Goal: Task Accomplishment & Management: Manage account settings

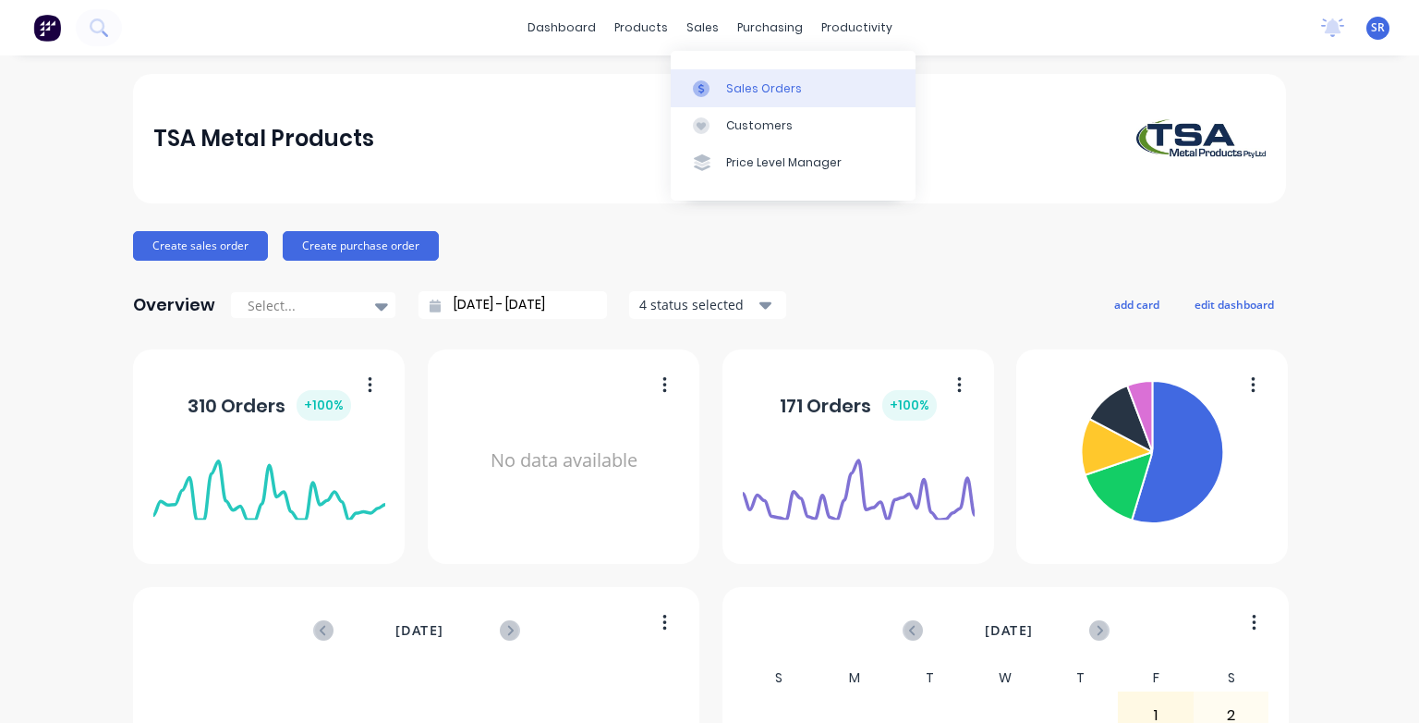
click at [734, 85] on div "Sales Orders" at bounding box center [764, 88] width 76 height 17
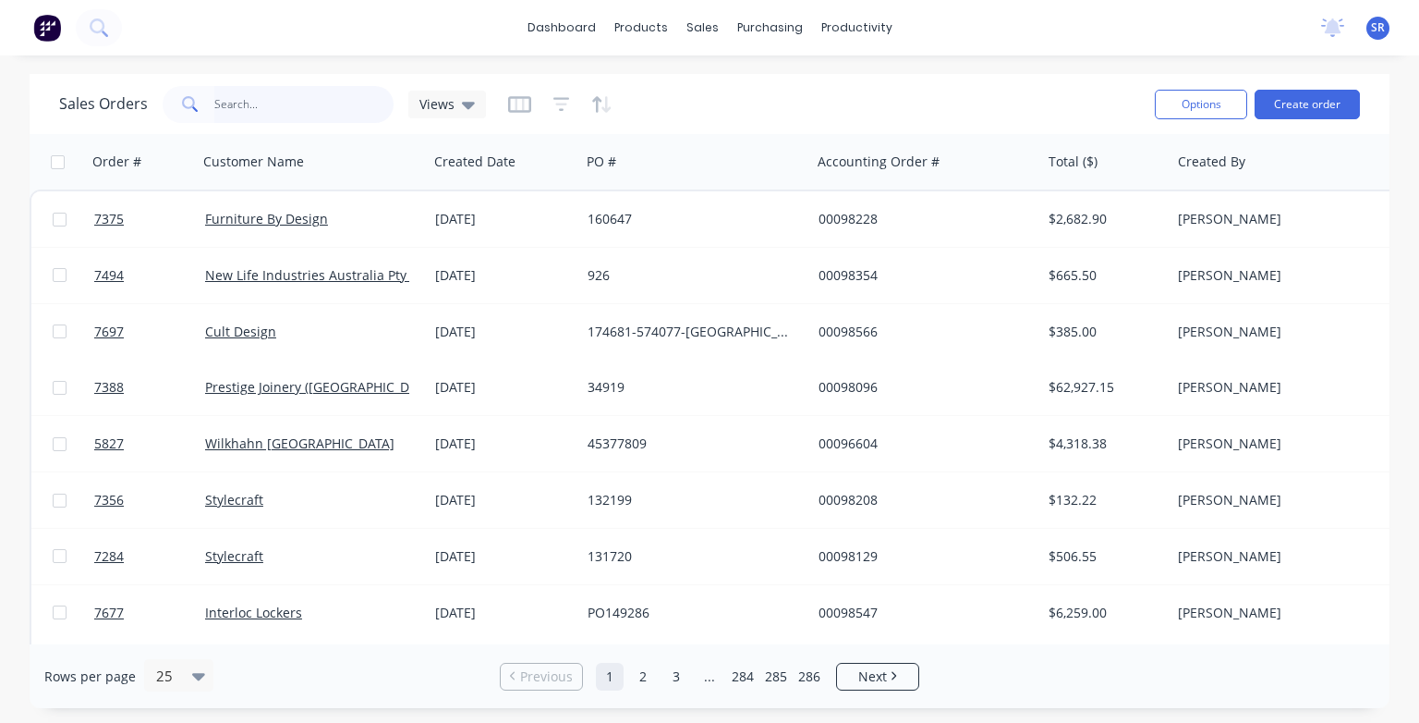
click at [259, 106] on input "text" at bounding box center [304, 104] width 180 height 37
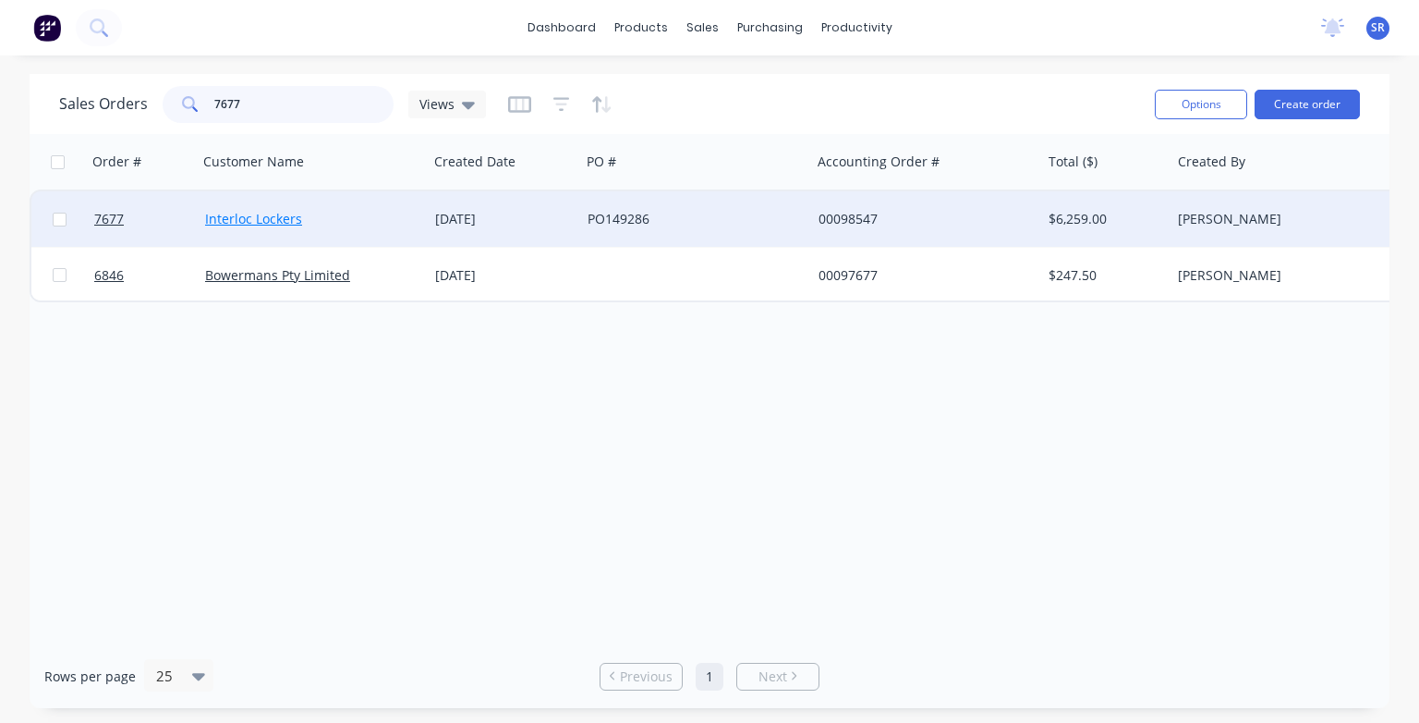
type input "7677"
click at [263, 223] on link "Interloc Lockers" at bounding box center [253, 219] width 97 height 18
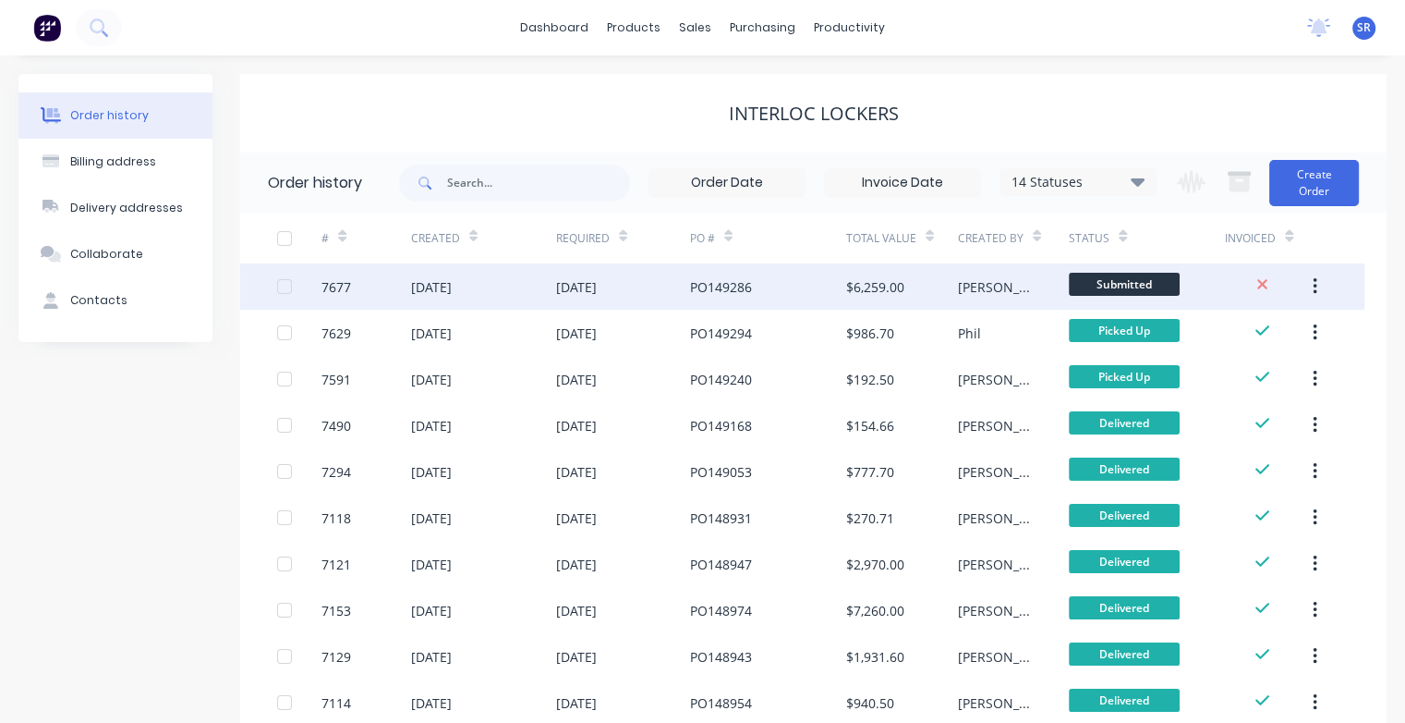
click at [418, 286] on div "[DATE]" at bounding box center [431, 286] width 41 height 19
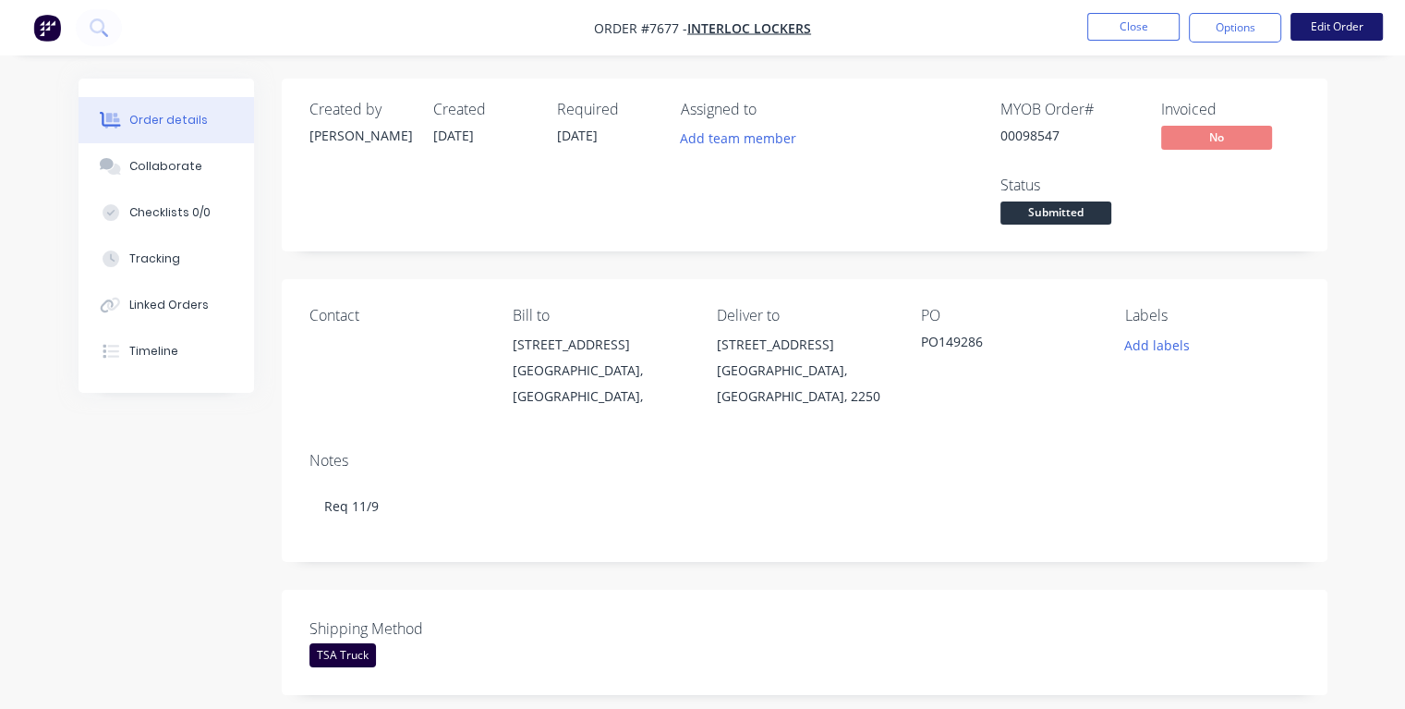
click at [1308, 28] on button "Edit Order" at bounding box center [1337, 27] width 92 height 28
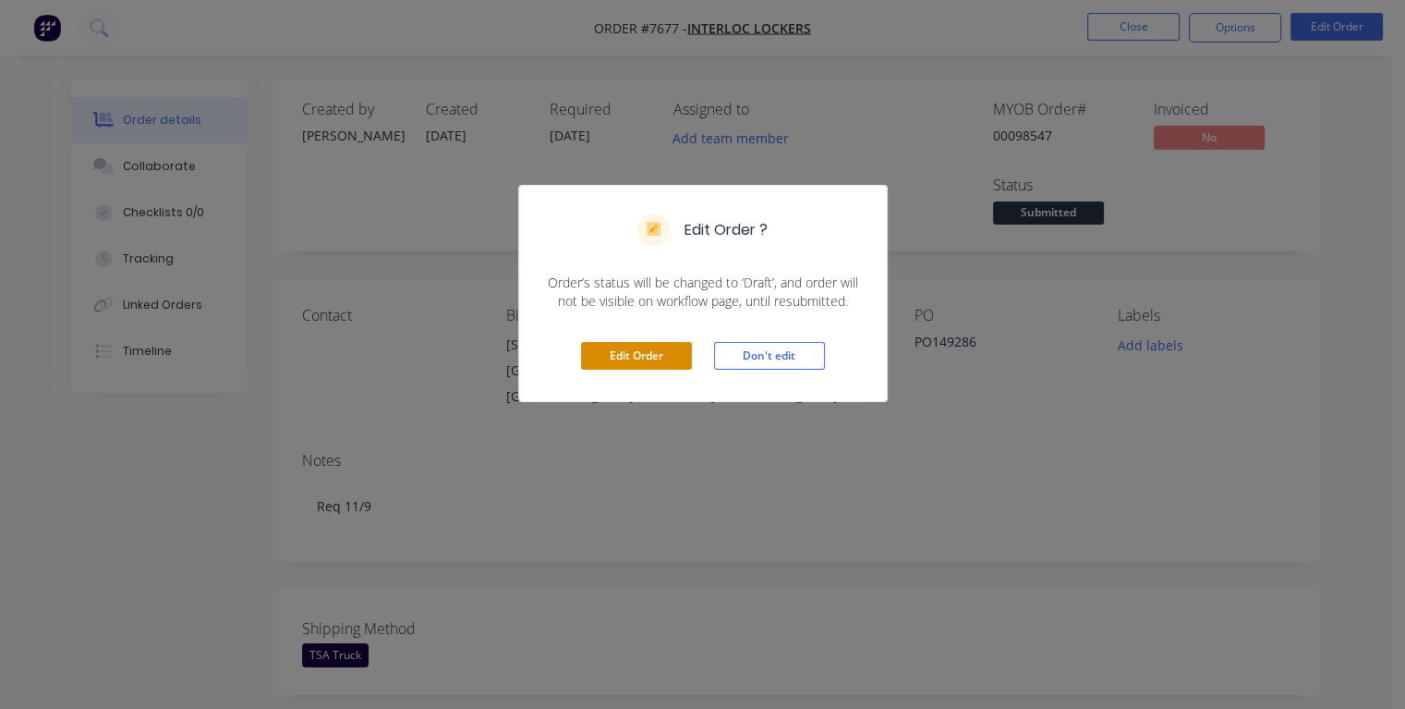
click at [660, 352] on button "Edit Order" at bounding box center [636, 356] width 111 height 28
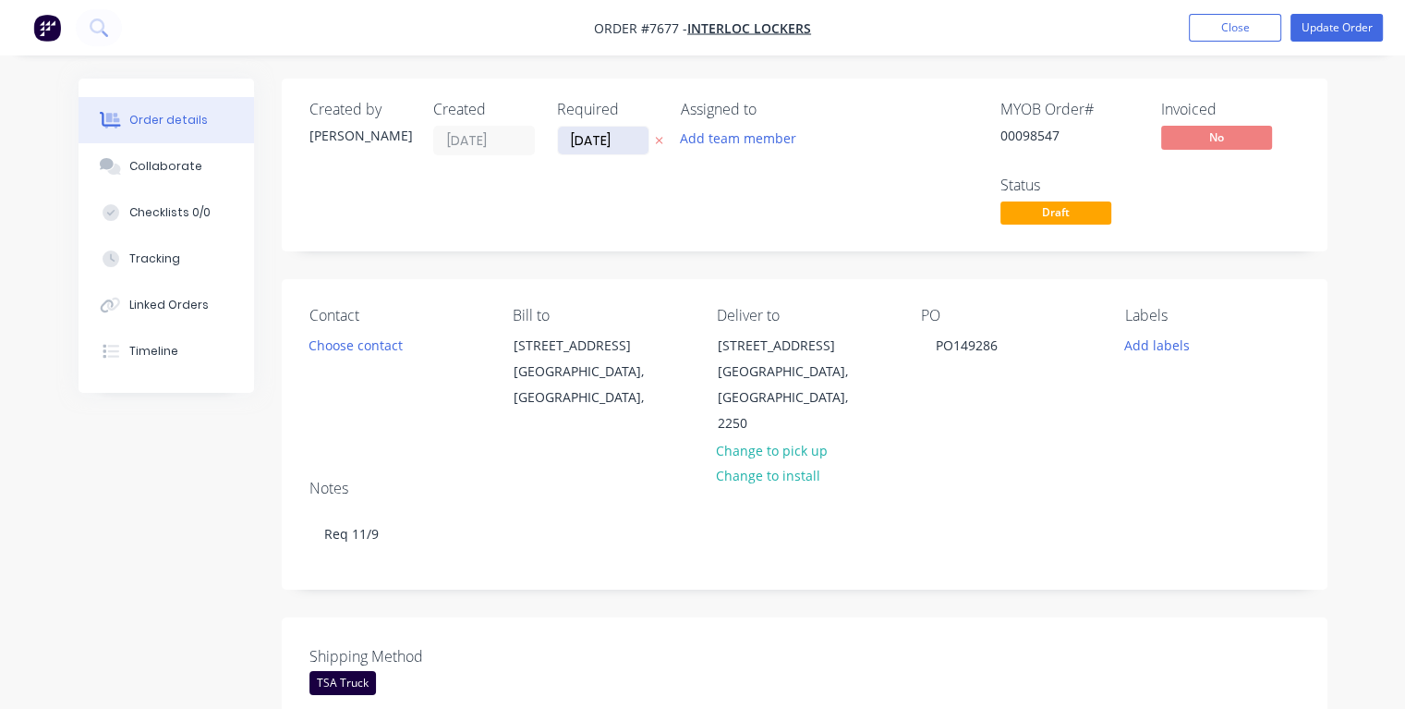
drag, startPoint x: 624, startPoint y: 138, endPoint x: 558, endPoint y: 142, distance: 65.8
click at [558, 142] on input "[DATE]" at bounding box center [603, 141] width 91 height 28
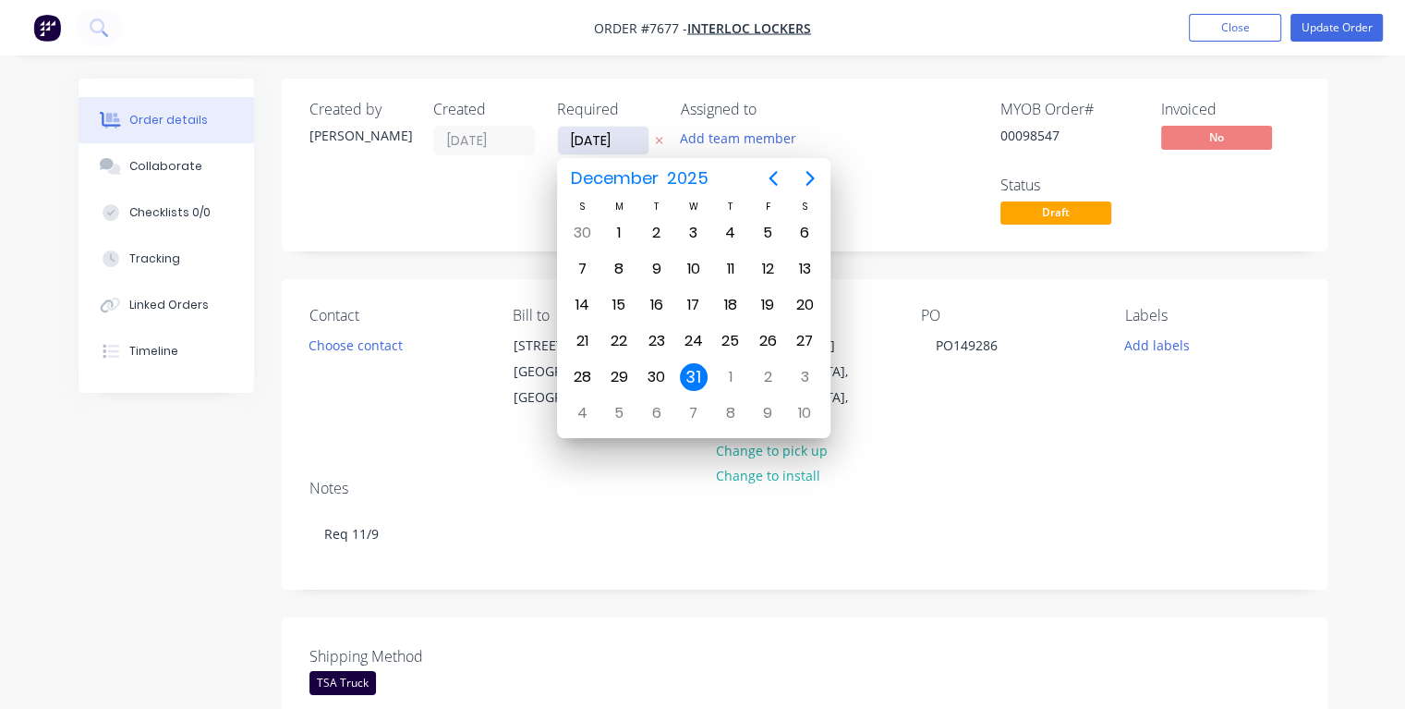
type input "[DATE]"
click at [624, 272] on div "8" at bounding box center [619, 269] width 28 height 28
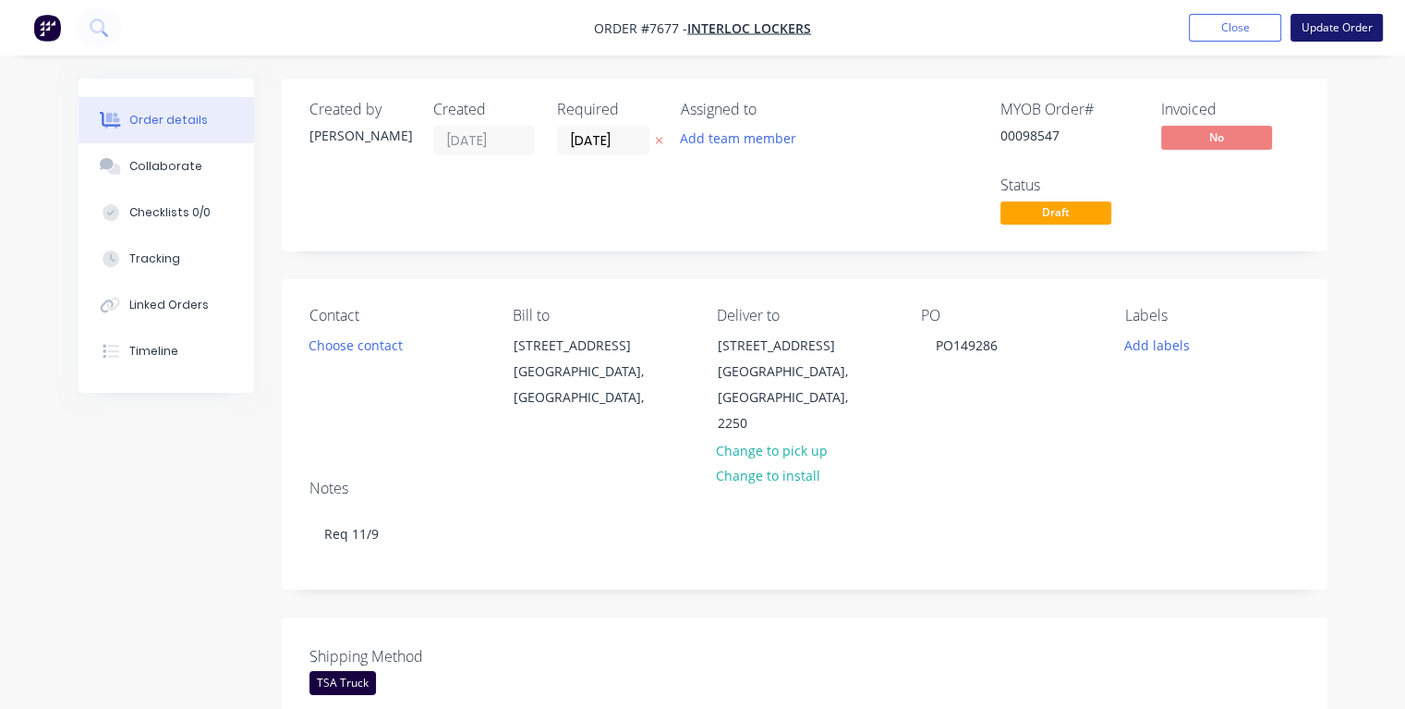
click at [1312, 27] on button "Update Order" at bounding box center [1337, 28] width 92 height 28
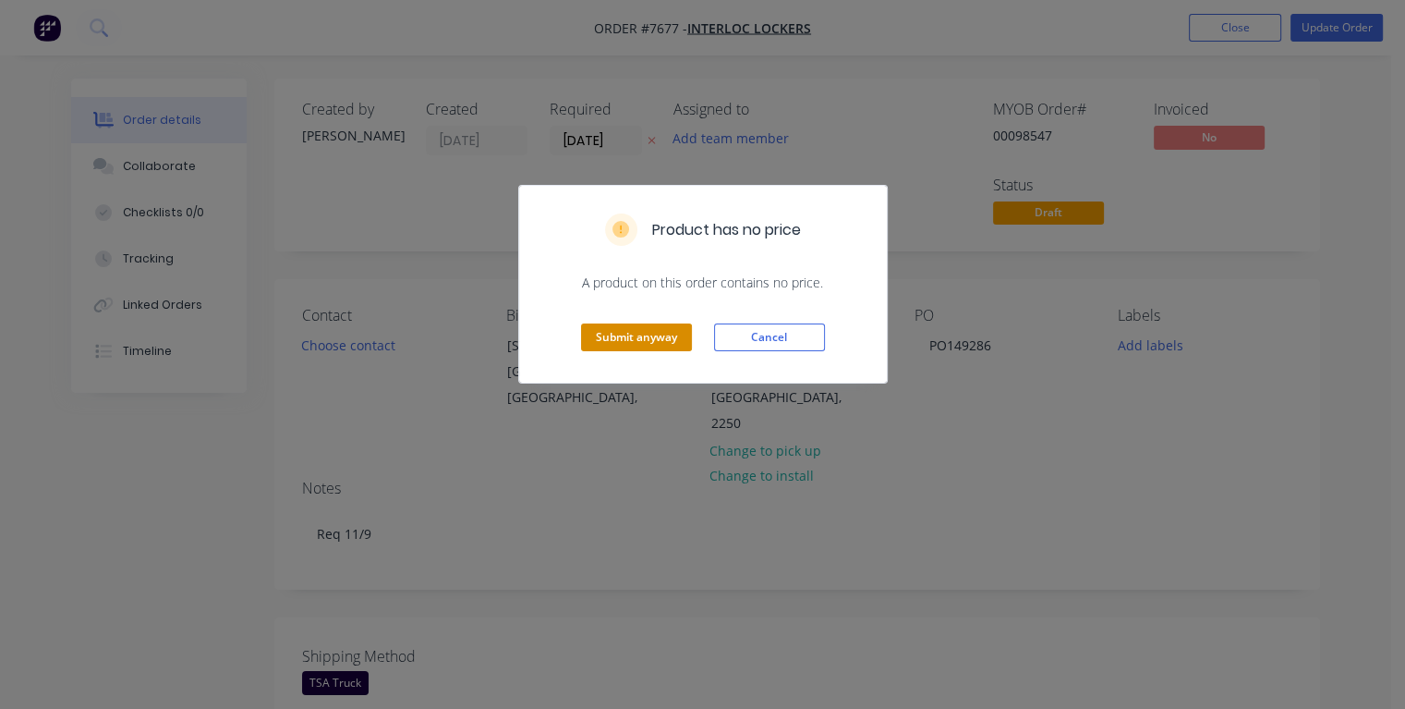
click at [661, 338] on button "Submit anyway" at bounding box center [636, 337] width 111 height 28
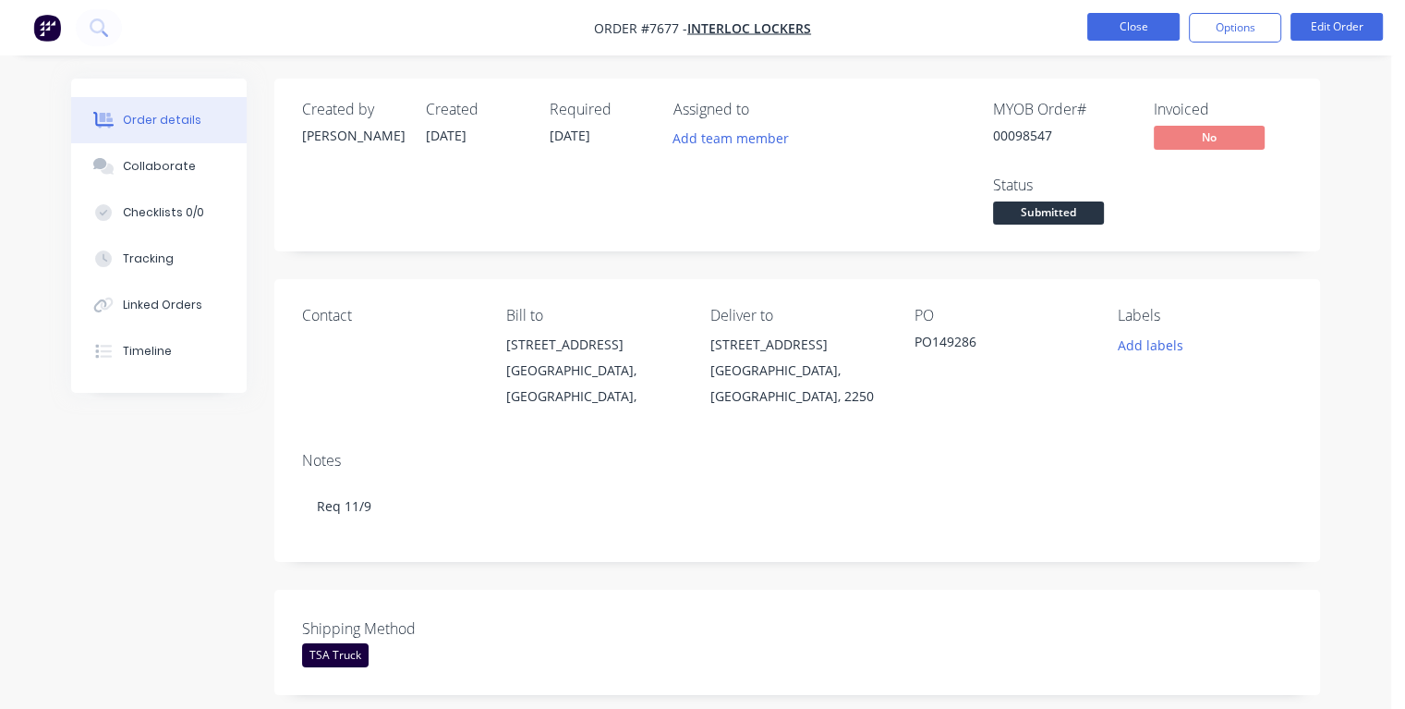
click at [1110, 23] on button "Close" at bounding box center [1134, 27] width 92 height 28
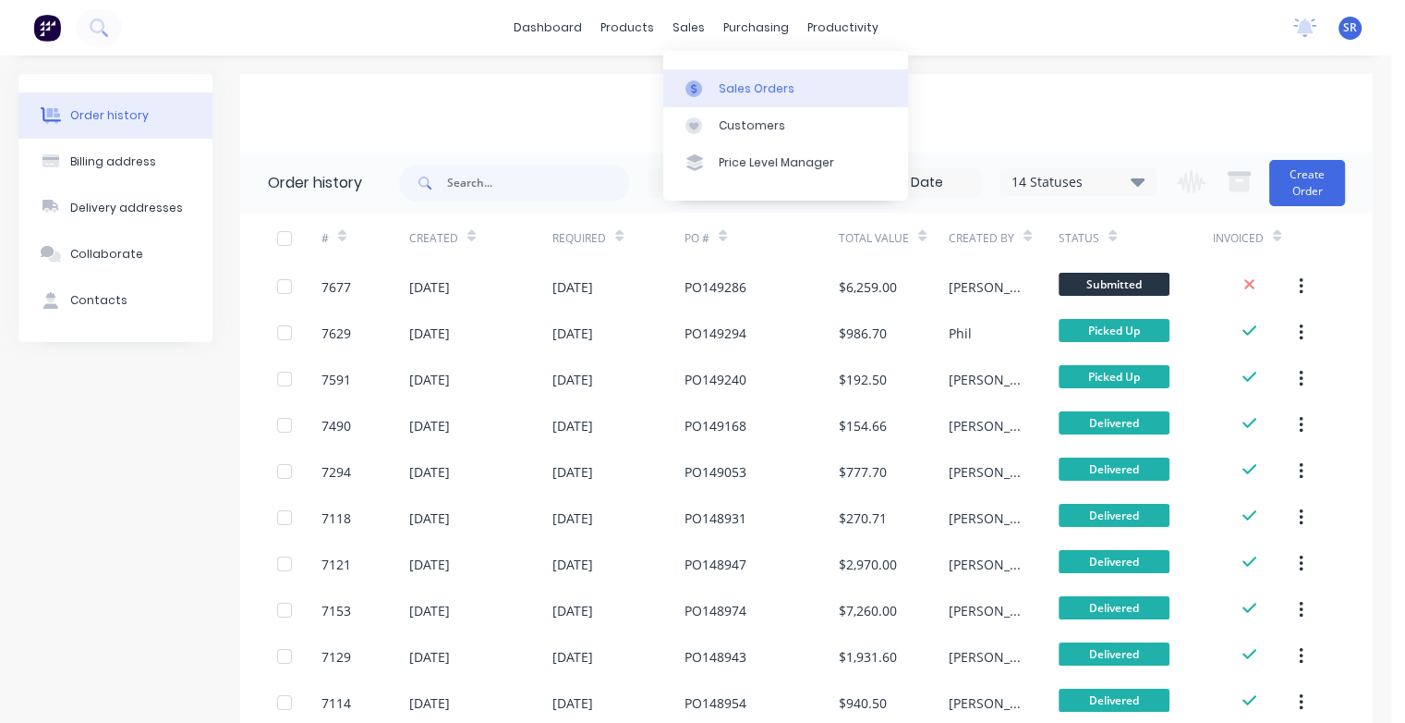
click at [750, 90] on div "Sales Orders" at bounding box center [757, 88] width 76 height 17
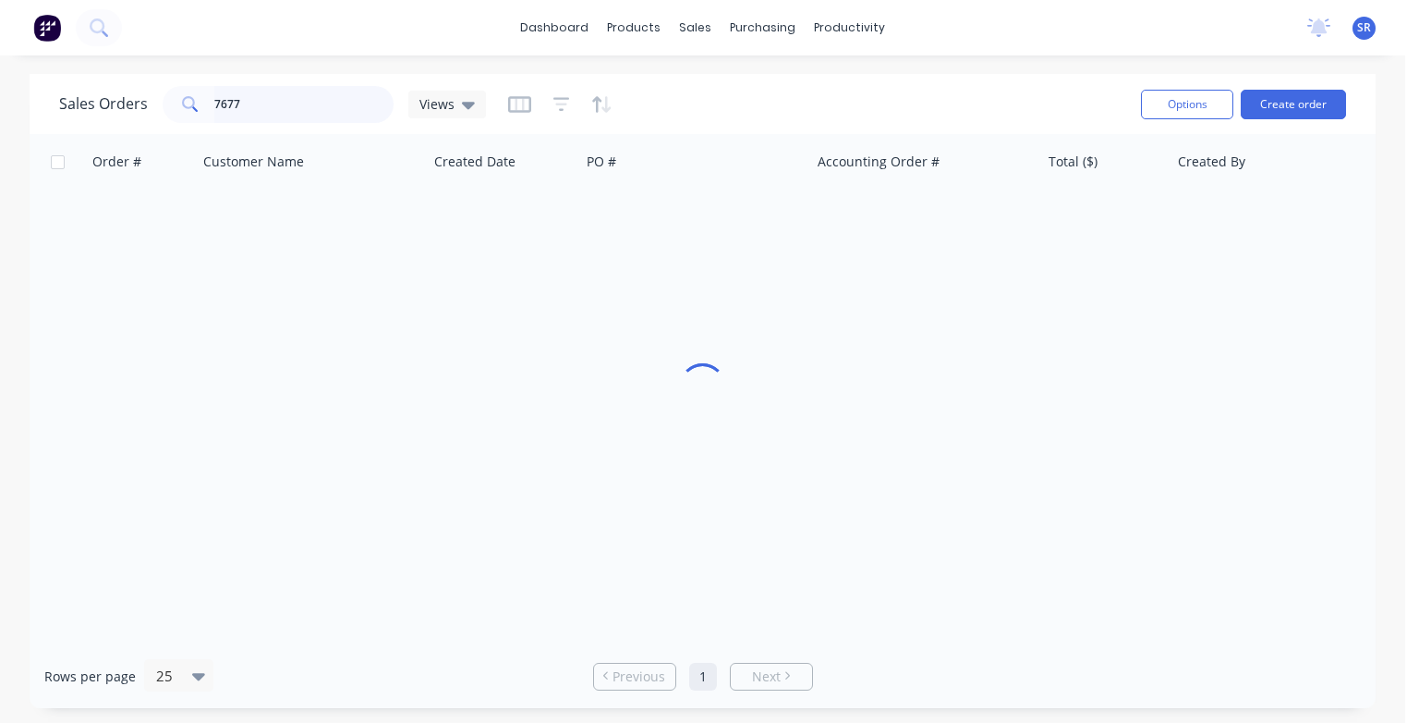
click at [341, 102] on input "7677" at bounding box center [304, 104] width 180 height 37
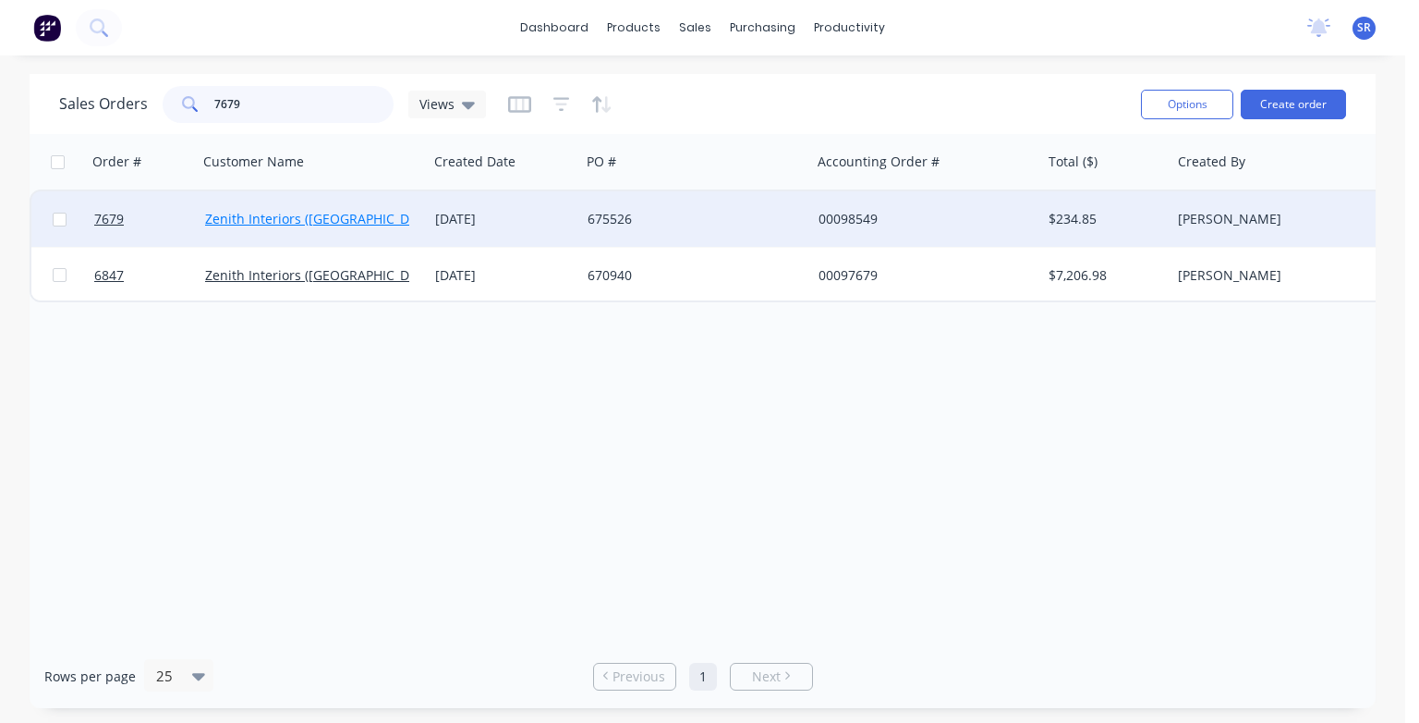
type input "7679"
click at [314, 220] on link "Zenith Interiors ([GEOGRAPHIC_DATA]) Pty Ltd" at bounding box center [345, 219] width 280 height 18
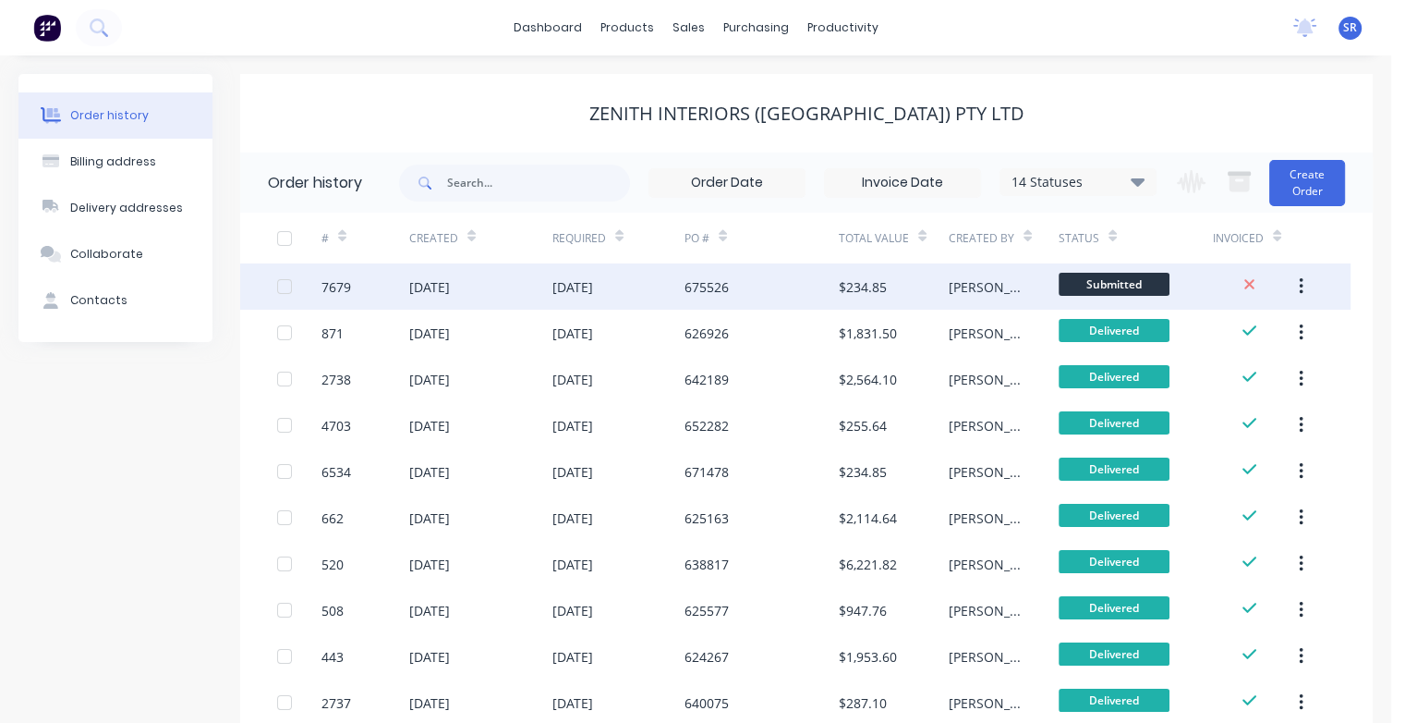
click at [450, 291] on div "[DATE]" at bounding box center [429, 286] width 41 height 19
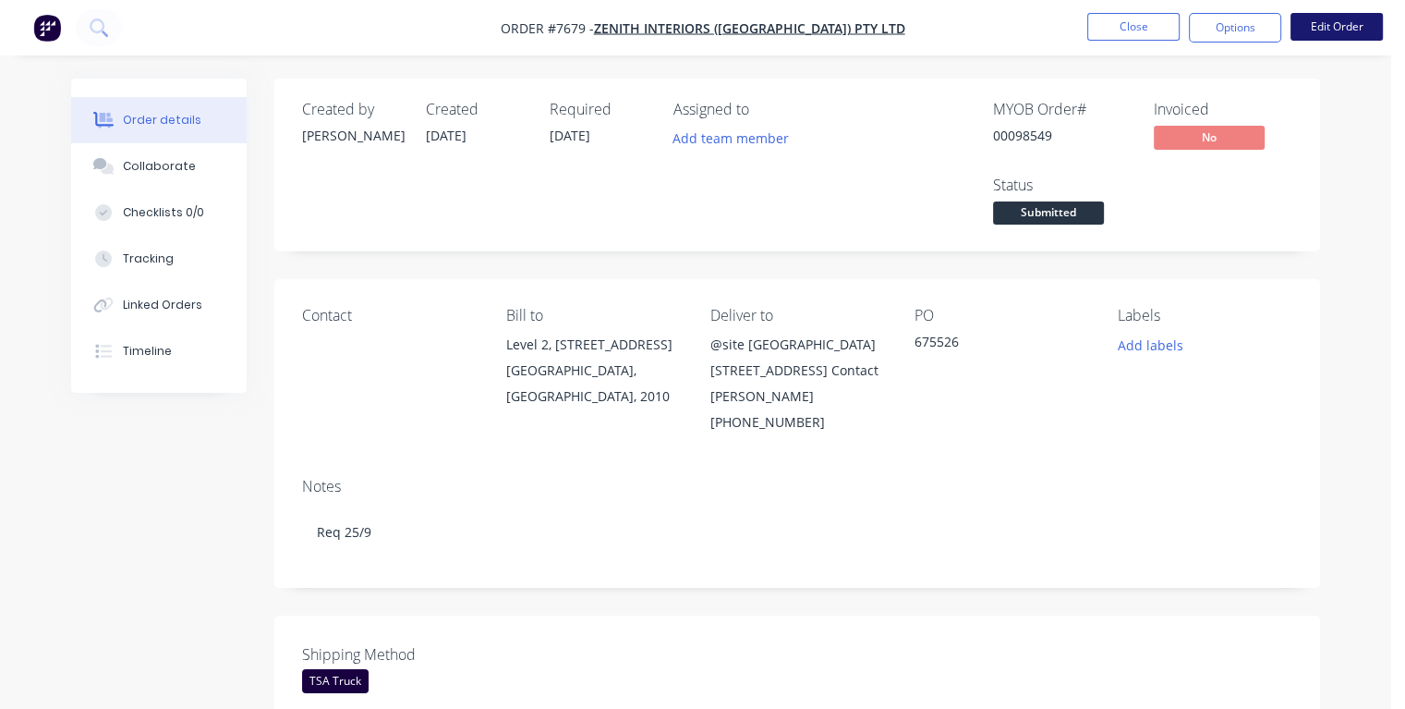
click at [1331, 32] on button "Edit Order" at bounding box center [1337, 27] width 92 height 28
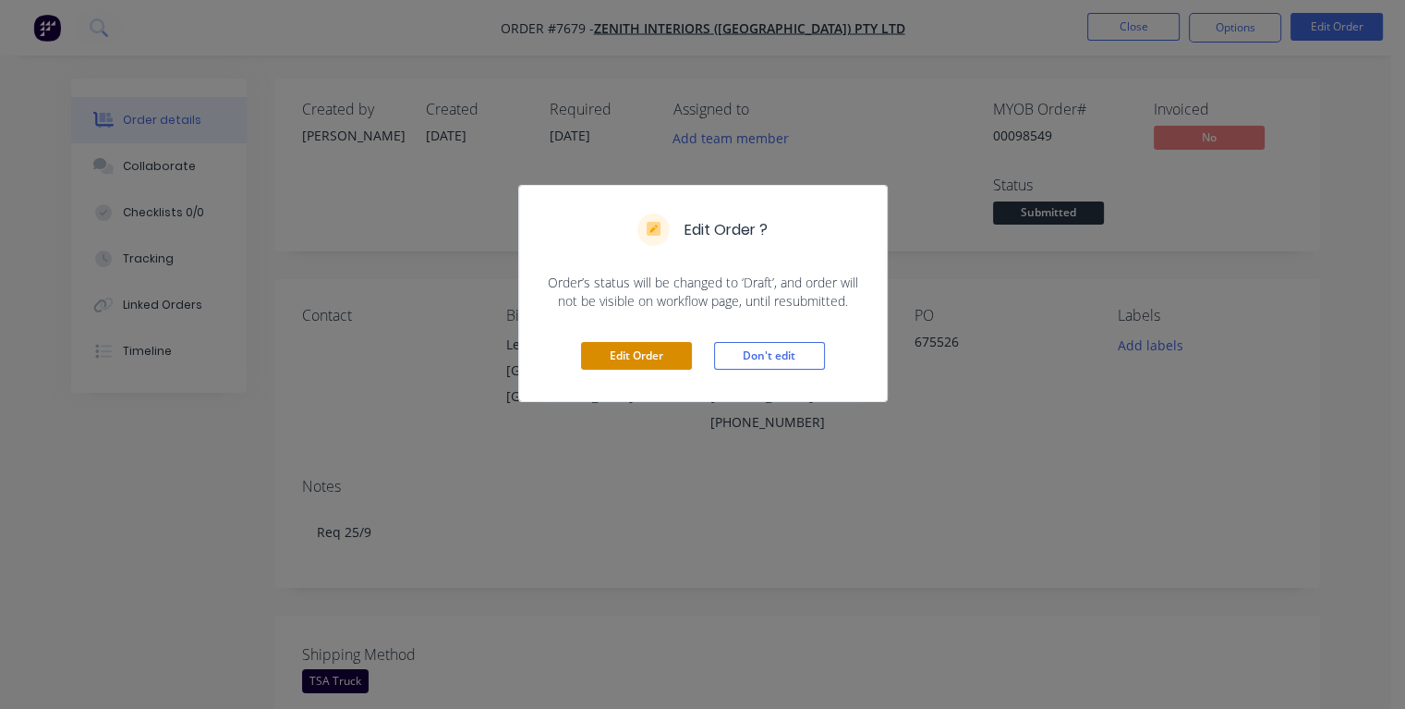
click at [665, 360] on button "Edit Order" at bounding box center [636, 356] width 111 height 28
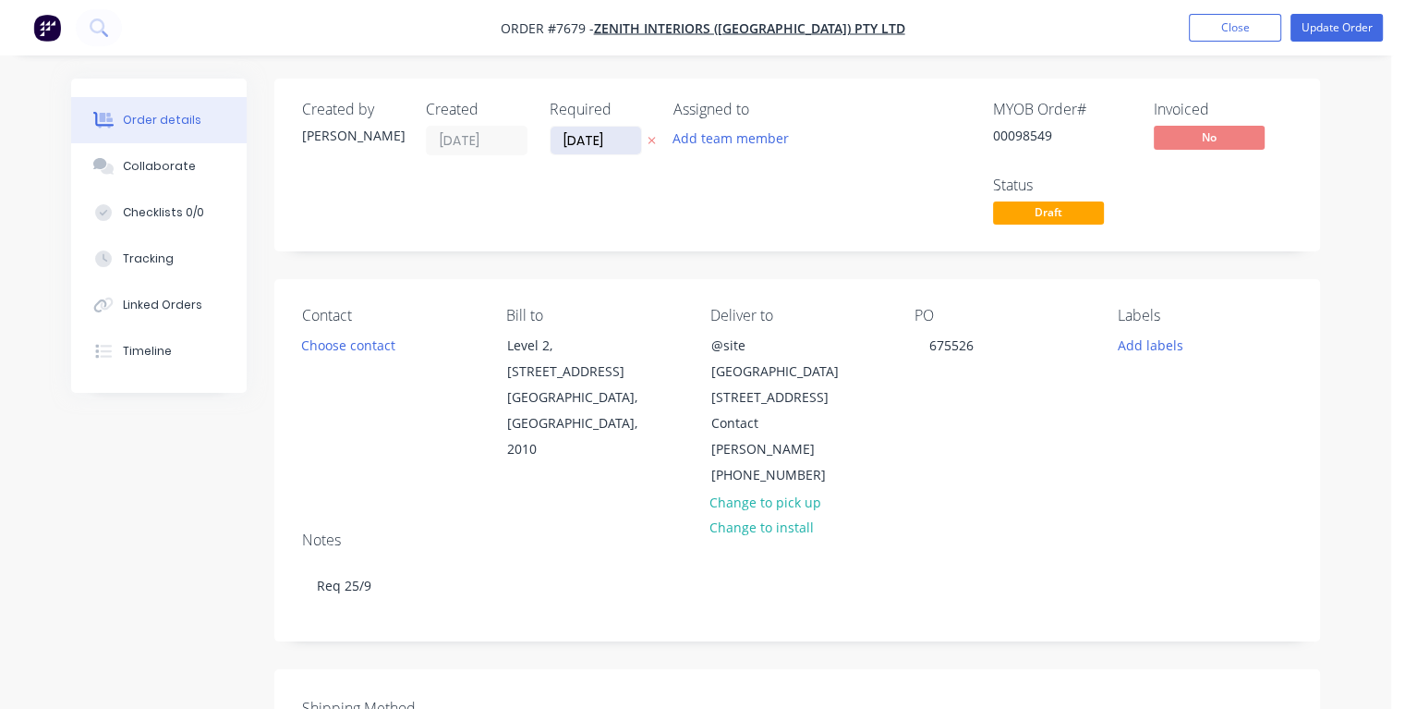
drag, startPoint x: 618, startPoint y: 141, endPoint x: 558, endPoint y: 142, distance: 60.1
click at [558, 142] on input "[DATE]" at bounding box center [596, 141] width 91 height 28
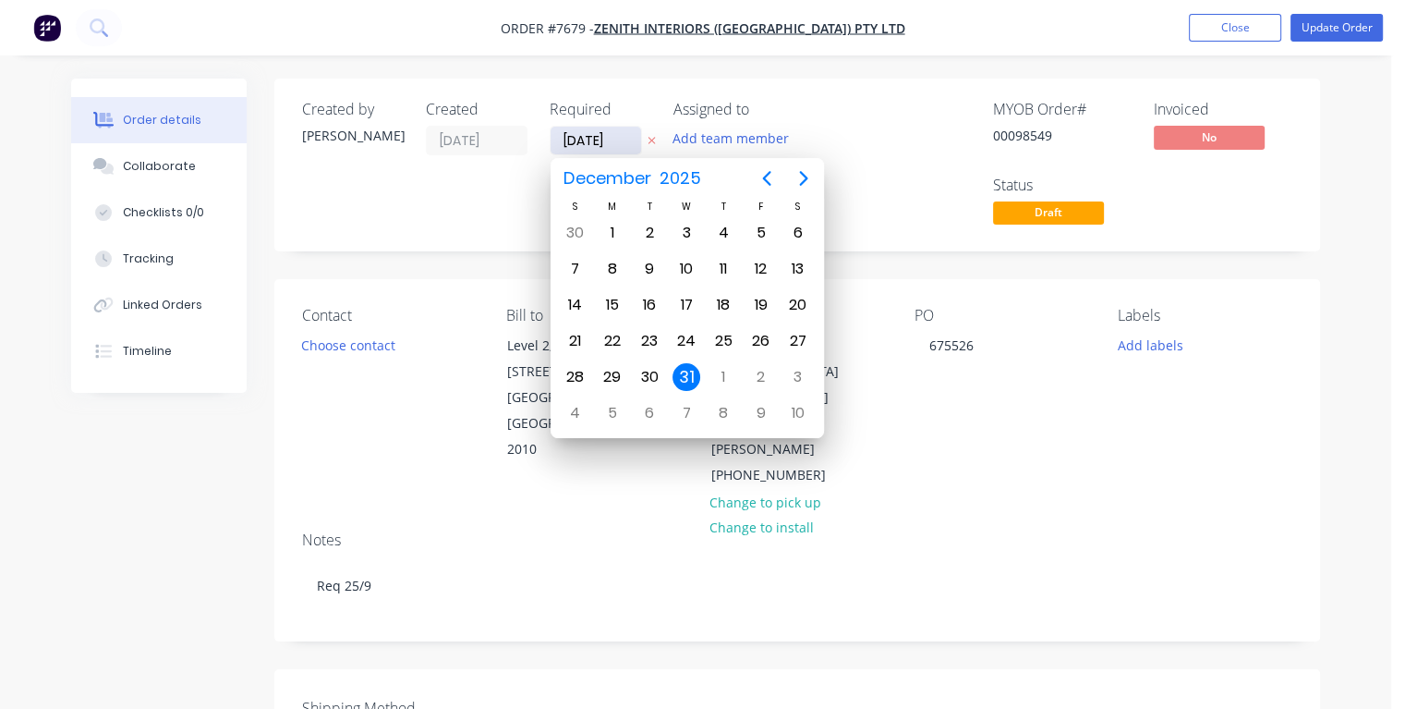
type input "18/09/25"
click at [721, 307] on div "18" at bounding box center [724, 305] width 28 height 28
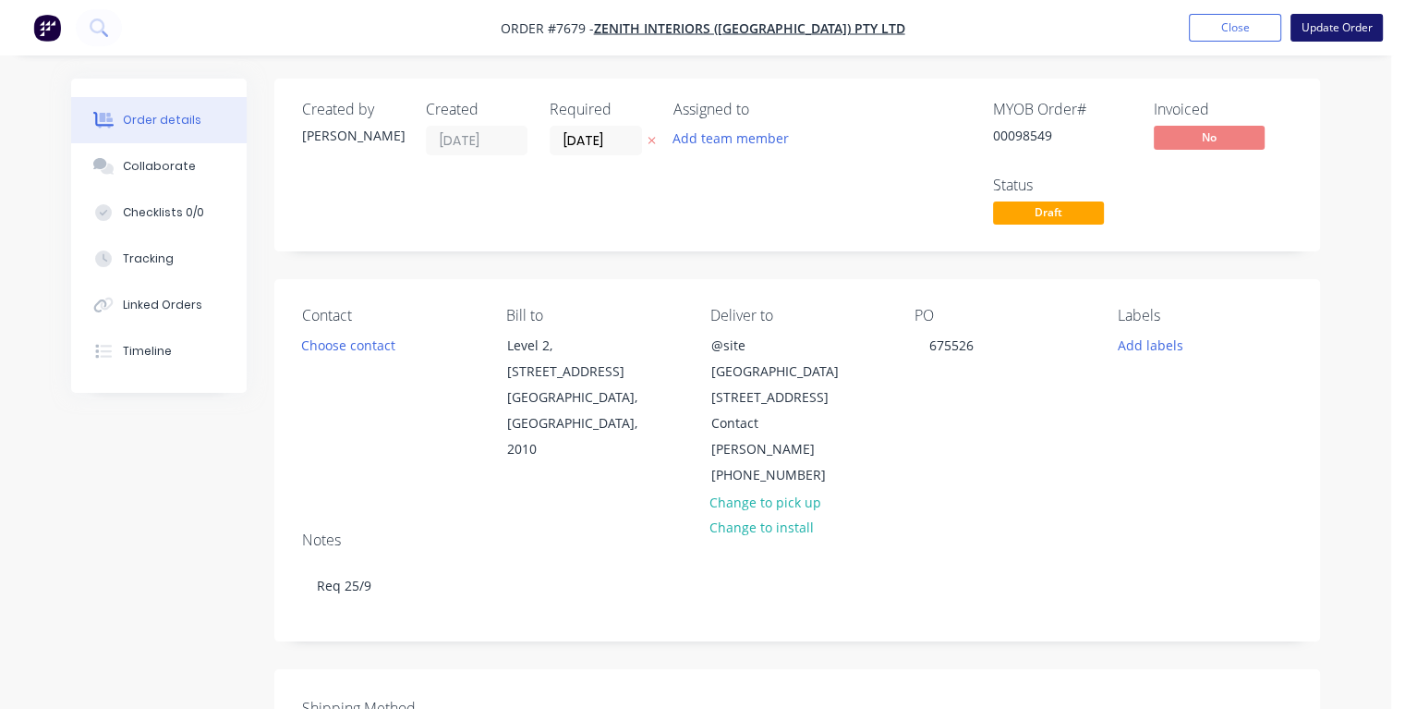
click at [1322, 35] on button "Update Order" at bounding box center [1337, 28] width 92 height 28
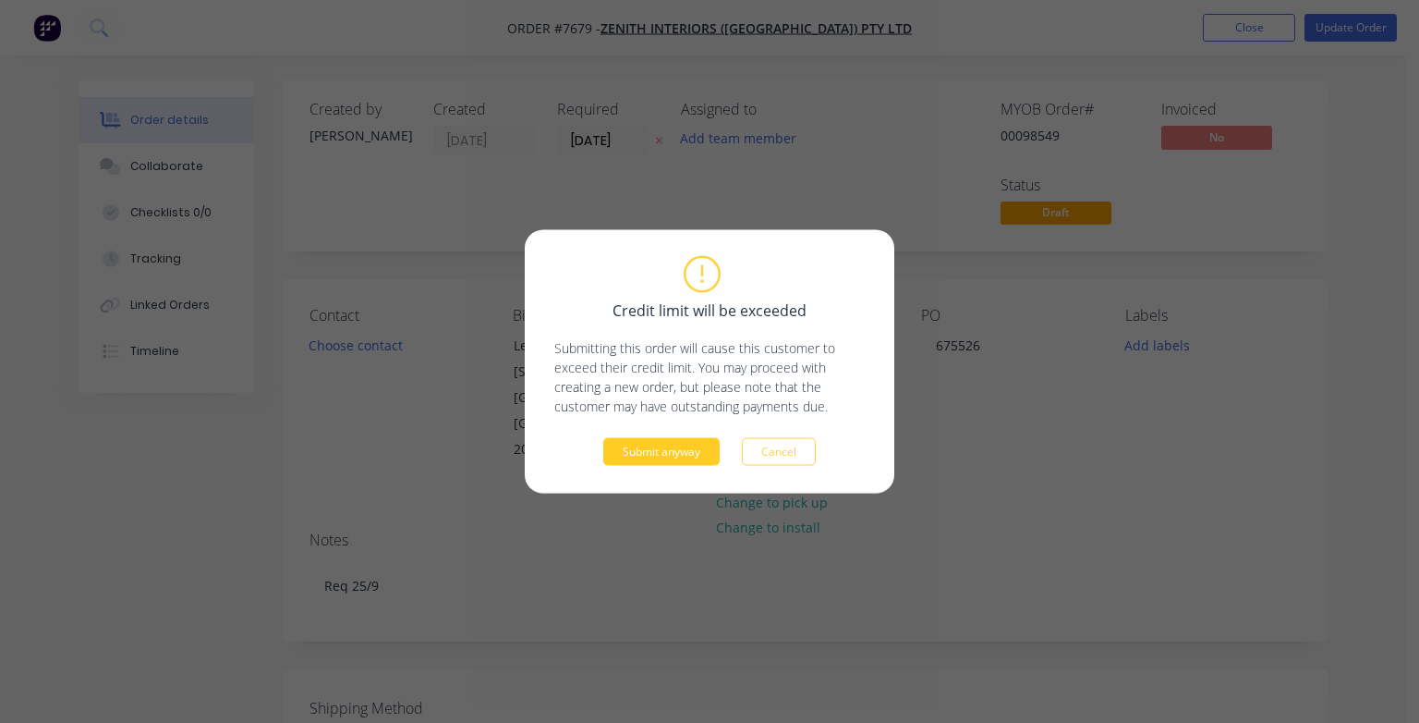
click at [621, 451] on button "Submit anyway" at bounding box center [661, 452] width 116 height 28
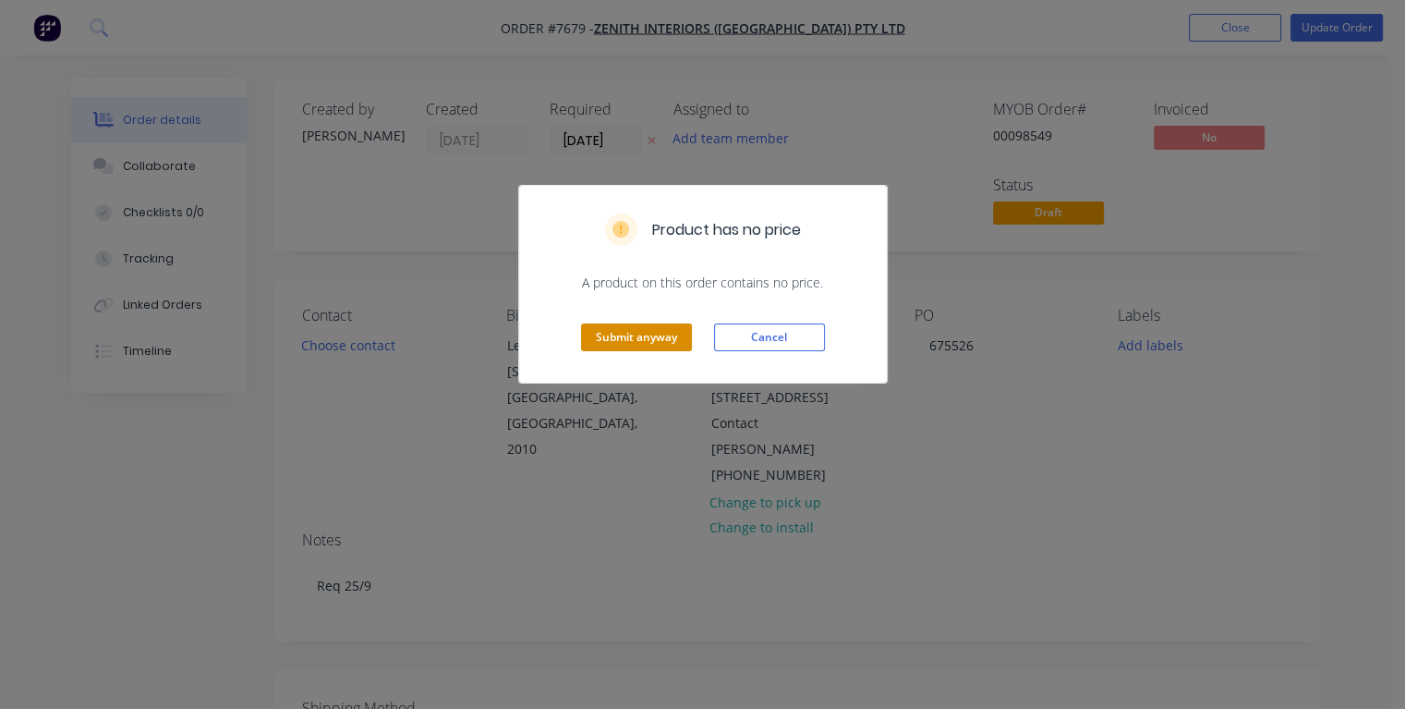
click at [625, 338] on button "Submit anyway" at bounding box center [636, 337] width 111 height 28
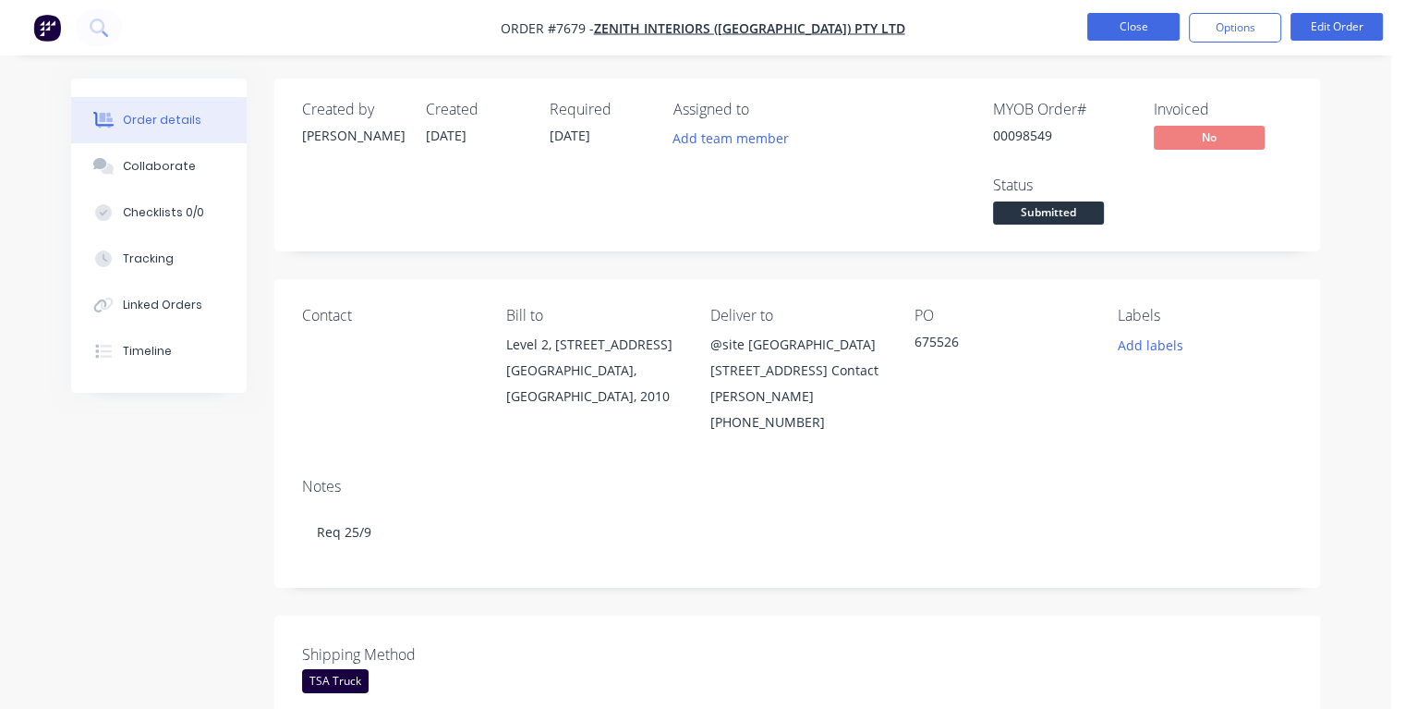
click at [1128, 30] on button "Close" at bounding box center [1134, 27] width 92 height 28
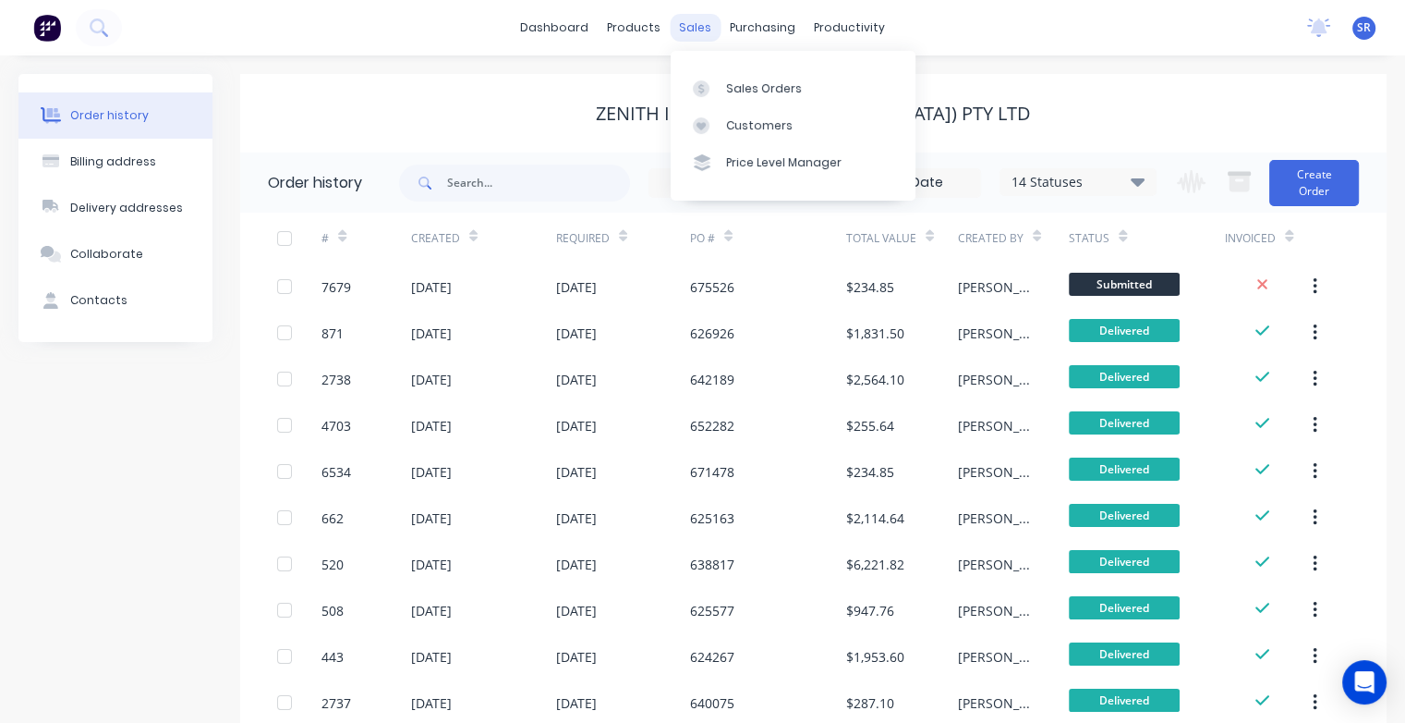
click at [702, 35] on div "sales" at bounding box center [695, 28] width 51 height 28
click at [721, 82] on link "Sales Orders" at bounding box center [793, 87] width 245 height 37
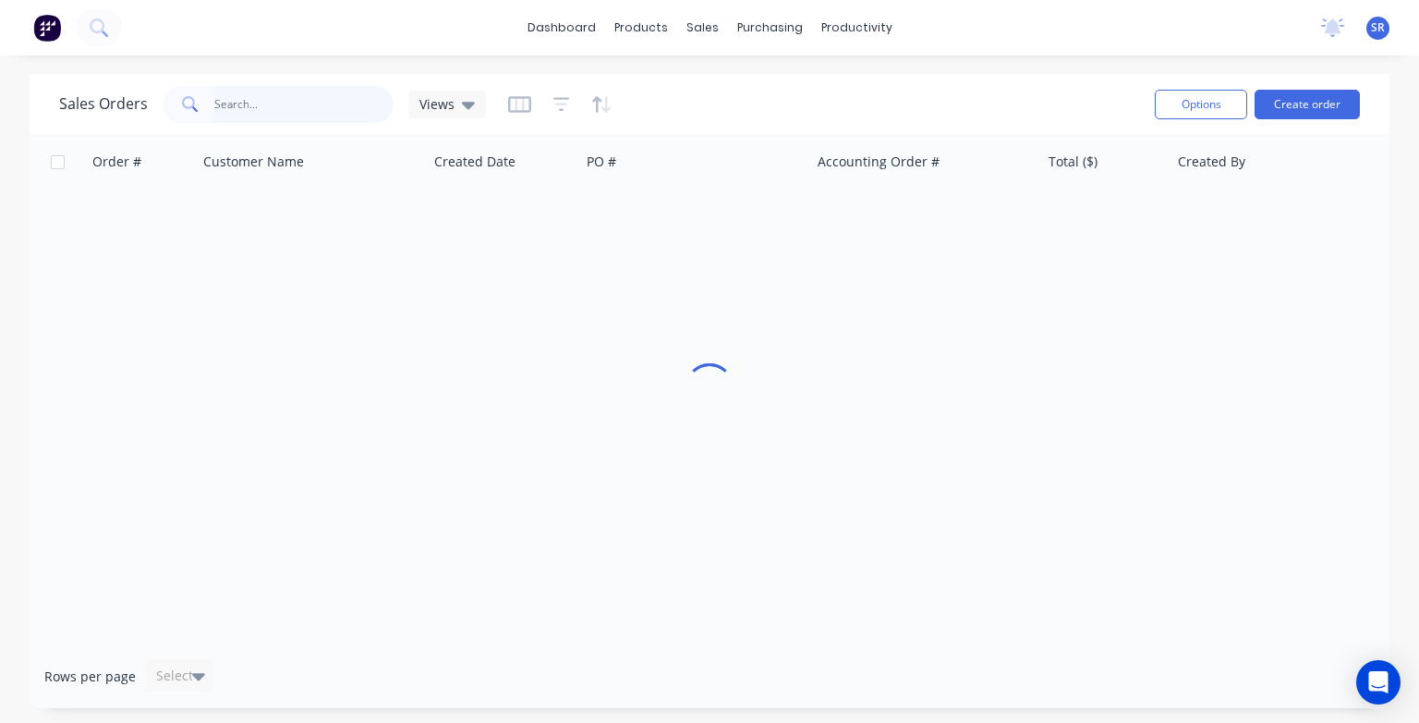
click at [316, 109] on input "text" at bounding box center [304, 104] width 180 height 37
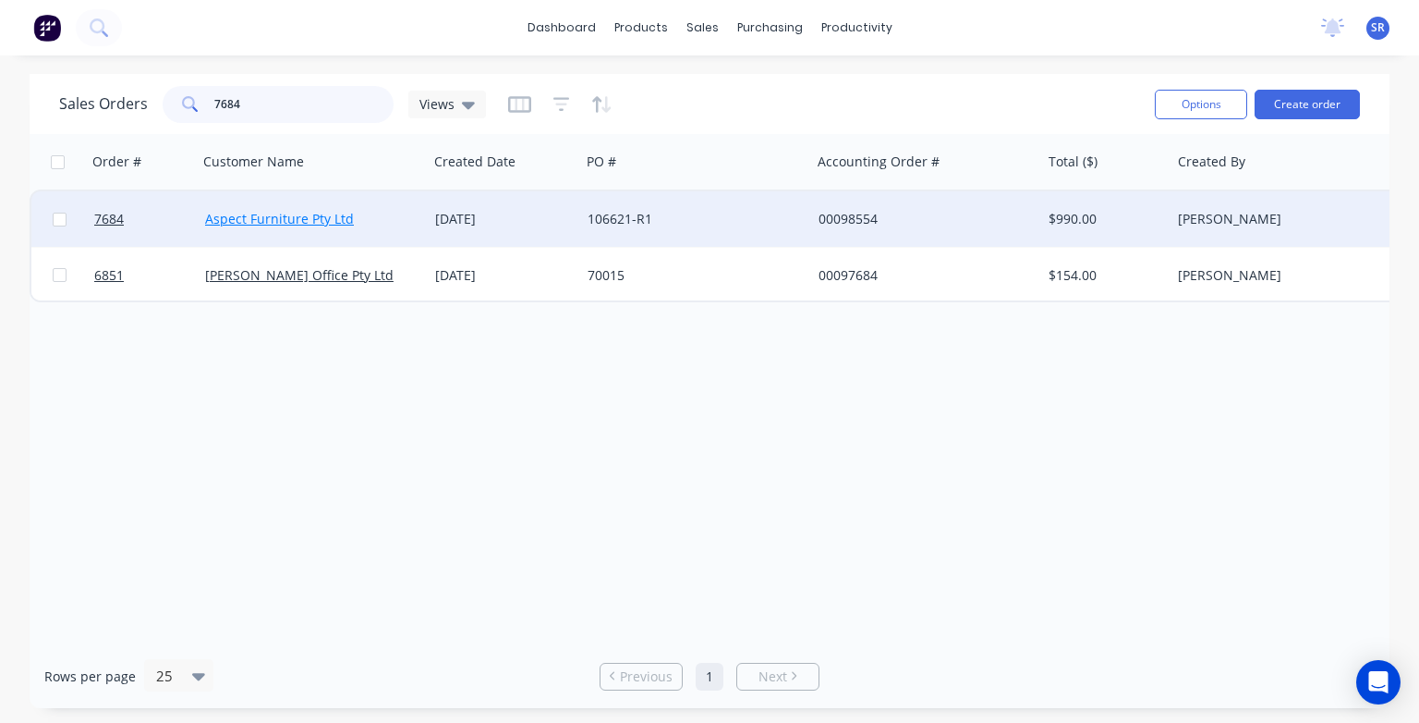
type input "7684"
click at [284, 224] on link "Aspect Furniture Pty Ltd" at bounding box center [279, 219] width 149 height 18
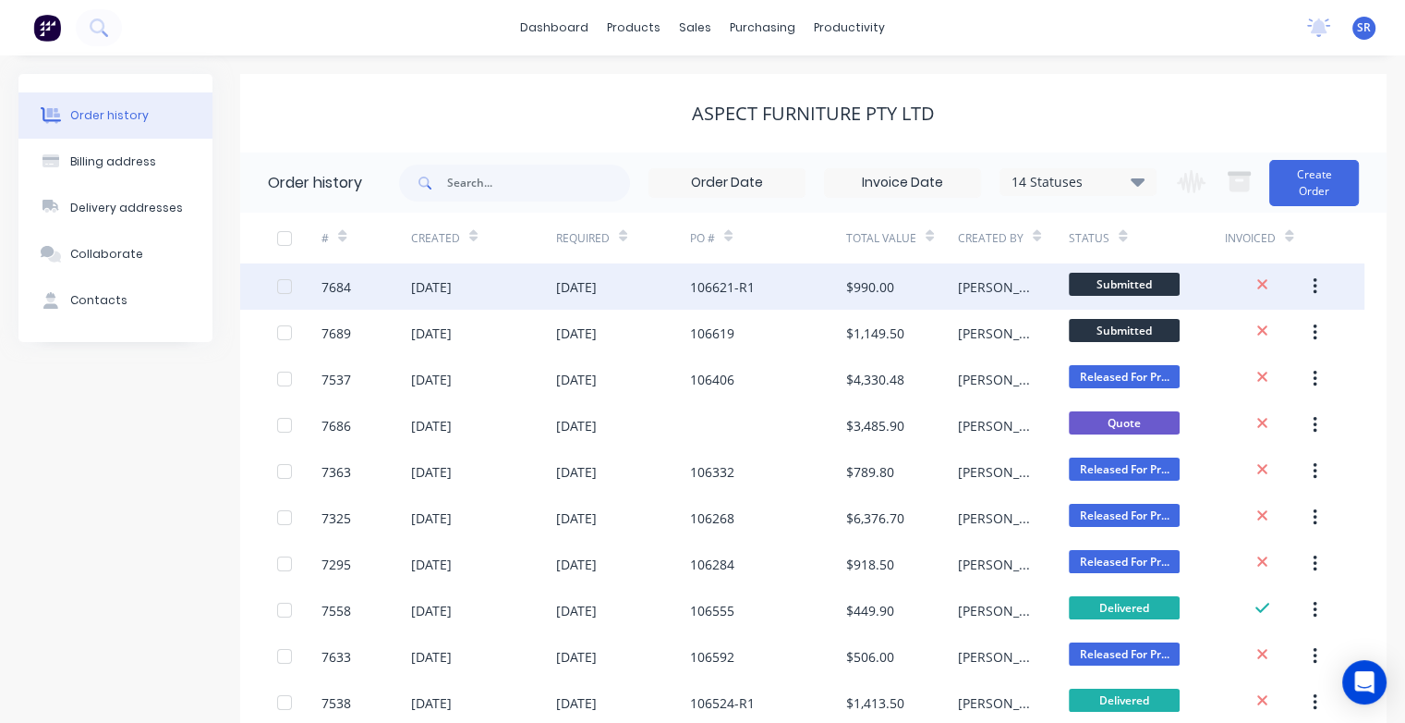
click at [429, 284] on div "[DATE]" at bounding box center [431, 286] width 41 height 19
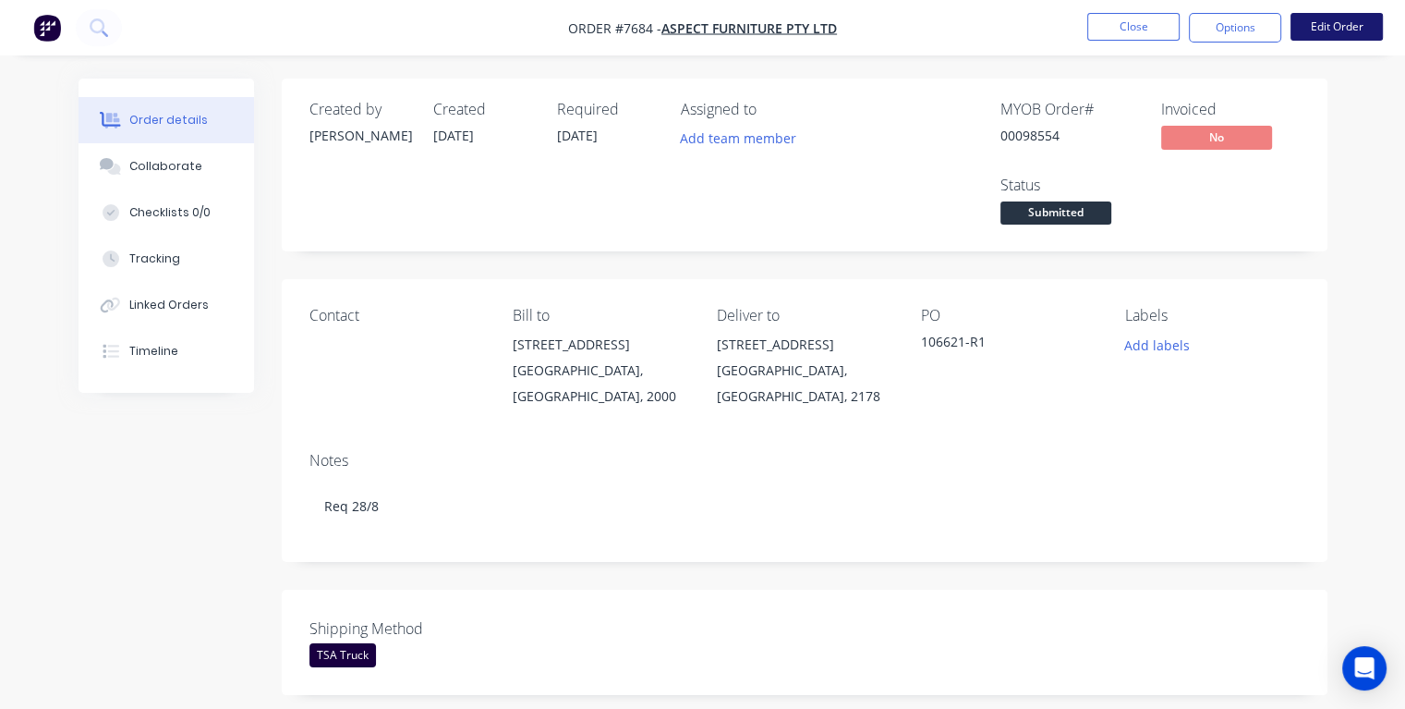
click at [1323, 30] on button "Edit Order" at bounding box center [1337, 27] width 92 height 28
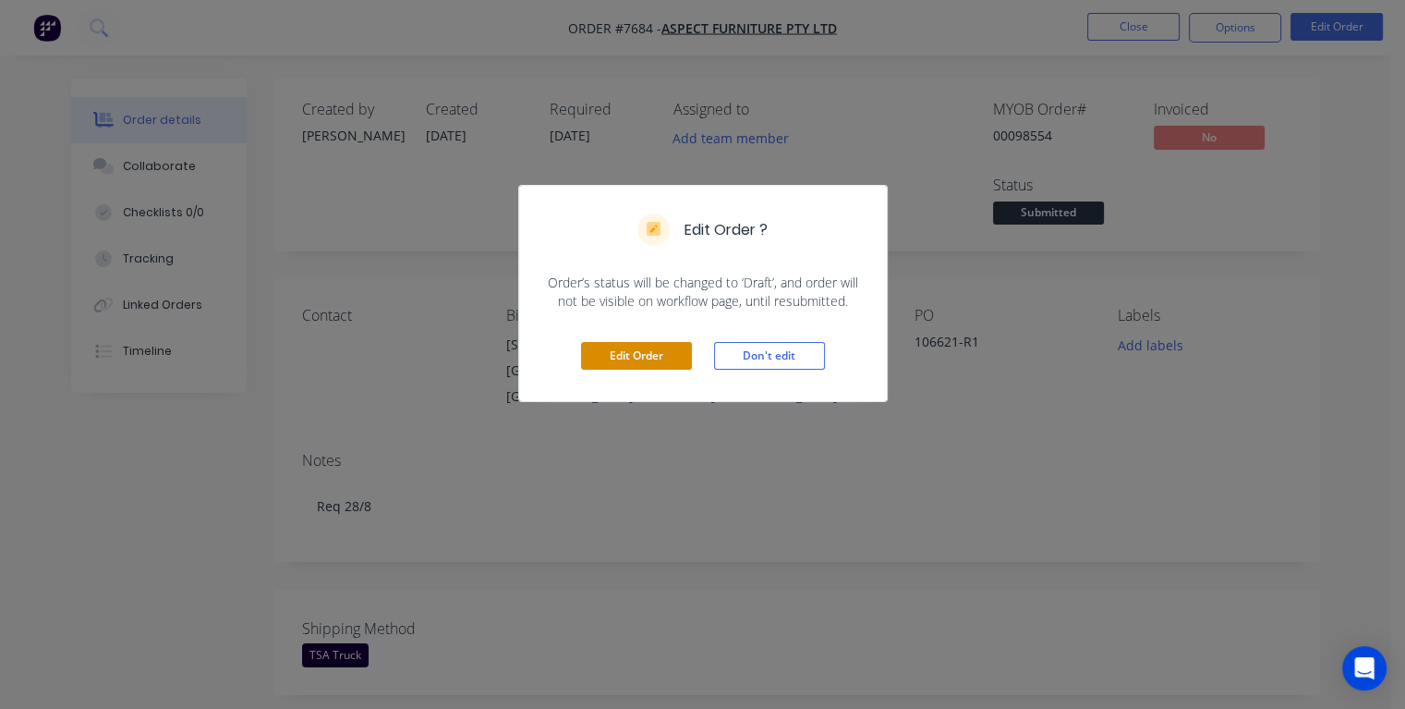
click at [636, 349] on button "Edit Order" at bounding box center [636, 356] width 111 height 28
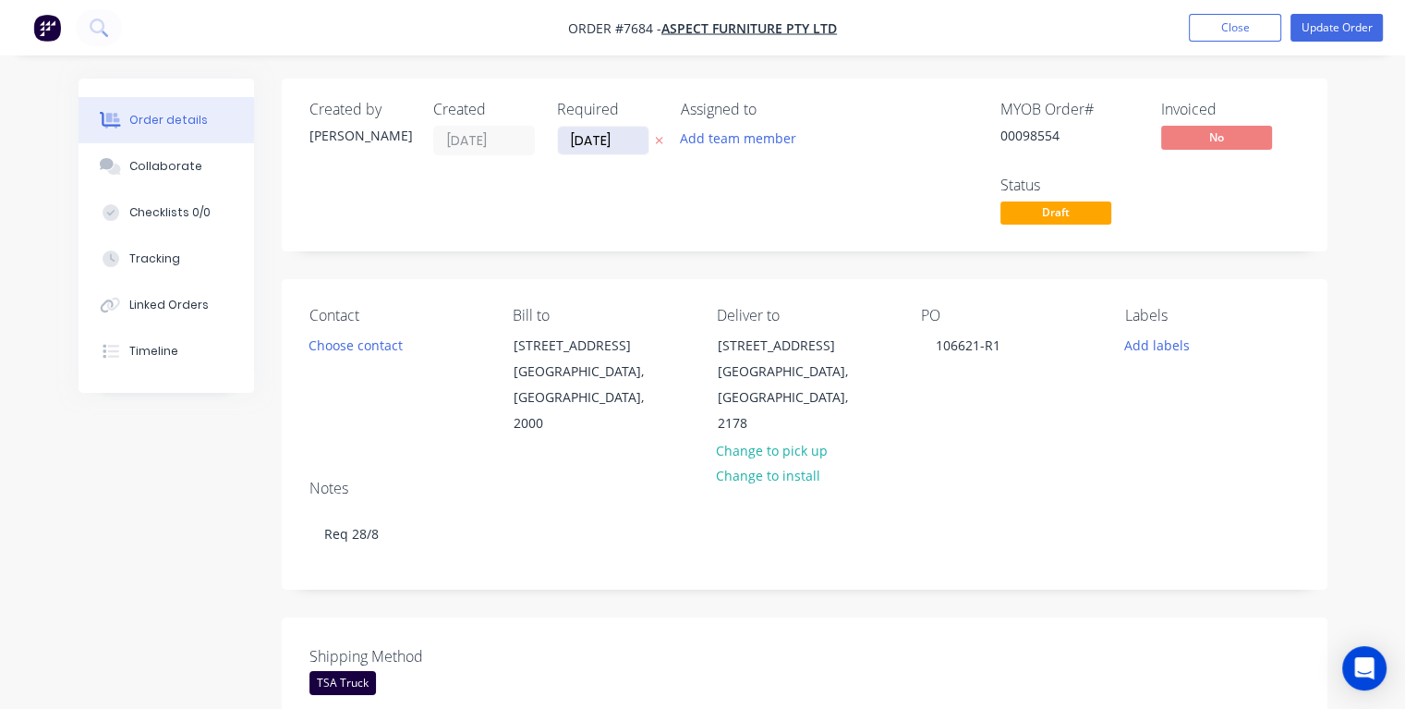
drag, startPoint x: 634, startPoint y: 141, endPoint x: 563, endPoint y: 140, distance: 71.2
click at [563, 140] on input "[DATE]" at bounding box center [603, 141] width 91 height 28
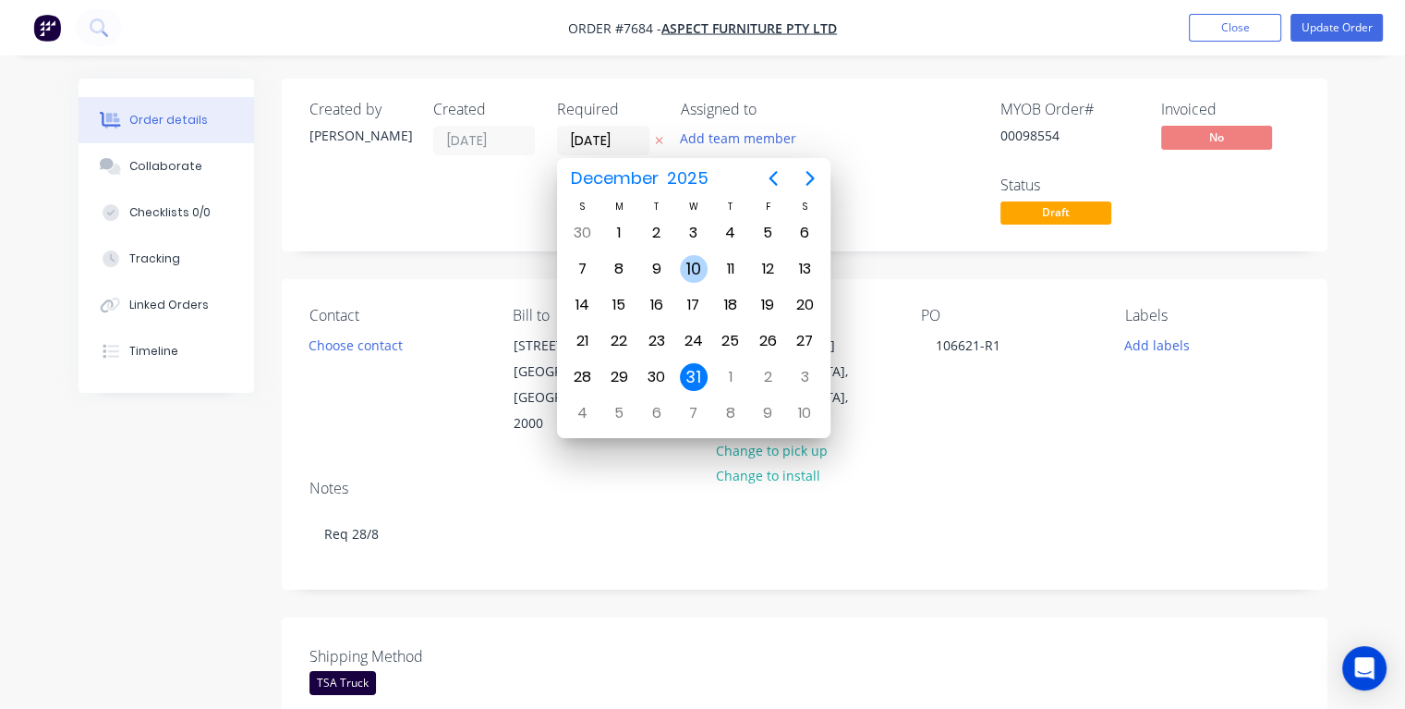
type input "[DATE]"
click at [626, 375] on div "25" at bounding box center [619, 377] width 28 height 28
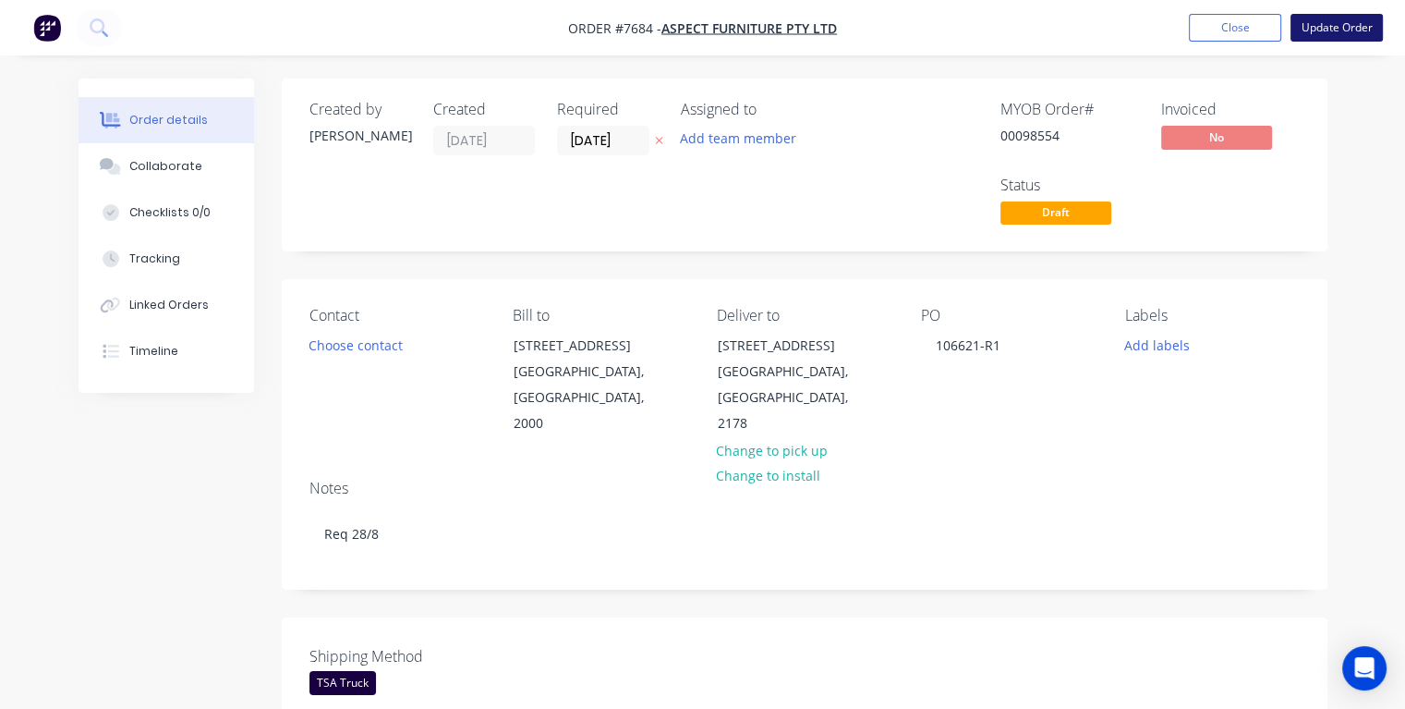
click at [1319, 28] on button "Update Order" at bounding box center [1337, 28] width 92 height 28
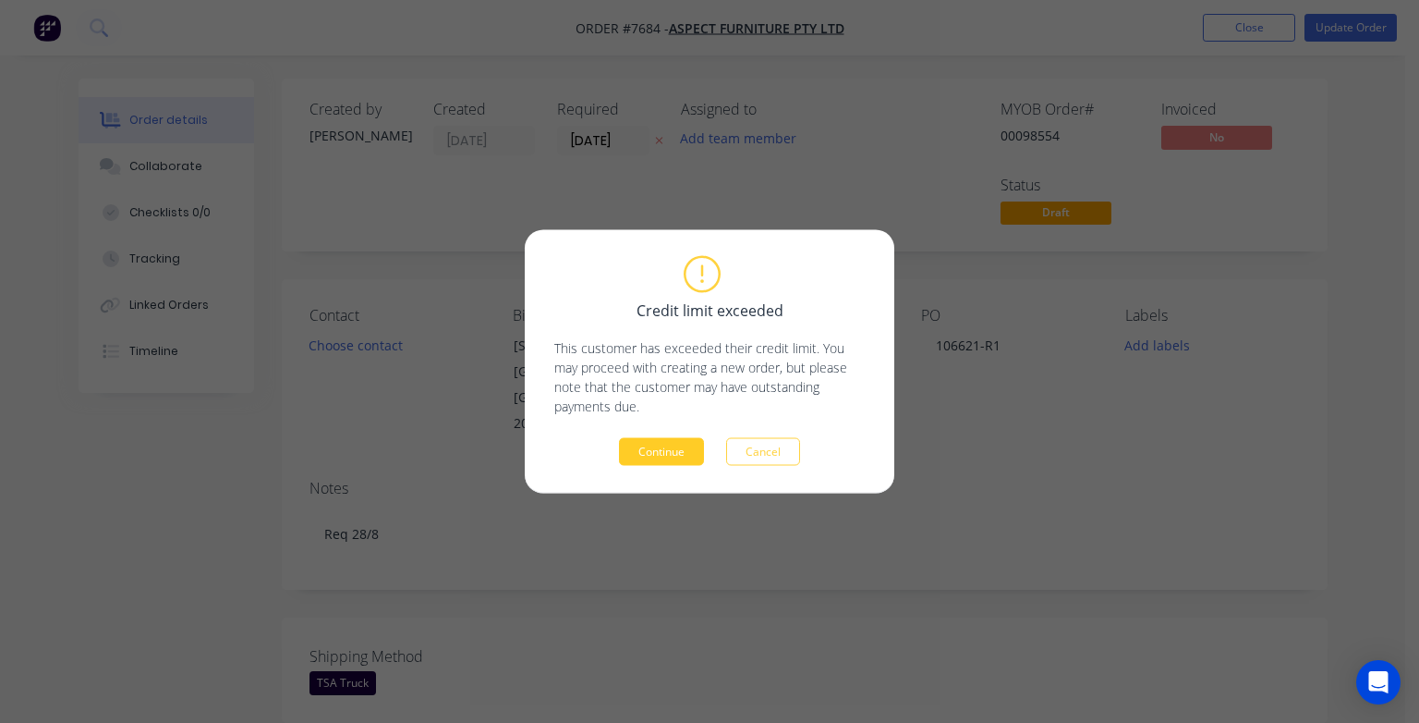
click at [670, 459] on button "Continue" at bounding box center [661, 452] width 85 height 28
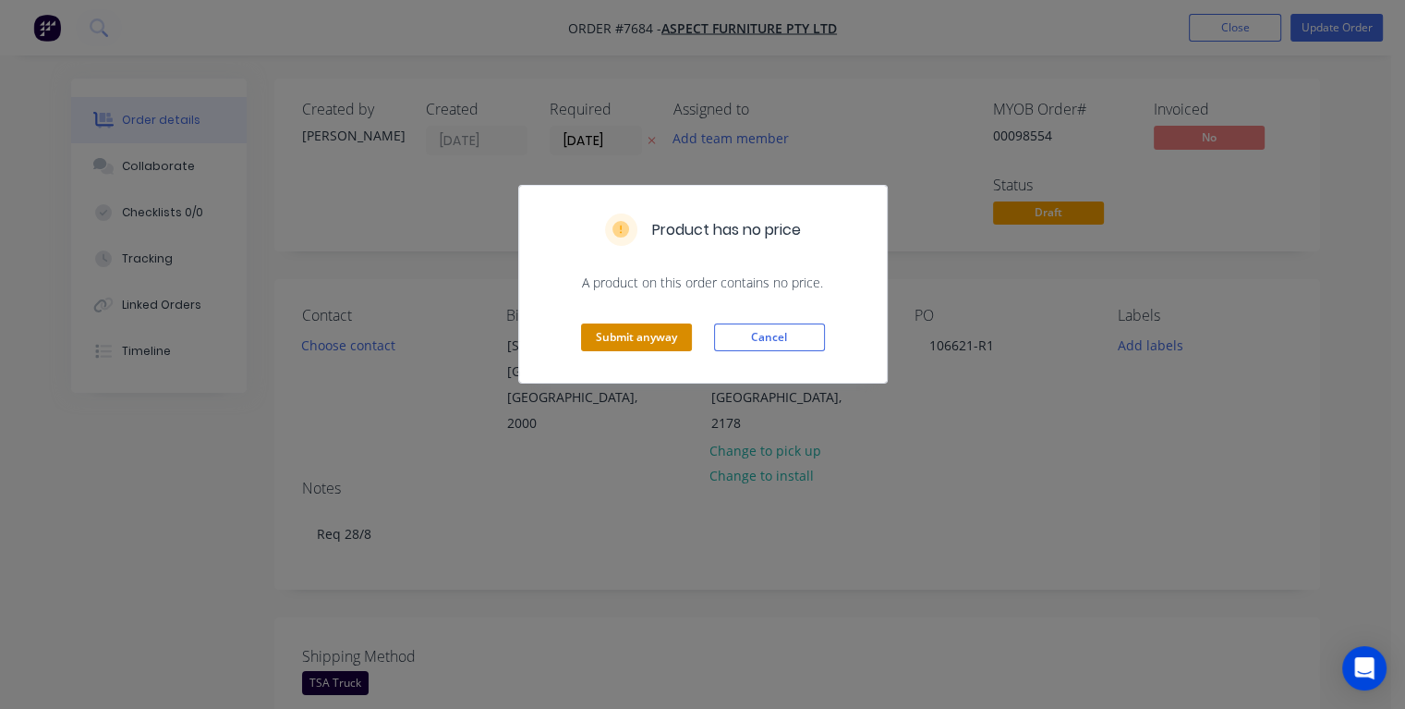
click at [673, 334] on button "Submit anyway" at bounding box center [636, 337] width 111 height 28
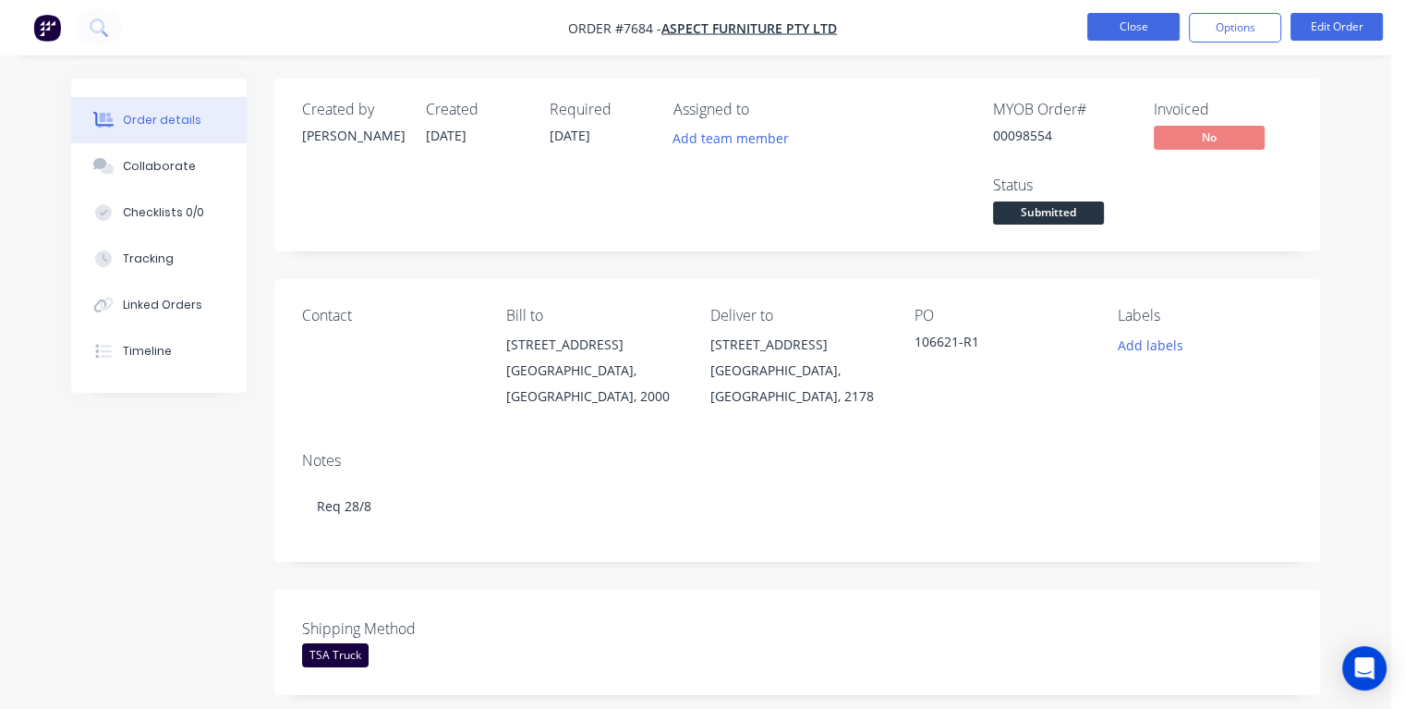
click at [1128, 22] on button "Close" at bounding box center [1134, 27] width 92 height 28
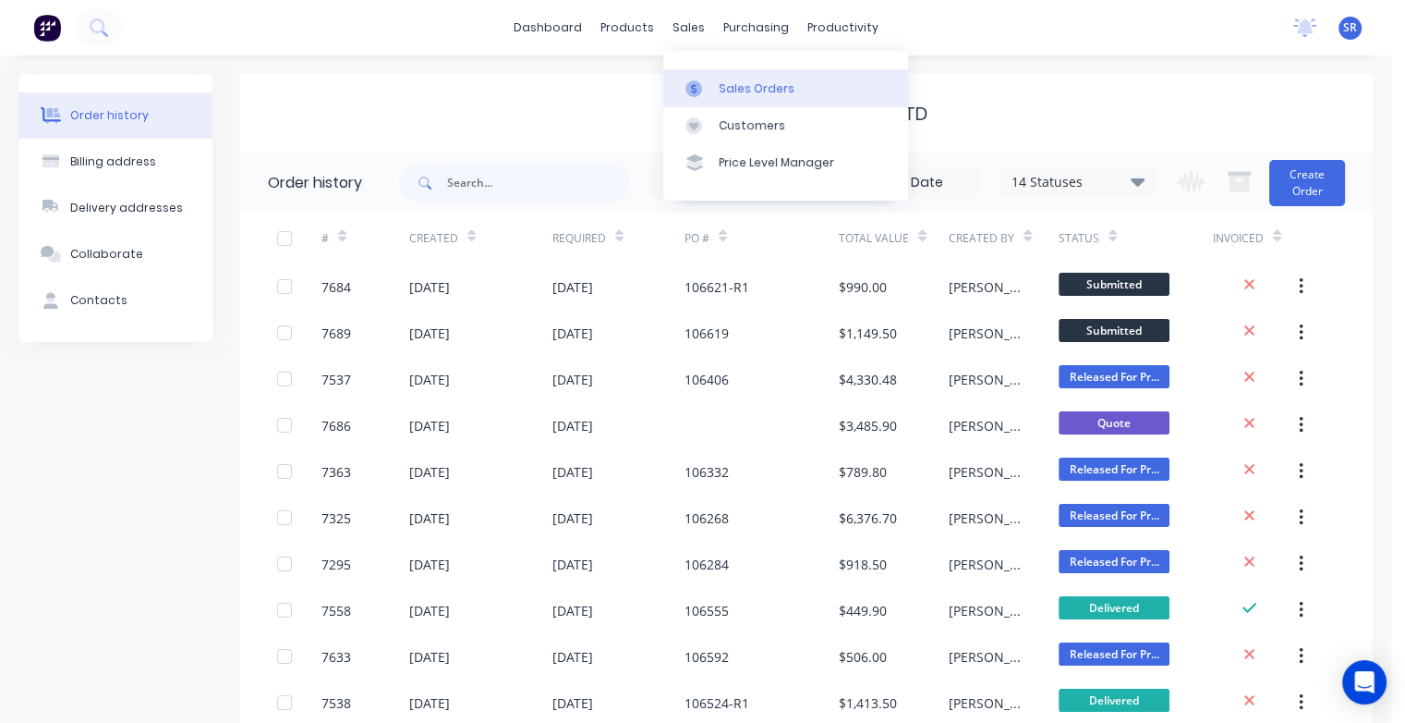
click at [735, 83] on div "Sales Orders" at bounding box center [757, 88] width 76 height 17
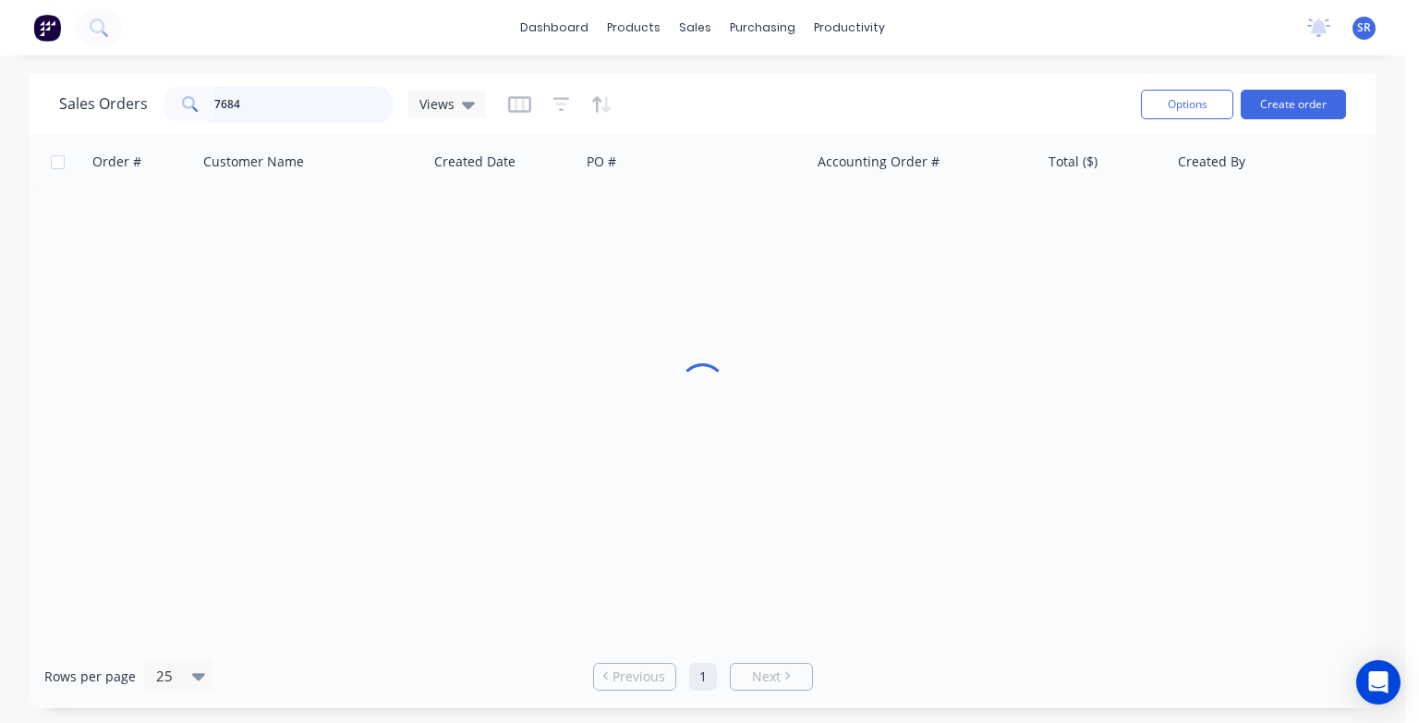
click at [312, 99] on input "7684" at bounding box center [304, 104] width 180 height 37
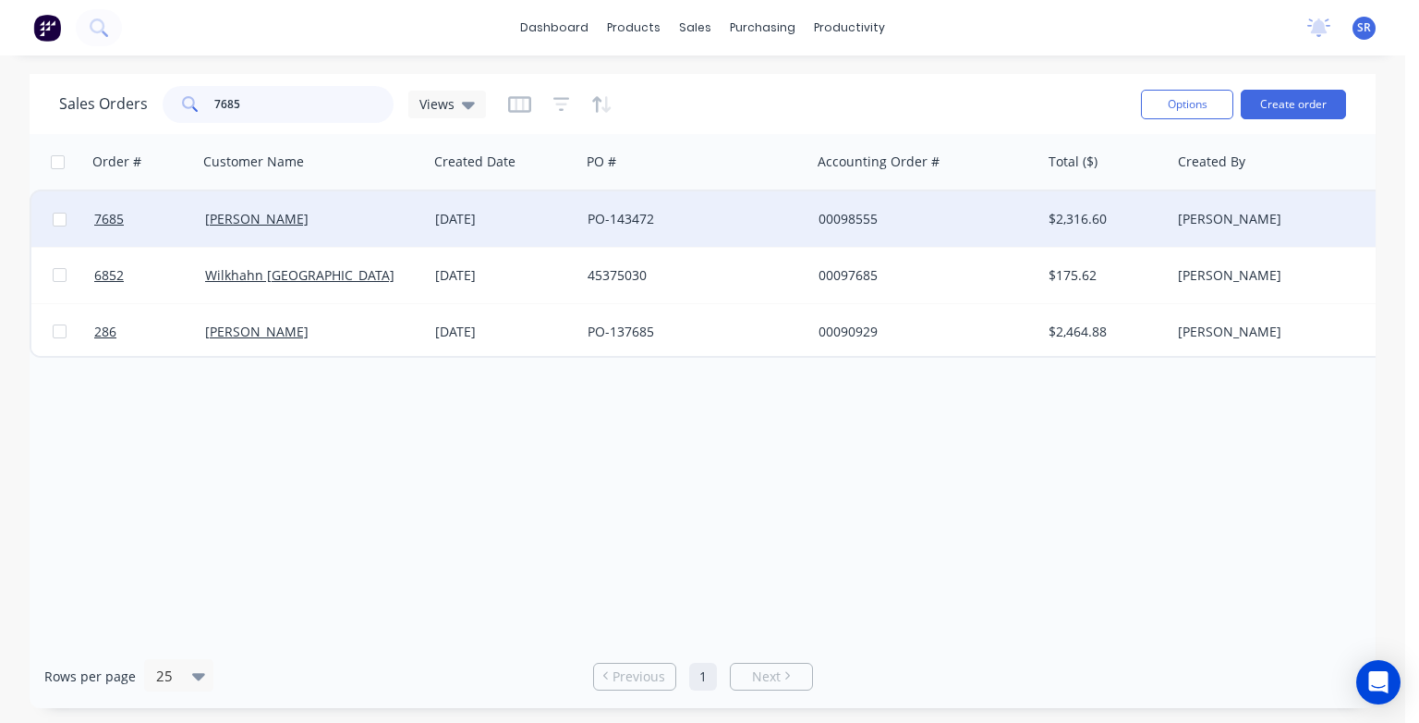
type input "7685"
click at [266, 235] on div "[PERSON_NAME]" at bounding box center [313, 218] width 230 height 55
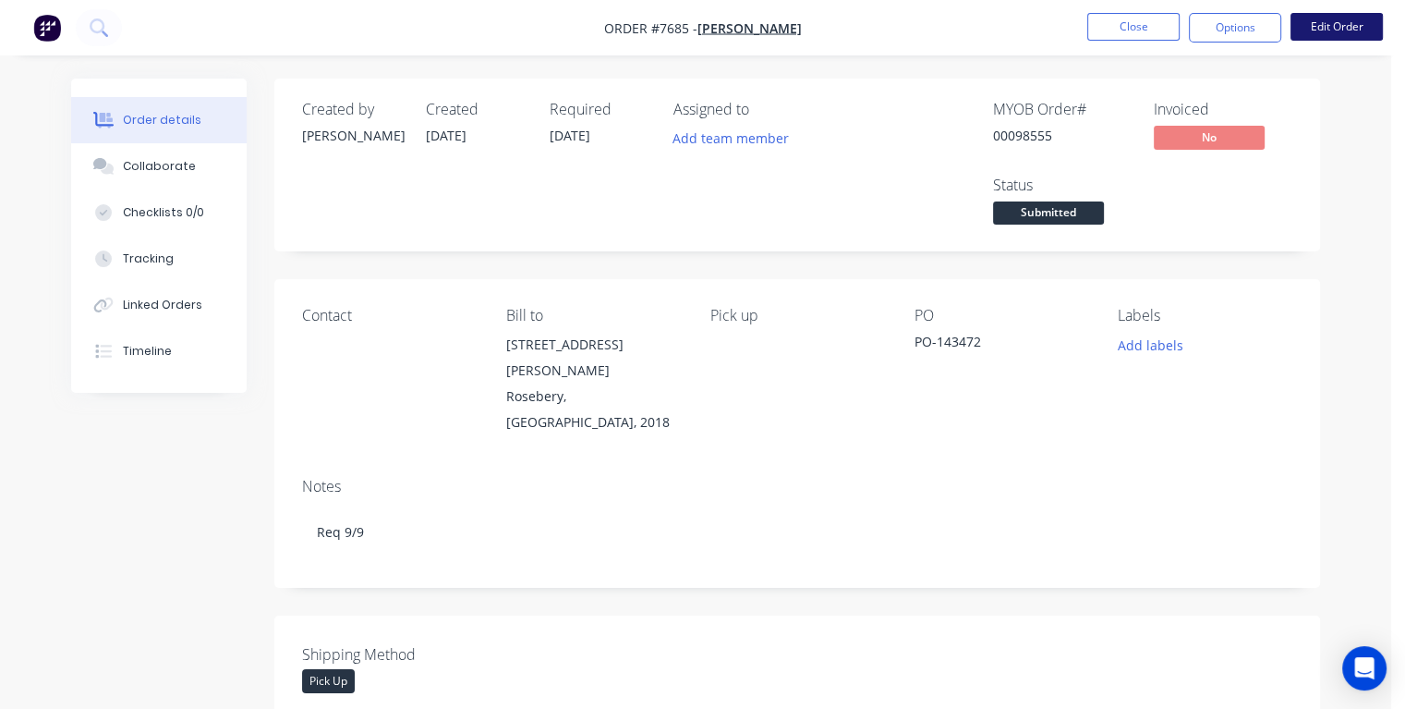
click at [1317, 28] on button "Edit Order" at bounding box center [1337, 27] width 92 height 28
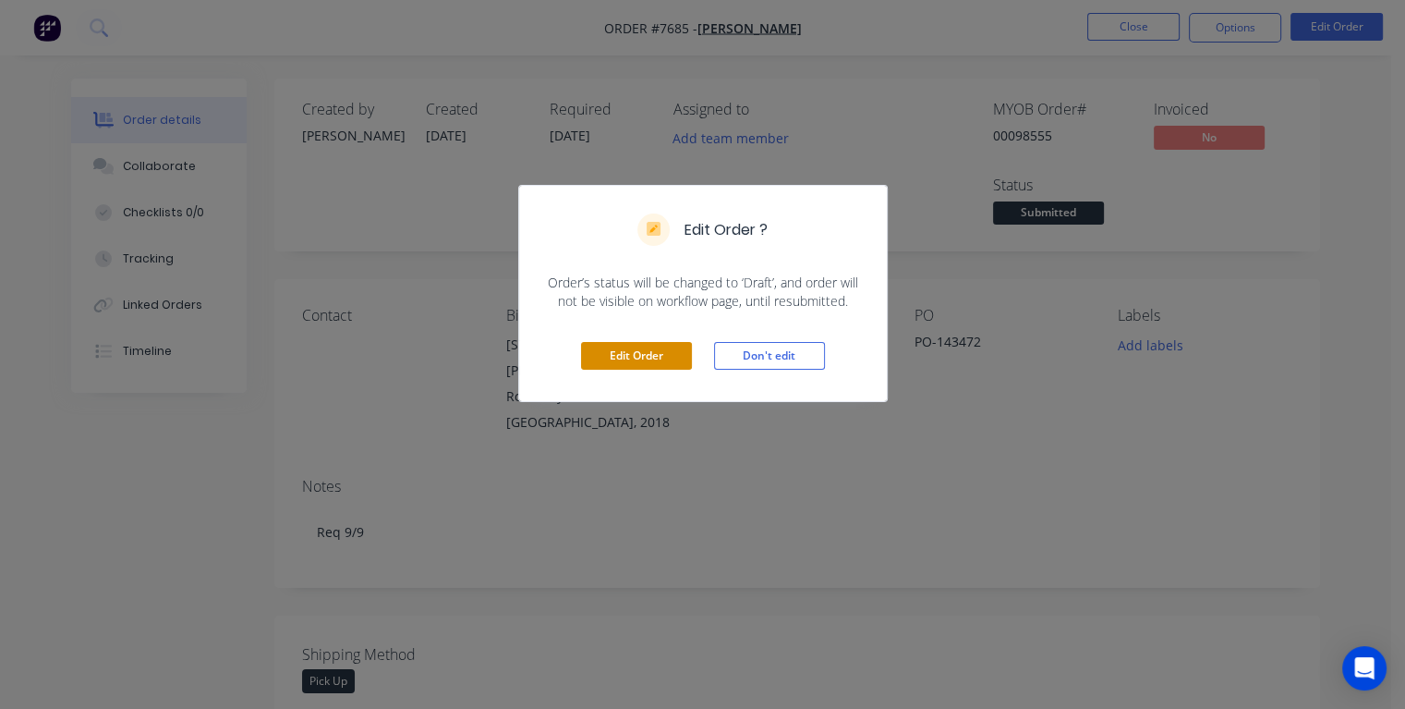
click at [624, 353] on button "Edit Order" at bounding box center [636, 356] width 111 height 28
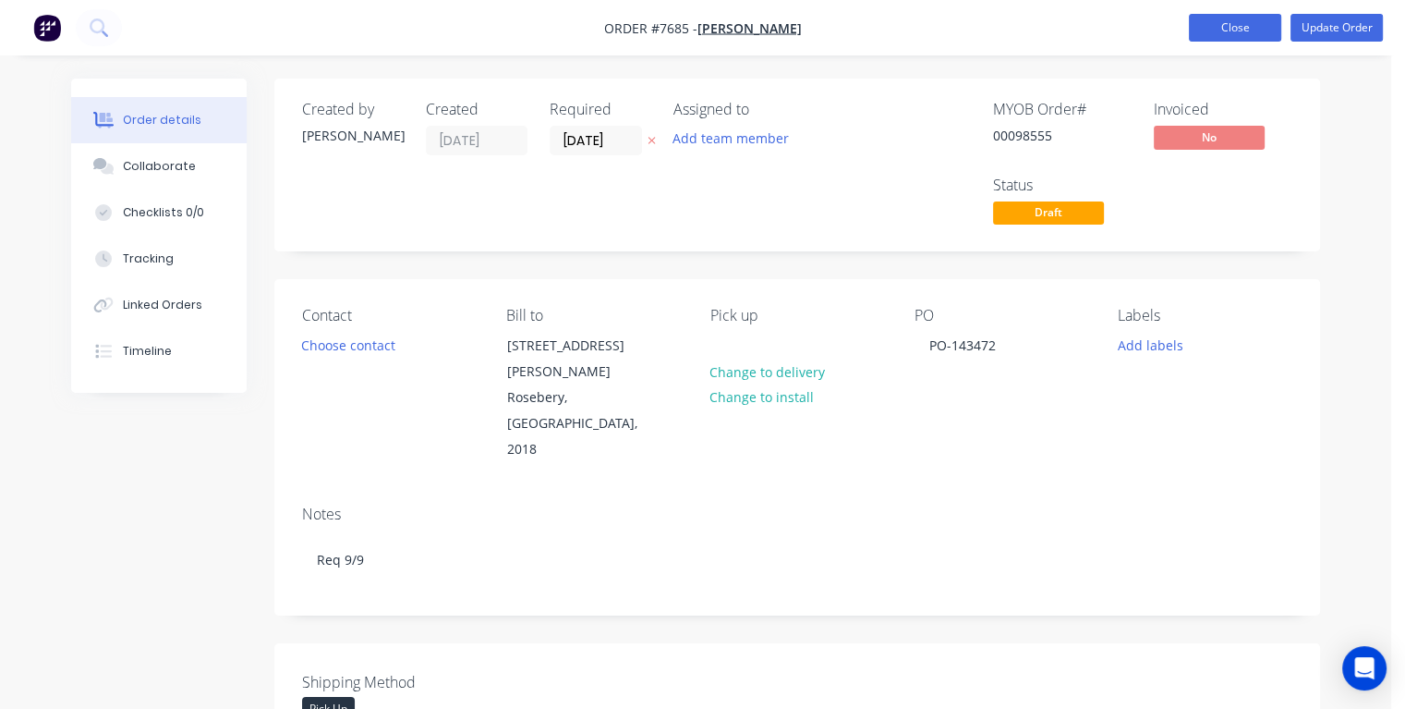
click at [1212, 27] on button "Close" at bounding box center [1235, 28] width 92 height 28
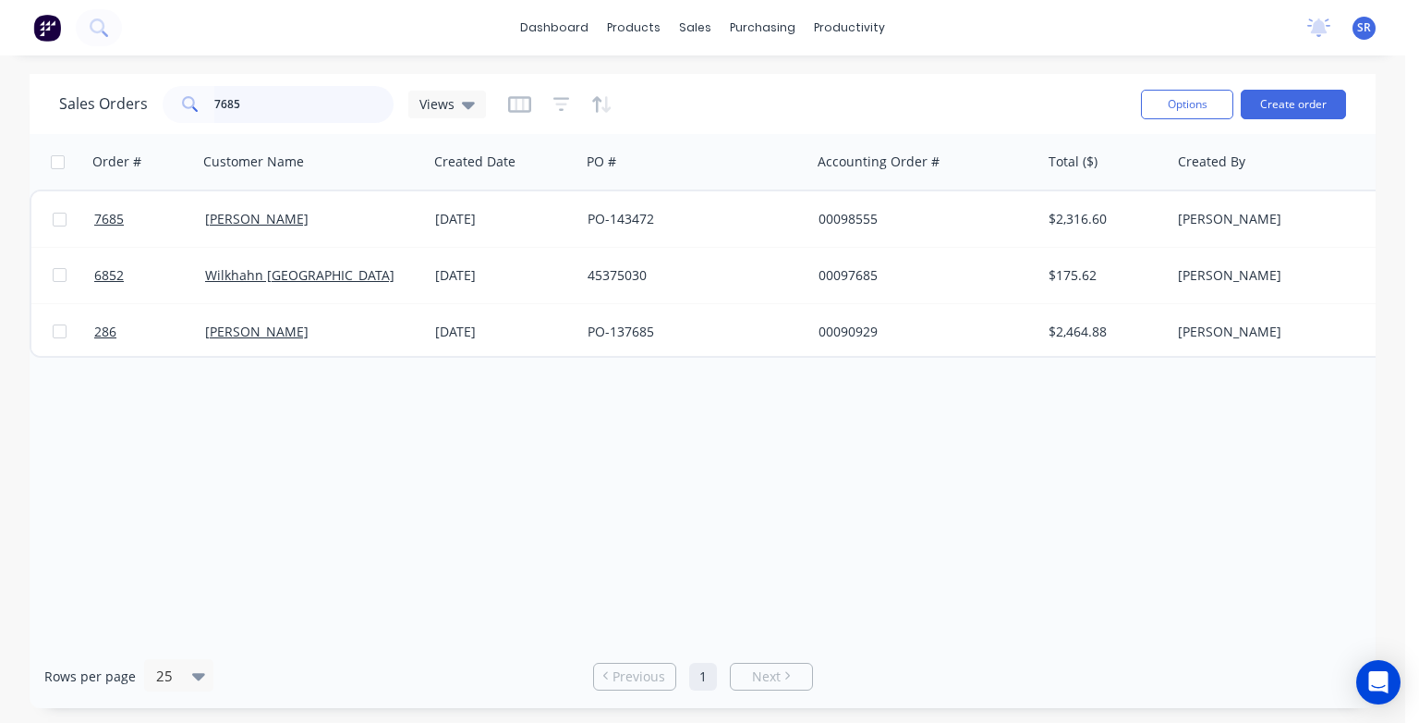
click at [278, 93] on input "7685" at bounding box center [304, 104] width 180 height 37
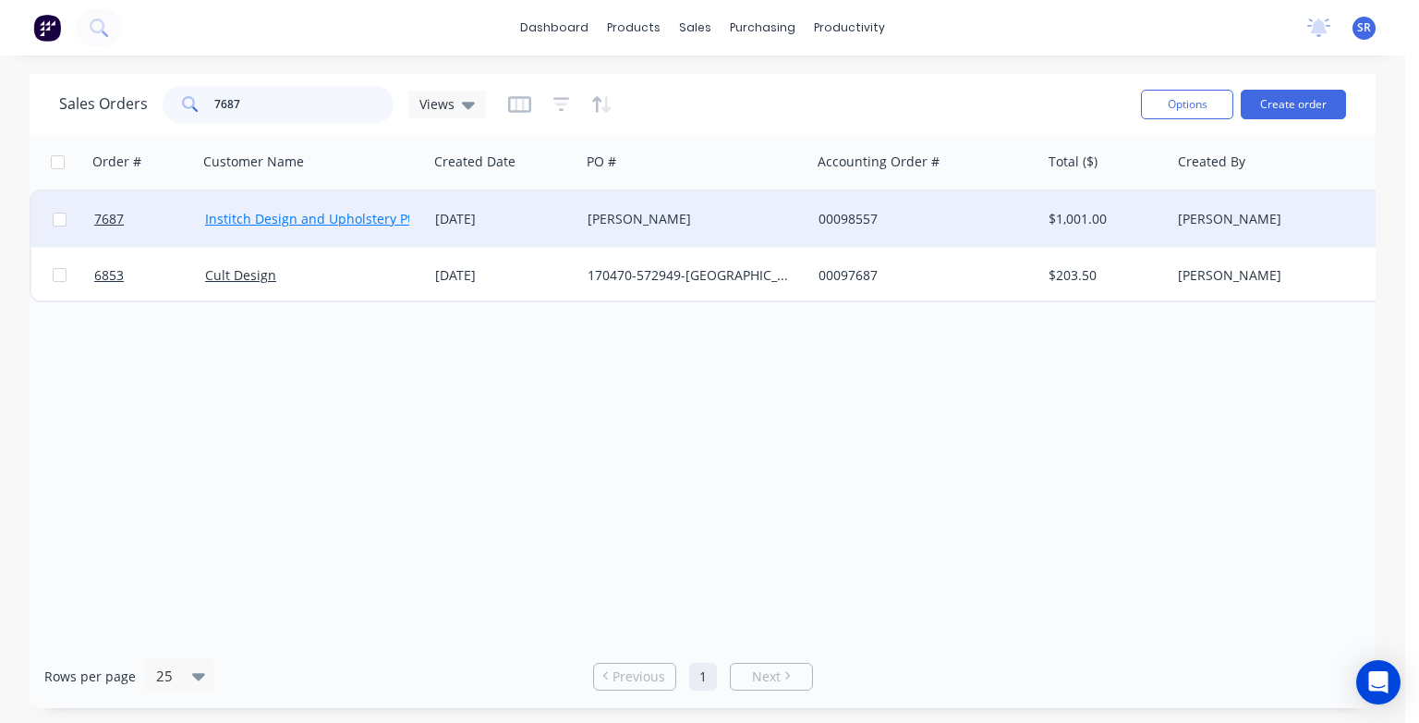
type input "7687"
click at [301, 220] on link "Institch Design and Upholstery Pty Ltd" at bounding box center [323, 219] width 237 height 18
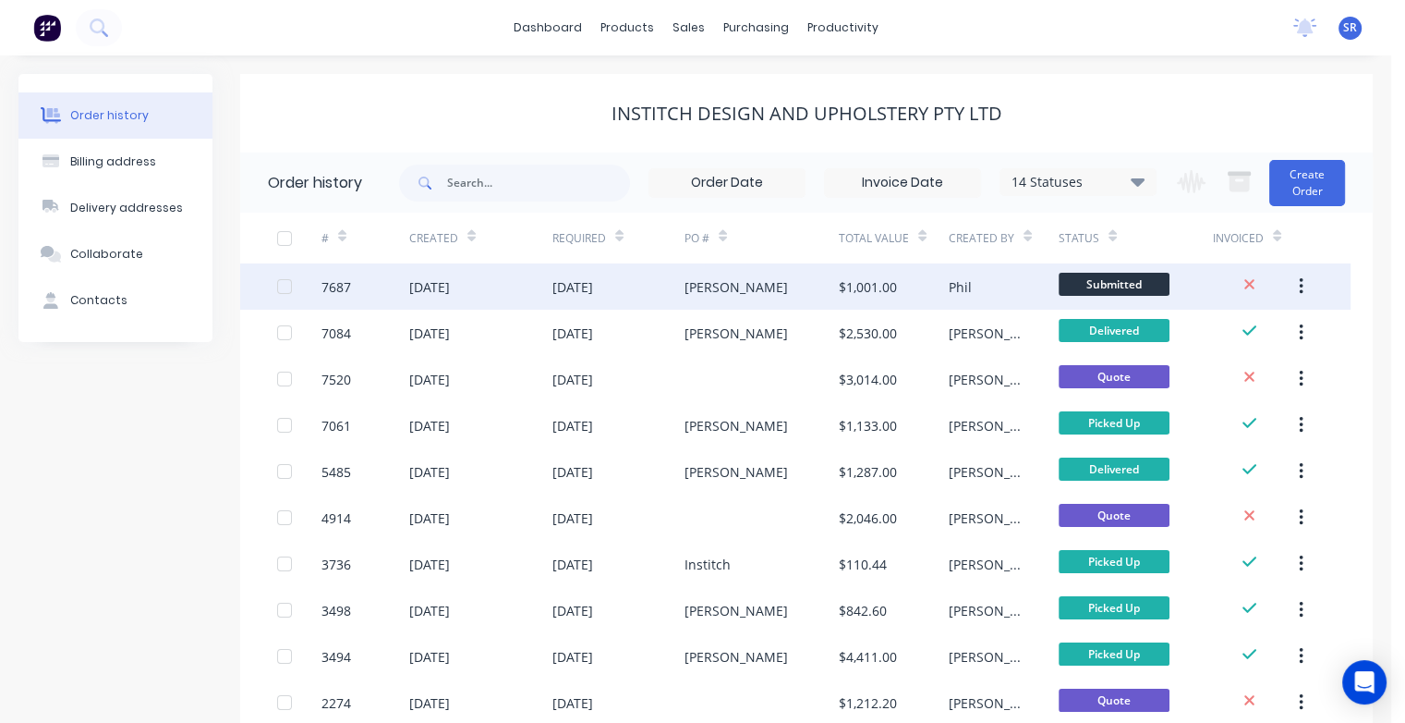
click at [593, 287] on div "[DATE]" at bounding box center [573, 286] width 41 height 19
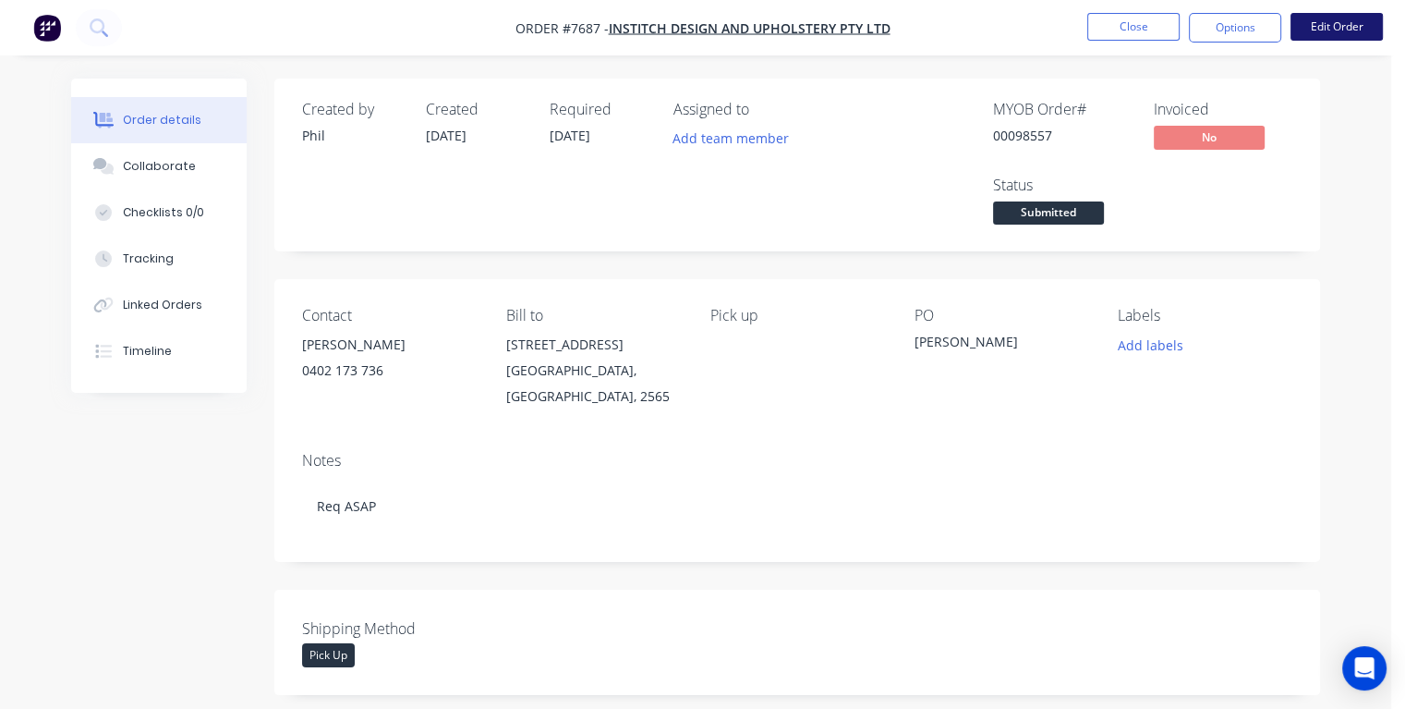
click at [1341, 22] on button "Edit Order" at bounding box center [1337, 27] width 92 height 28
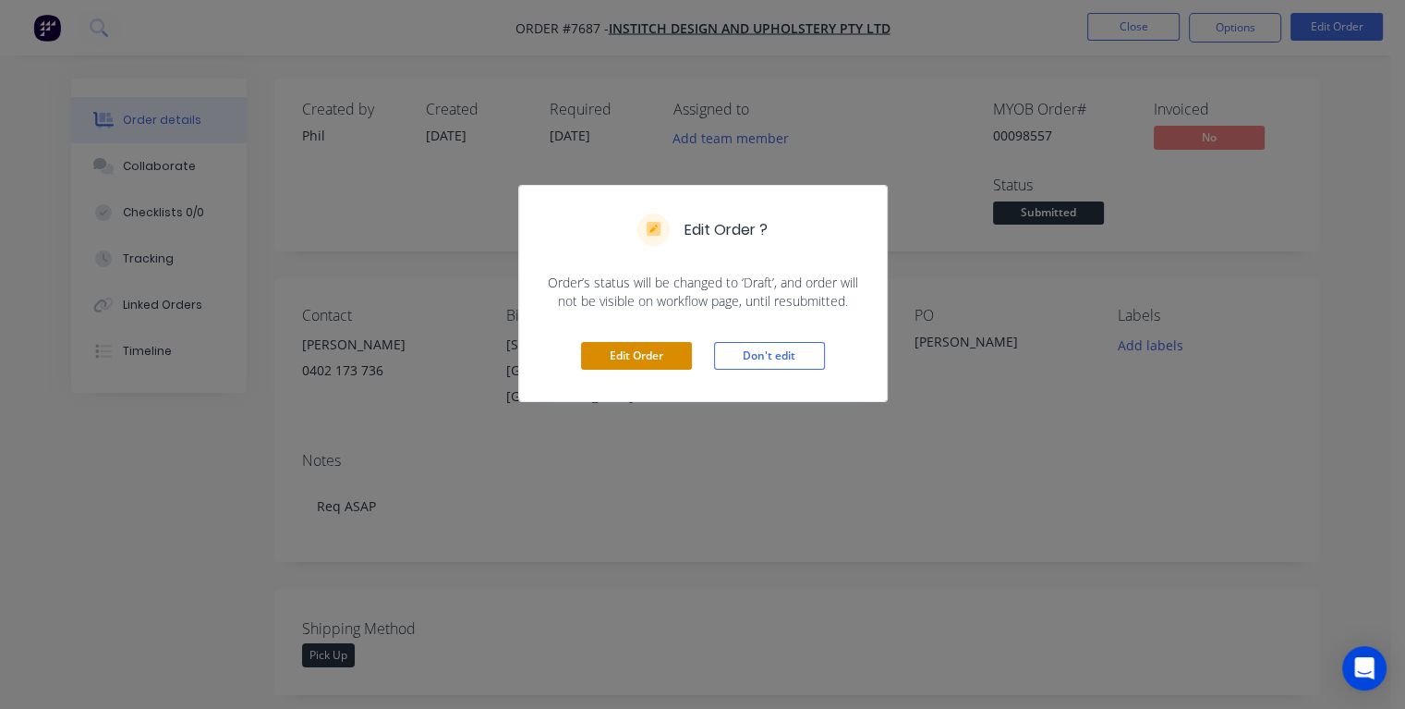
click at [660, 357] on button "Edit Order" at bounding box center [636, 356] width 111 height 28
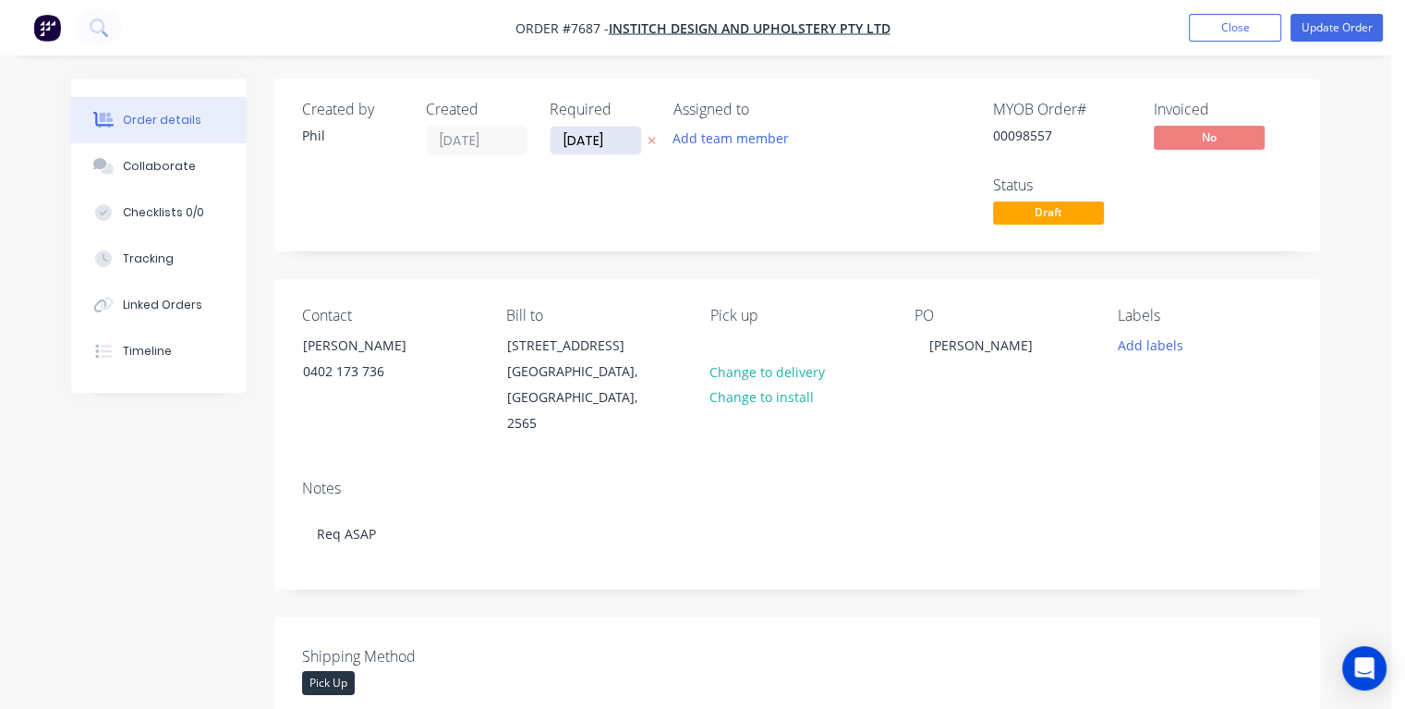
drag, startPoint x: 614, startPoint y: 138, endPoint x: 563, endPoint y: 144, distance: 51.2
click at [563, 144] on input "[DATE]" at bounding box center [596, 141] width 91 height 28
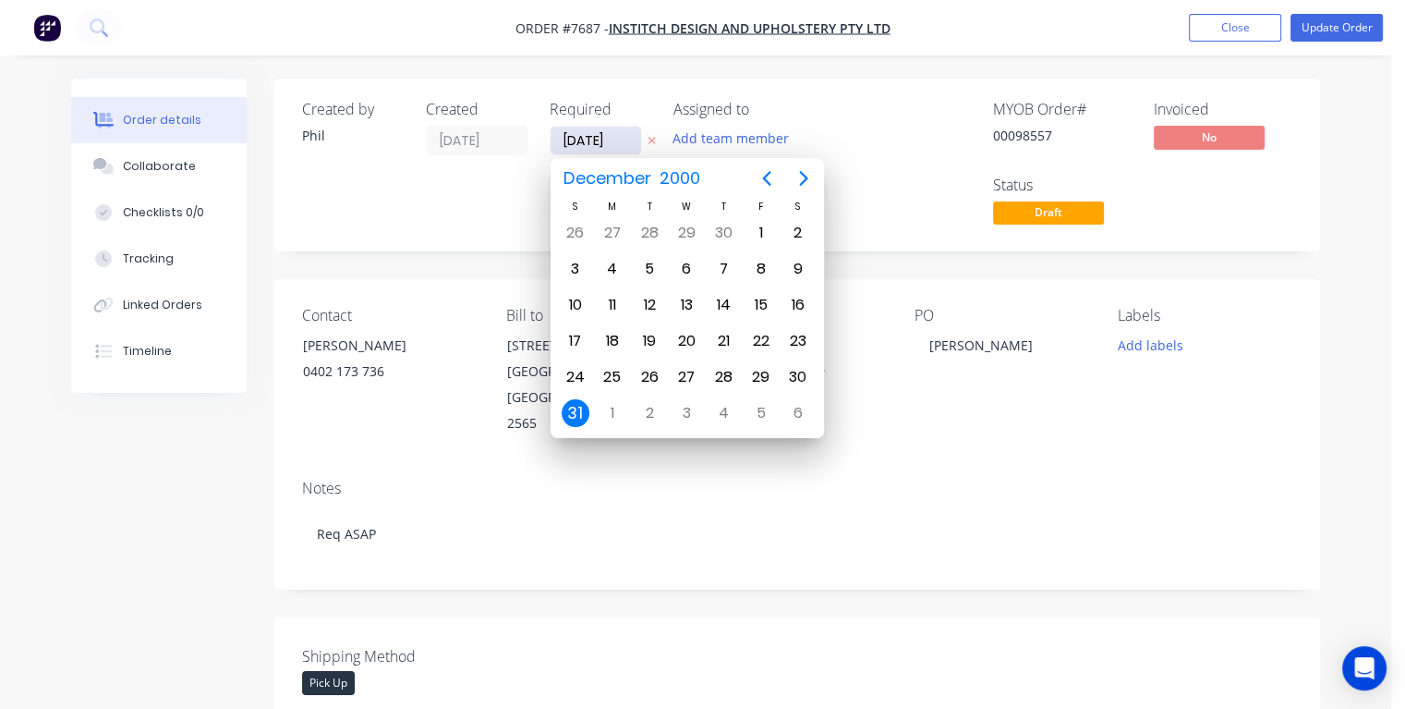
type input "[DATE]"
click at [765, 342] on div "22" at bounding box center [761, 341] width 28 height 28
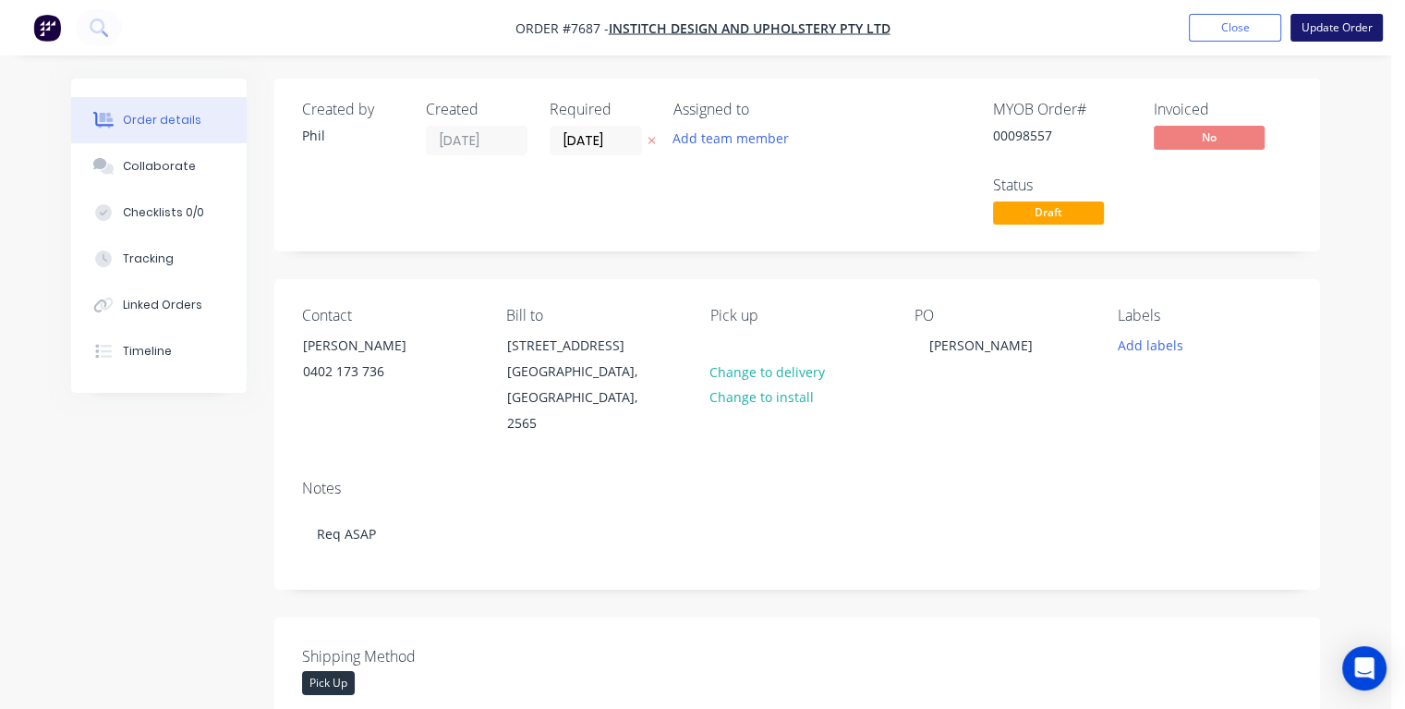
click at [1337, 33] on button "Update Order" at bounding box center [1337, 28] width 92 height 28
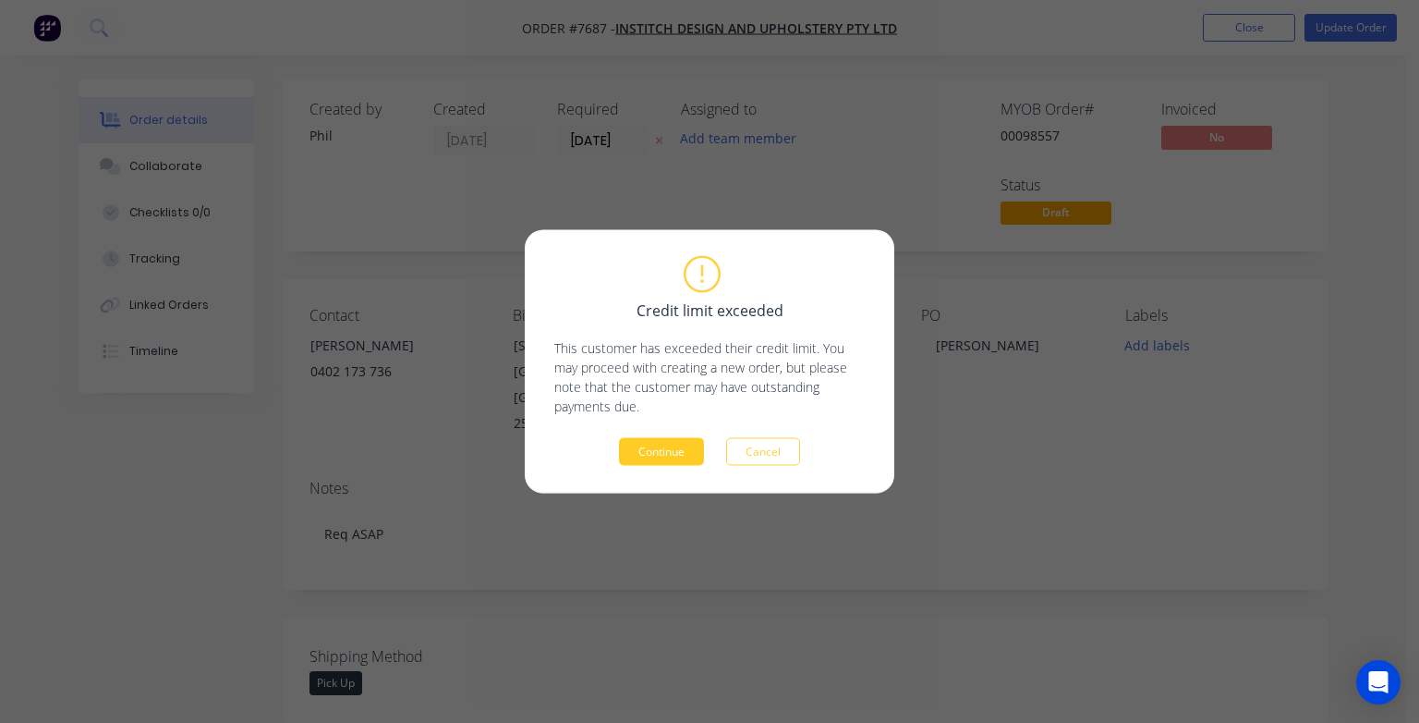
click at [675, 453] on button "Continue" at bounding box center [661, 452] width 85 height 28
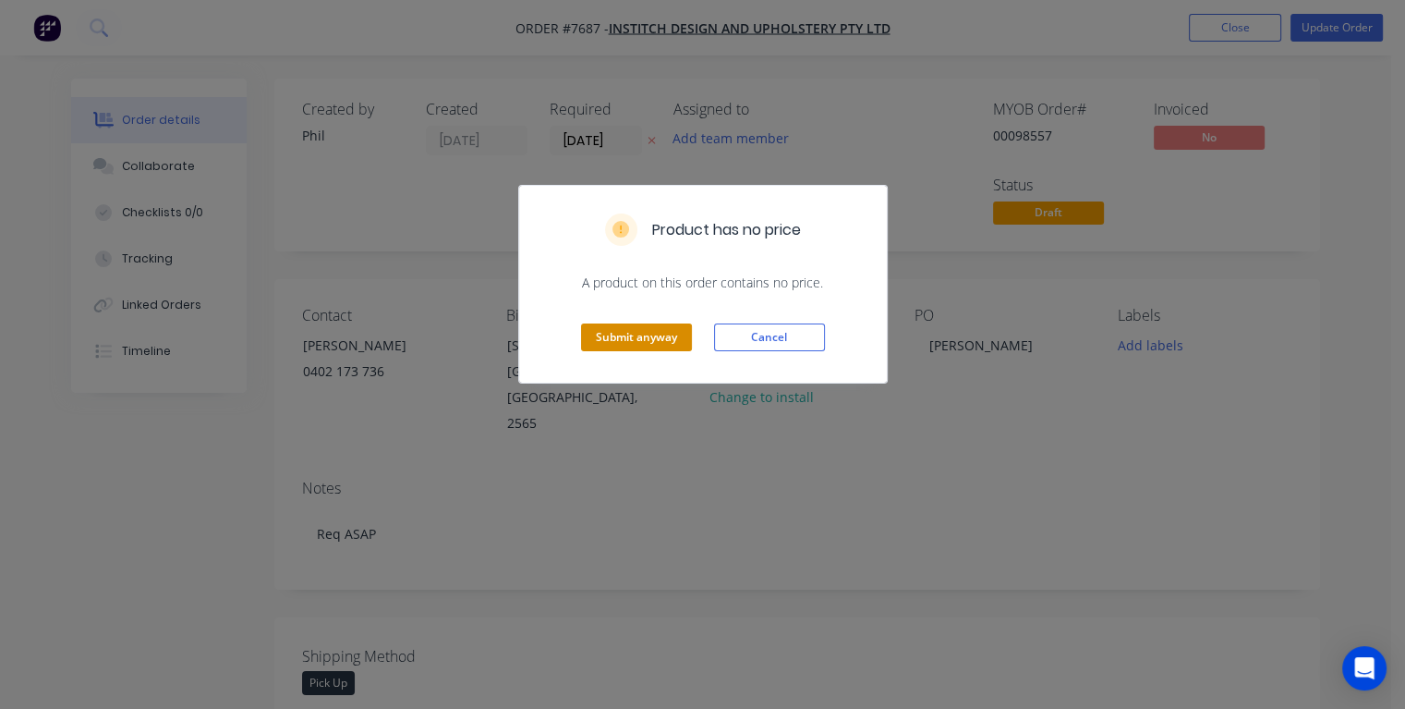
click at [651, 341] on button "Submit anyway" at bounding box center [636, 337] width 111 height 28
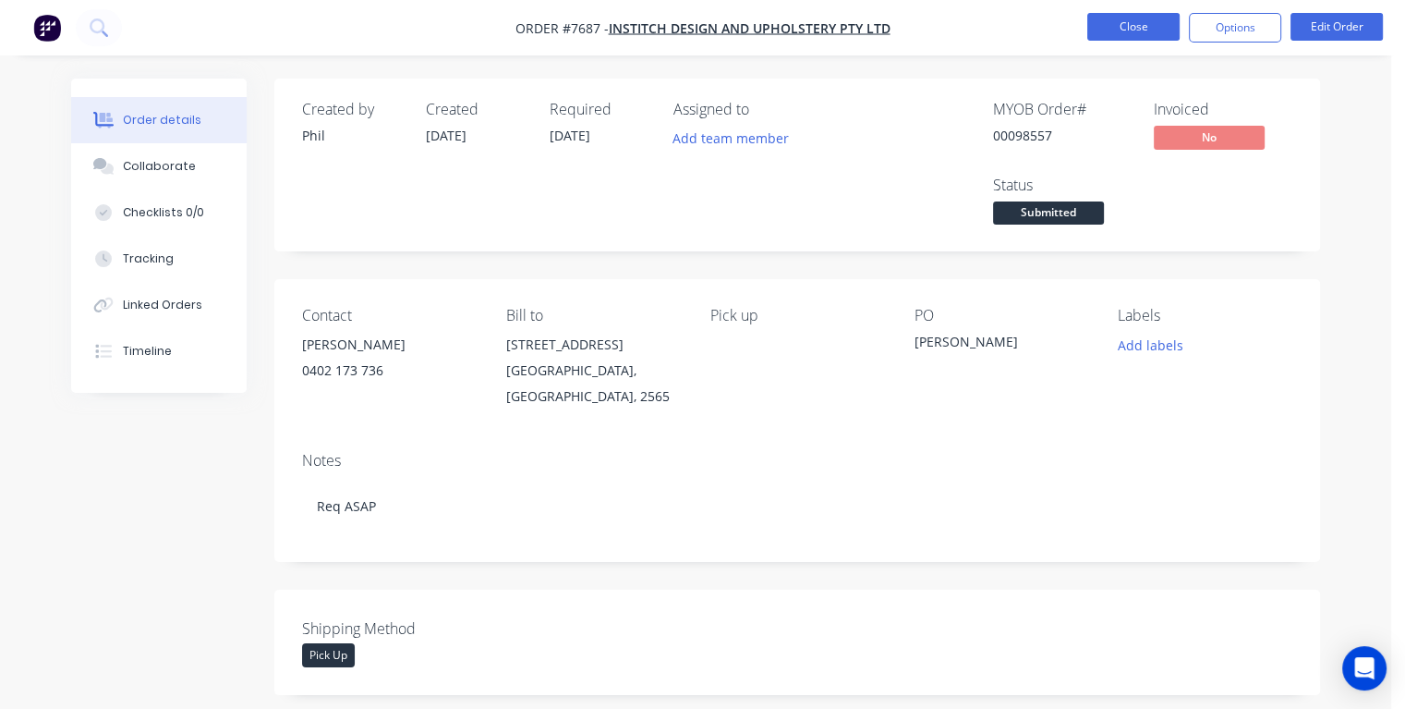
click at [1146, 25] on button "Close" at bounding box center [1134, 27] width 92 height 28
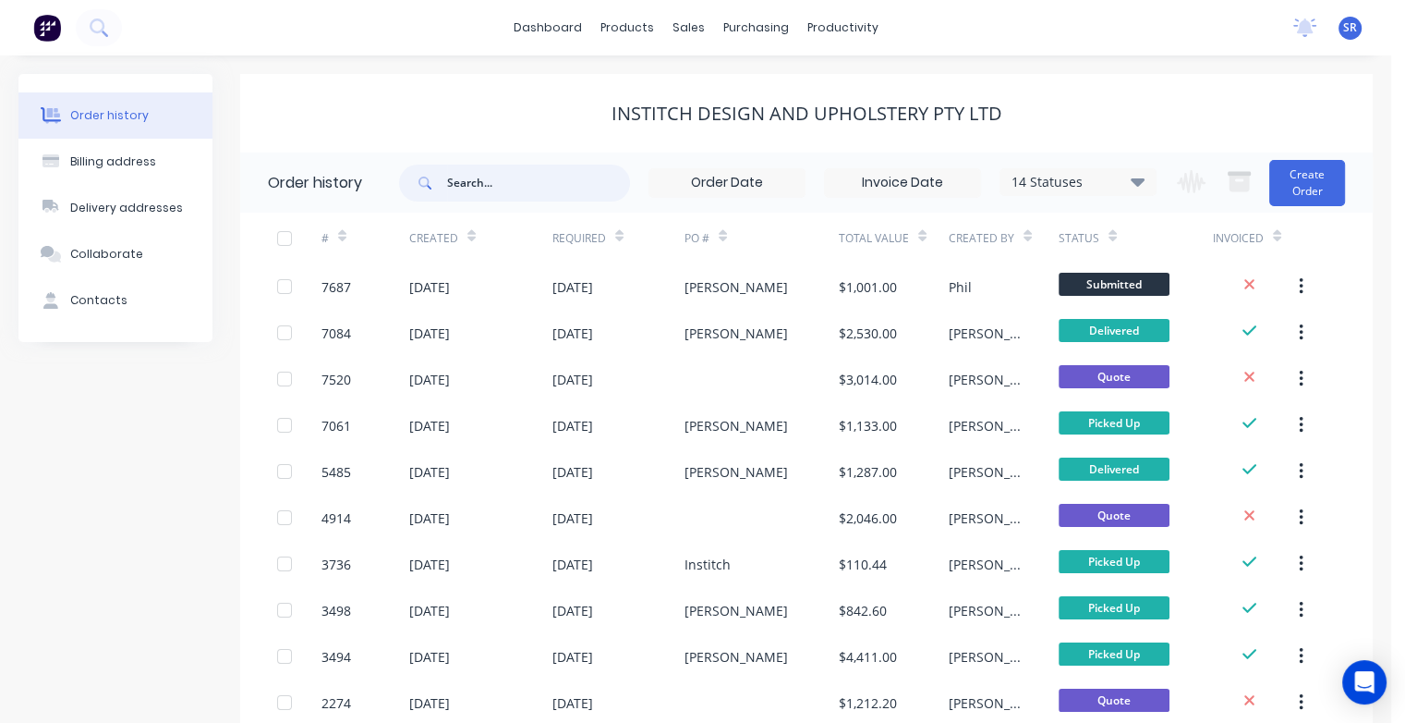
click at [470, 179] on input "text" at bounding box center [538, 182] width 183 height 37
type input "7678"
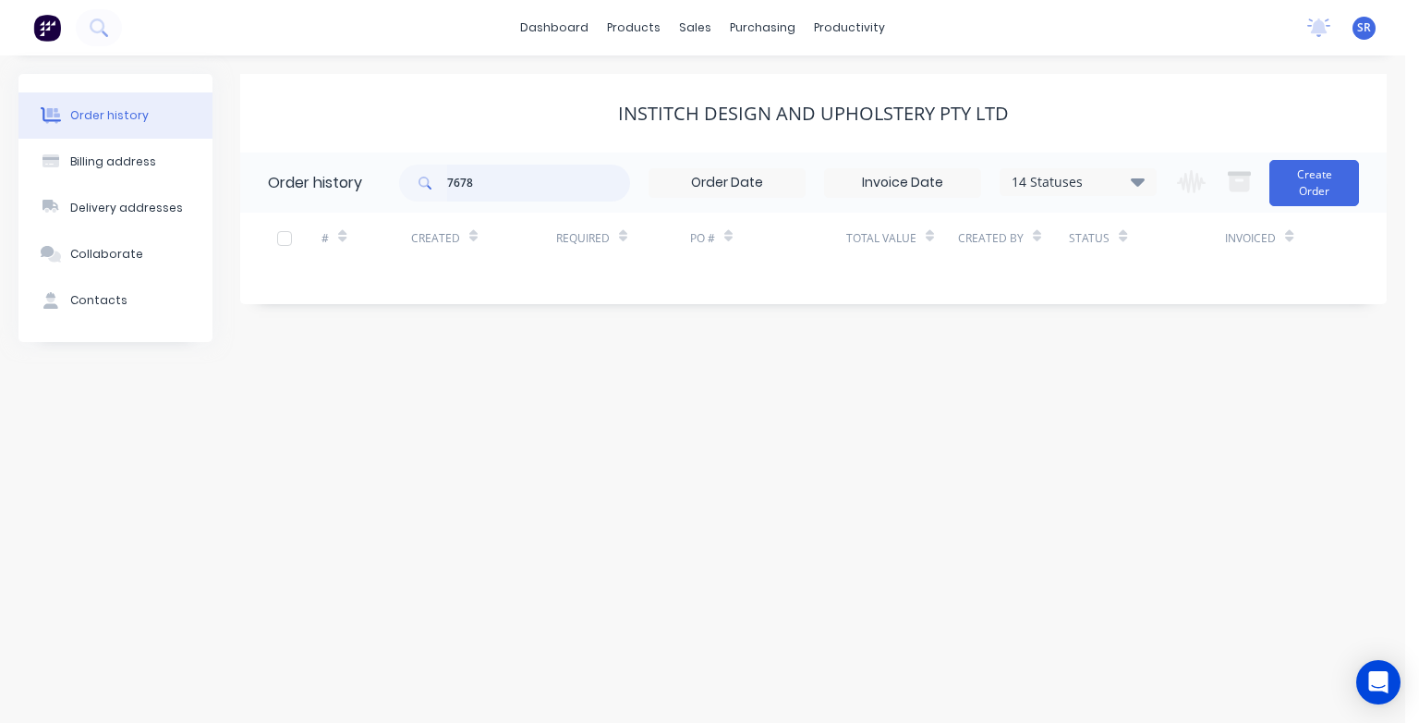
click at [500, 188] on input "7678" at bounding box center [538, 182] width 183 height 37
type input "7"
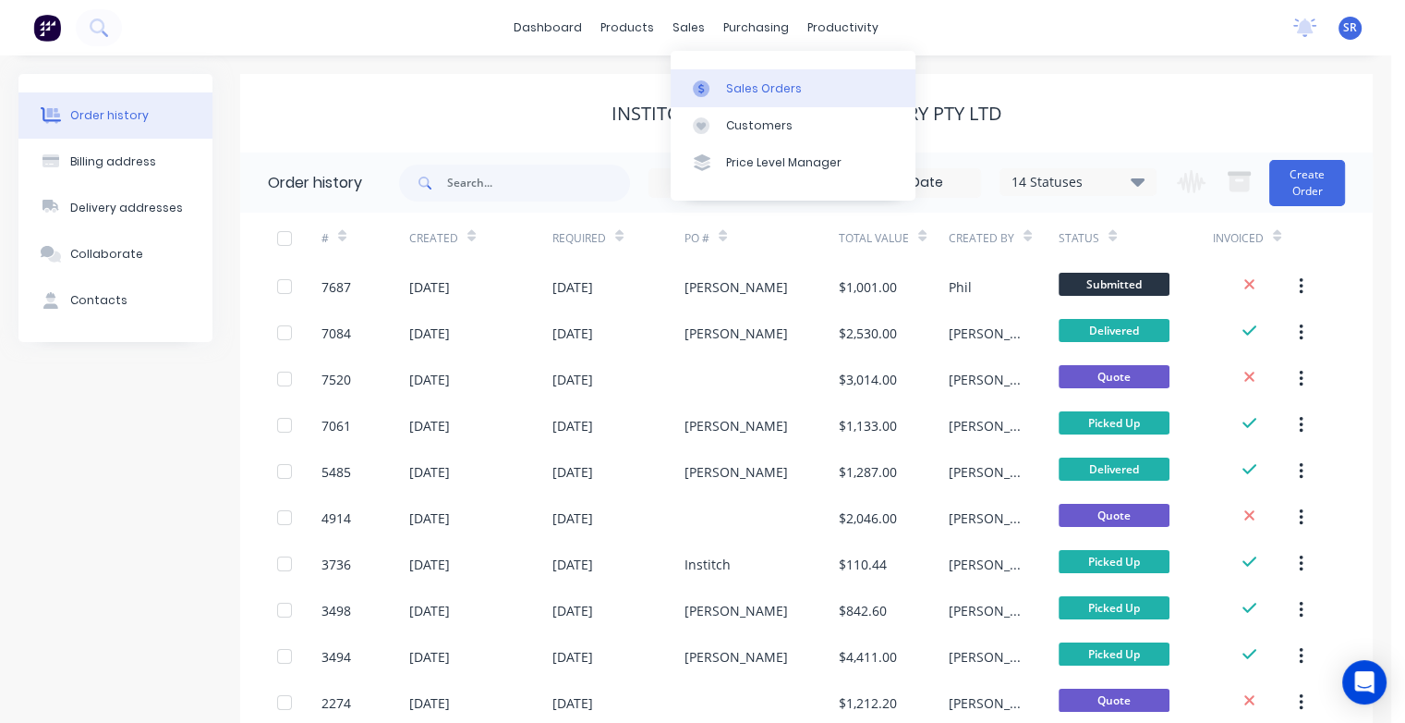
click at [741, 93] on div "Sales Orders" at bounding box center [764, 88] width 76 height 17
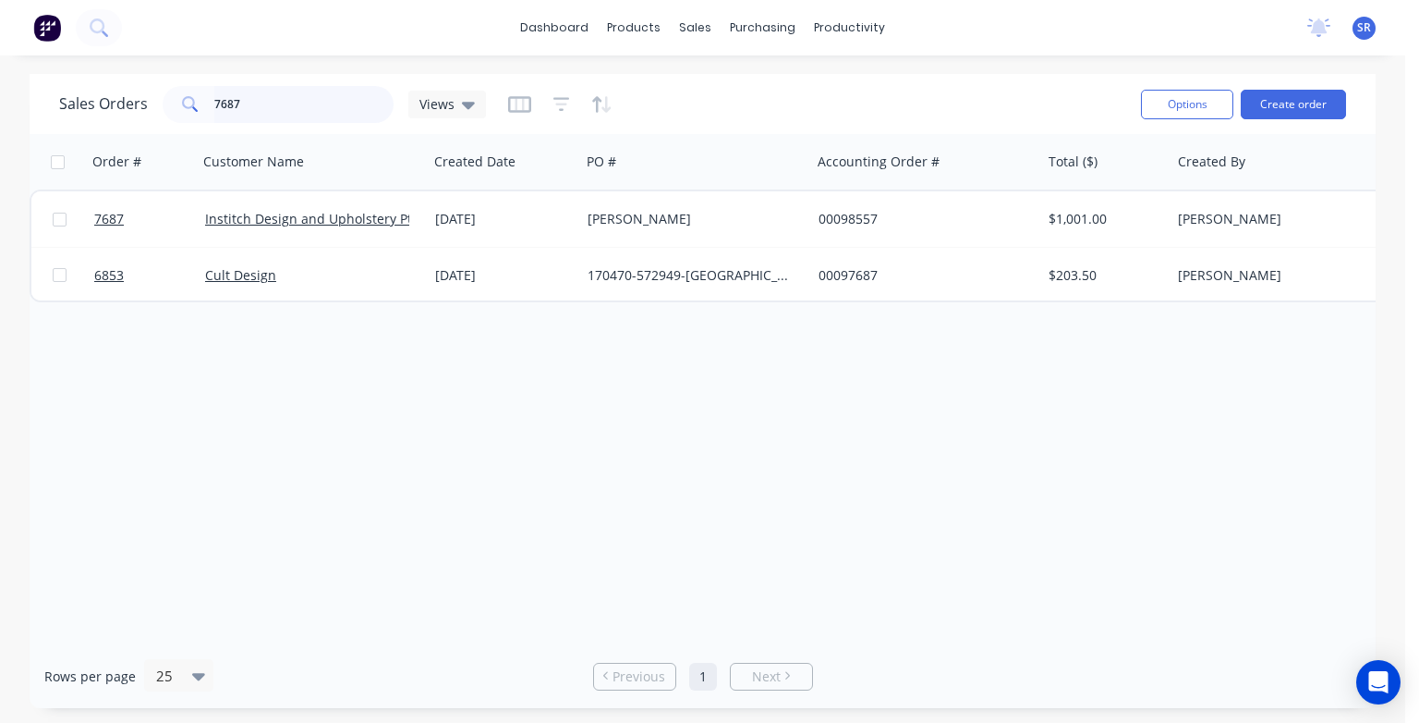
click at [259, 103] on input "7687" at bounding box center [304, 104] width 180 height 37
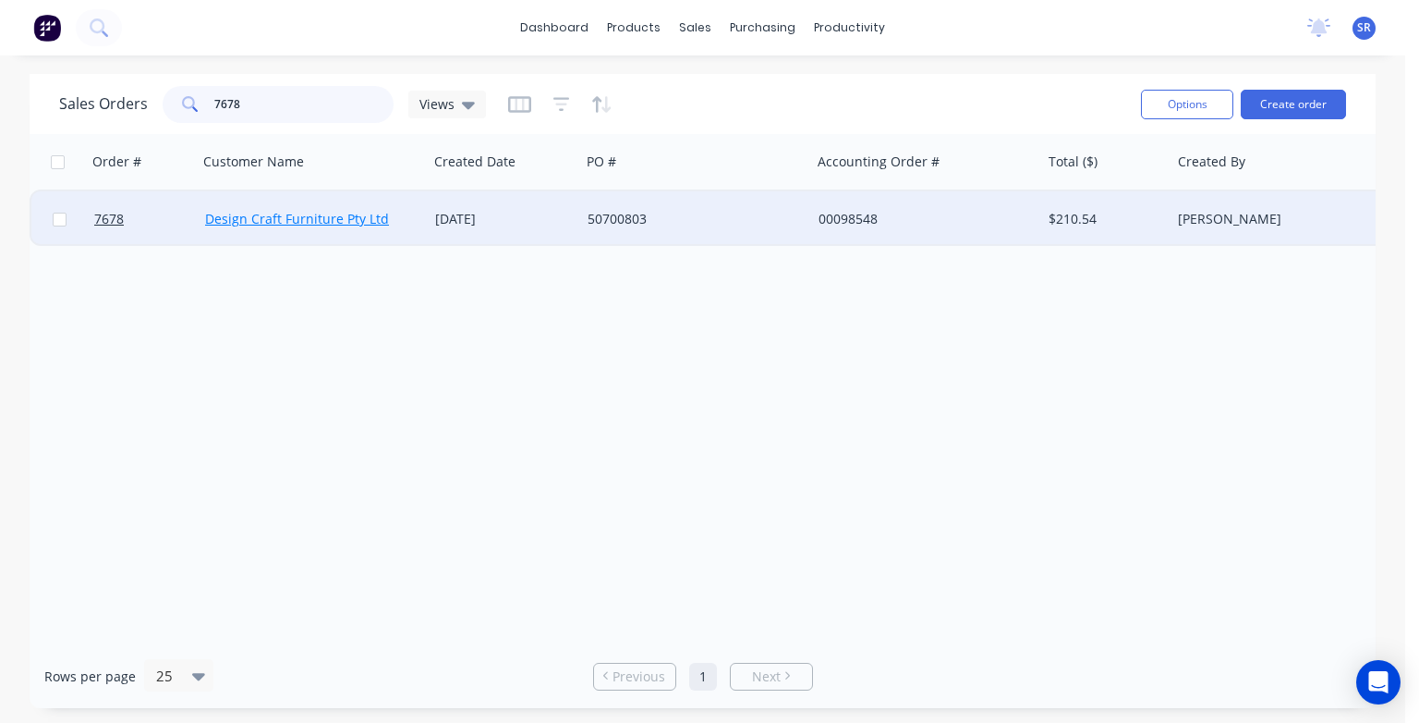
type input "7678"
click at [262, 225] on link "Design Craft Furniture Pty Ltd" at bounding box center [297, 219] width 184 height 18
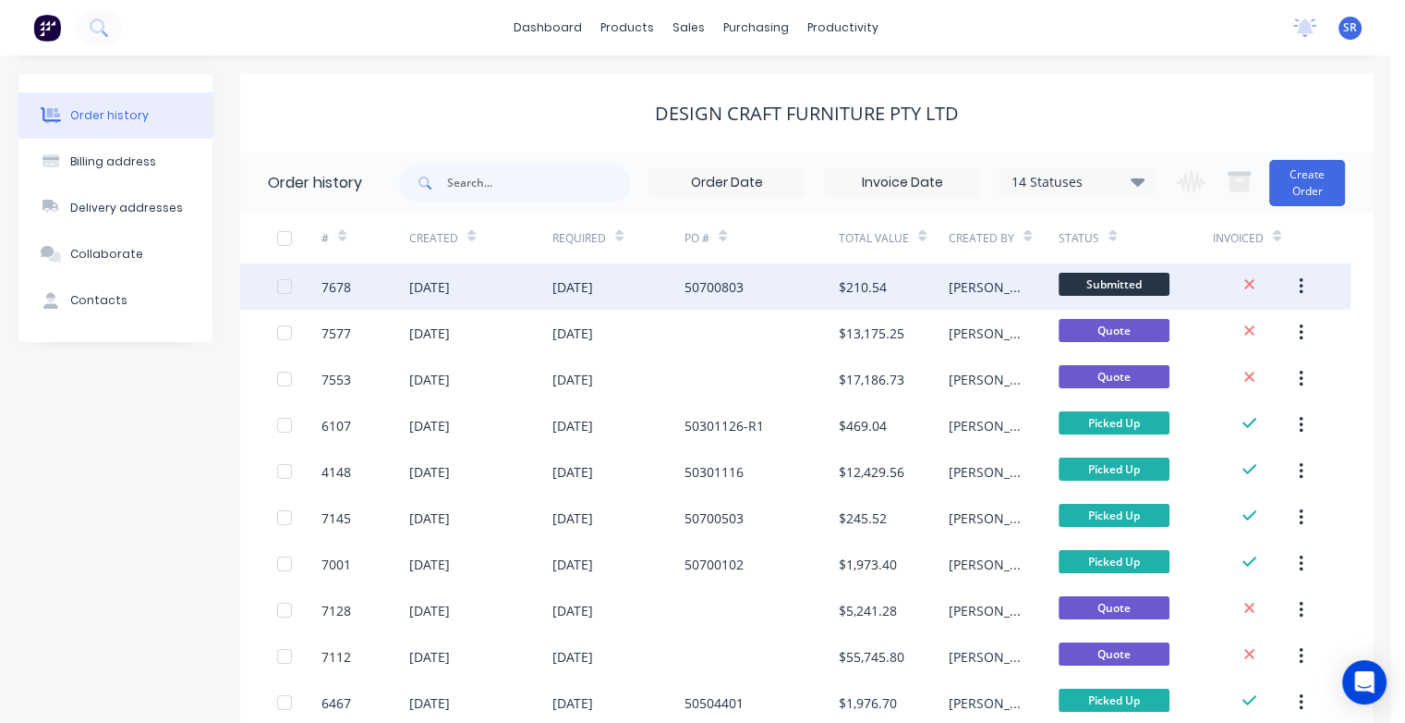
click at [450, 293] on div "[DATE]" at bounding box center [429, 286] width 41 height 19
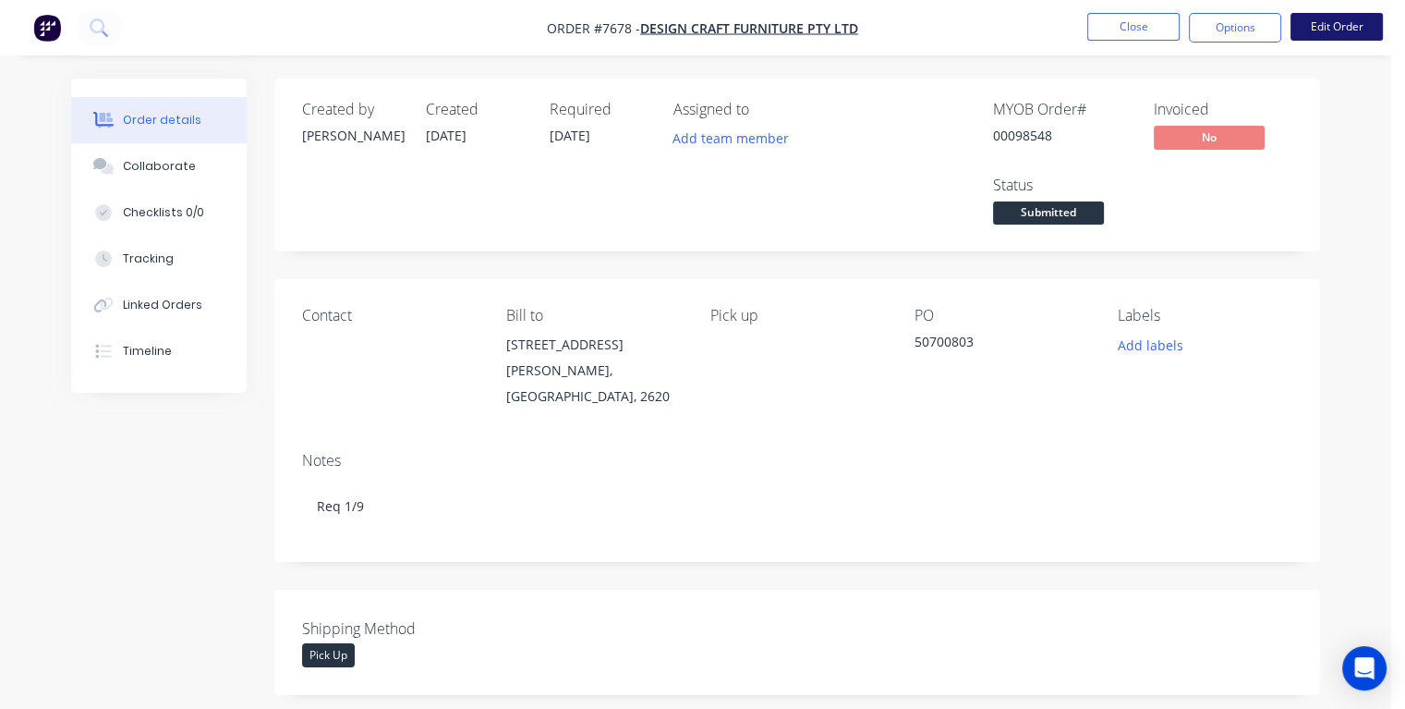
click at [1334, 30] on button "Edit Order" at bounding box center [1337, 27] width 92 height 28
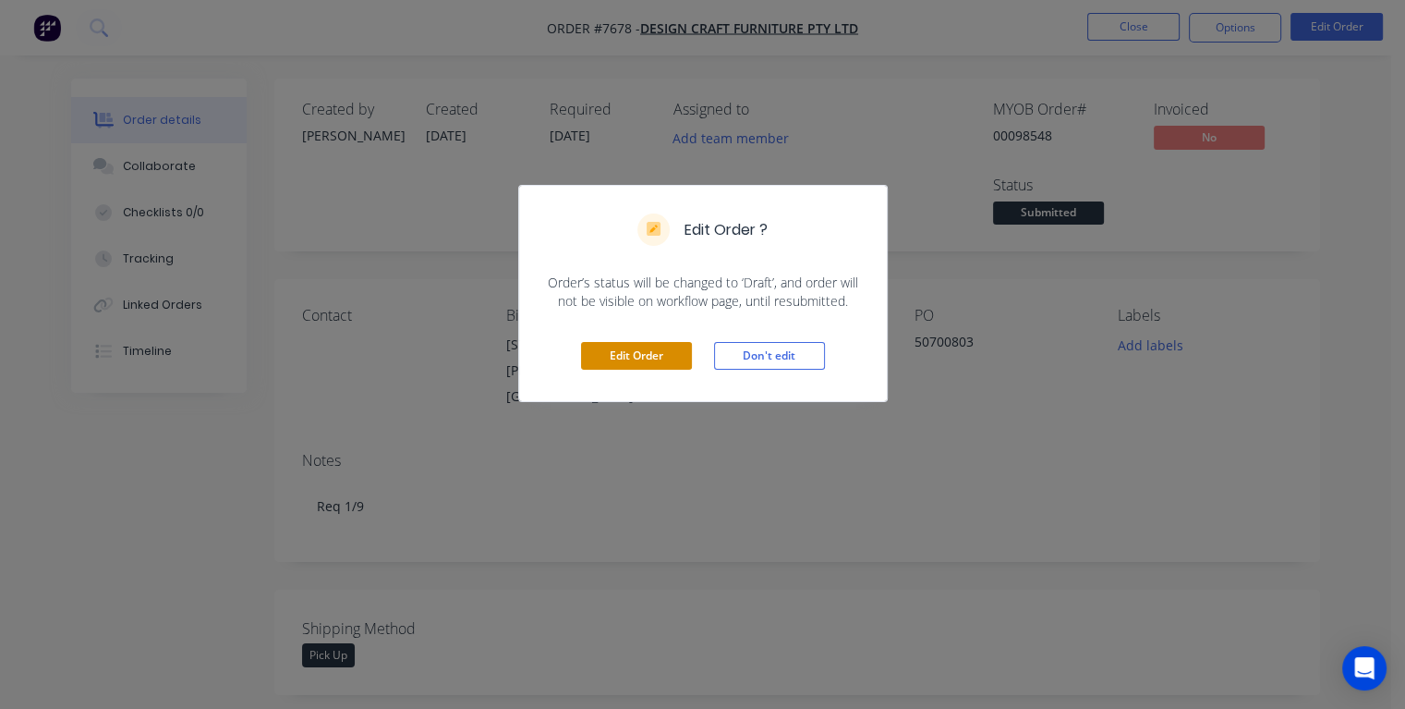
click at [643, 356] on button "Edit Order" at bounding box center [636, 356] width 111 height 28
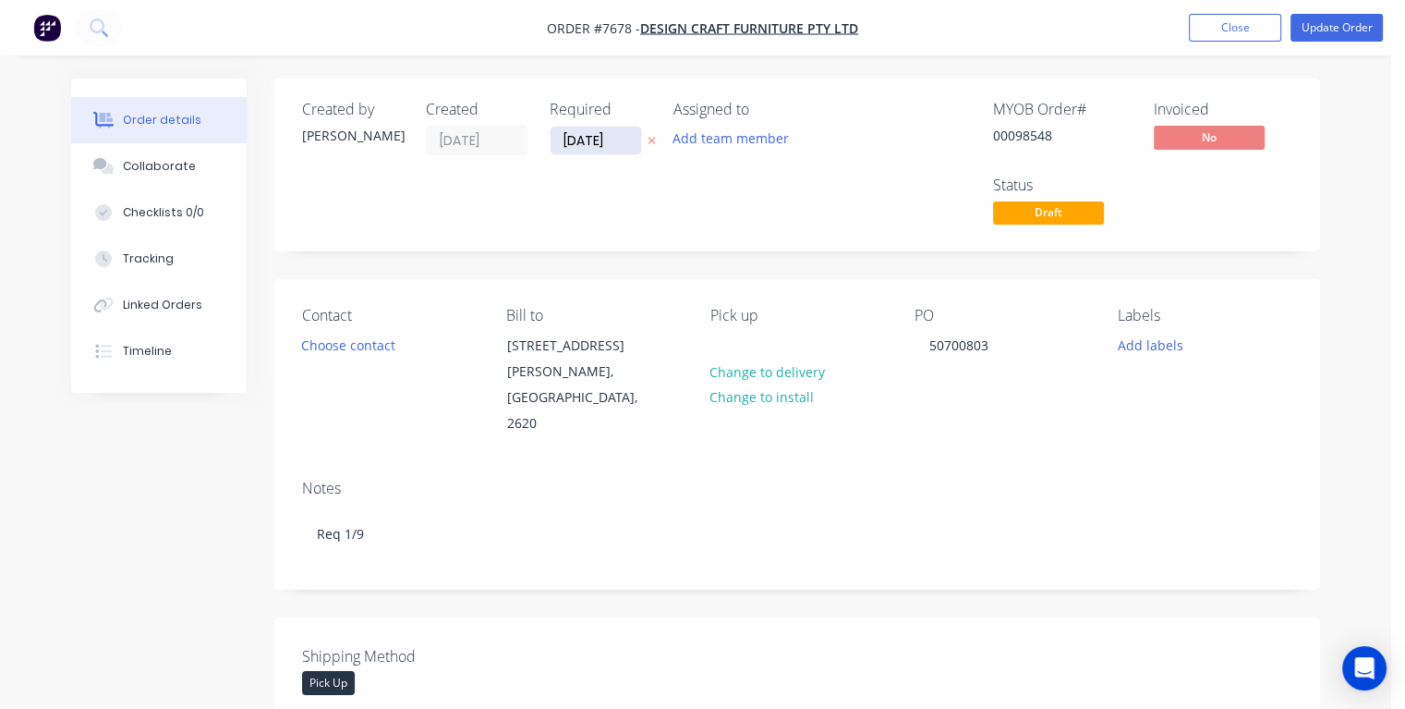
drag, startPoint x: 617, startPoint y: 135, endPoint x: 553, endPoint y: 142, distance: 64.2
click at [553, 142] on input "[DATE]" at bounding box center [596, 141] width 91 height 28
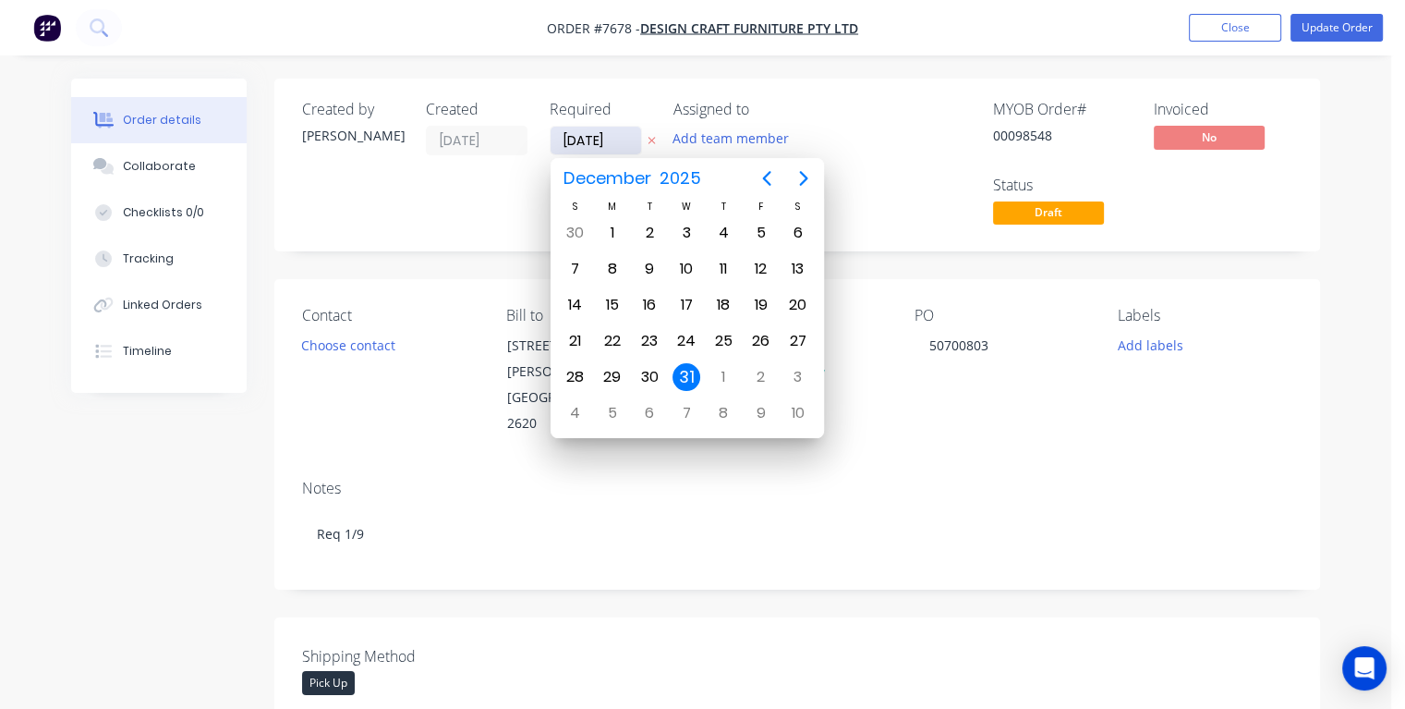
type input "[DATE]"
click at [761, 368] on div "29" at bounding box center [761, 377] width 28 height 28
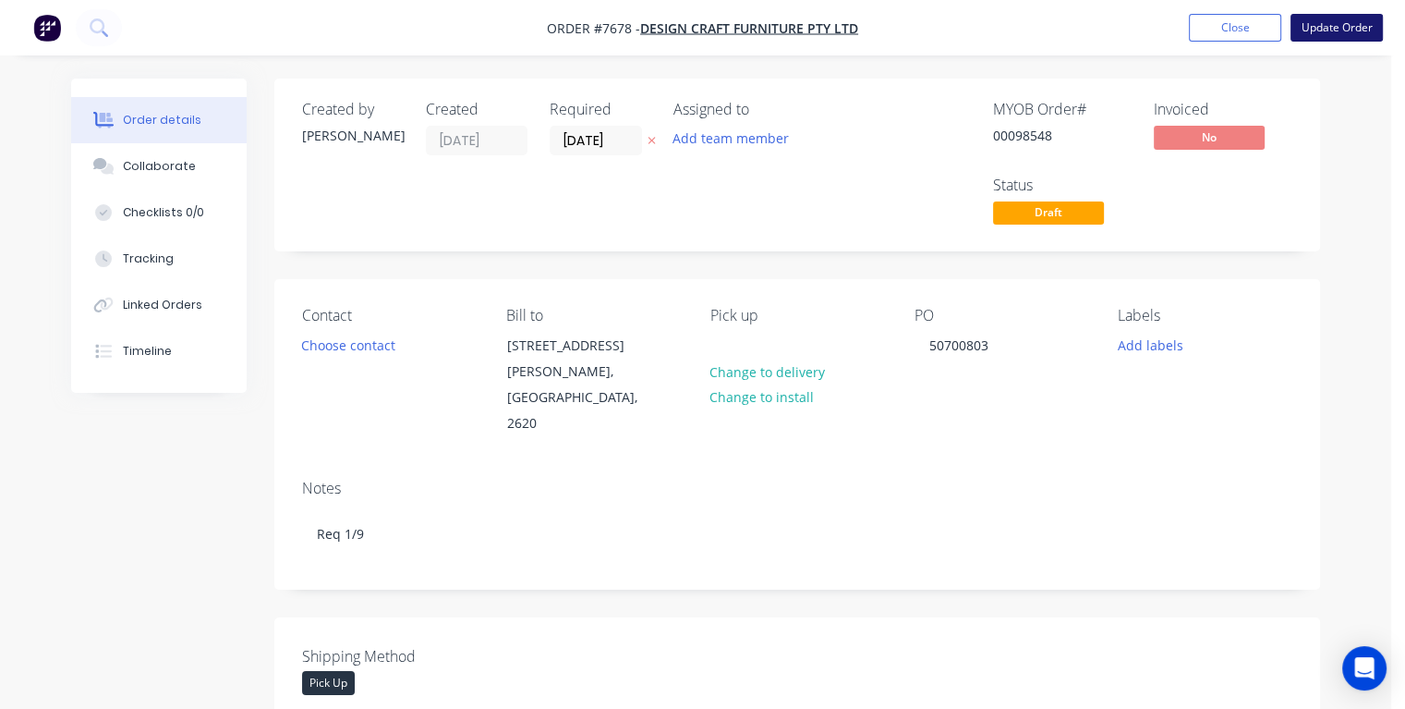
click at [1316, 31] on button "Update Order" at bounding box center [1337, 28] width 92 height 28
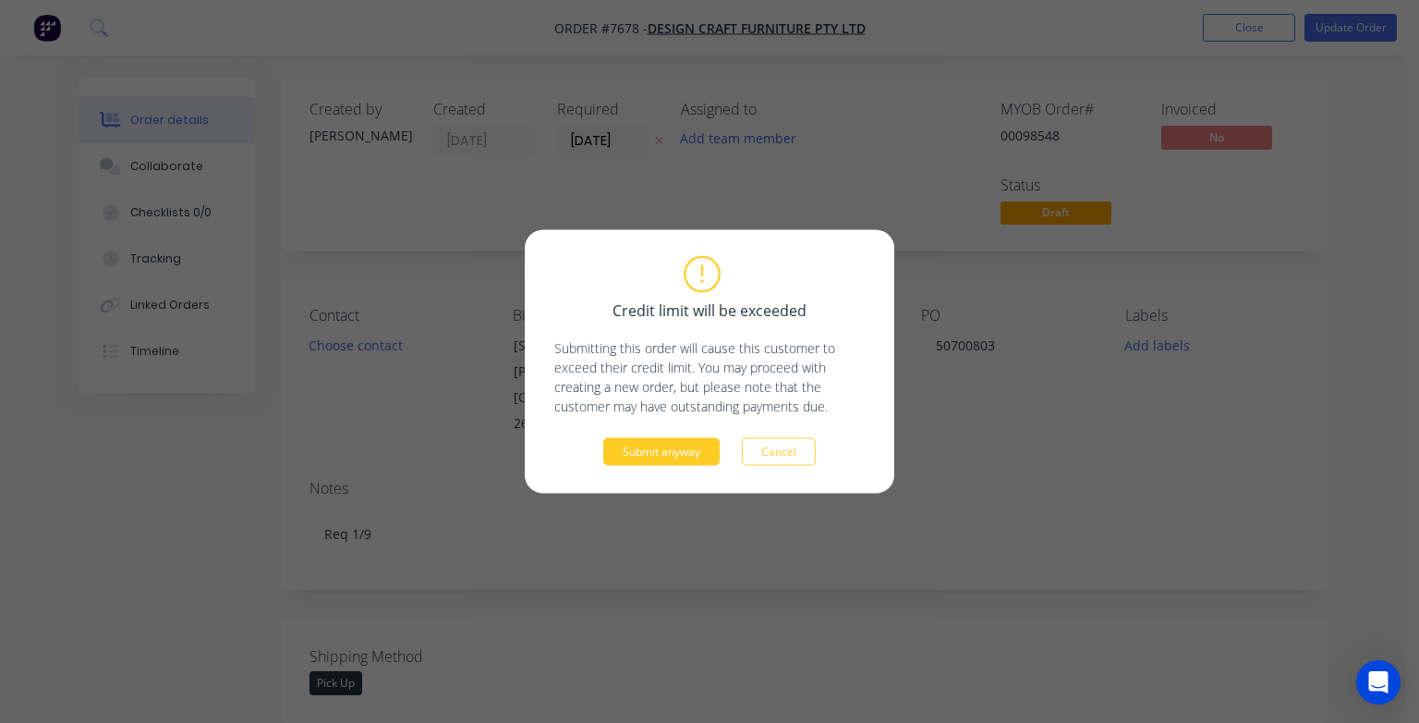
click at [693, 453] on button "Submit anyway" at bounding box center [661, 452] width 116 height 28
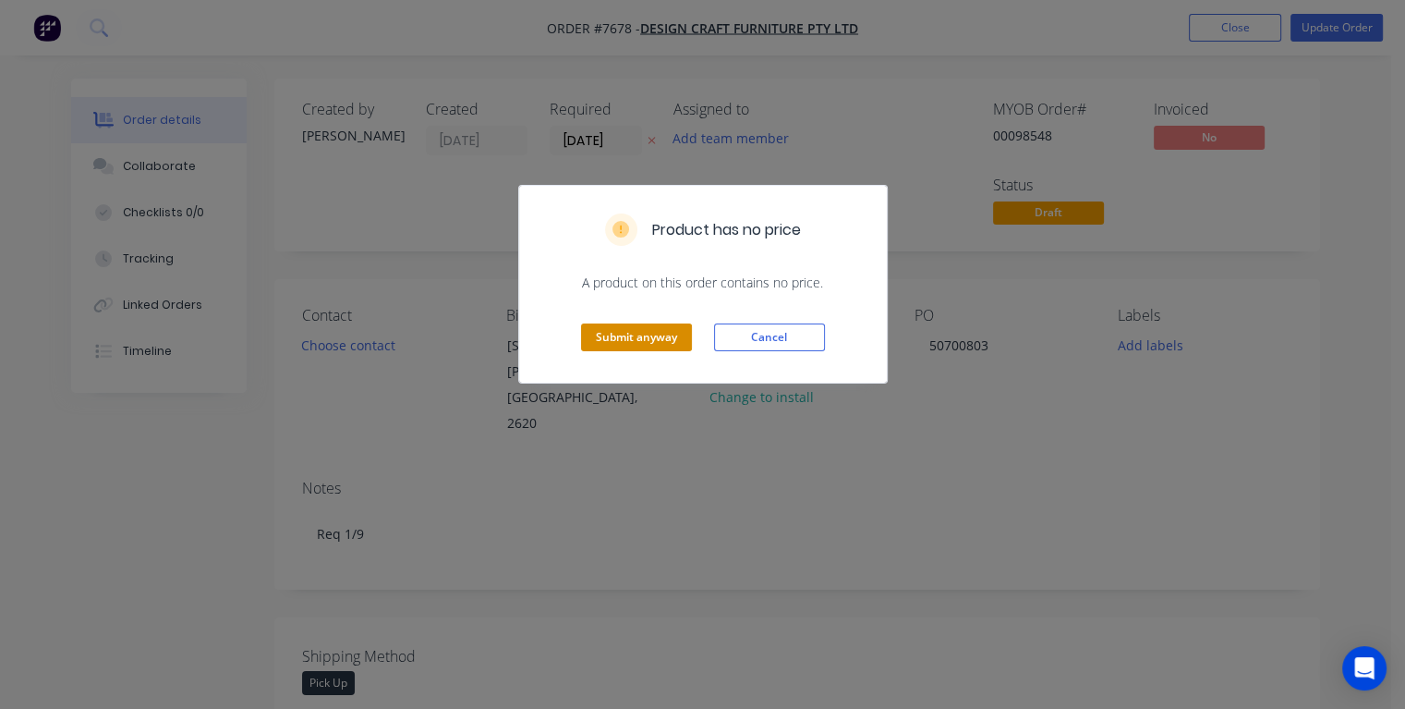
click at [668, 334] on button "Submit anyway" at bounding box center [636, 337] width 111 height 28
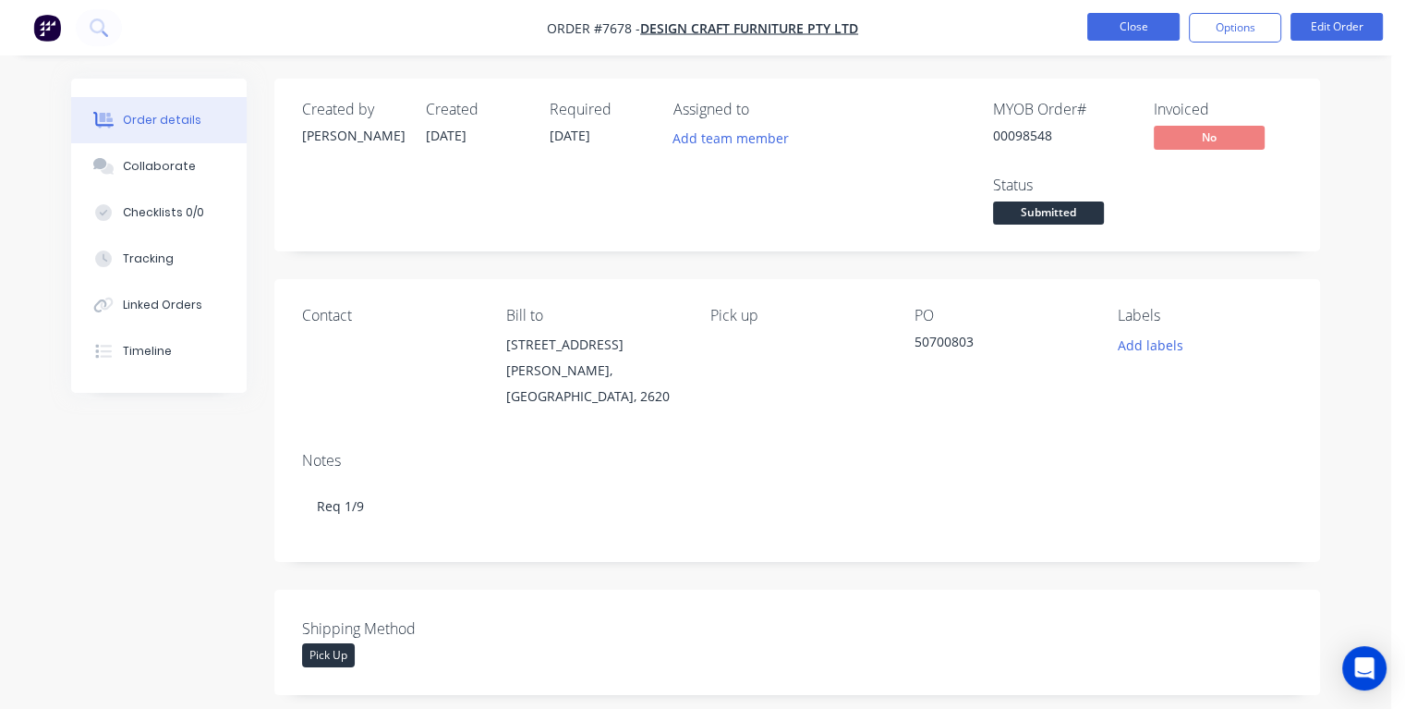
click at [1109, 28] on button "Close" at bounding box center [1134, 27] width 92 height 28
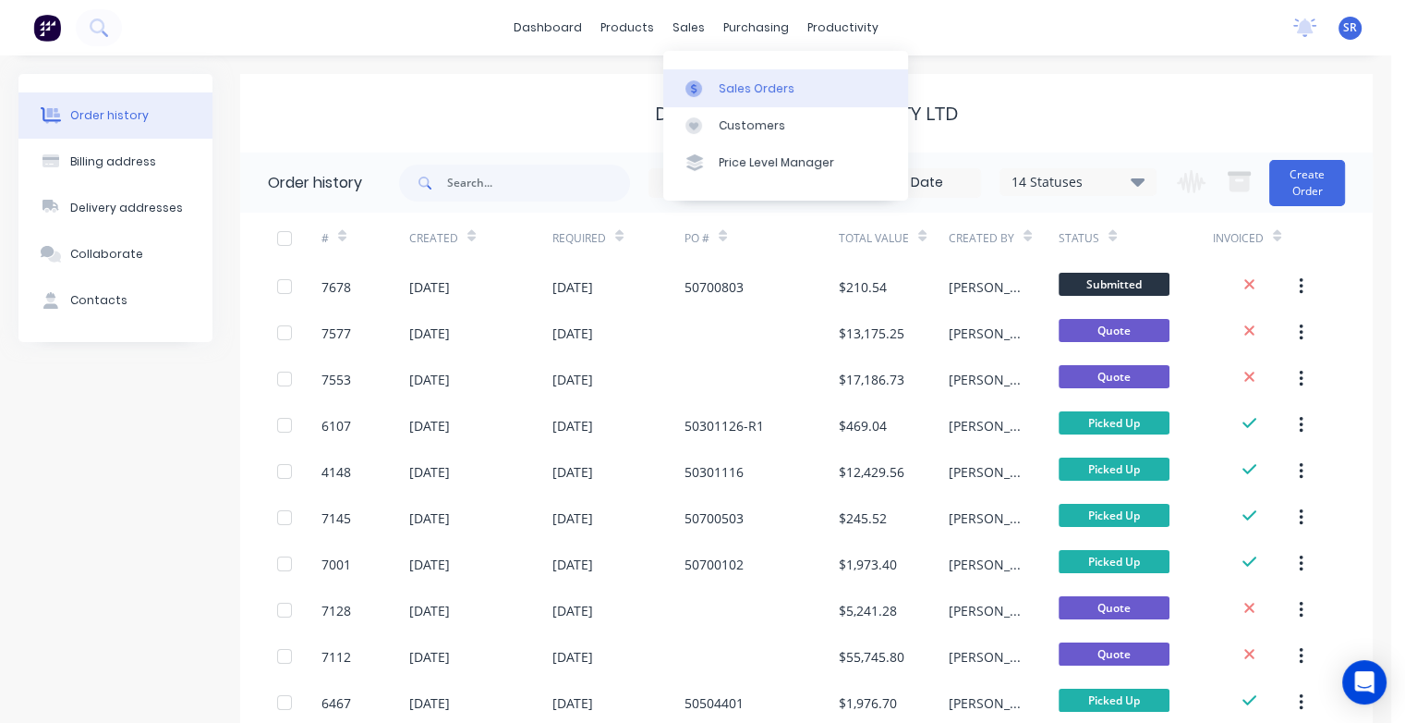
click at [738, 95] on div "Sales Orders" at bounding box center [757, 88] width 76 height 17
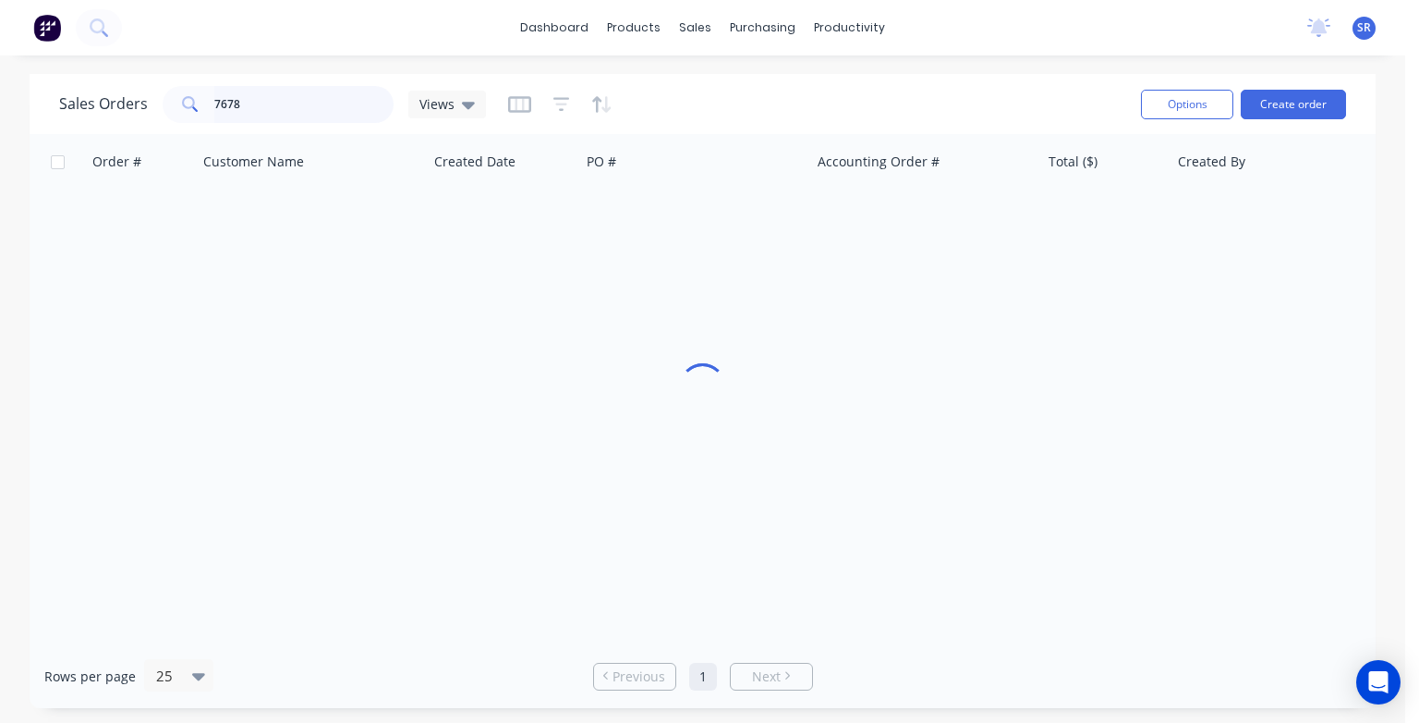
click at [262, 101] on input "7678" at bounding box center [304, 104] width 180 height 37
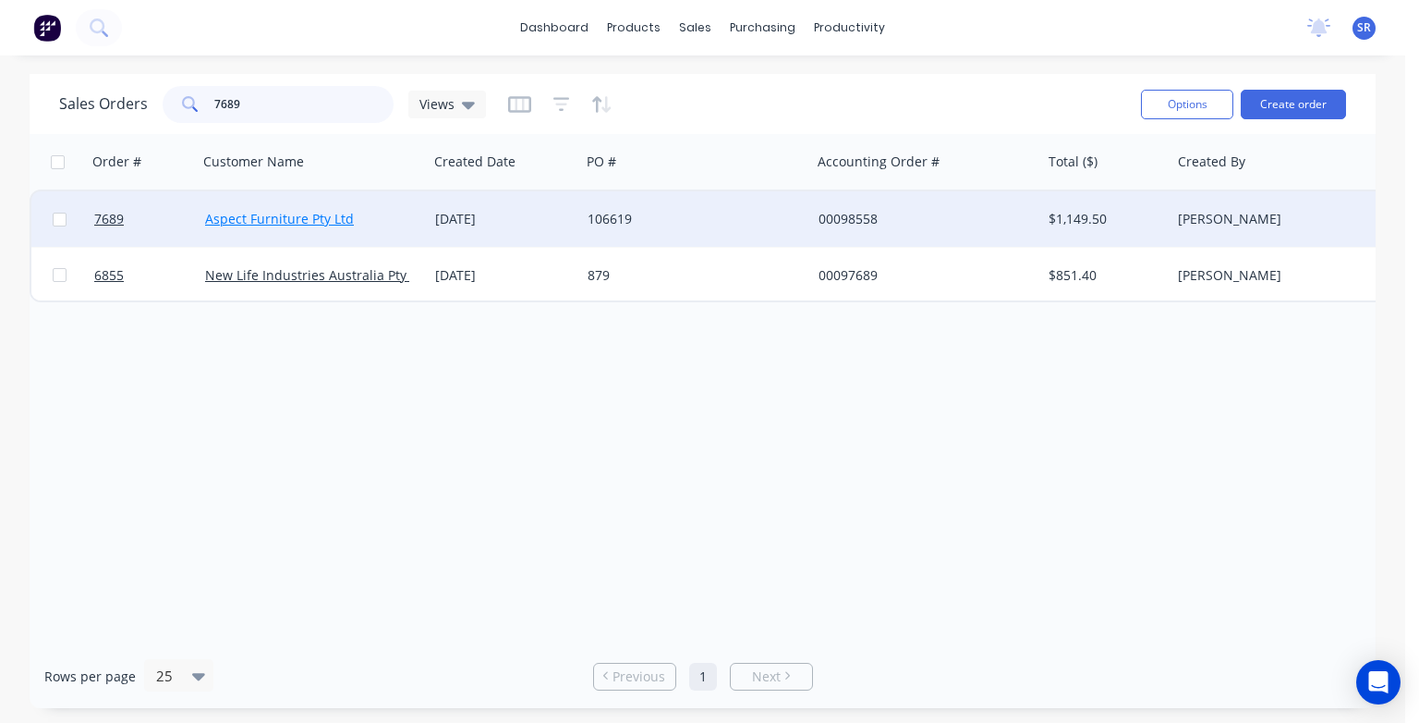
type input "7689"
click at [306, 220] on link "Aspect Furniture Pty Ltd" at bounding box center [279, 219] width 149 height 18
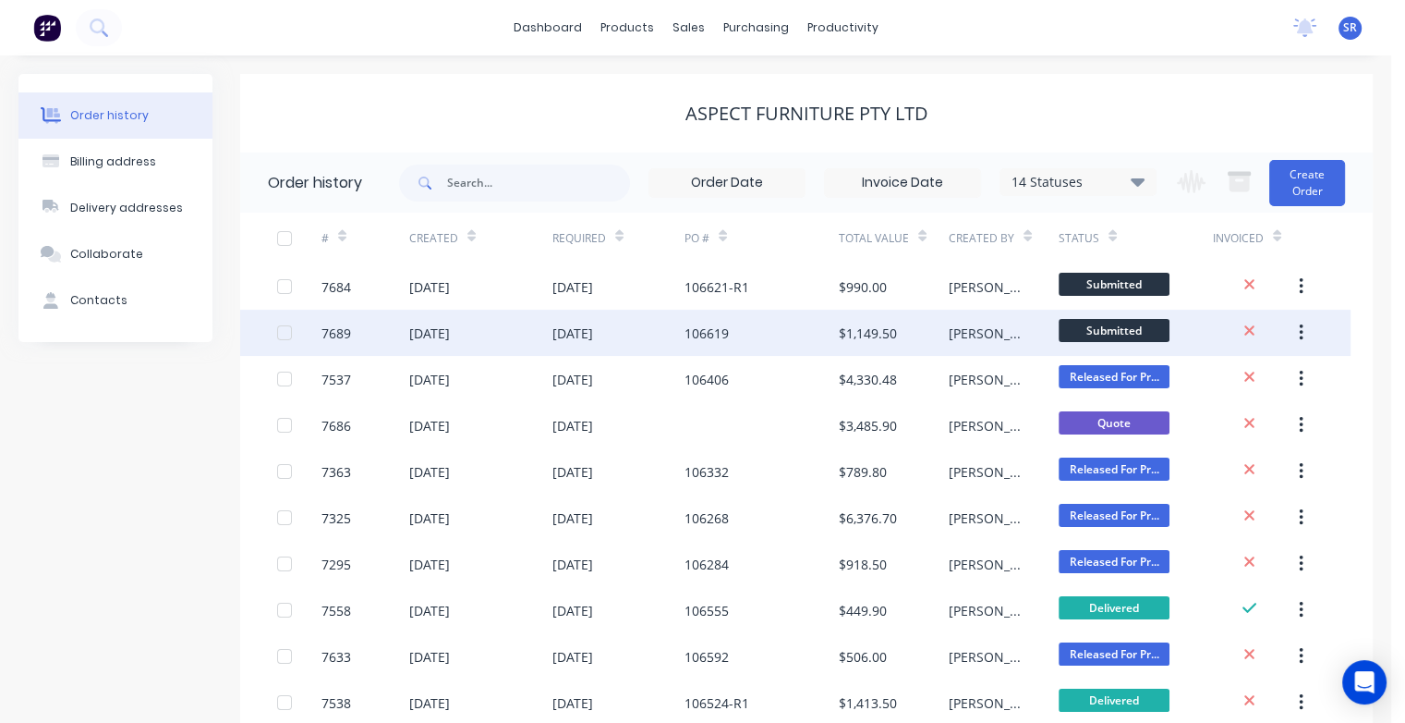
click at [450, 335] on div "[DATE]" at bounding box center [429, 332] width 41 height 19
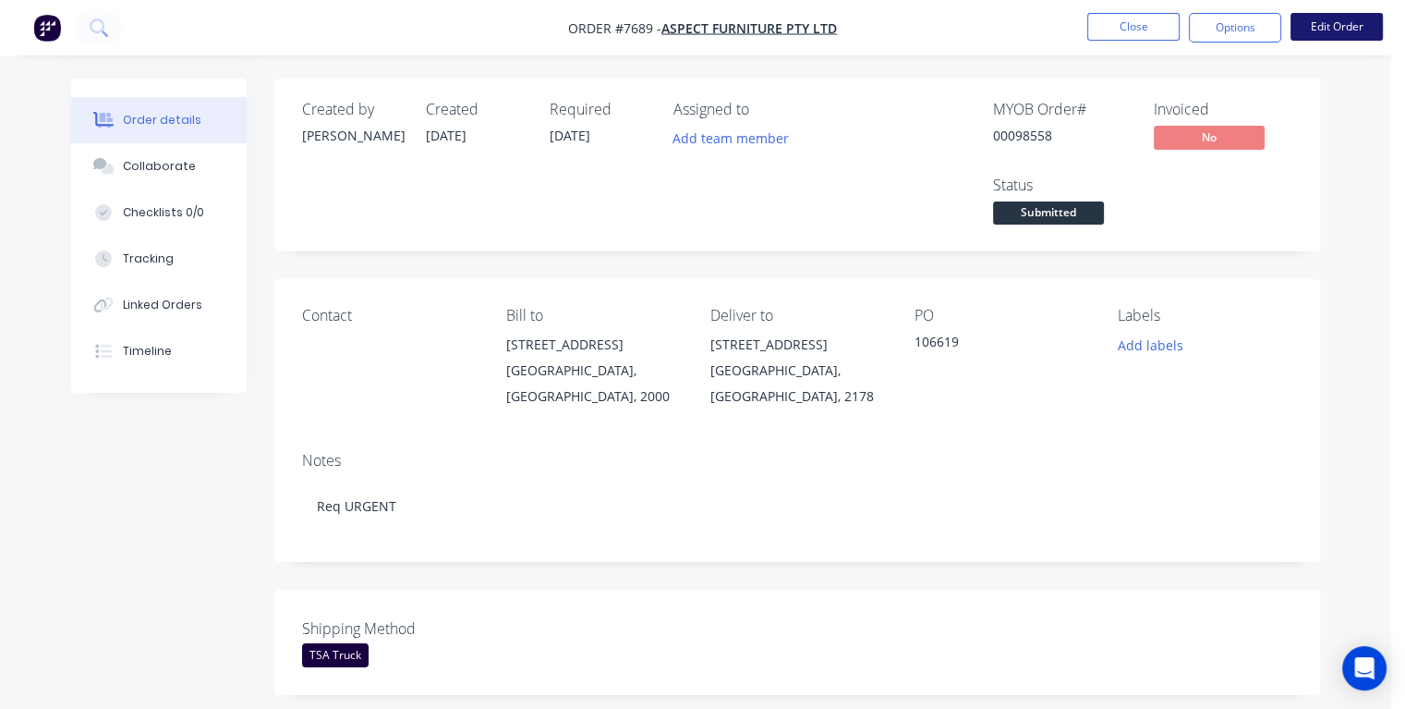
click at [1323, 32] on button "Edit Order" at bounding box center [1337, 27] width 92 height 28
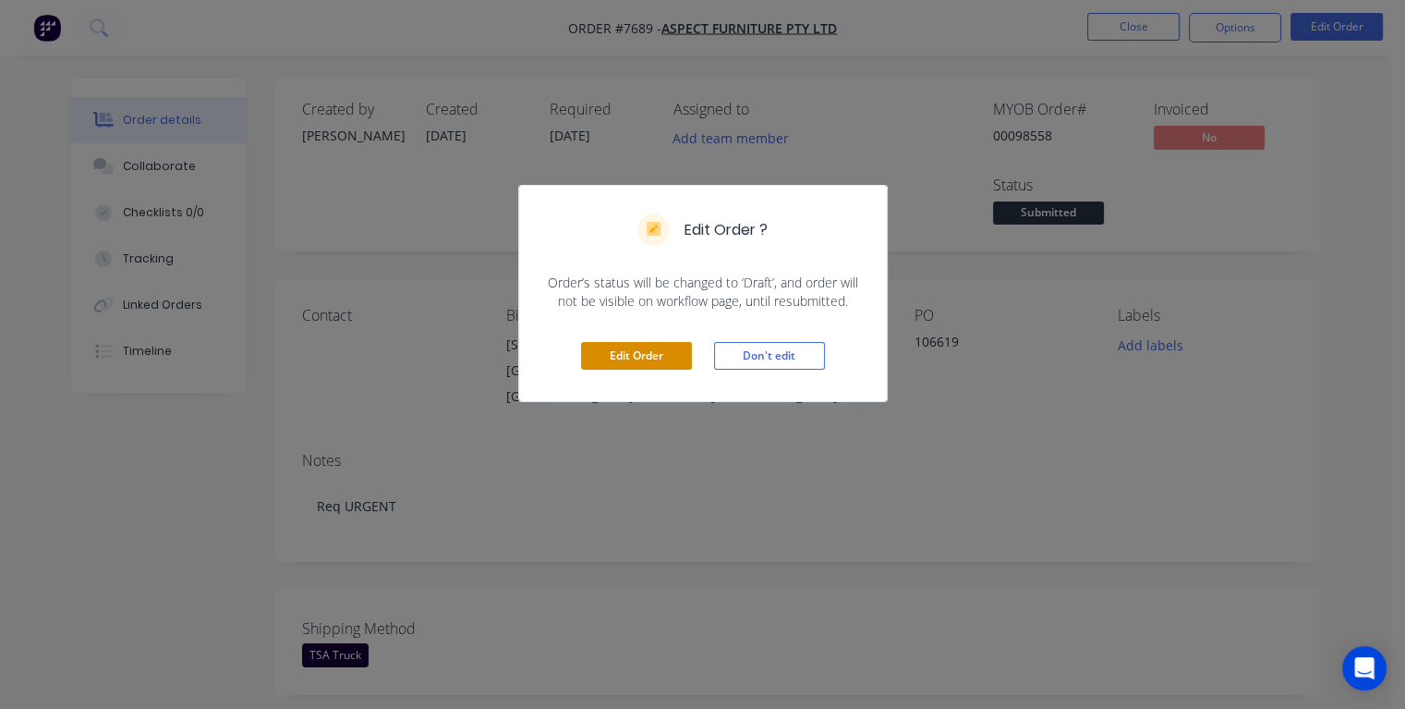
click at [656, 357] on button "Edit Order" at bounding box center [636, 356] width 111 height 28
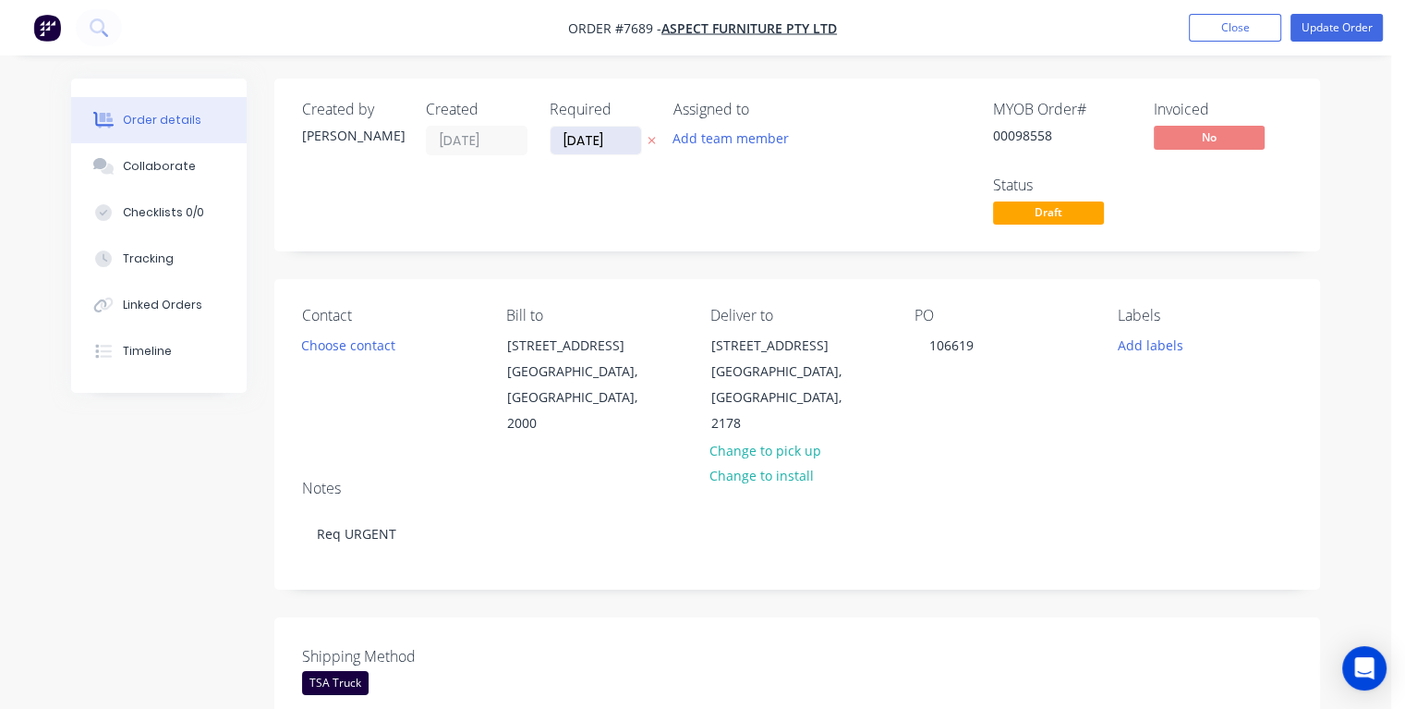
drag, startPoint x: 619, startPoint y: 138, endPoint x: 563, endPoint y: 146, distance: 57.0
click at [563, 146] on input "[DATE]" at bounding box center [596, 141] width 91 height 28
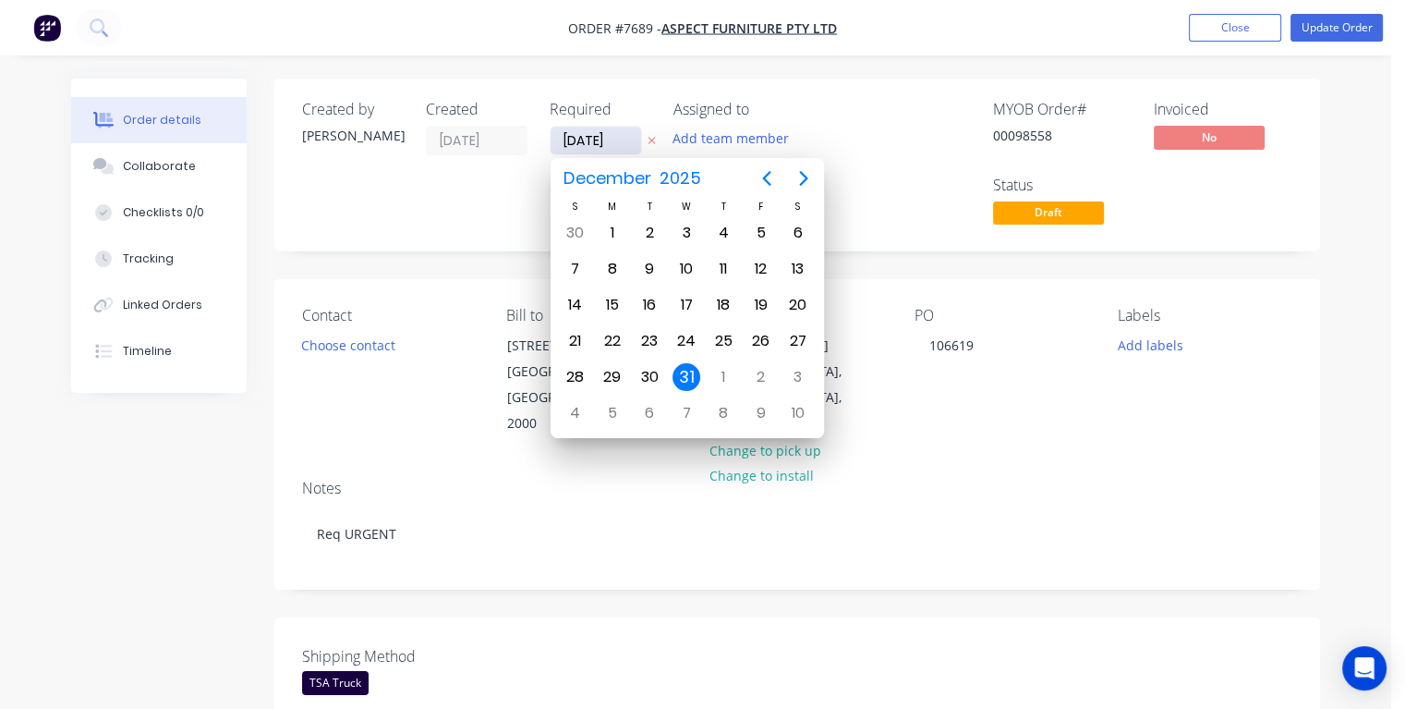
type input "[DATE]"
click at [724, 334] on div "21" at bounding box center [724, 341] width 28 height 28
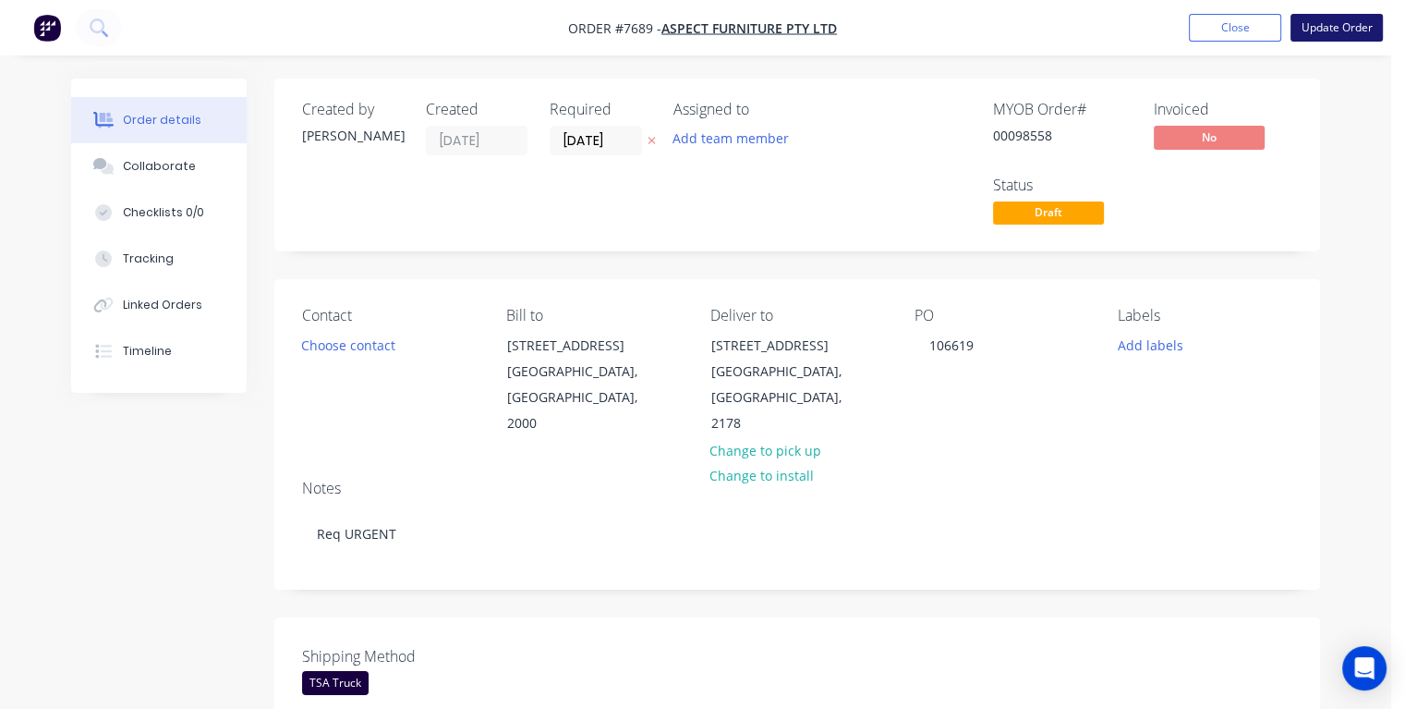
click at [1317, 26] on button "Update Order" at bounding box center [1337, 28] width 92 height 28
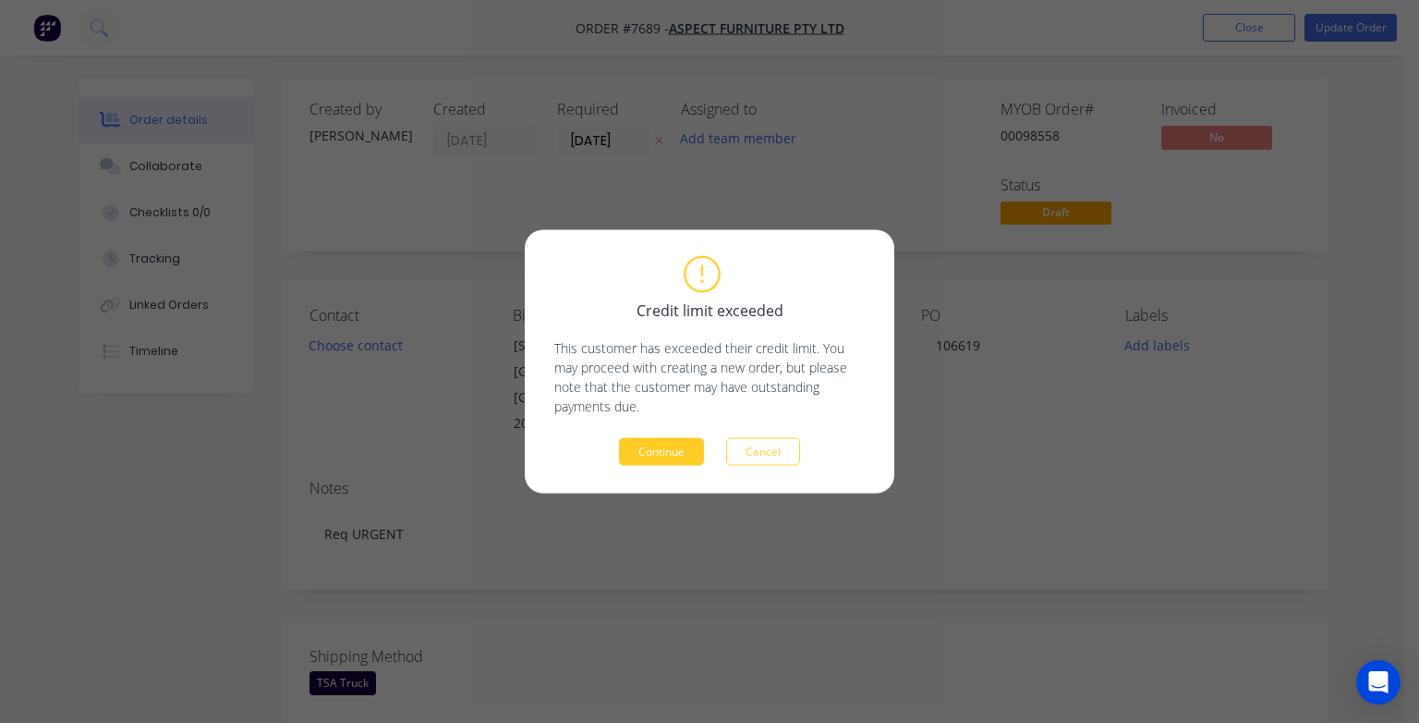
click at [658, 451] on button "Continue" at bounding box center [661, 452] width 85 height 28
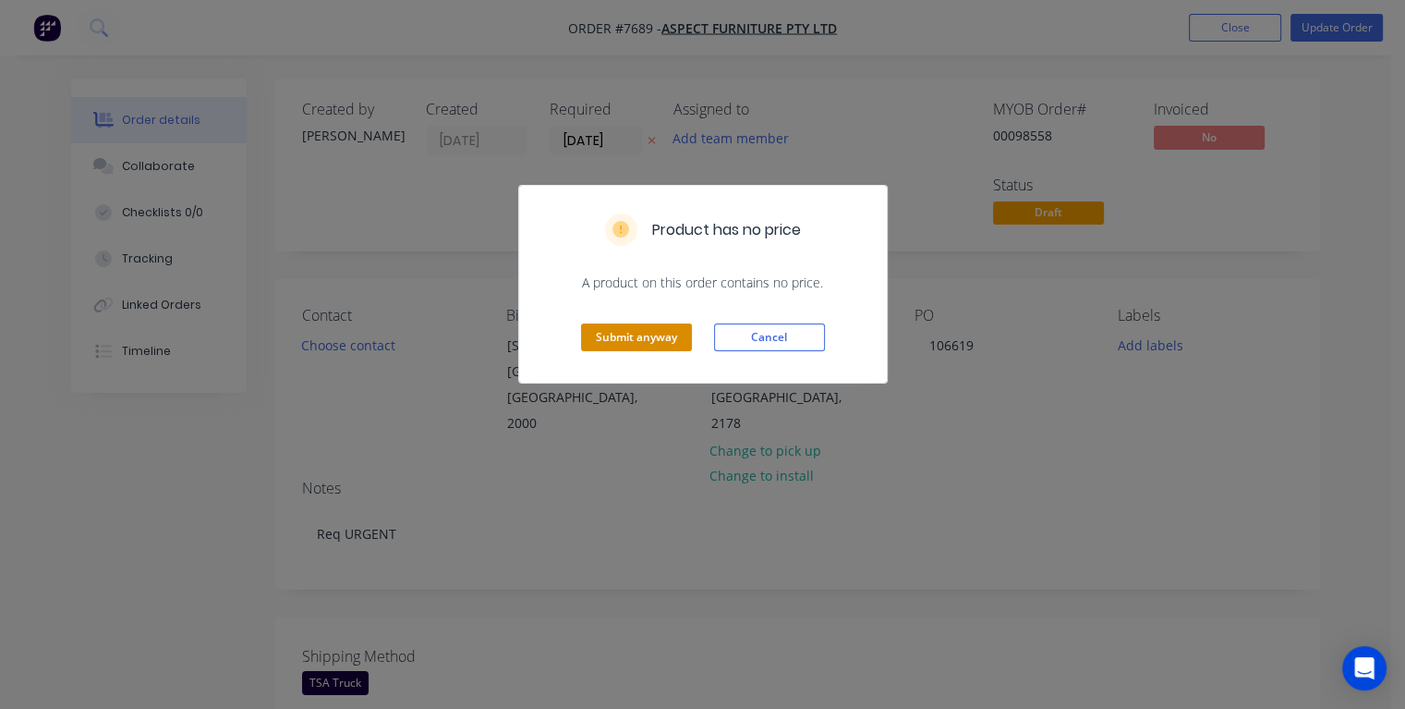
click at [657, 335] on button "Submit anyway" at bounding box center [636, 337] width 111 height 28
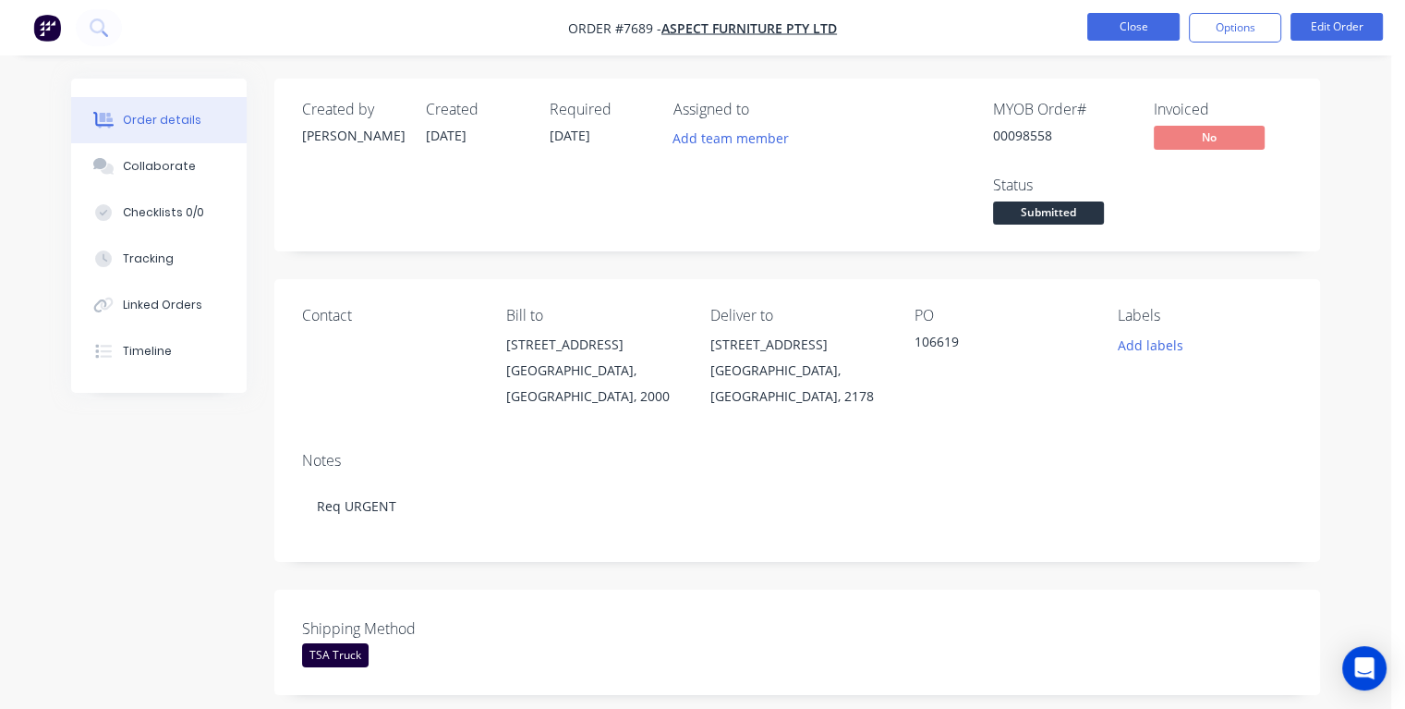
click at [1128, 25] on button "Close" at bounding box center [1134, 27] width 92 height 28
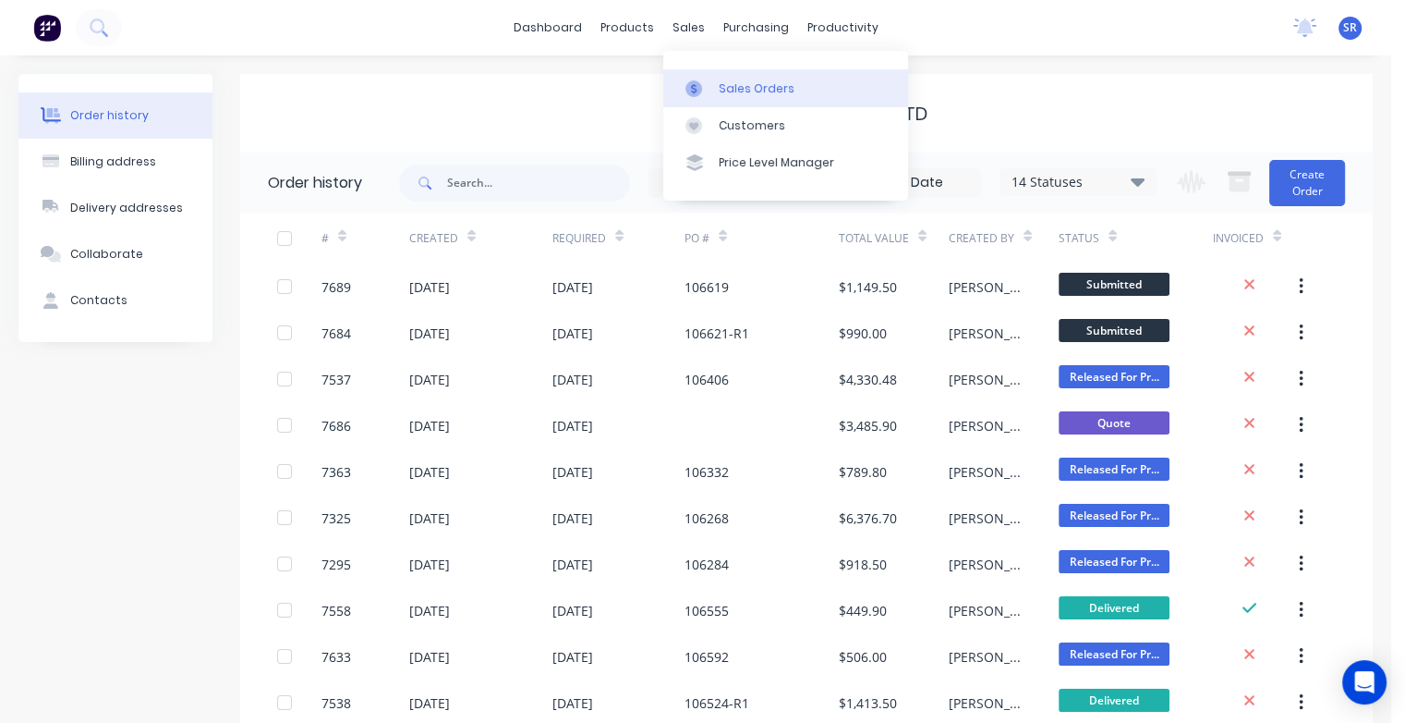
click at [754, 93] on div "Sales Orders" at bounding box center [757, 88] width 76 height 17
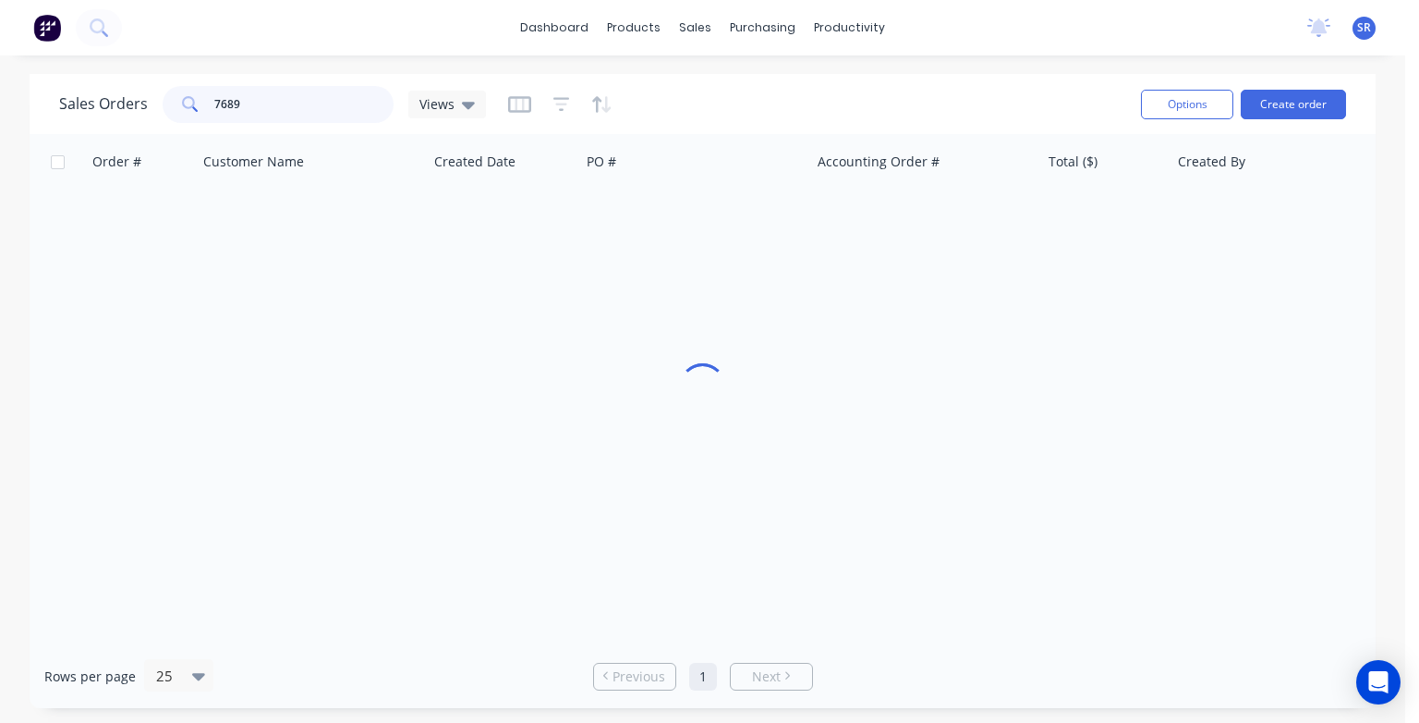
click at [275, 100] on input "7689" at bounding box center [304, 104] width 180 height 37
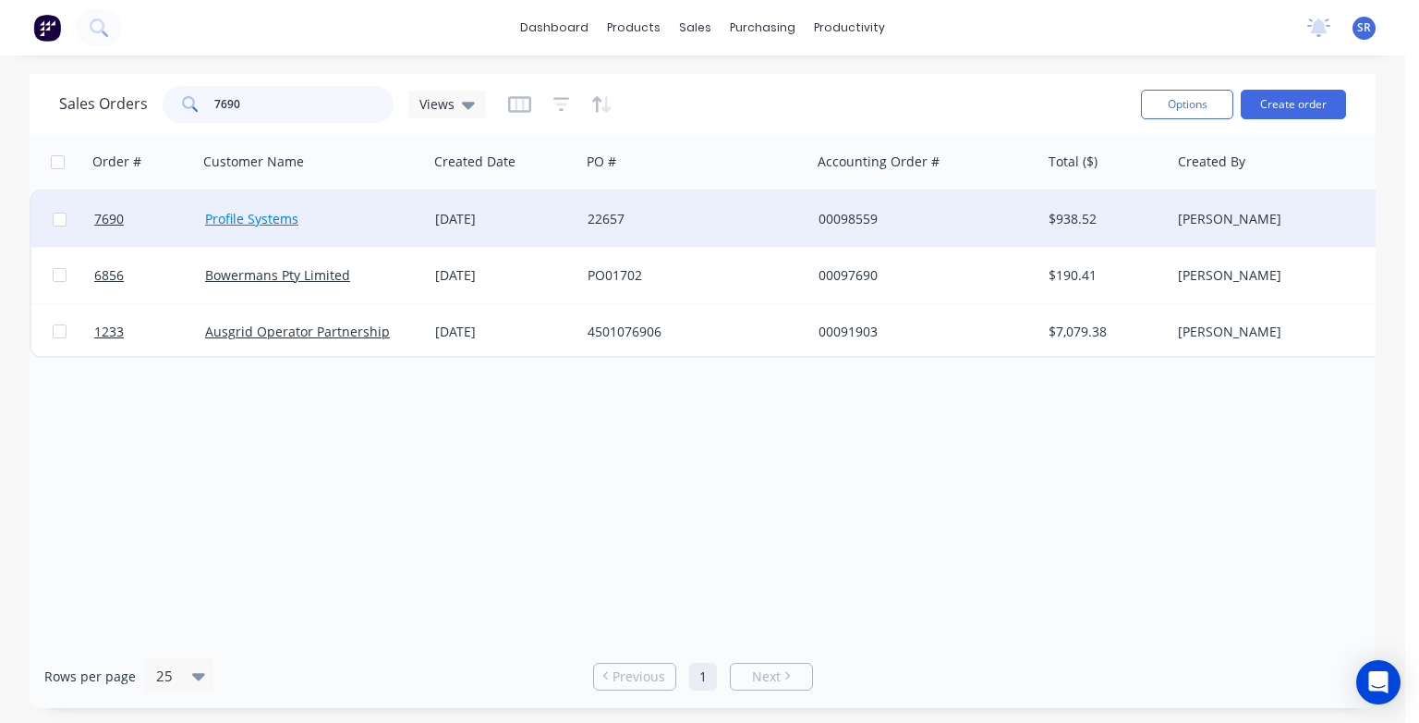
type input "7690"
click at [255, 218] on link "Profile Systems" at bounding box center [251, 219] width 93 height 18
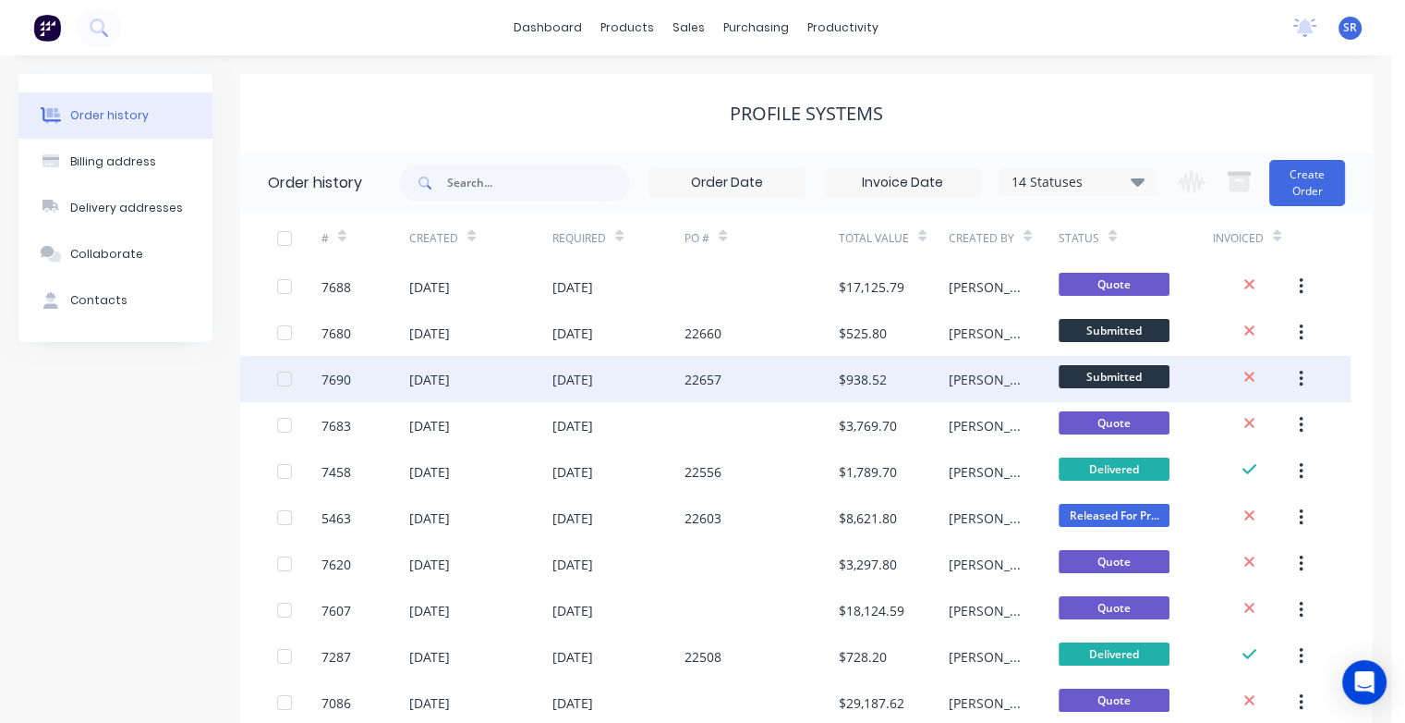
click at [439, 384] on div "[DATE]" at bounding box center [429, 379] width 41 height 19
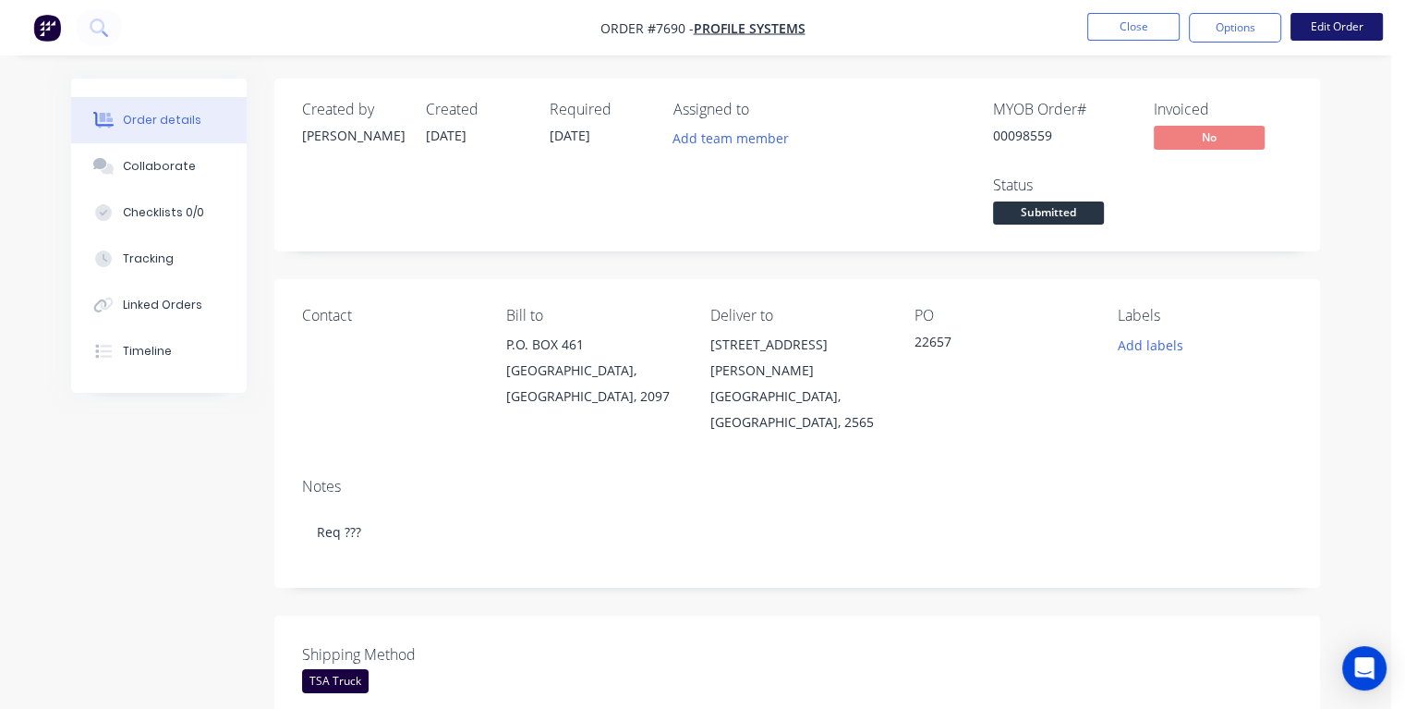
click at [1325, 27] on button "Edit Order" at bounding box center [1337, 27] width 92 height 28
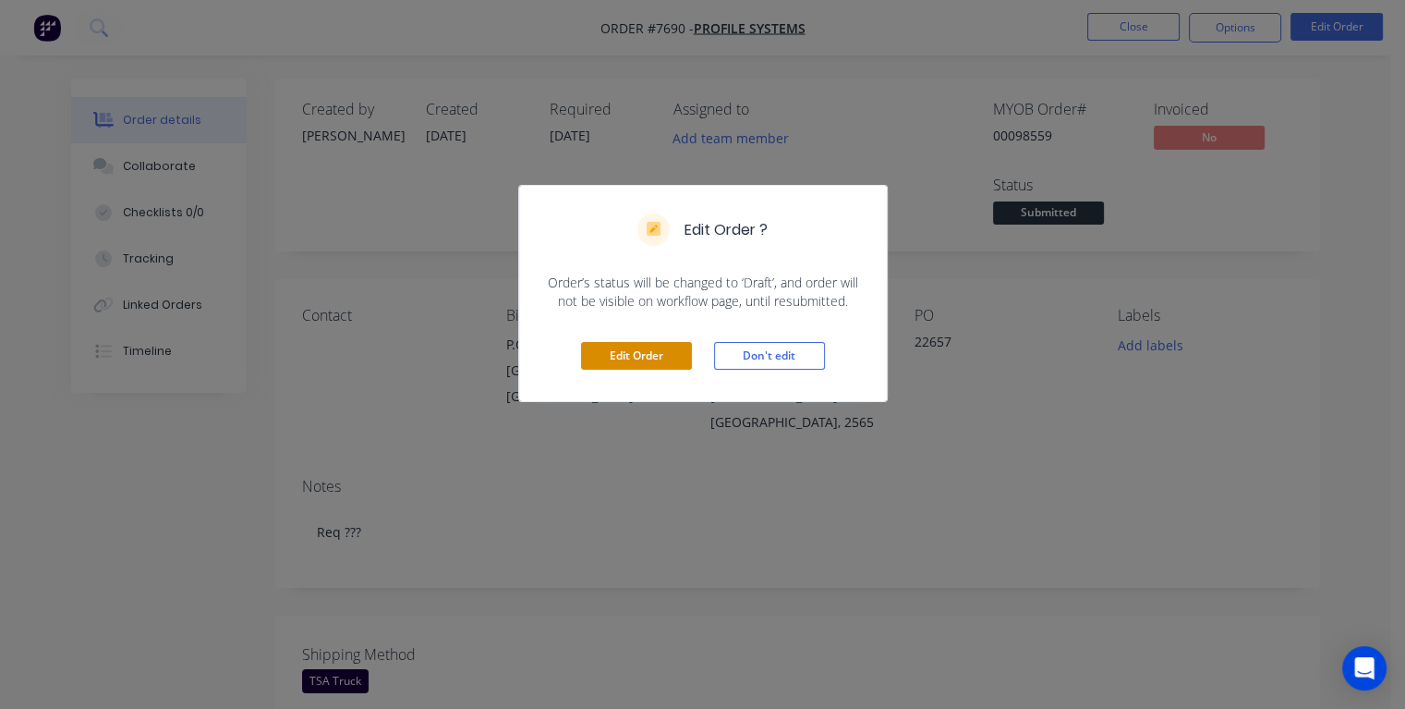
click at [665, 359] on button "Edit Order" at bounding box center [636, 356] width 111 height 28
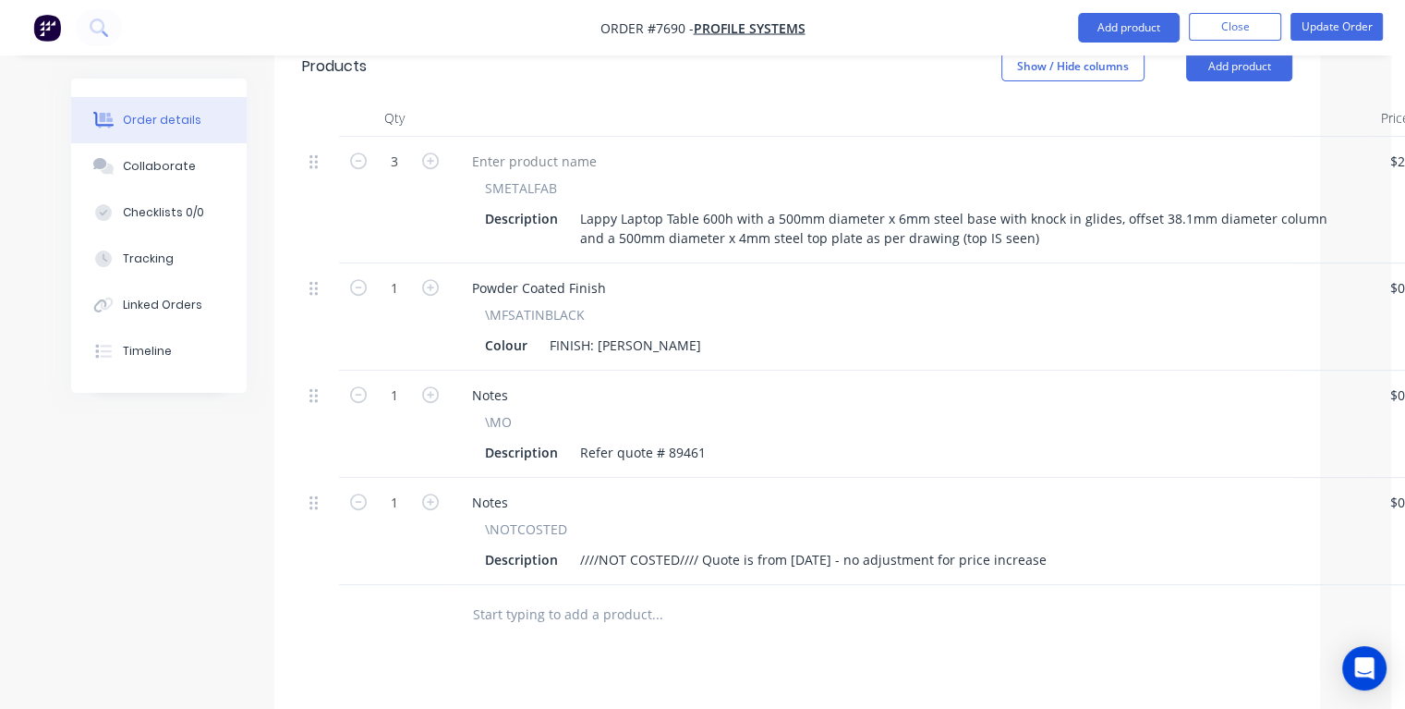
scroll to position [832, 0]
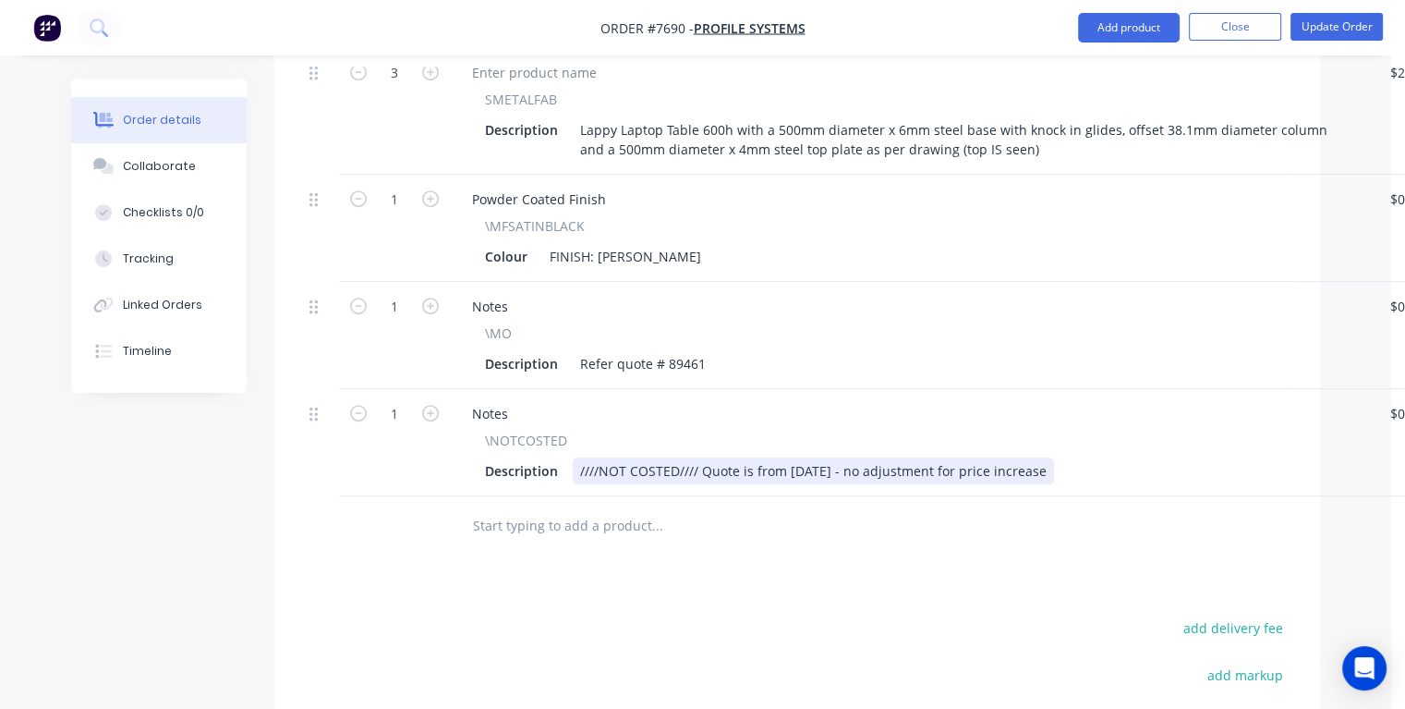
click at [1044, 457] on div "Description ////NOT COSTED//// Quote is from [DATE] - no adjustment for price i…" at bounding box center [908, 470] width 861 height 27
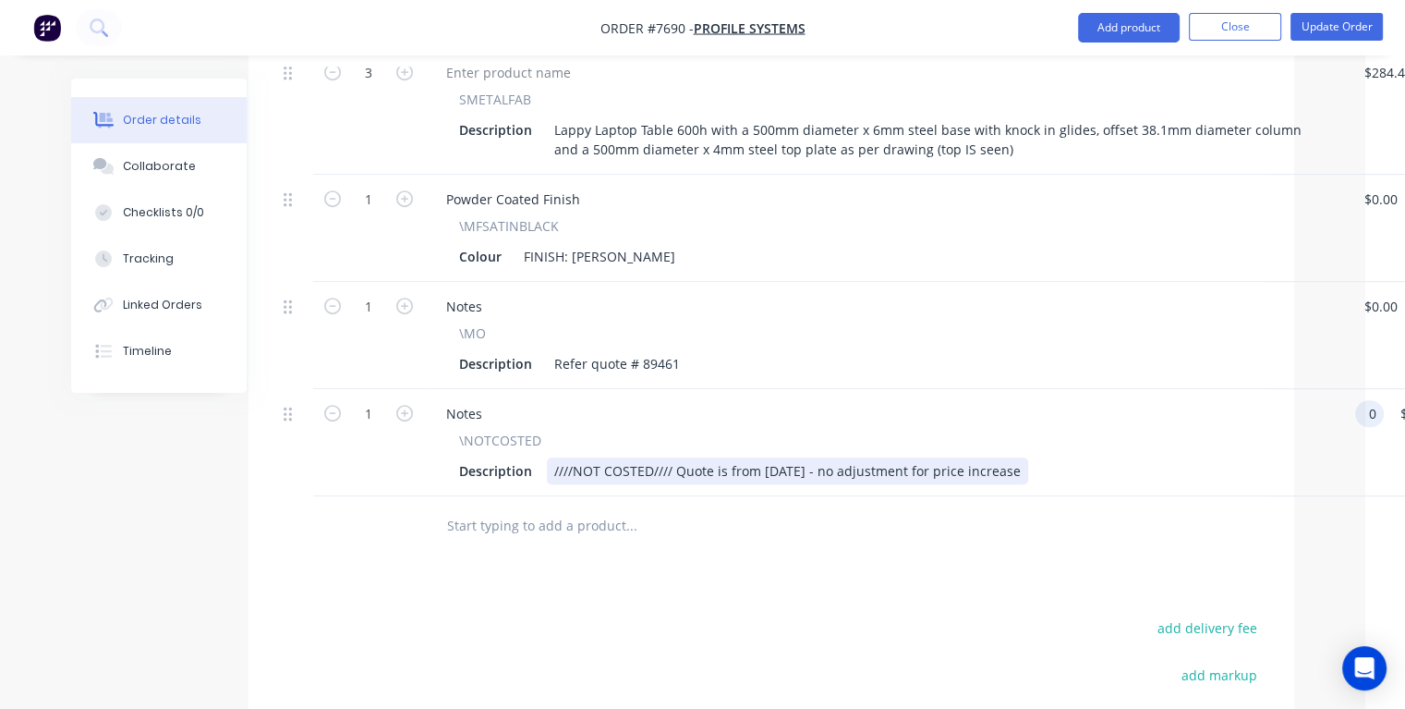
type input "$0.00"
click at [1020, 457] on div "Description ////NOT COSTED//// Quote is from [DATE] - no adjustment for price i…" at bounding box center [882, 470] width 861 height 27
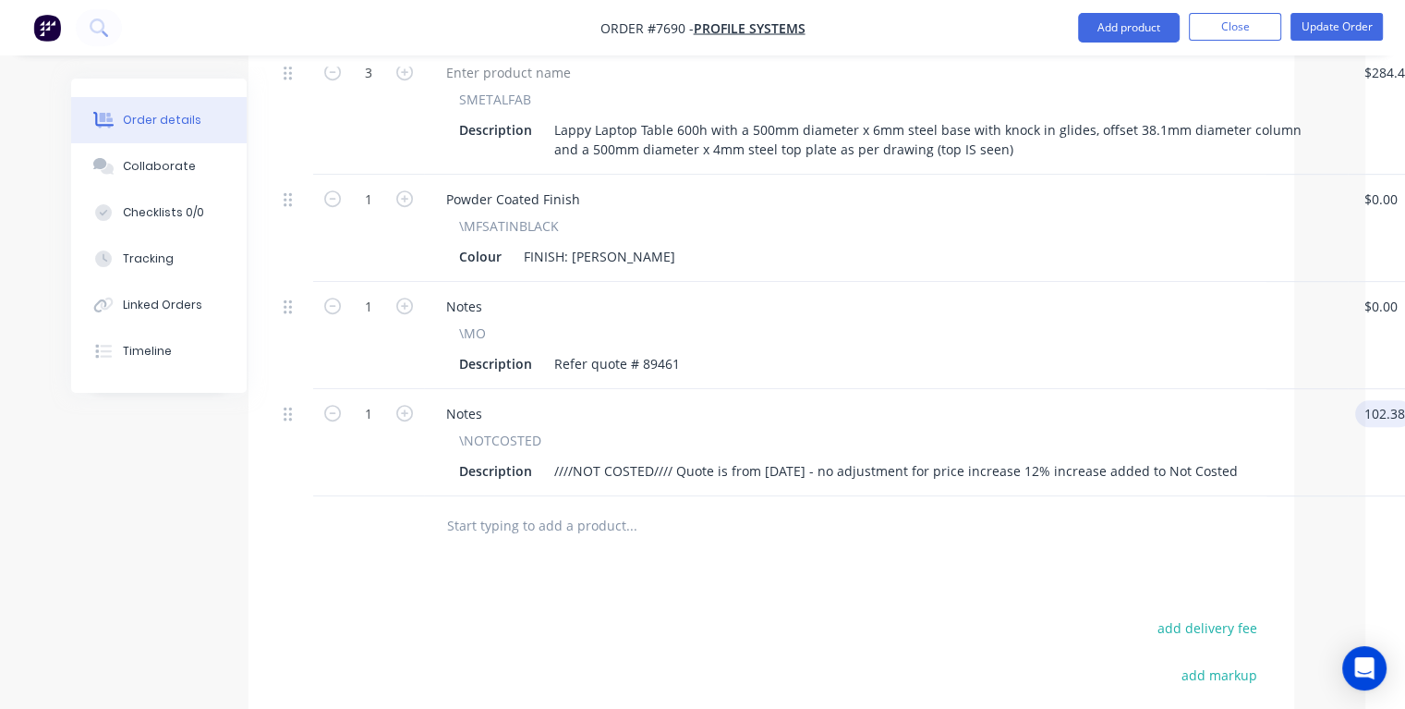
type input "$102.38"
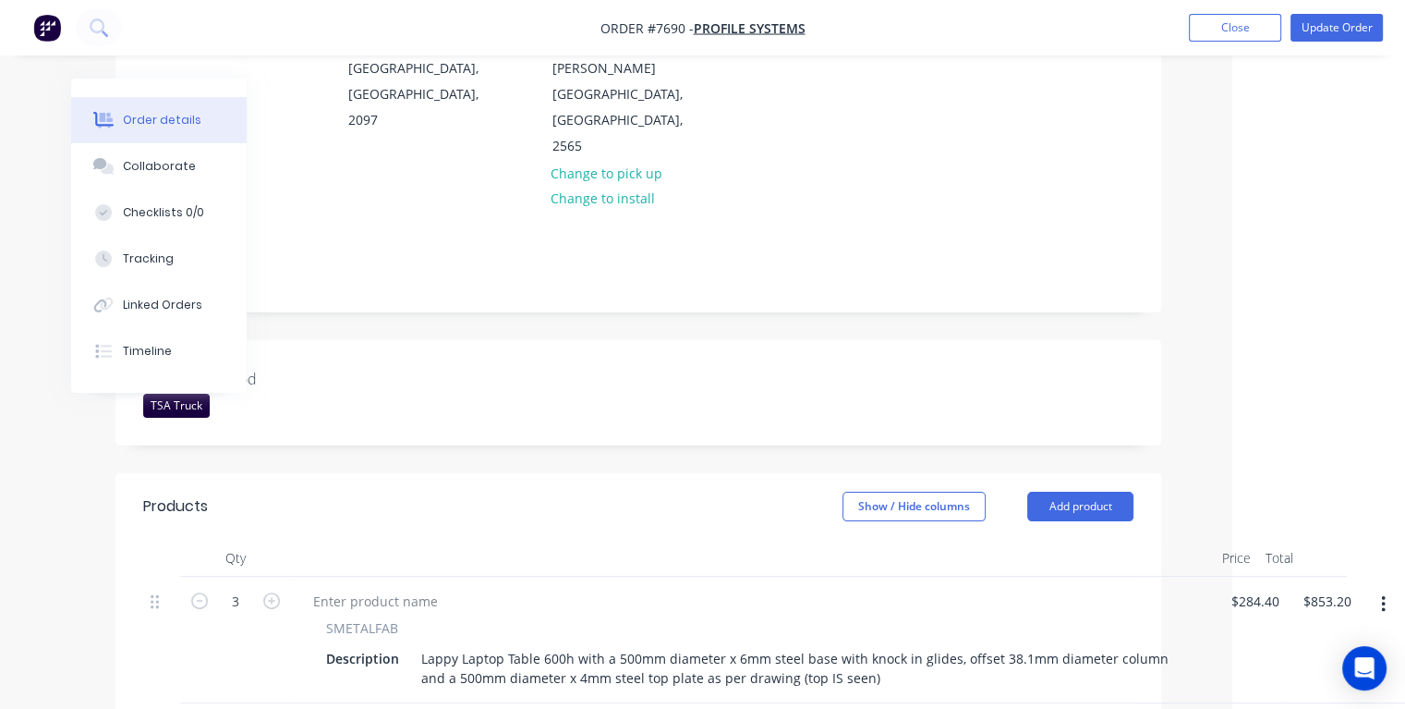
scroll to position [0, 159]
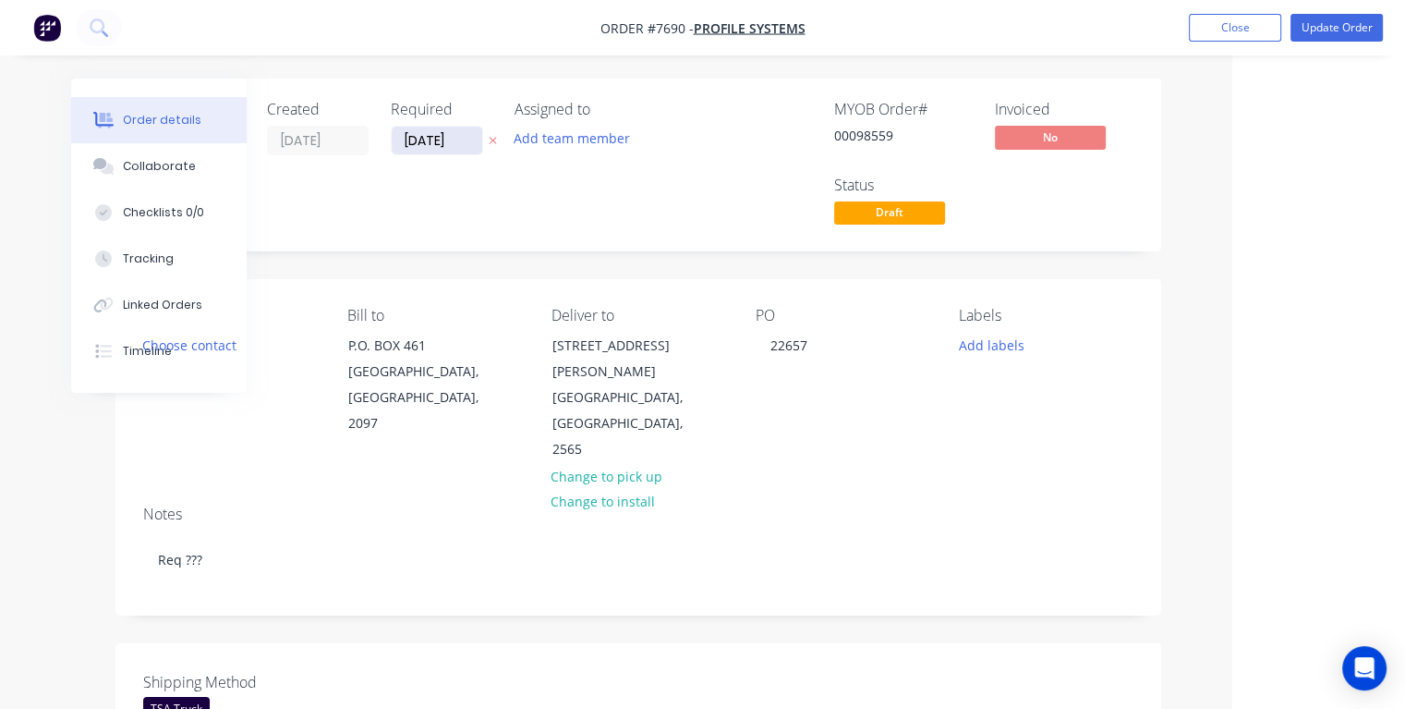
type input "$102.38"
drag, startPoint x: 462, startPoint y: 140, endPoint x: 396, endPoint y: 142, distance: 65.6
click at [396, 142] on input "[DATE]" at bounding box center [437, 141] width 91 height 28
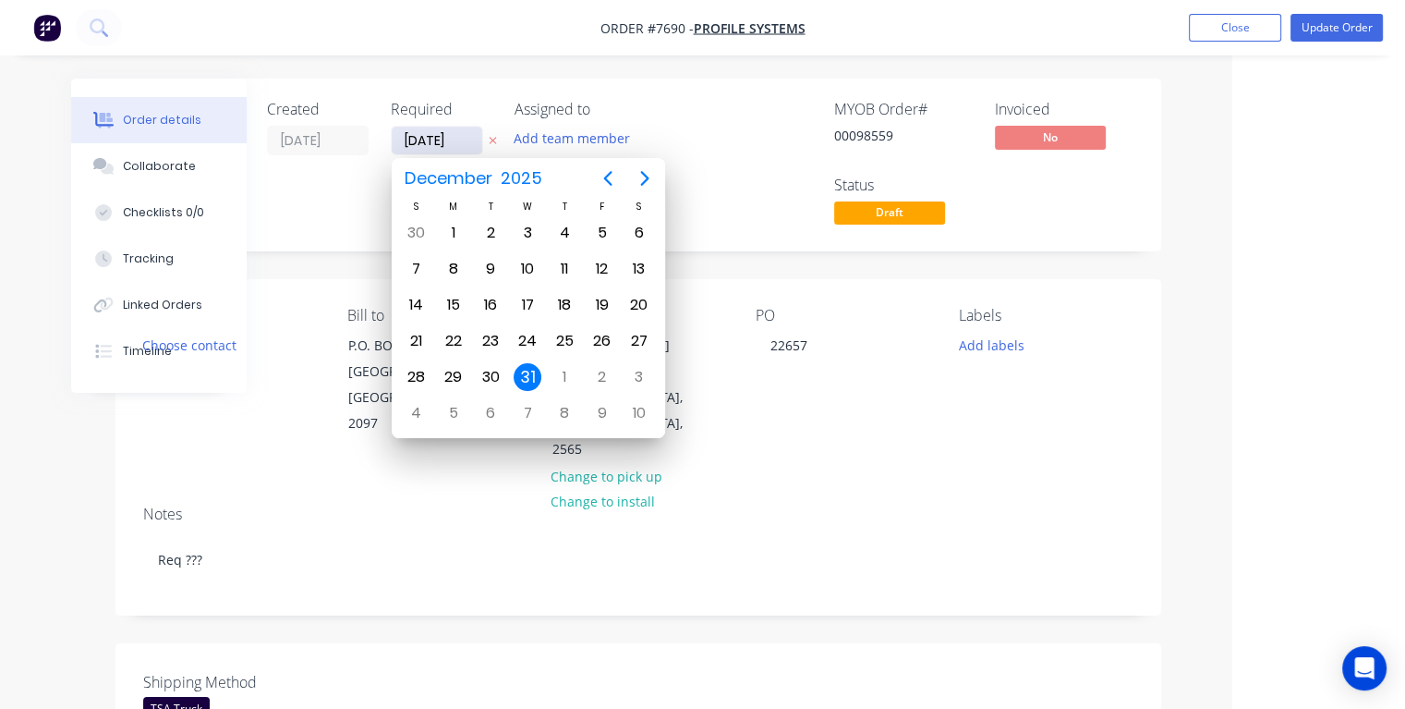
type input "[DATE]"
click at [462, 370] on div "25" at bounding box center [454, 377] width 28 height 28
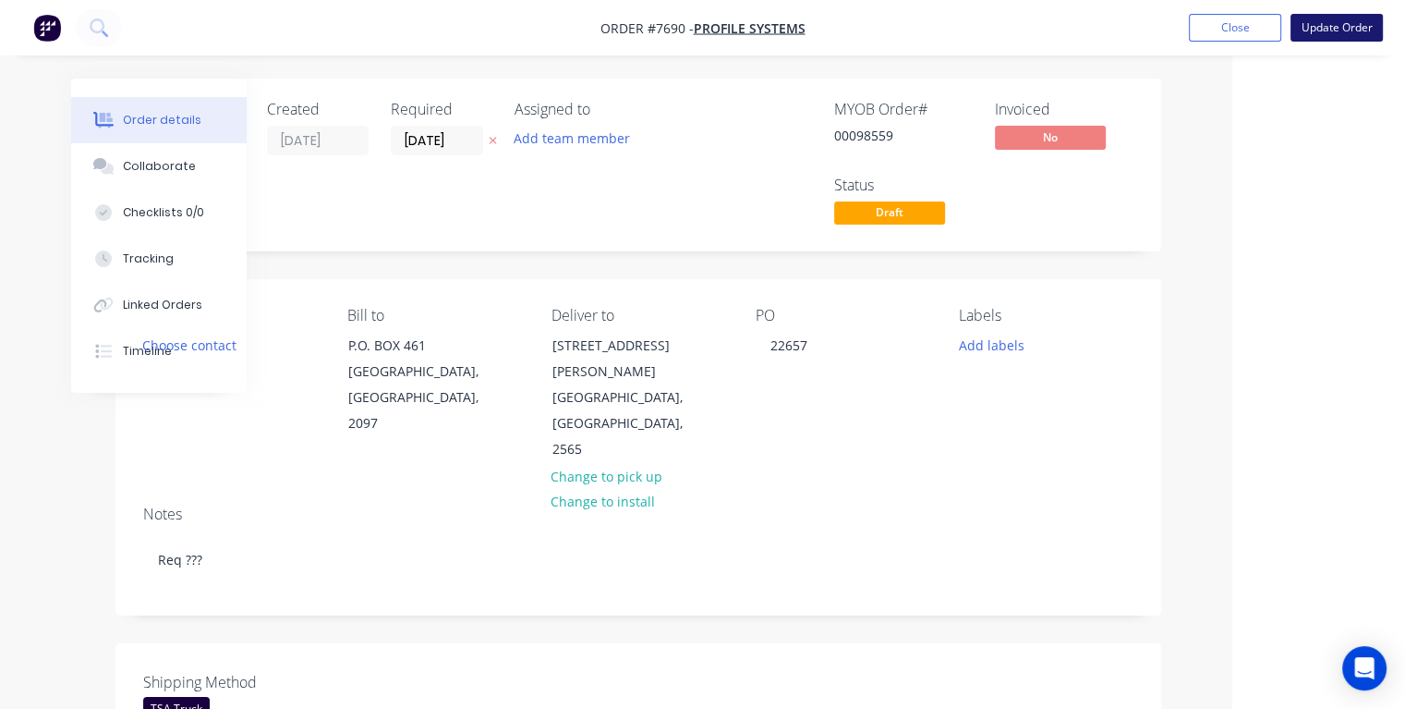
click at [1338, 33] on button "Update Order" at bounding box center [1337, 28] width 92 height 28
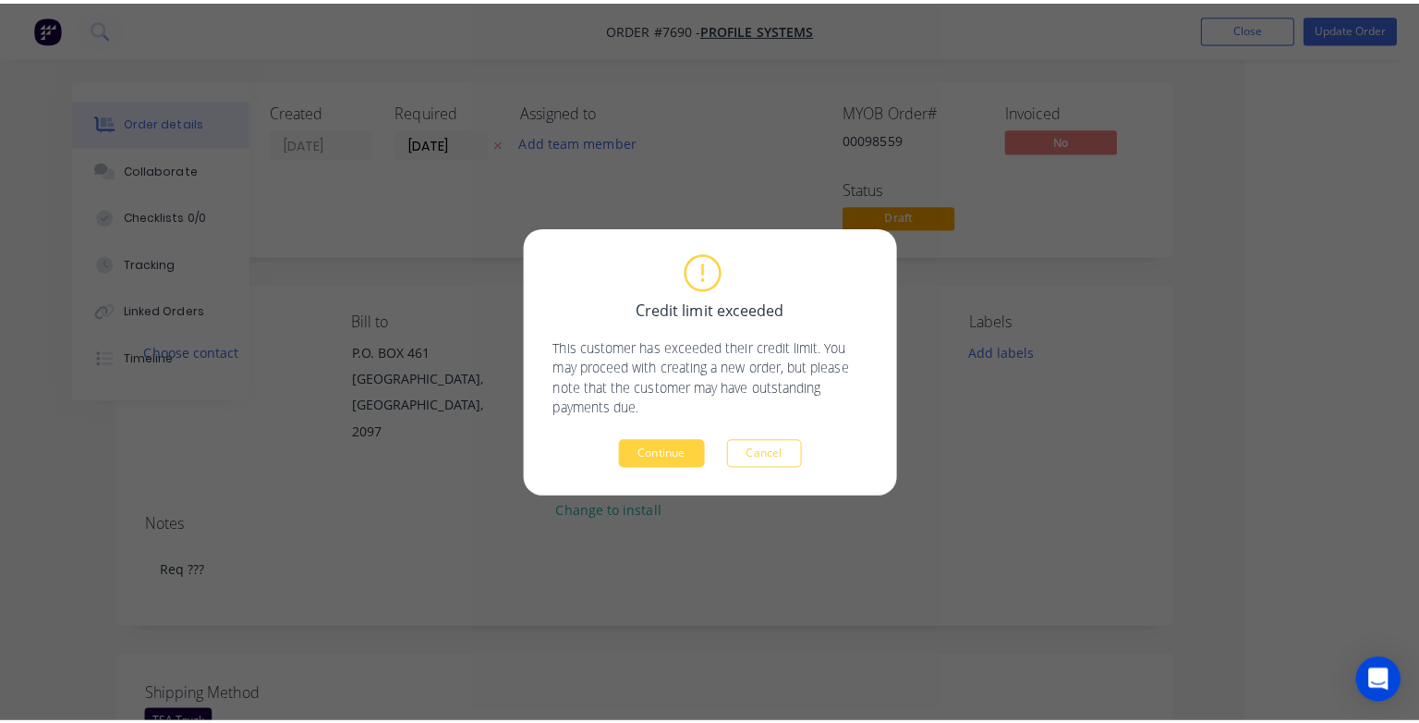
scroll to position [0, 152]
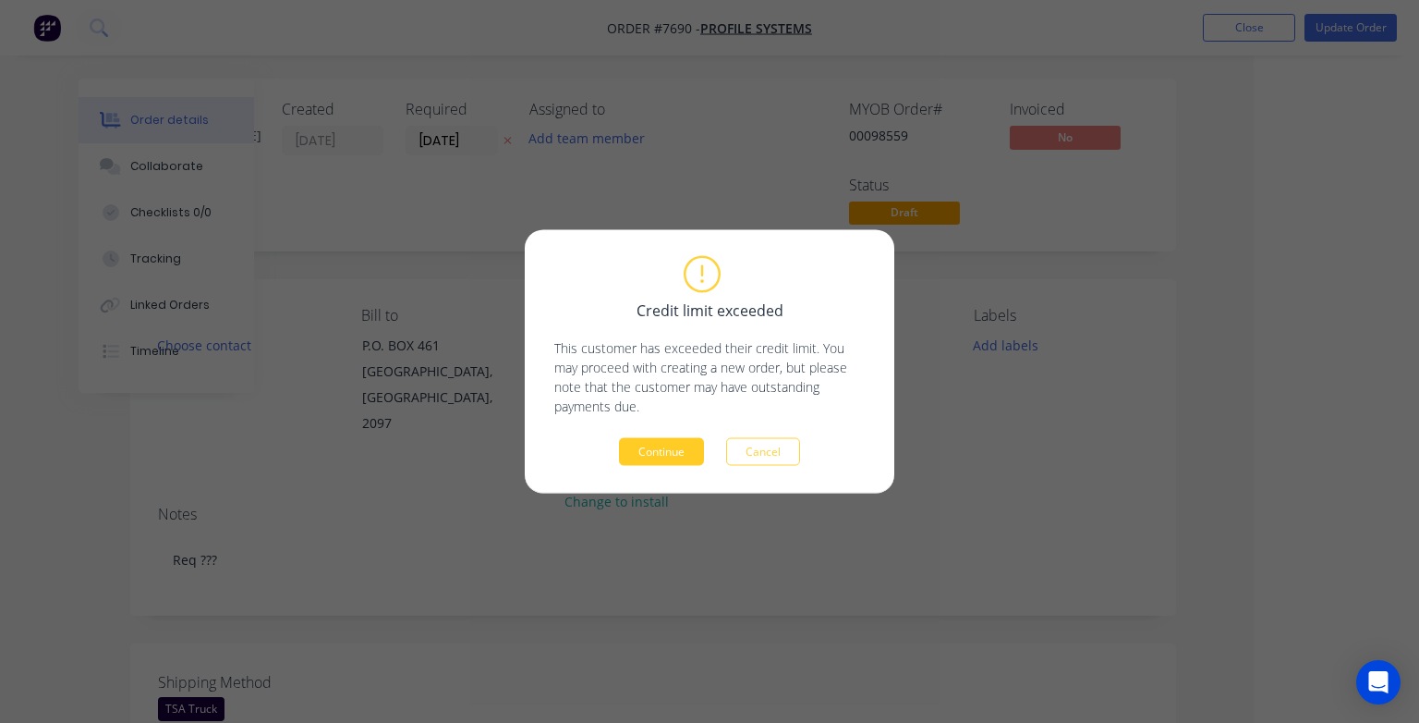
click at [634, 457] on button "Continue" at bounding box center [661, 452] width 85 height 28
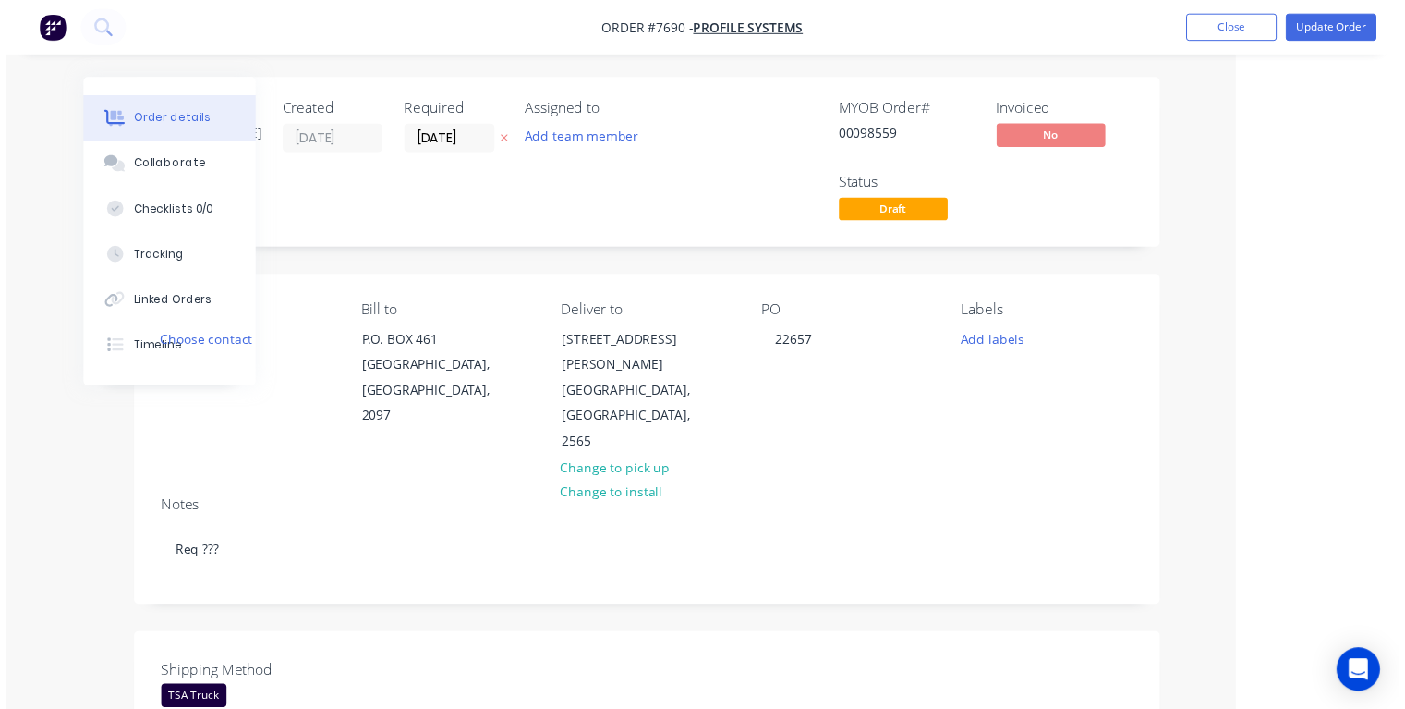
scroll to position [0, 100]
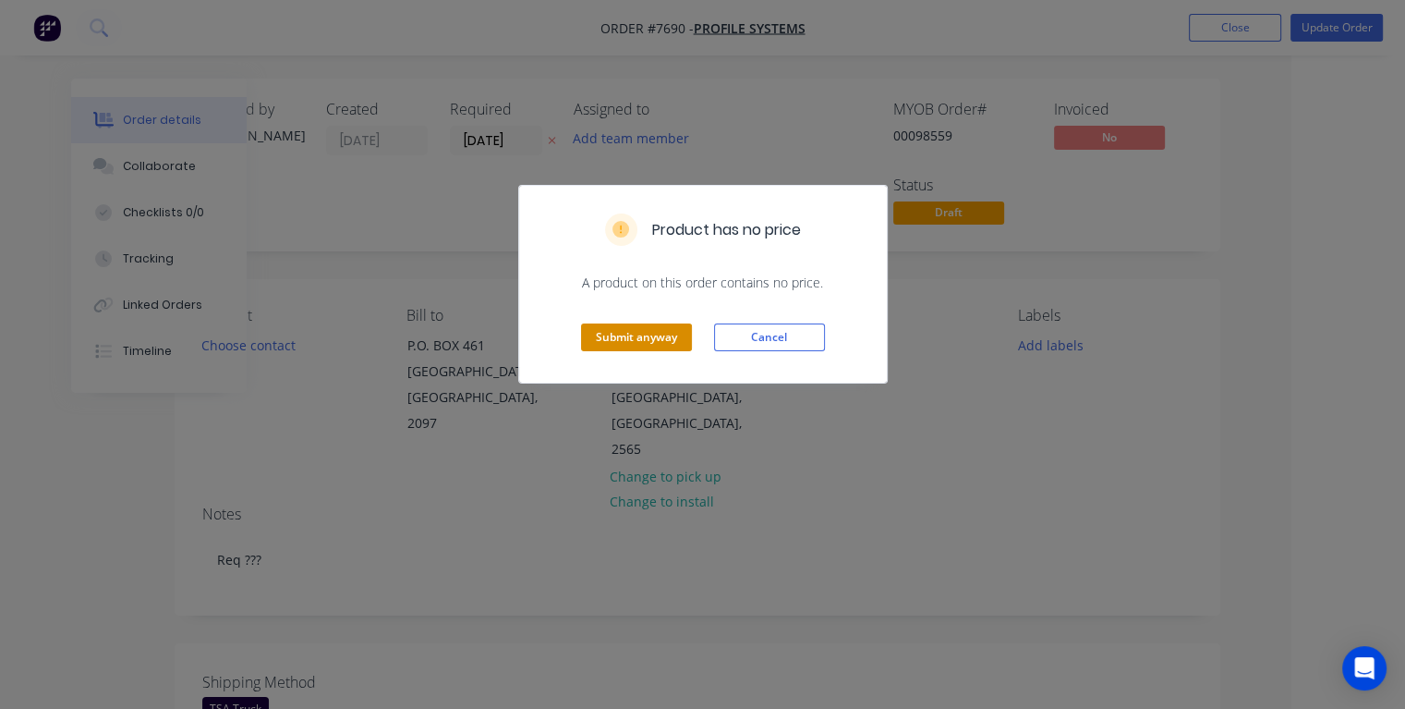
click at [632, 346] on button "Submit anyway" at bounding box center [636, 337] width 111 height 28
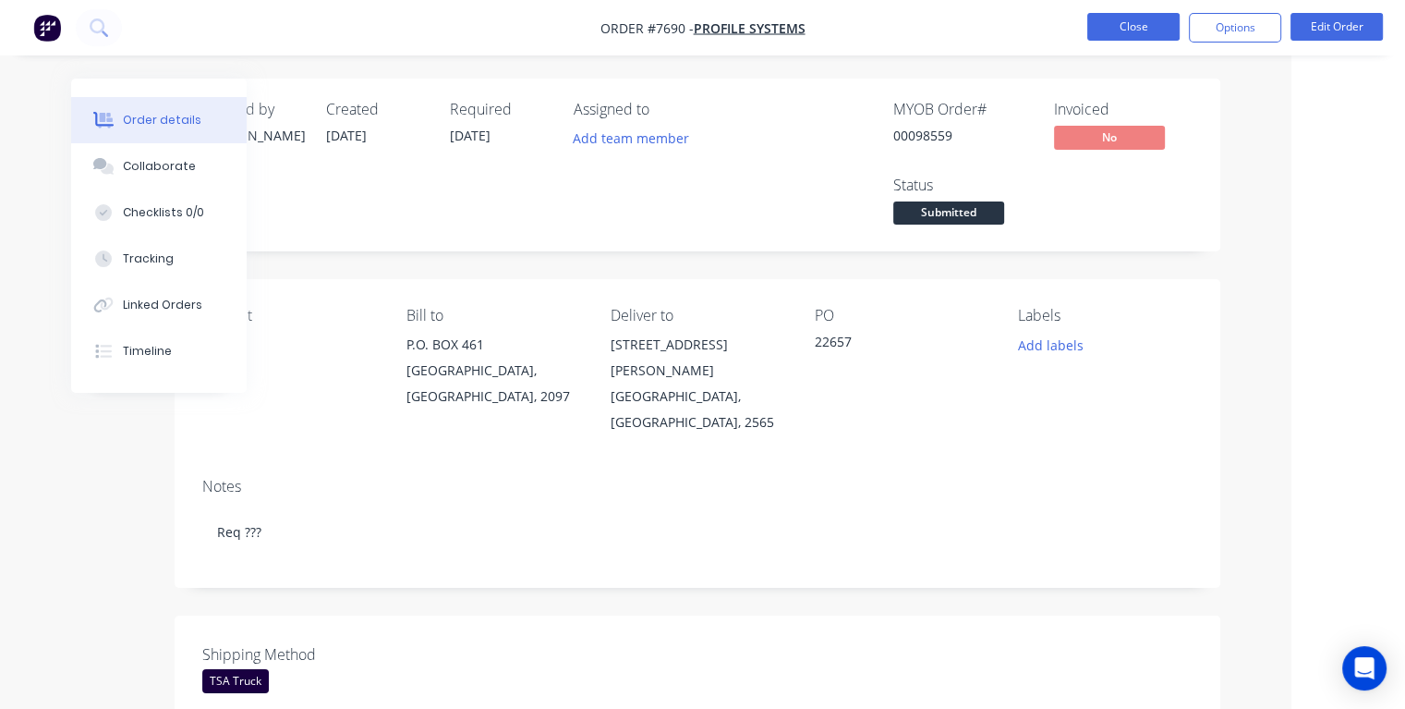
click at [1128, 22] on button "Close" at bounding box center [1134, 27] width 92 height 28
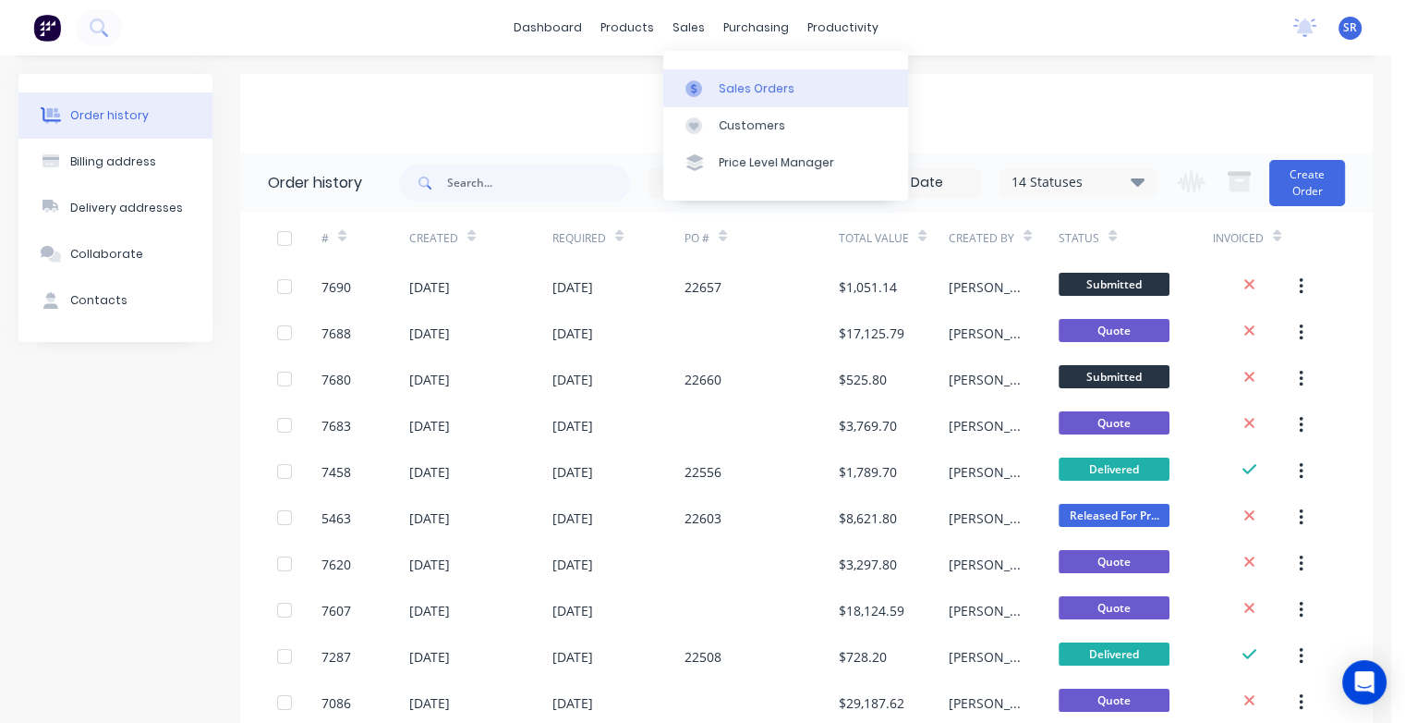
click at [739, 87] on div "Sales Orders" at bounding box center [757, 88] width 76 height 17
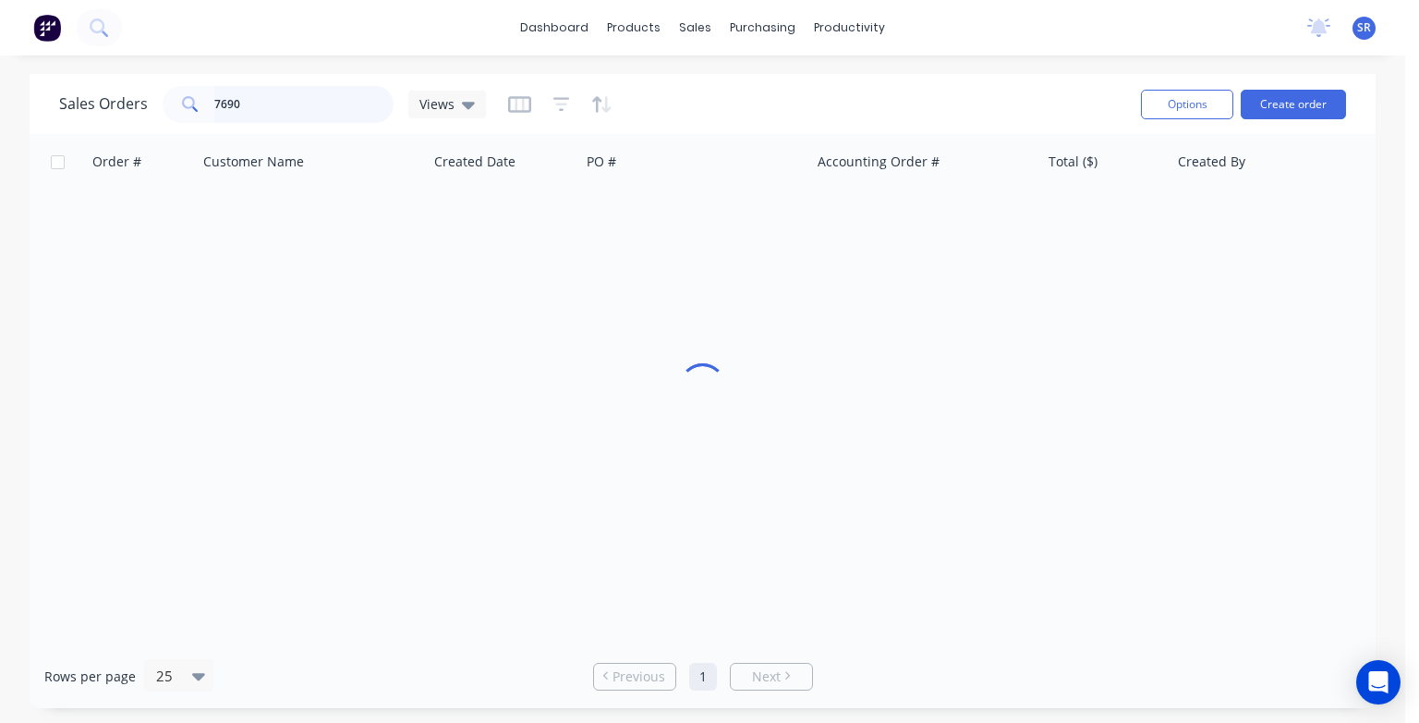
click at [279, 108] on input "7690" at bounding box center [304, 104] width 180 height 37
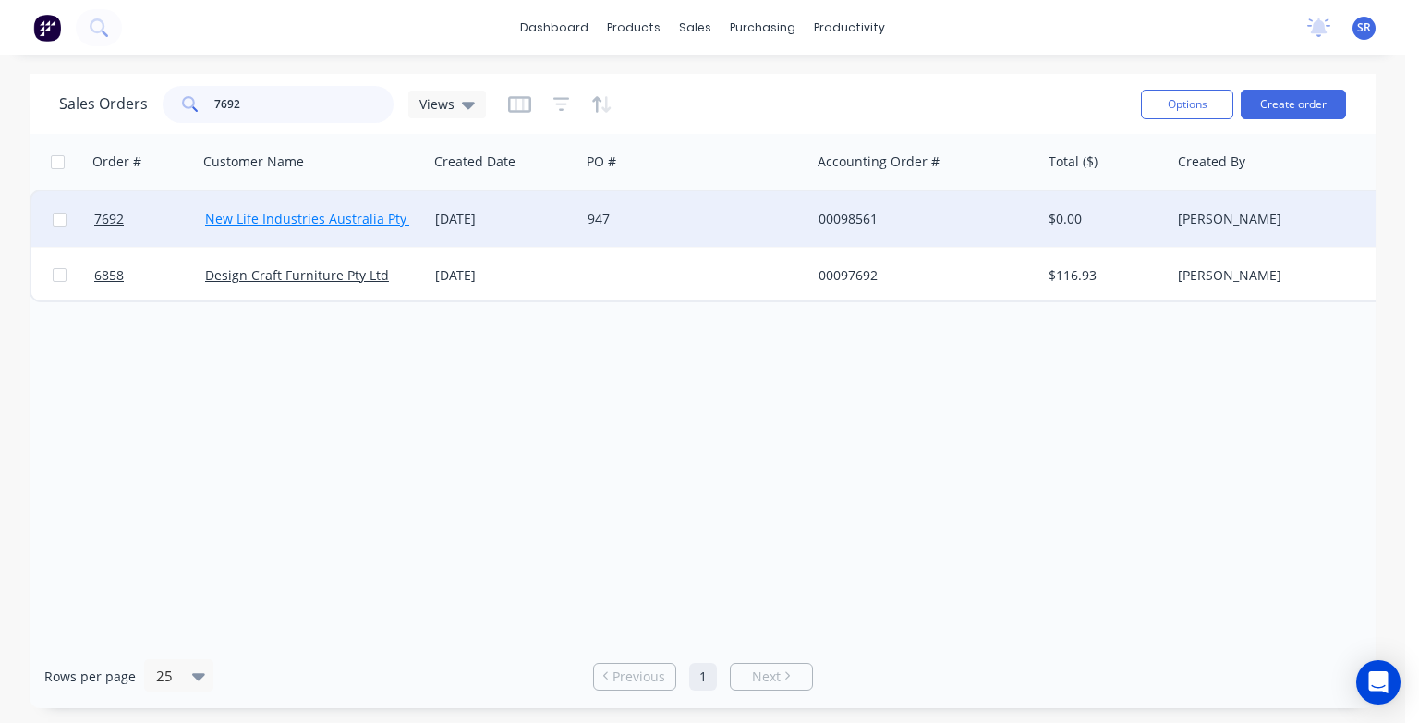
type input "7692"
click at [268, 219] on link "New Life Industries Australia Pty Ltd" at bounding box center [317, 219] width 225 height 18
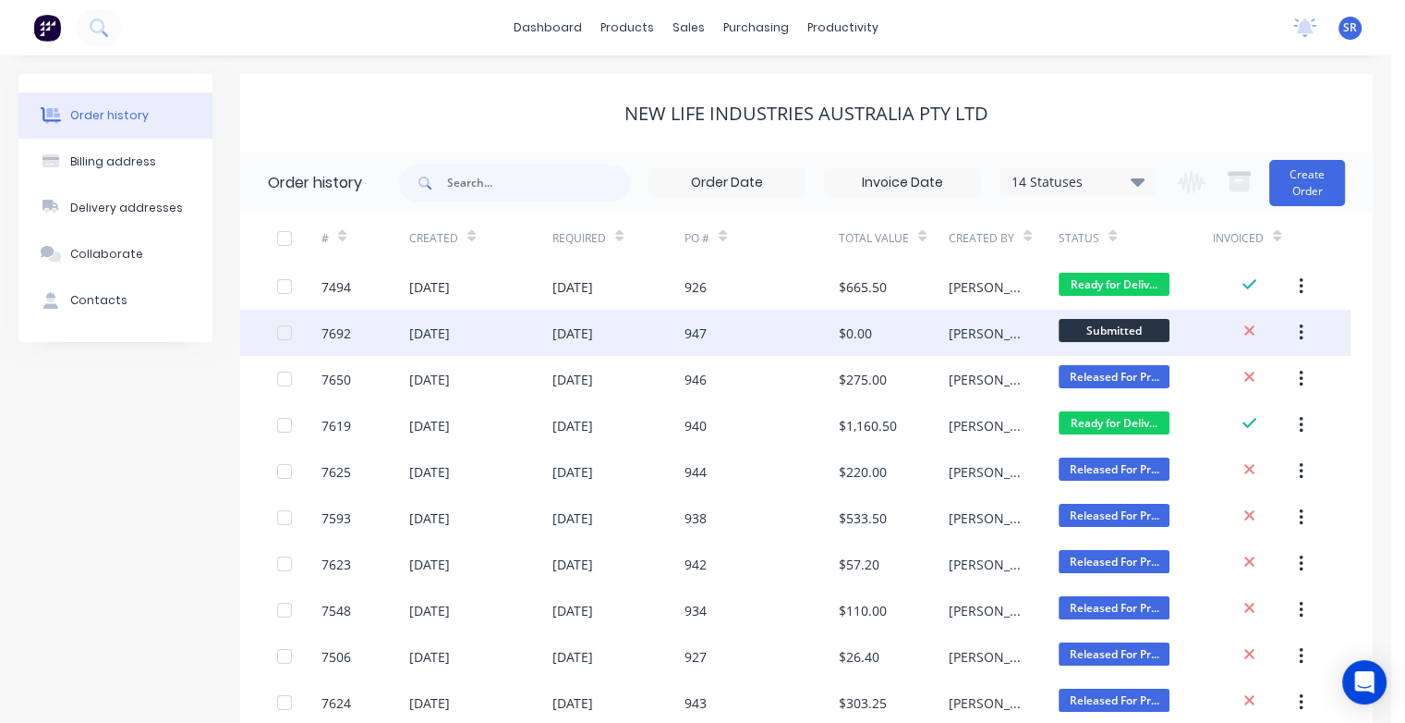
click at [425, 331] on div "[DATE]" at bounding box center [429, 332] width 41 height 19
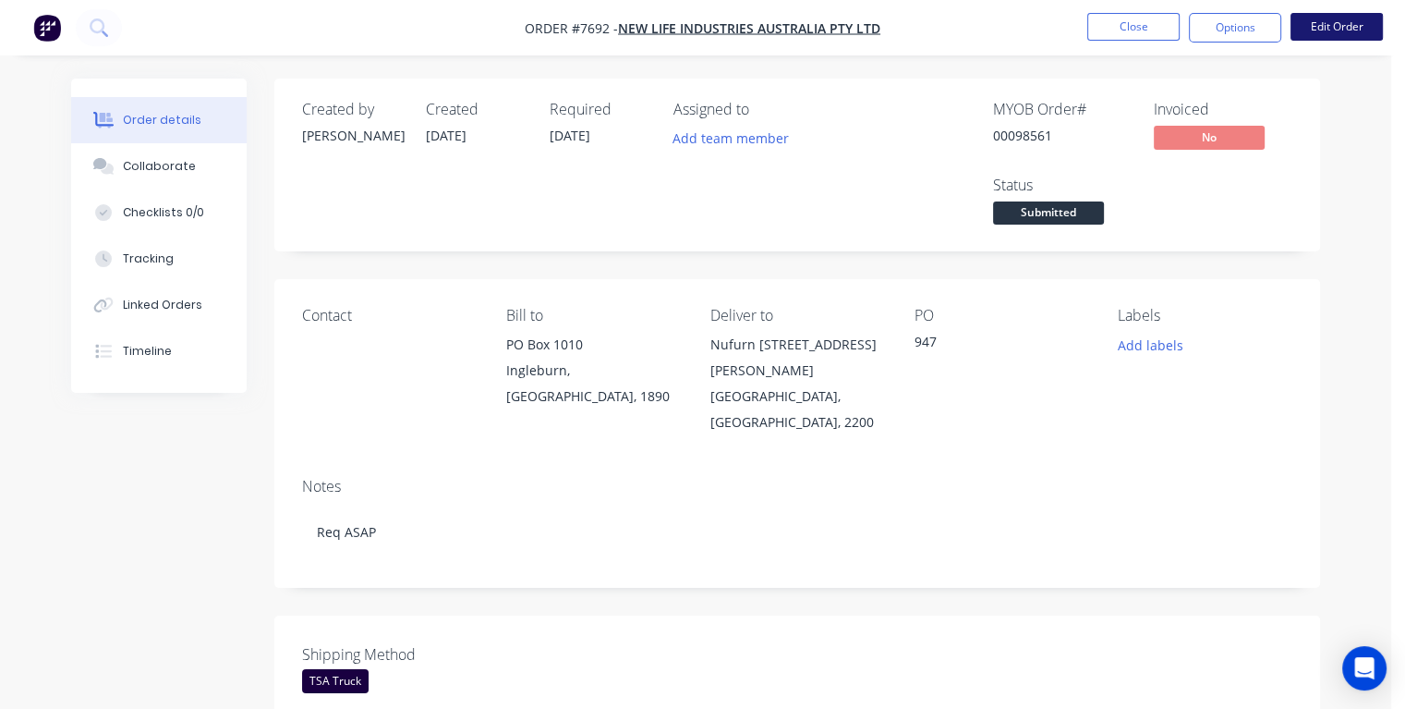
click at [1316, 28] on button "Edit Order" at bounding box center [1337, 27] width 92 height 28
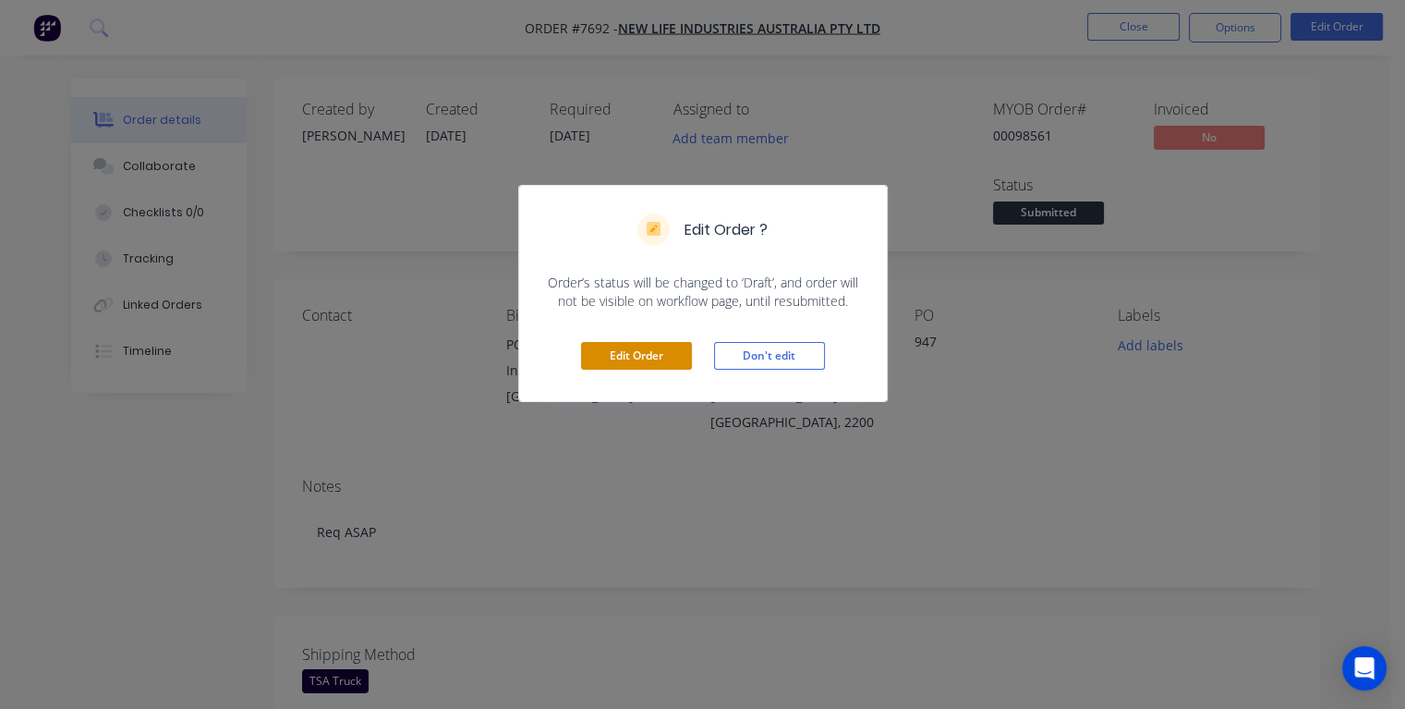
click at [654, 354] on button "Edit Order" at bounding box center [636, 356] width 111 height 28
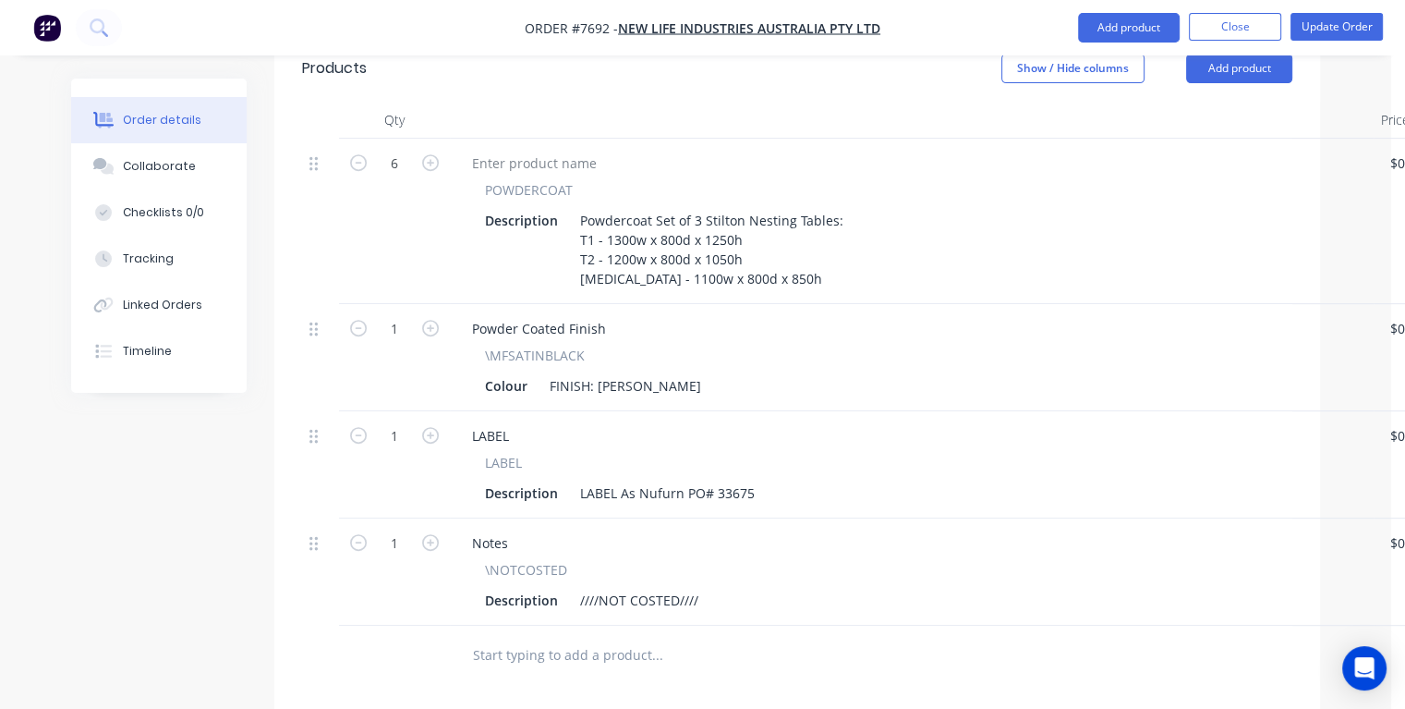
scroll to position [1016, 0]
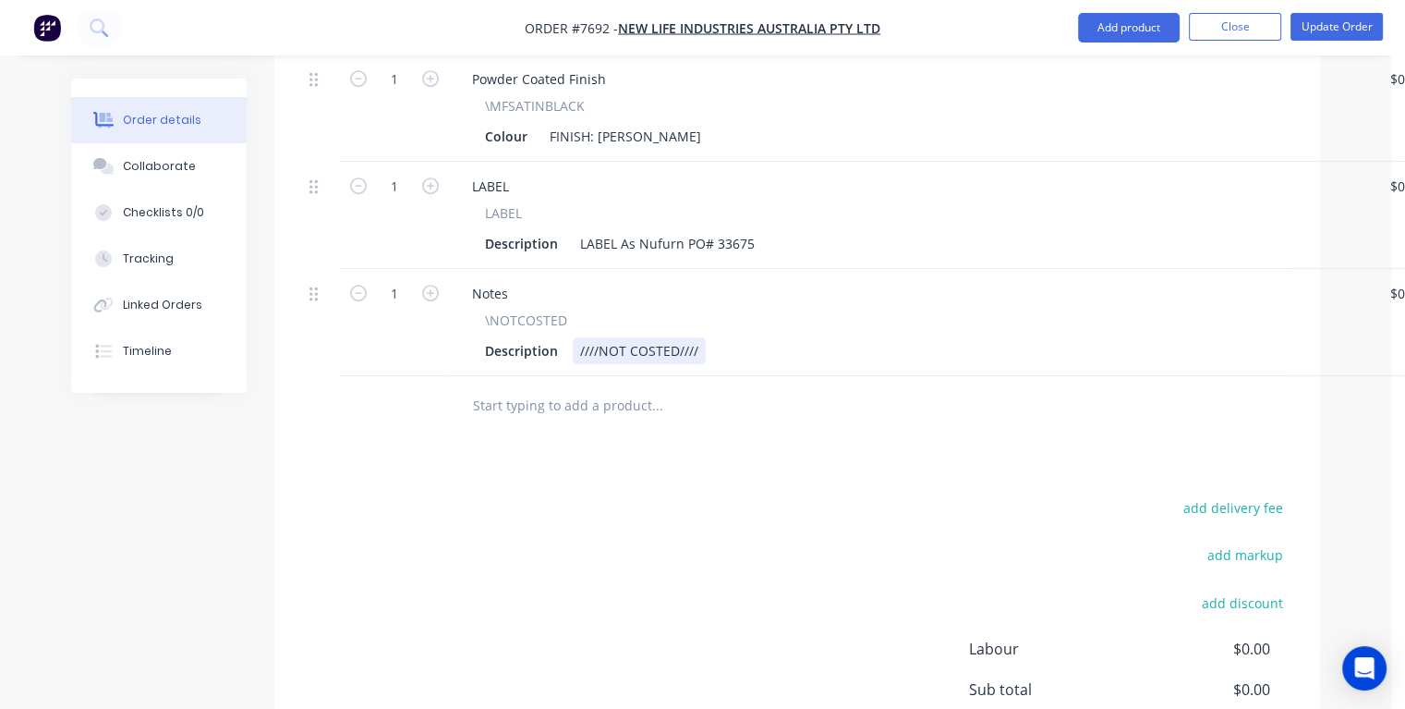
click at [706, 337] on div "Description ////NOT COSTED////" at bounding box center [908, 350] width 861 height 27
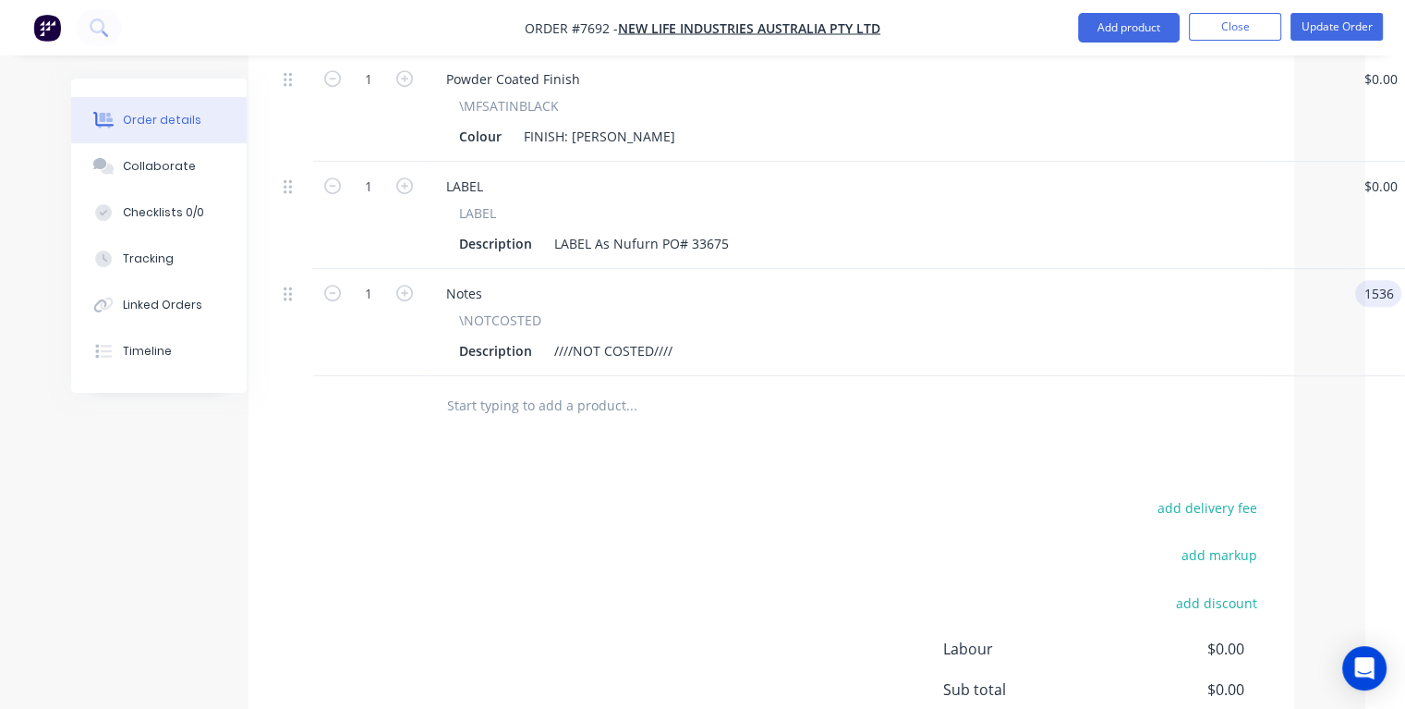
type input "$1,536.00"
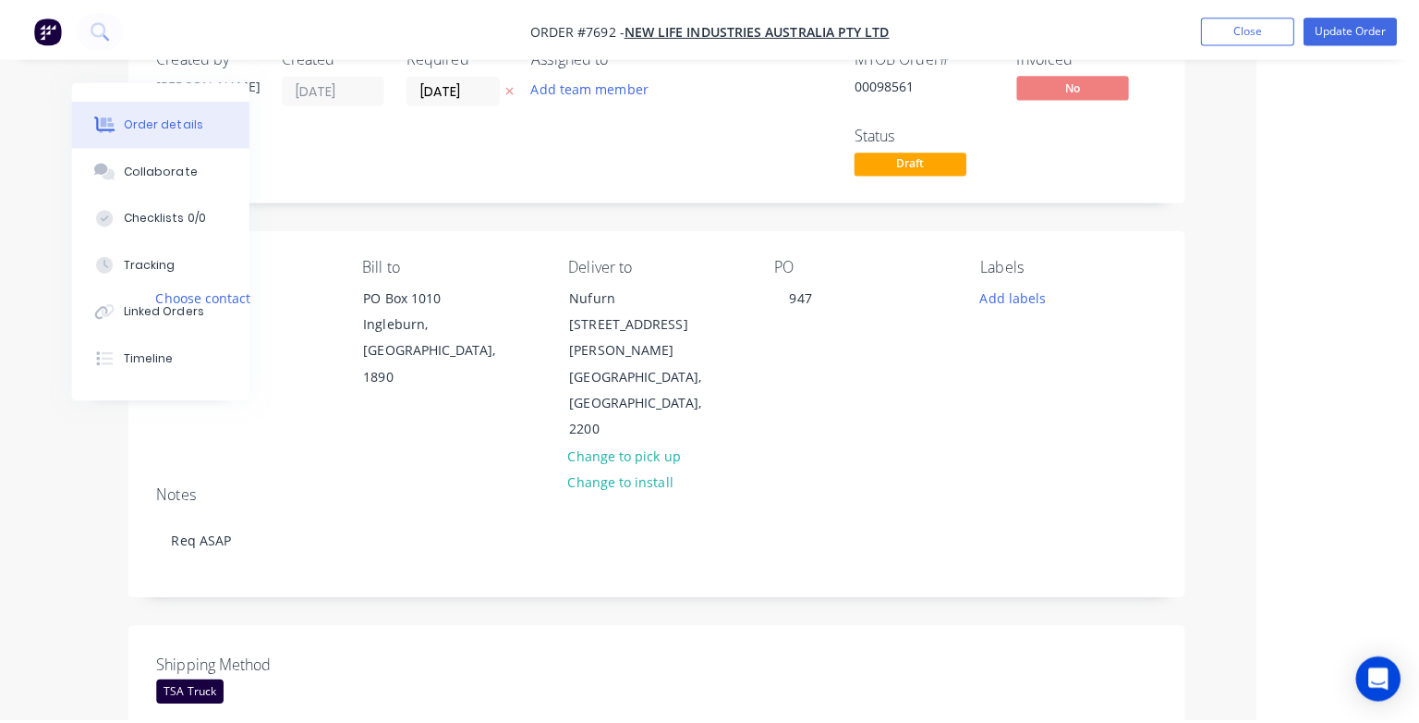
scroll to position [0, 147]
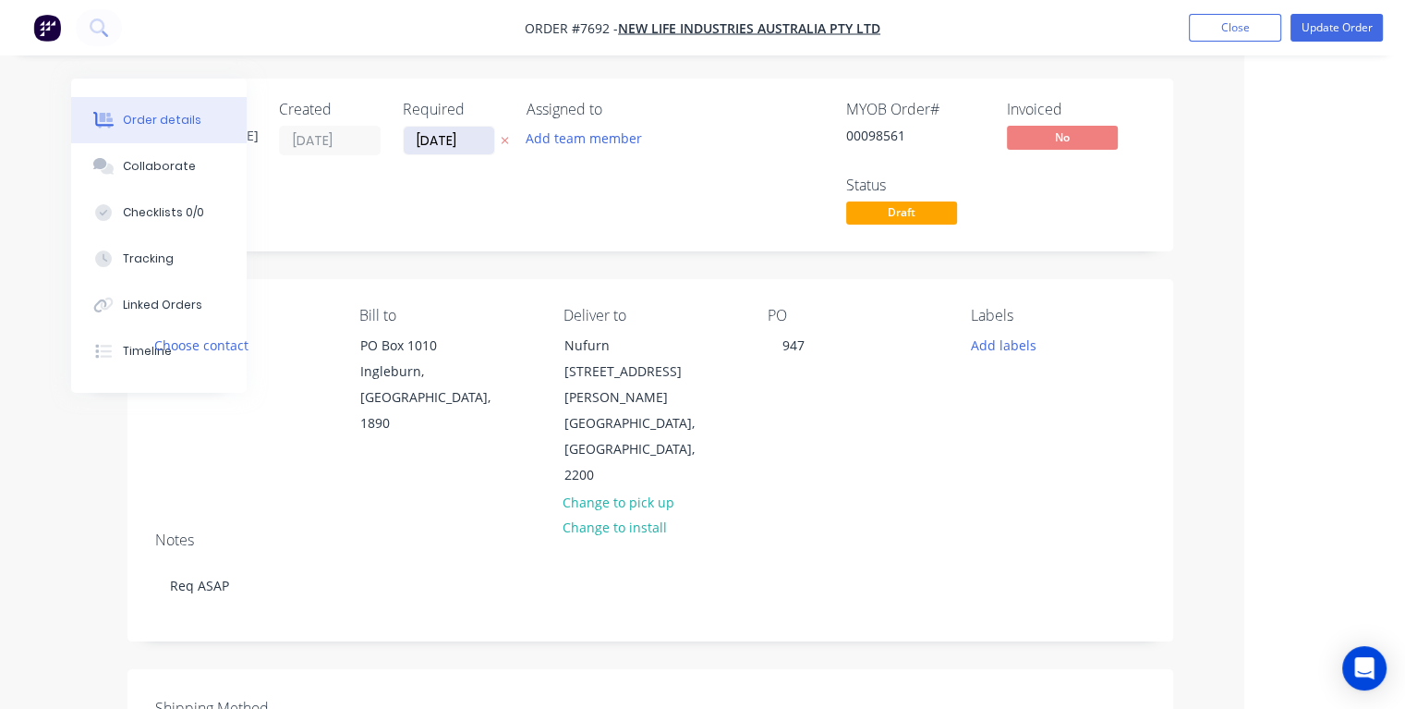
type input "$1,536.00"
drag, startPoint x: 477, startPoint y: 139, endPoint x: 412, endPoint y: 150, distance: 65.6
click at [412, 150] on input "[DATE]" at bounding box center [449, 141] width 91 height 28
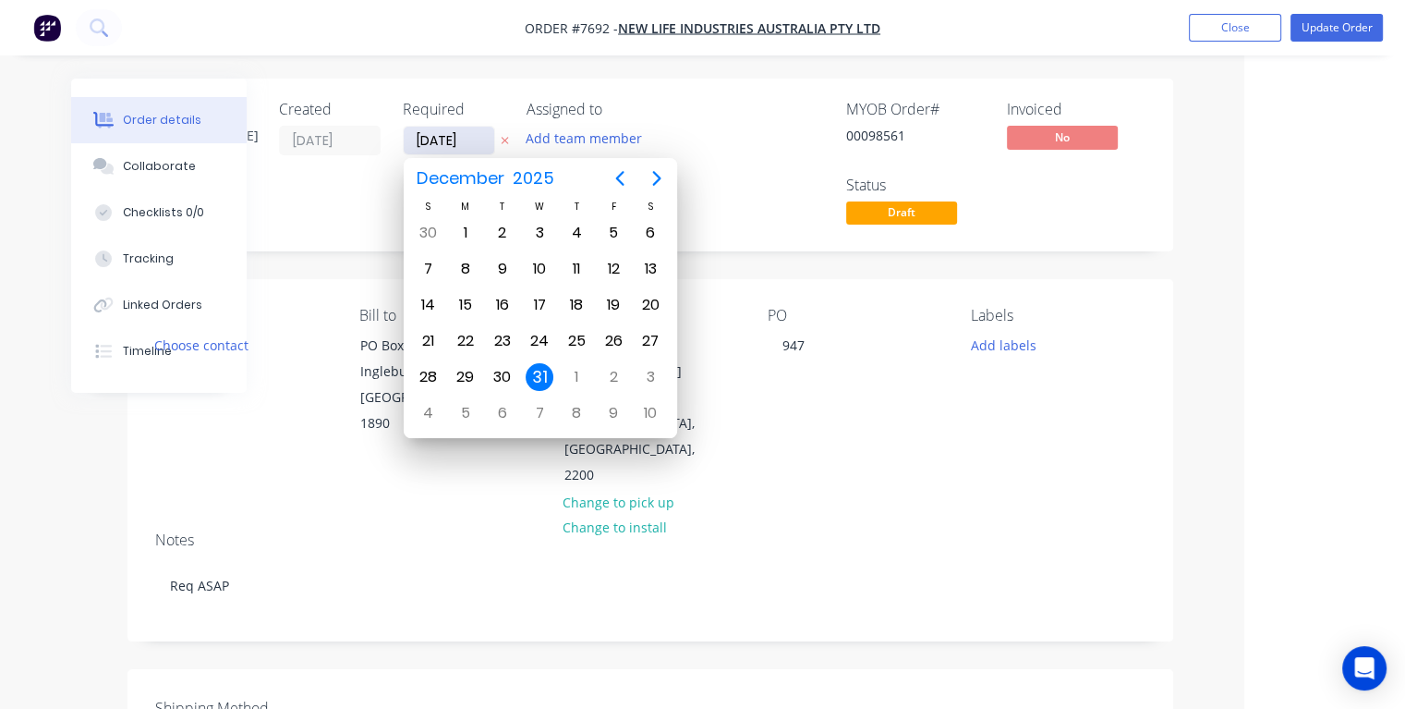
type input "[DATE]"
click at [613, 331] on div "22" at bounding box center [614, 341] width 28 height 28
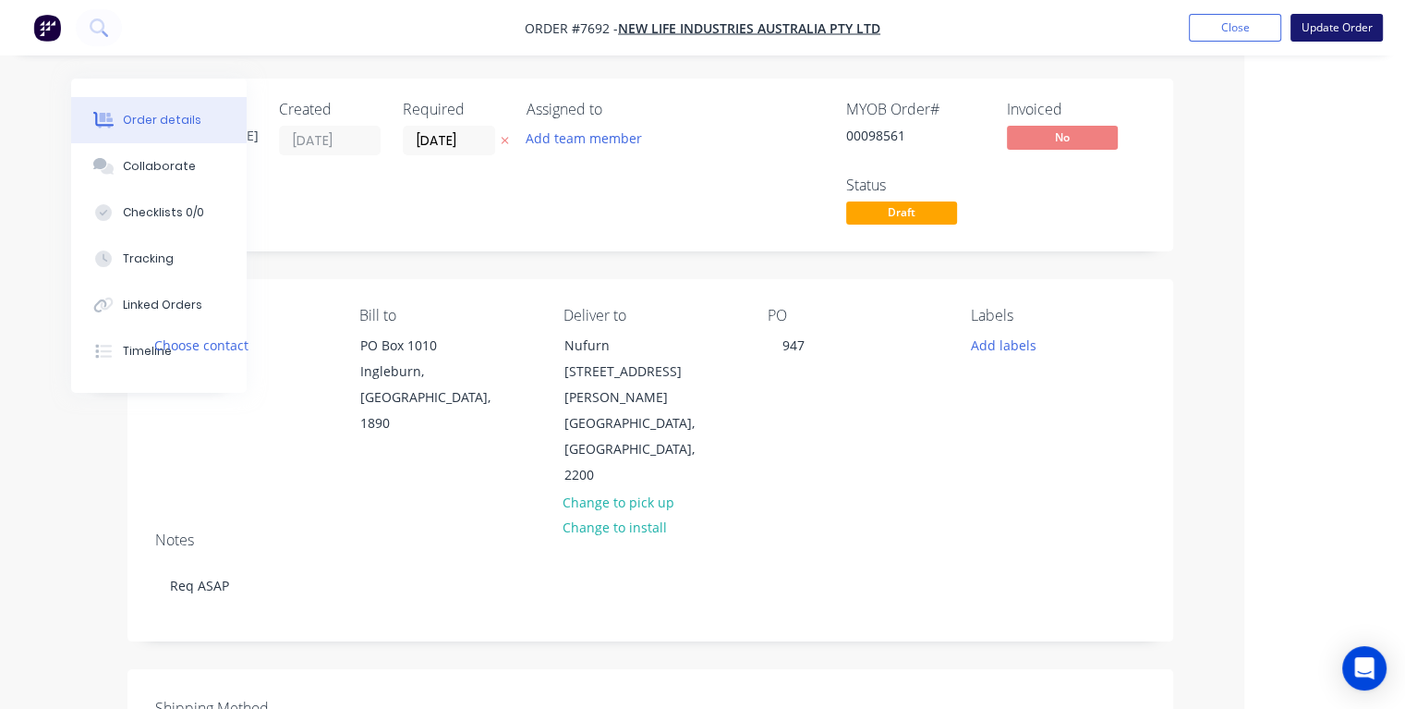
click at [1324, 29] on button "Update Order" at bounding box center [1337, 28] width 92 height 28
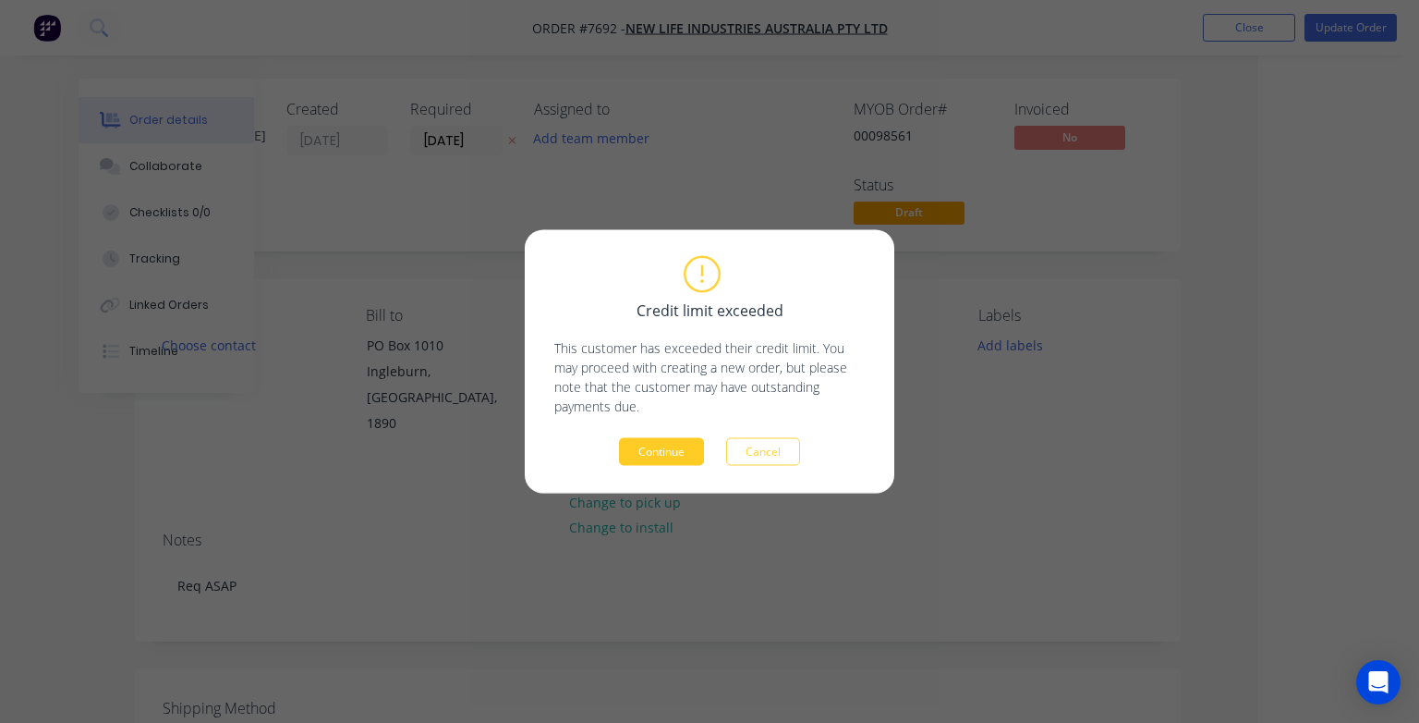
click at [662, 454] on button "Continue" at bounding box center [661, 452] width 85 height 28
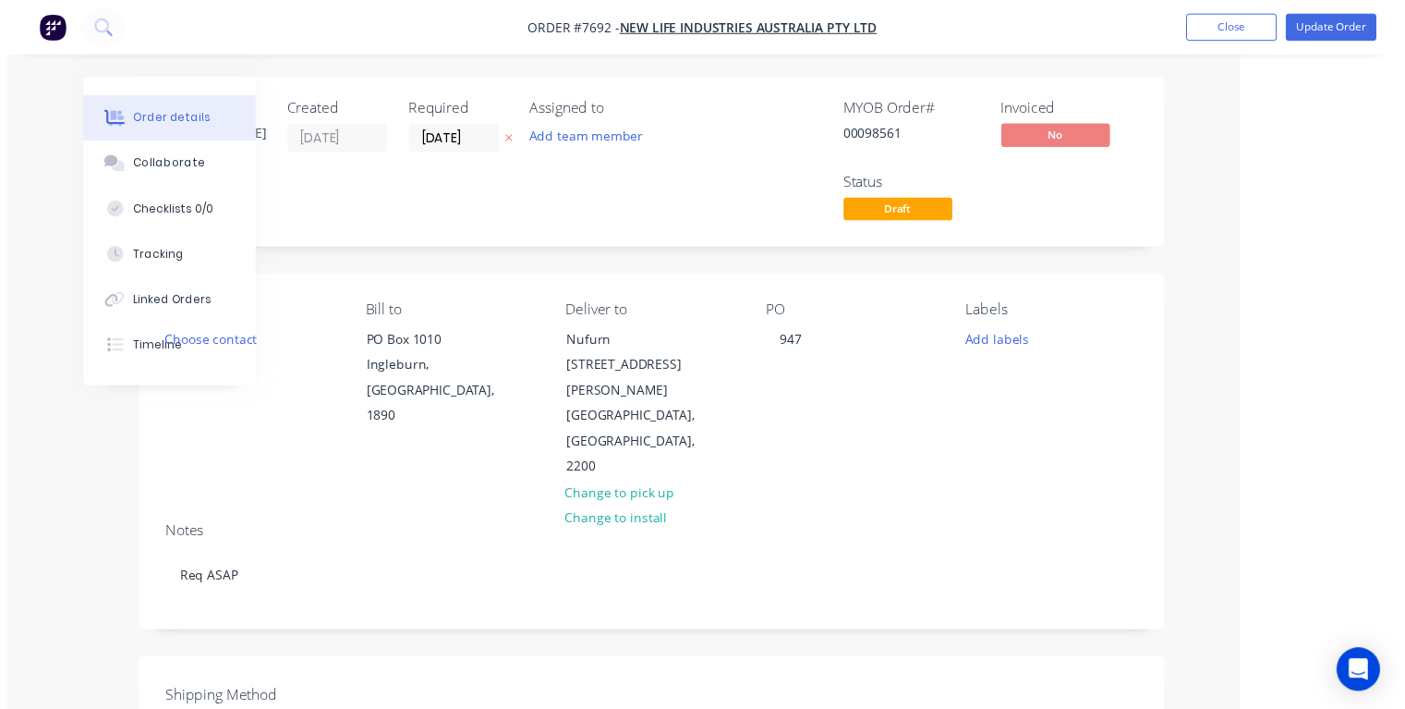
scroll to position [0, 100]
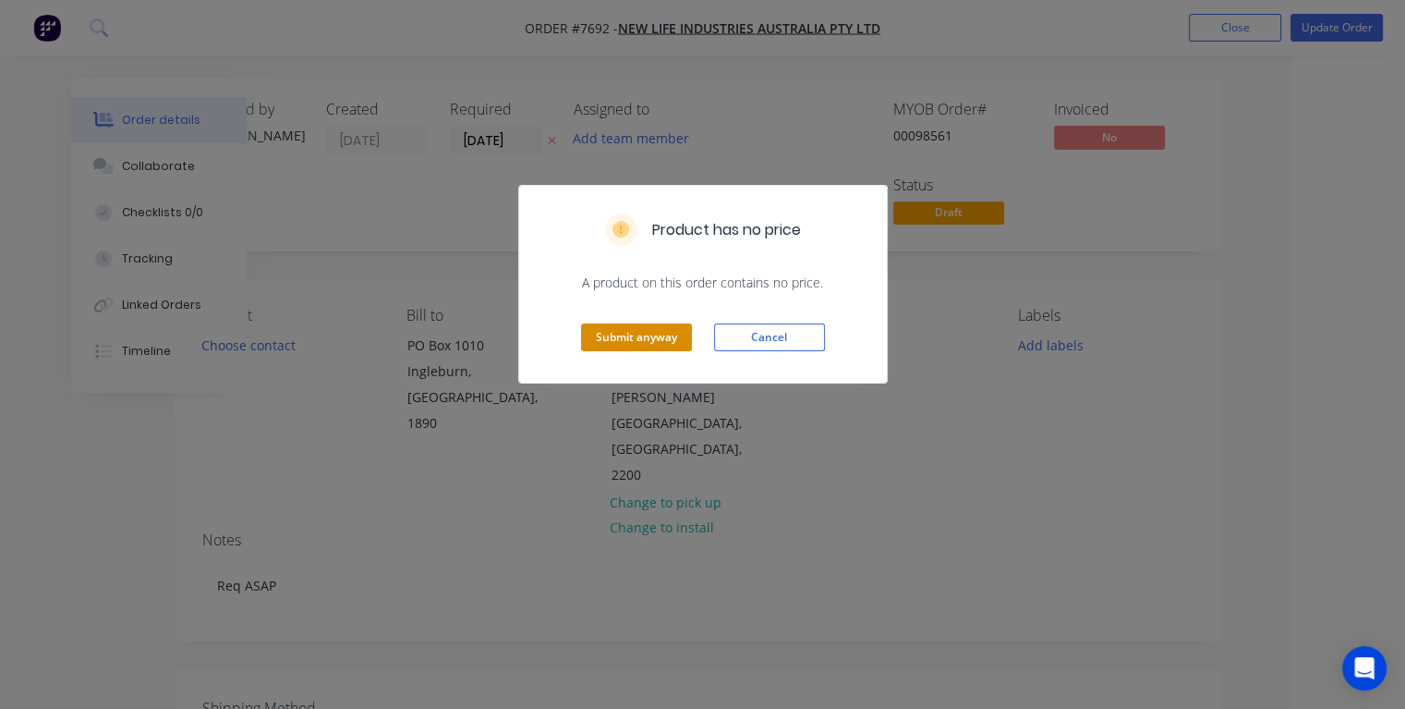
click at [656, 338] on button "Submit anyway" at bounding box center [636, 337] width 111 height 28
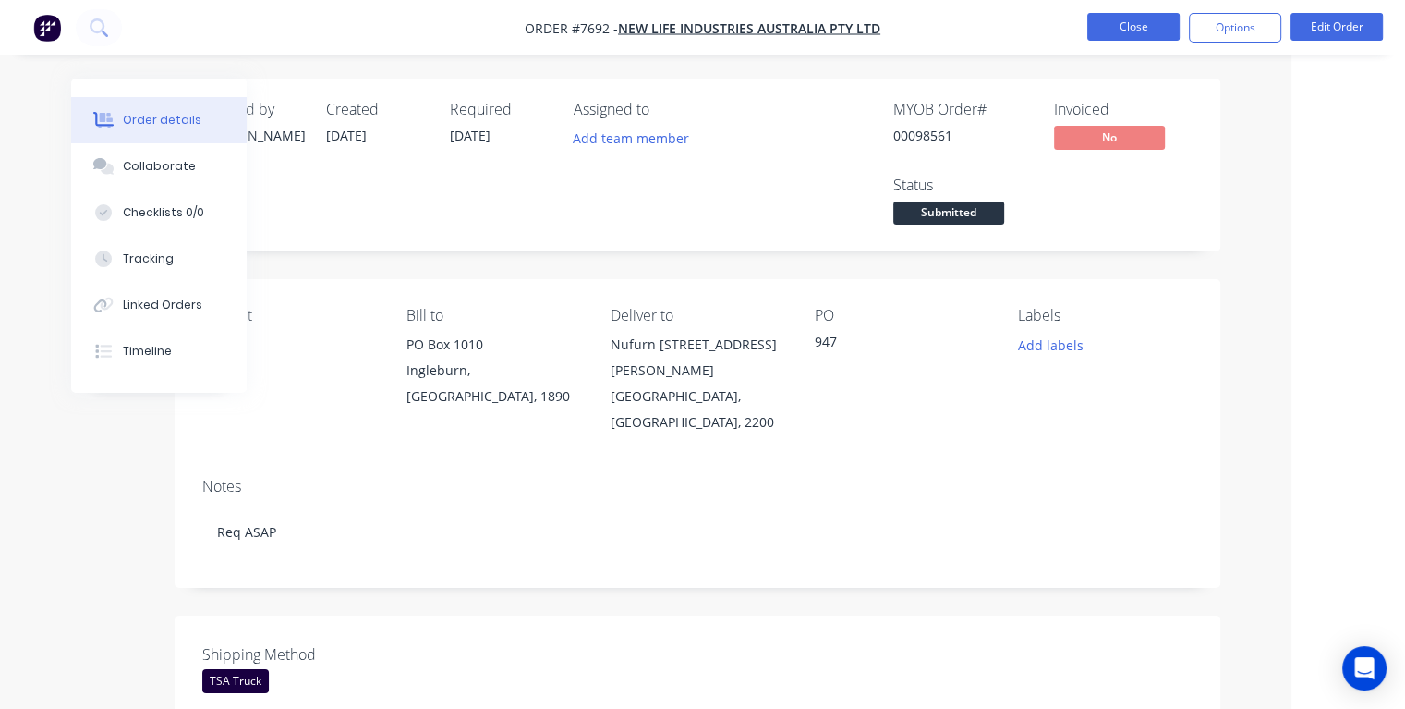
click at [1132, 19] on button "Close" at bounding box center [1134, 27] width 92 height 28
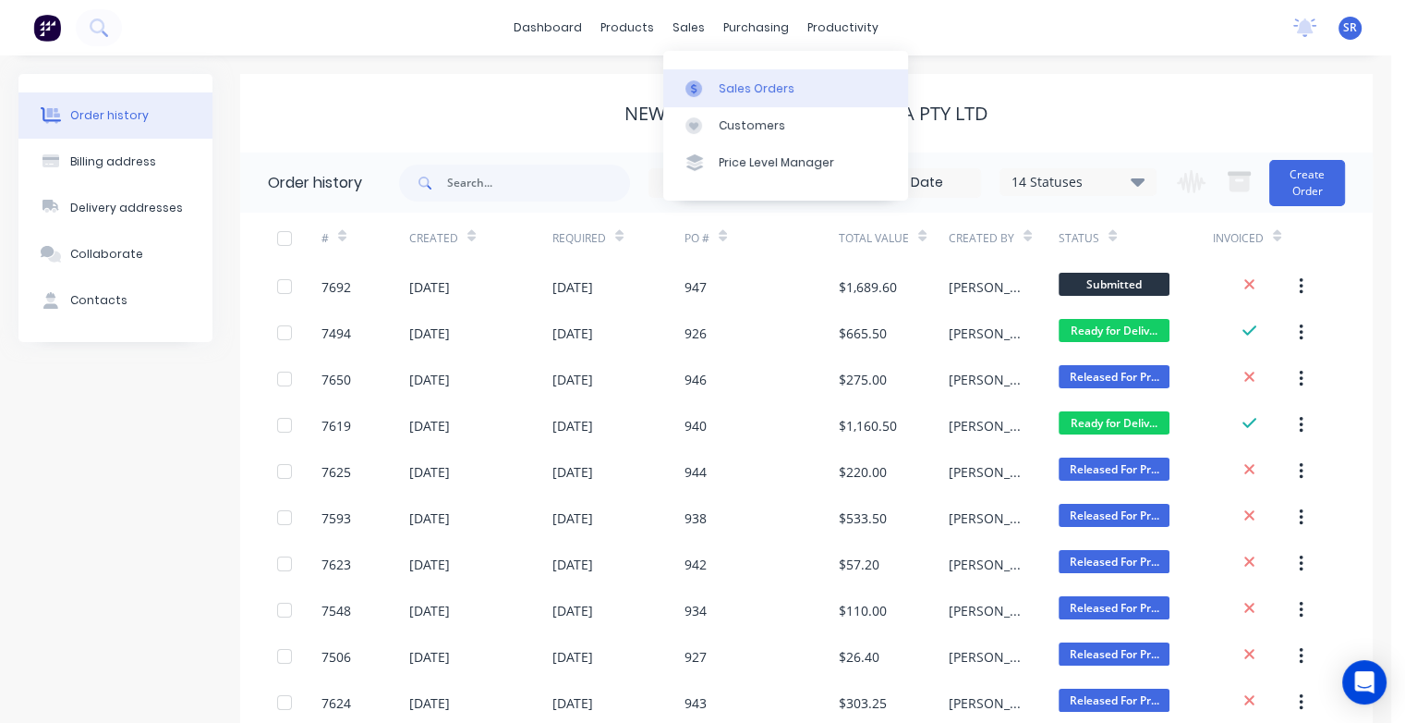
click at [724, 90] on div "Sales Orders" at bounding box center [757, 88] width 76 height 17
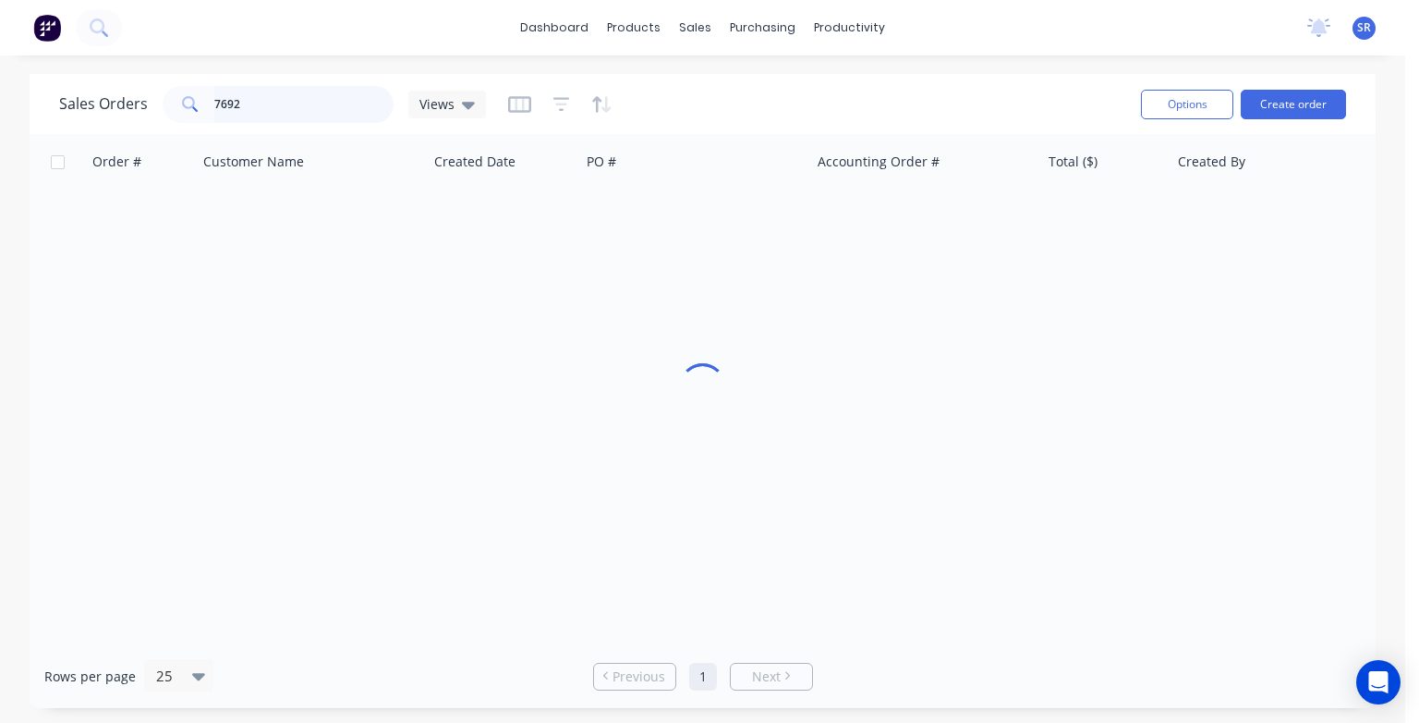
click at [250, 101] on input "7692" at bounding box center [304, 104] width 180 height 37
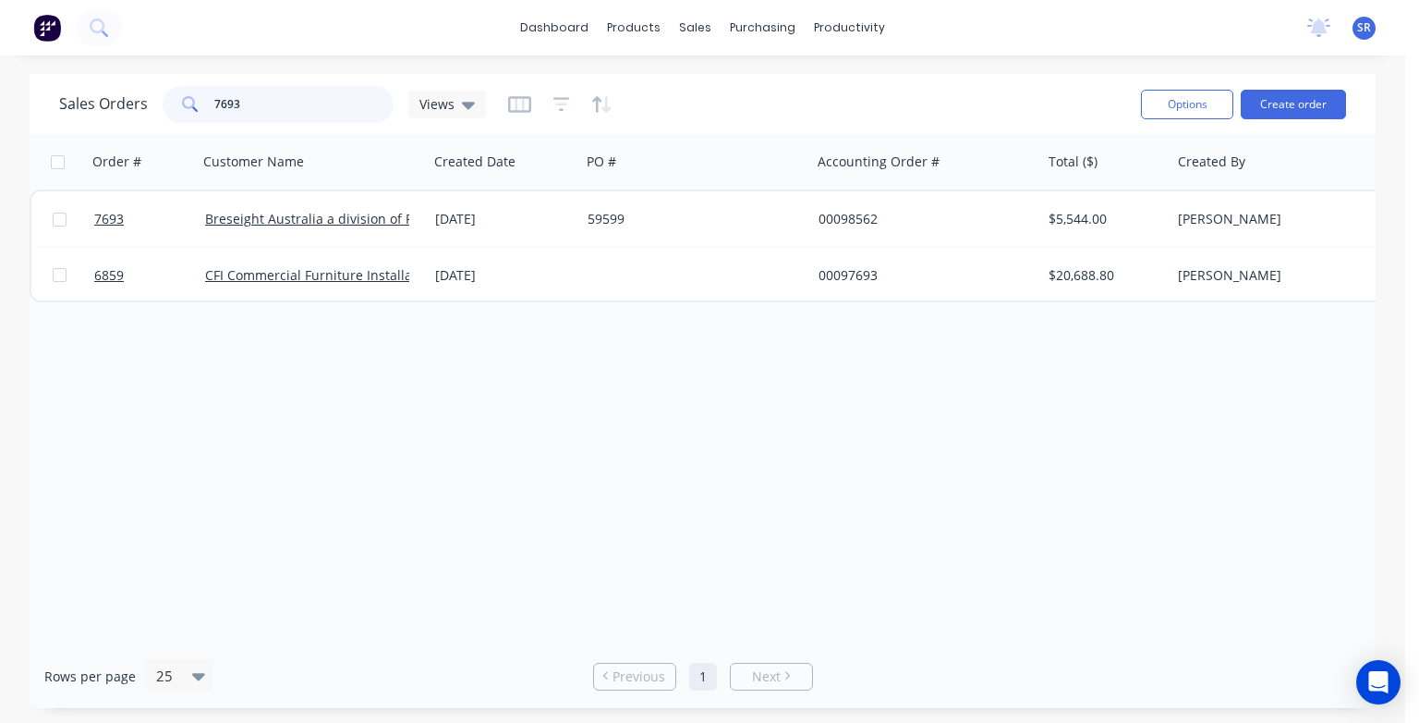
type input "7693"
click at [267, 216] on link "Breseight Australia a division of PROK Conveyor Components" at bounding box center [394, 219] width 378 height 18
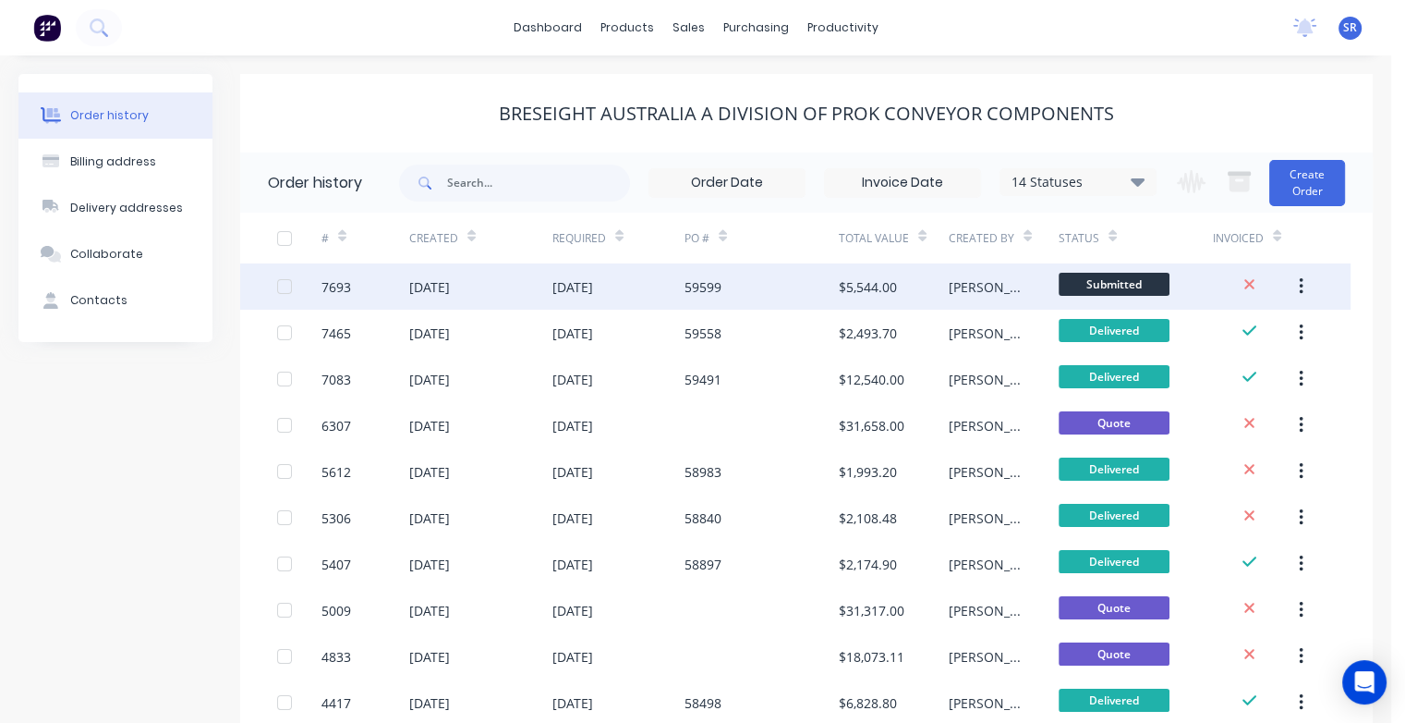
click at [446, 287] on div "[DATE]" at bounding box center [429, 286] width 41 height 19
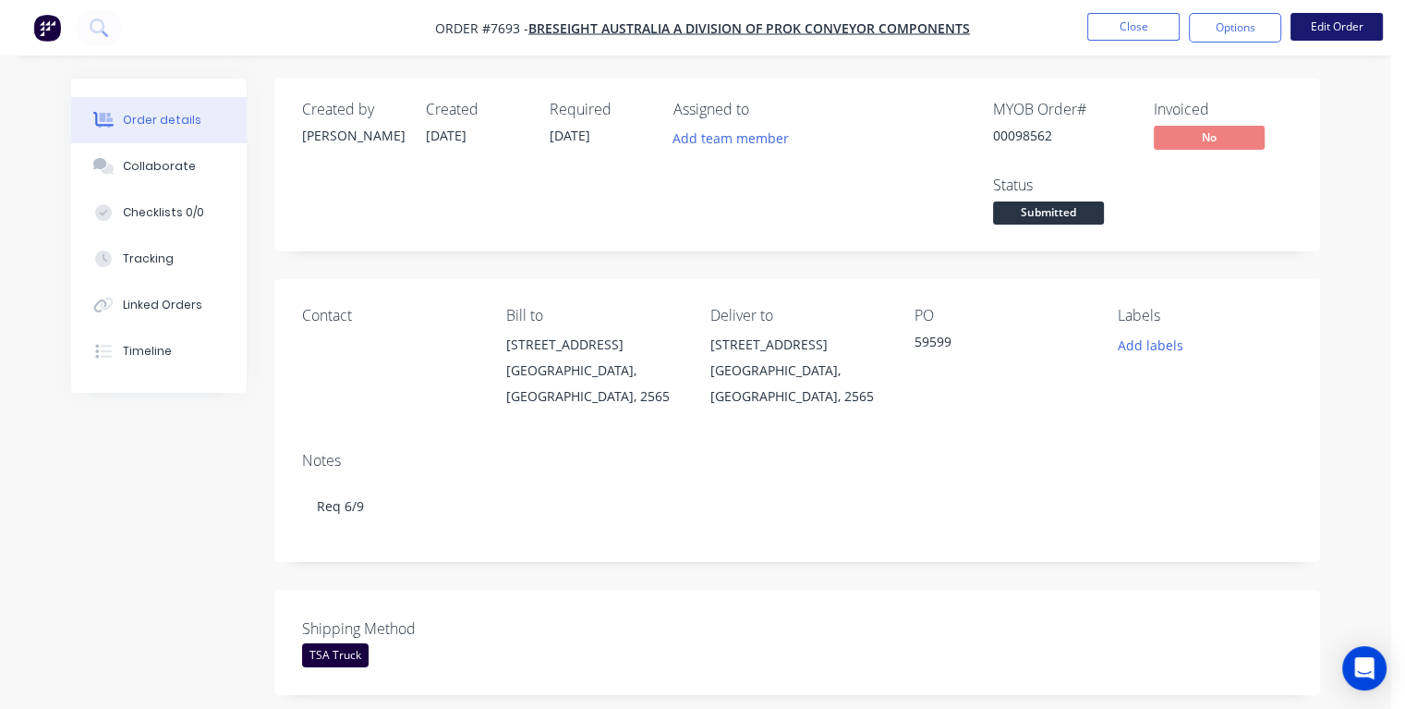
click at [1367, 24] on button "Edit Order" at bounding box center [1337, 27] width 92 height 28
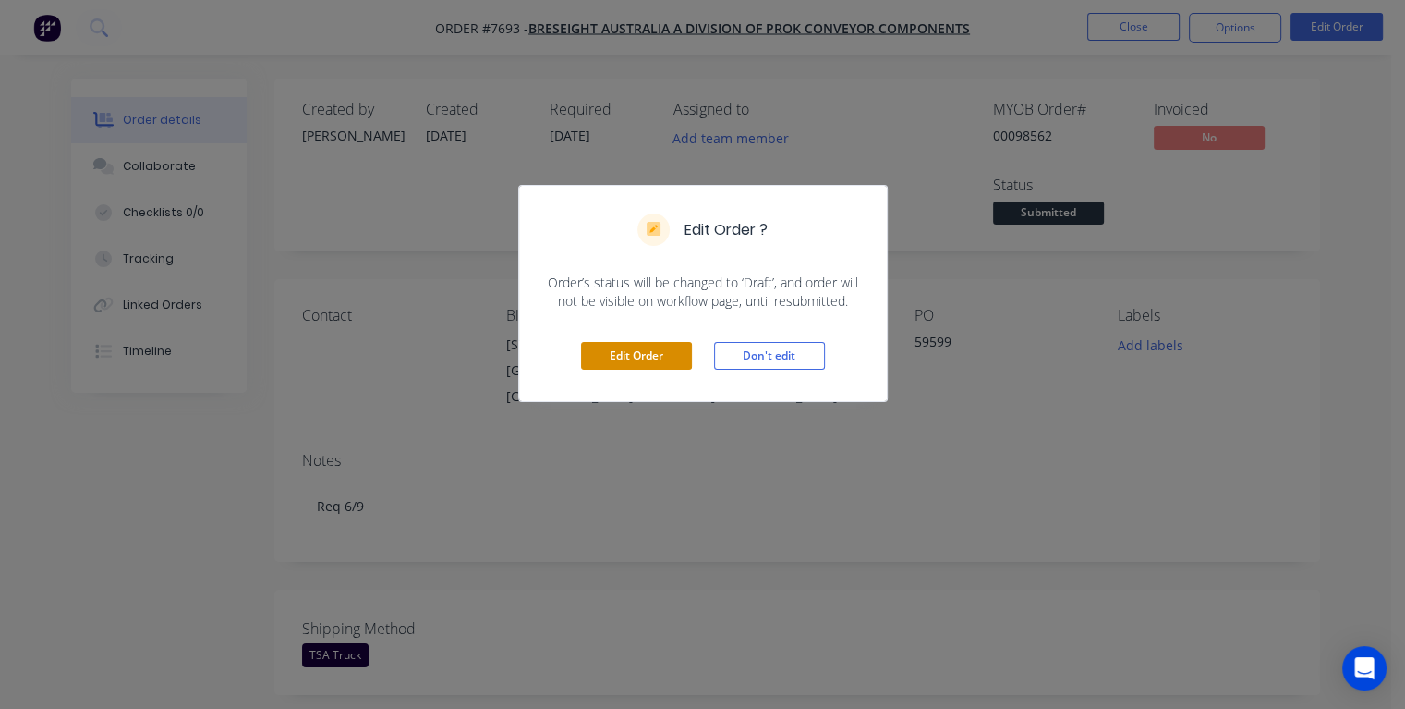
click at [623, 349] on button "Edit Order" at bounding box center [636, 356] width 111 height 28
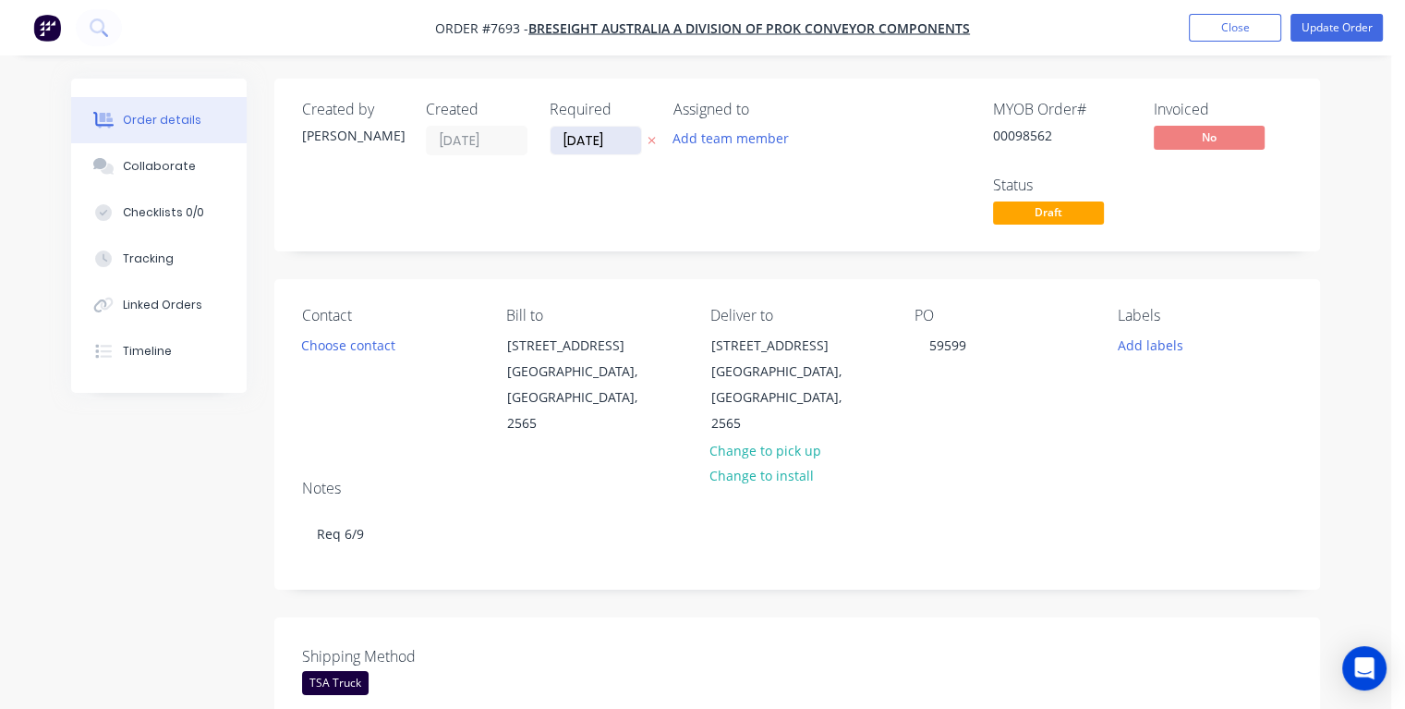
drag, startPoint x: 614, startPoint y: 135, endPoint x: 553, endPoint y: 143, distance: 60.6
click at [553, 143] on input "[DATE]" at bounding box center [596, 141] width 91 height 28
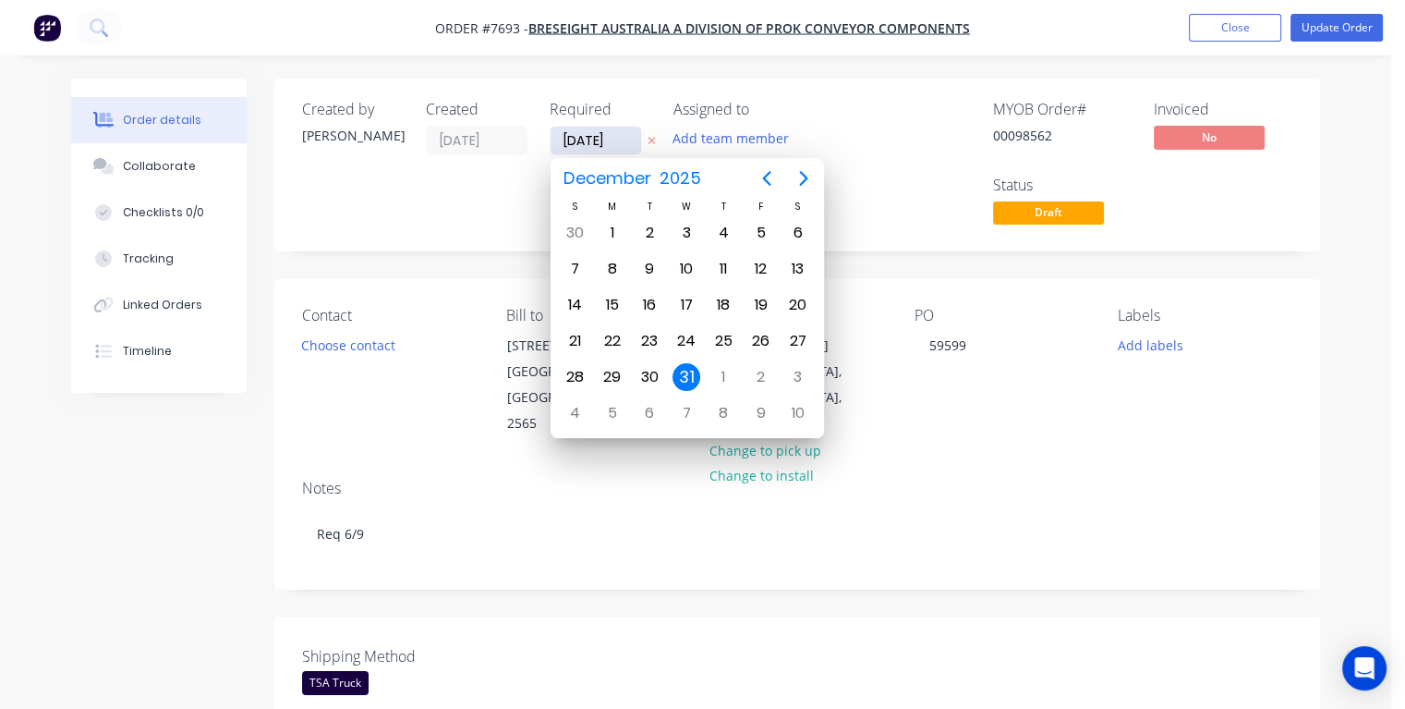
type input "[DATE]"
click at [645, 233] on div "2" at bounding box center [650, 233] width 28 height 28
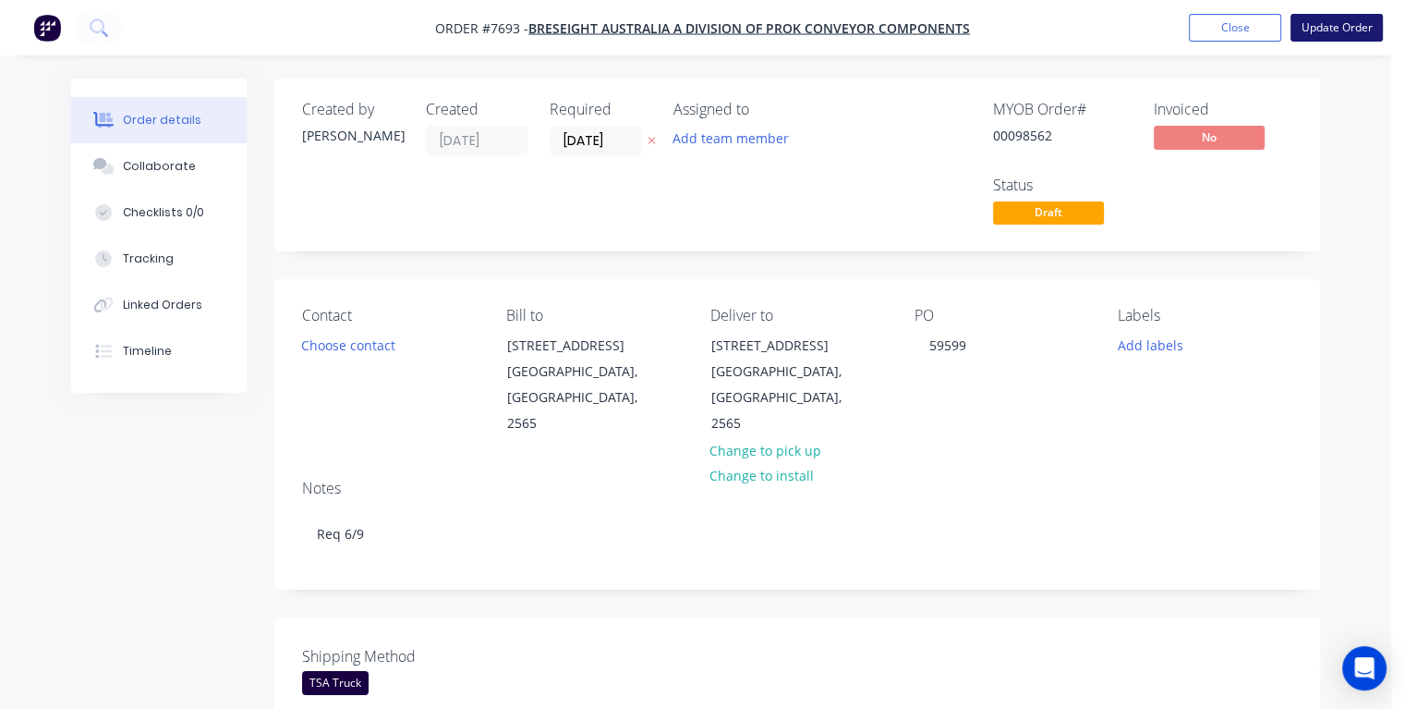
click at [1323, 30] on button "Update Order" at bounding box center [1337, 28] width 92 height 28
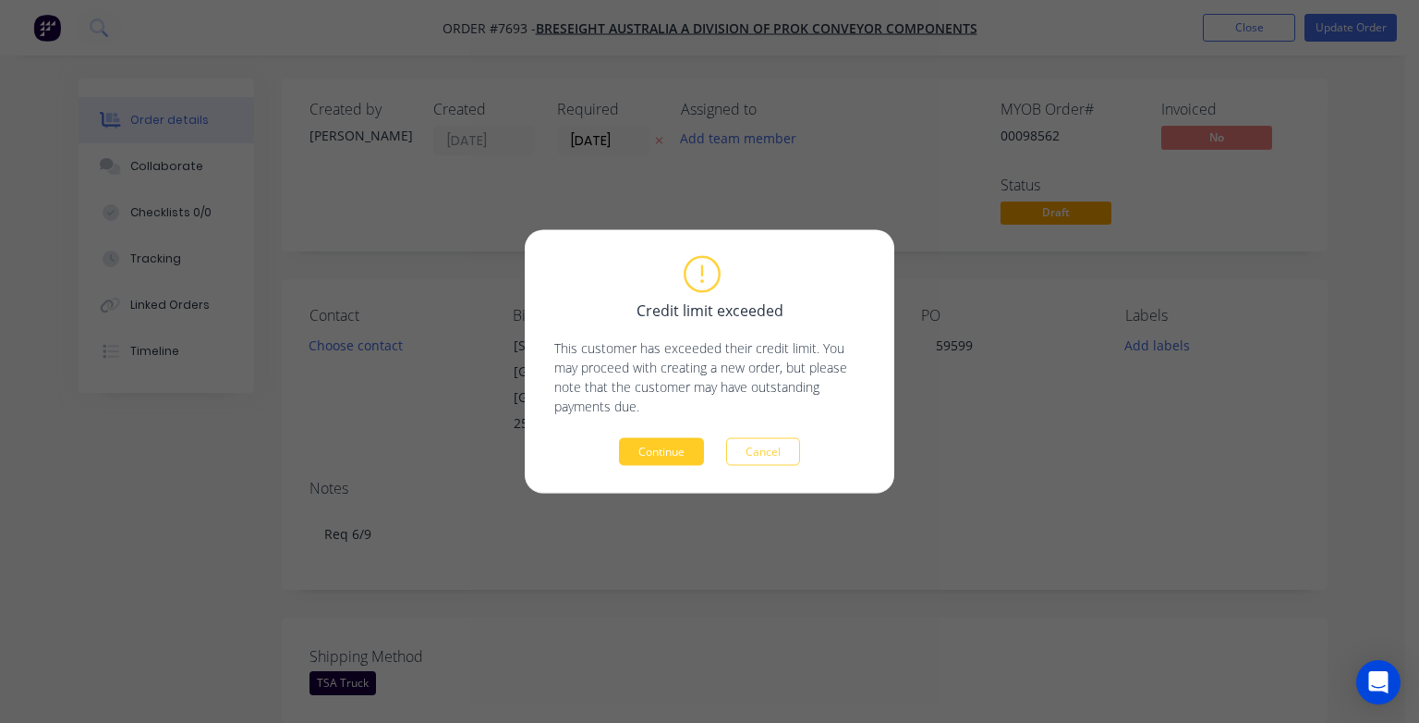
click at [668, 456] on button "Continue" at bounding box center [661, 452] width 85 height 28
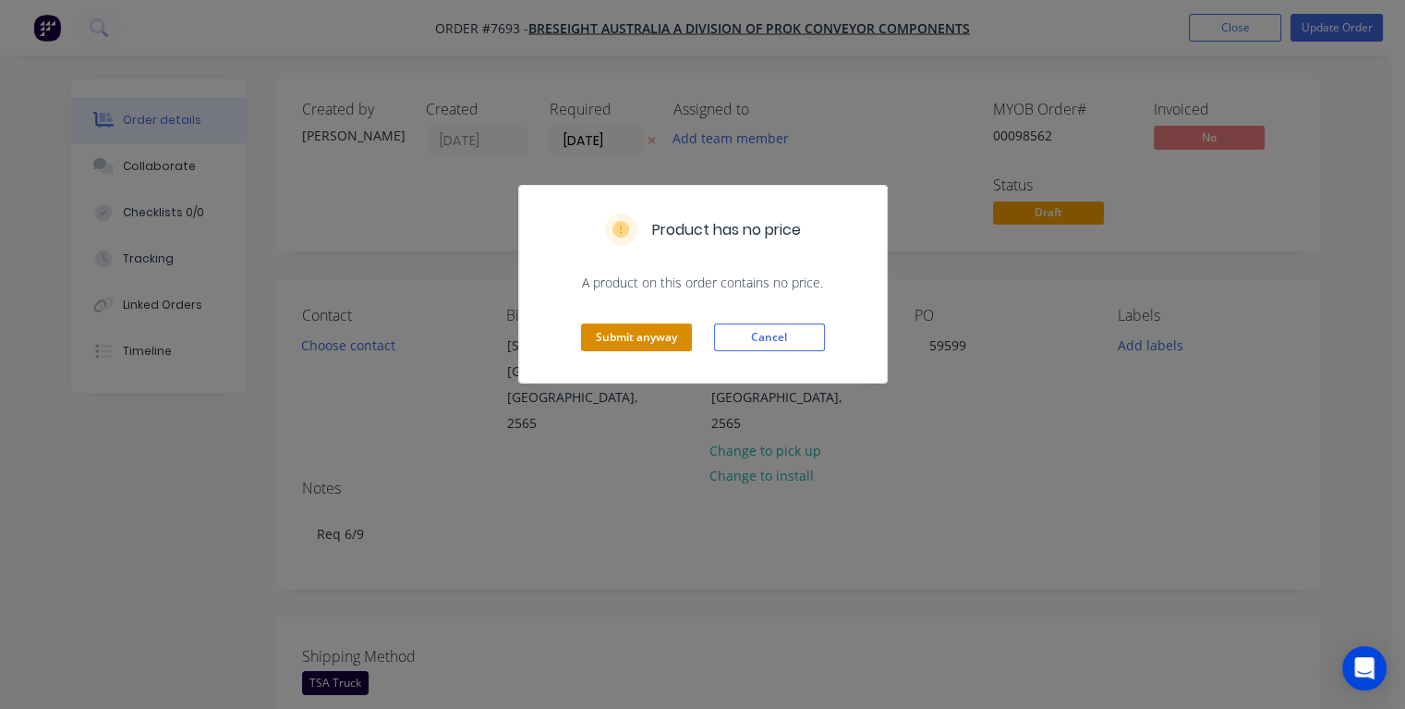
click at [665, 329] on button "Submit anyway" at bounding box center [636, 337] width 111 height 28
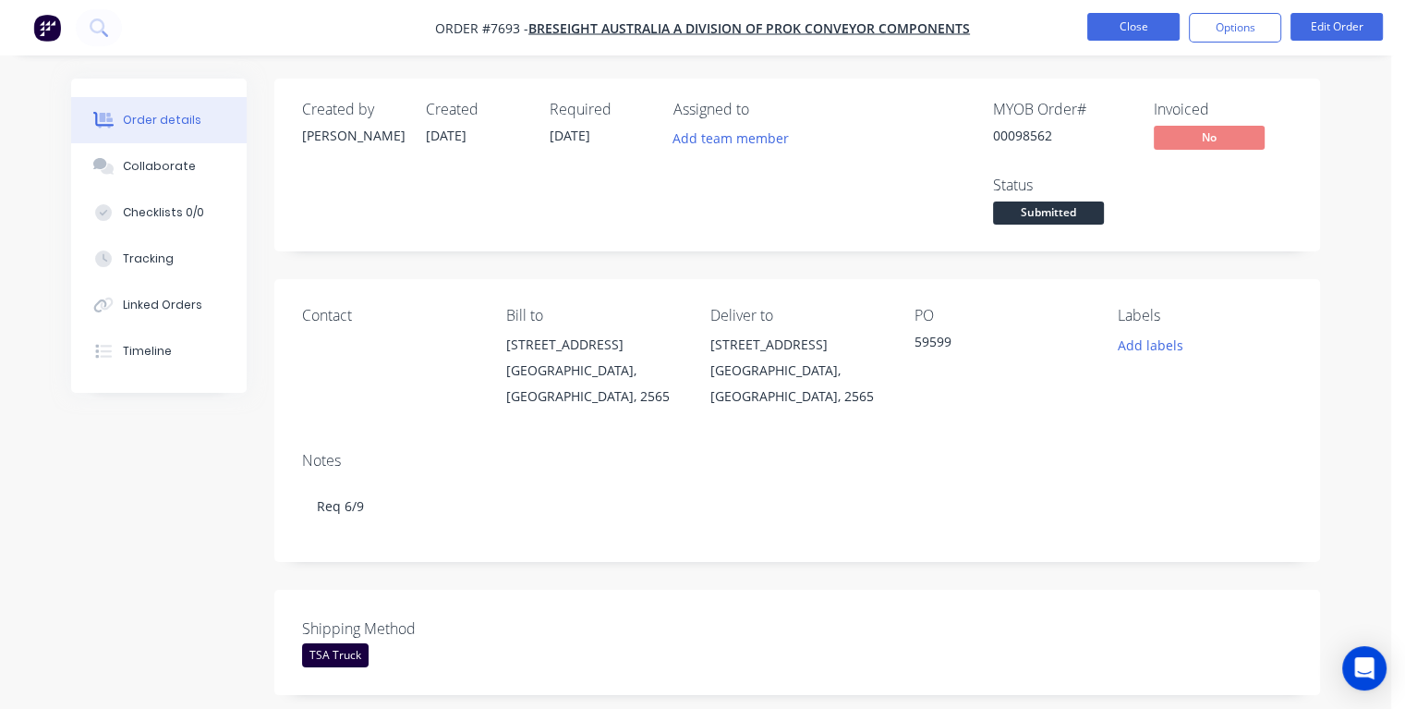
click at [1116, 18] on button "Close" at bounding box center [1134, 27] width 92 height 28
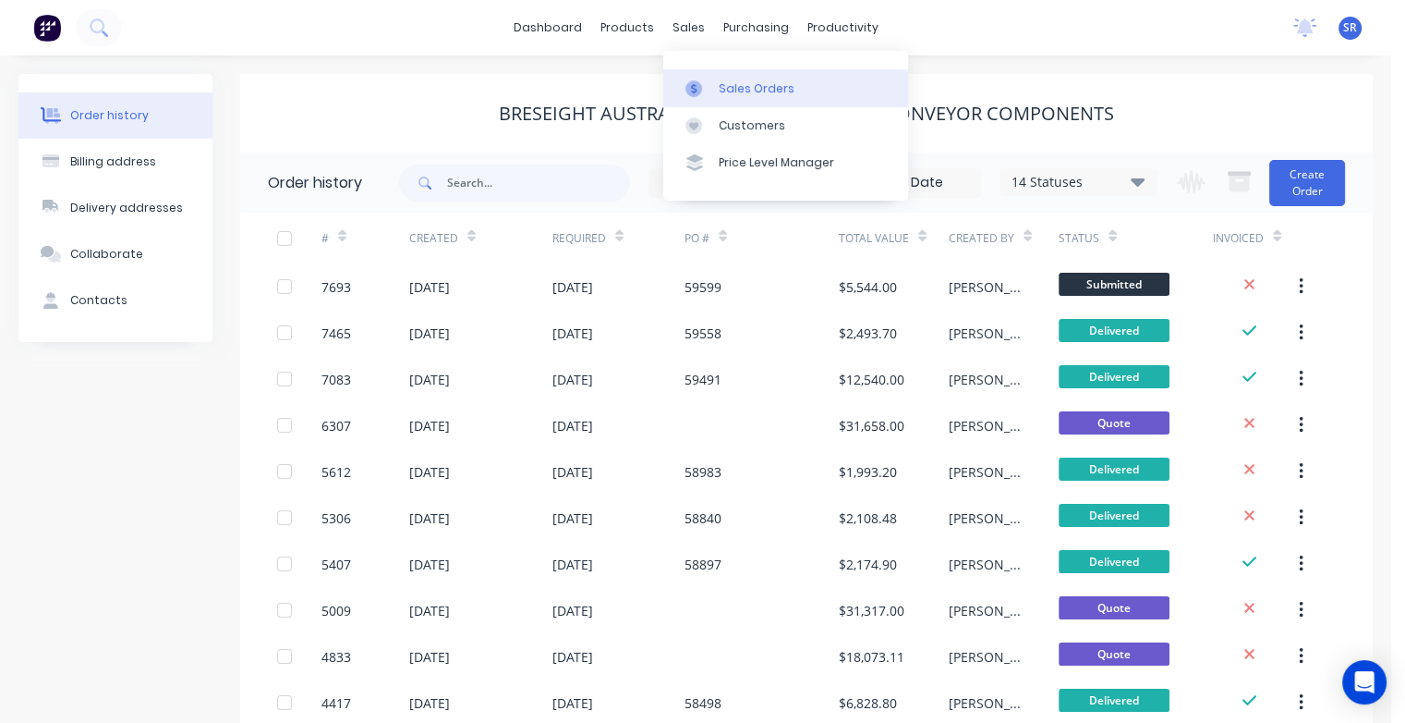
click at [727, 87] on div "Sales Orders" at bounding box center [757, 88] width 76 height 17
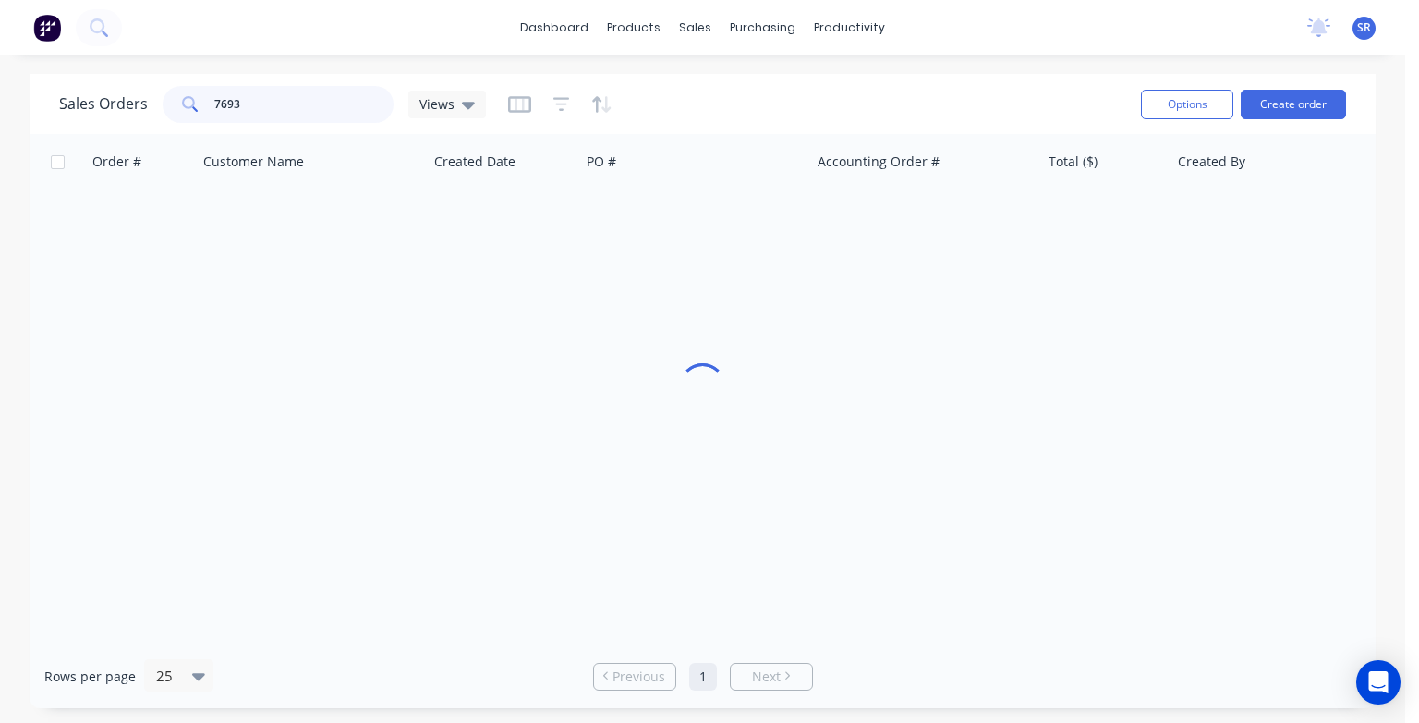
click at [276, 103] on input "7693" at bounding box center [304, 104] width 180 height 37
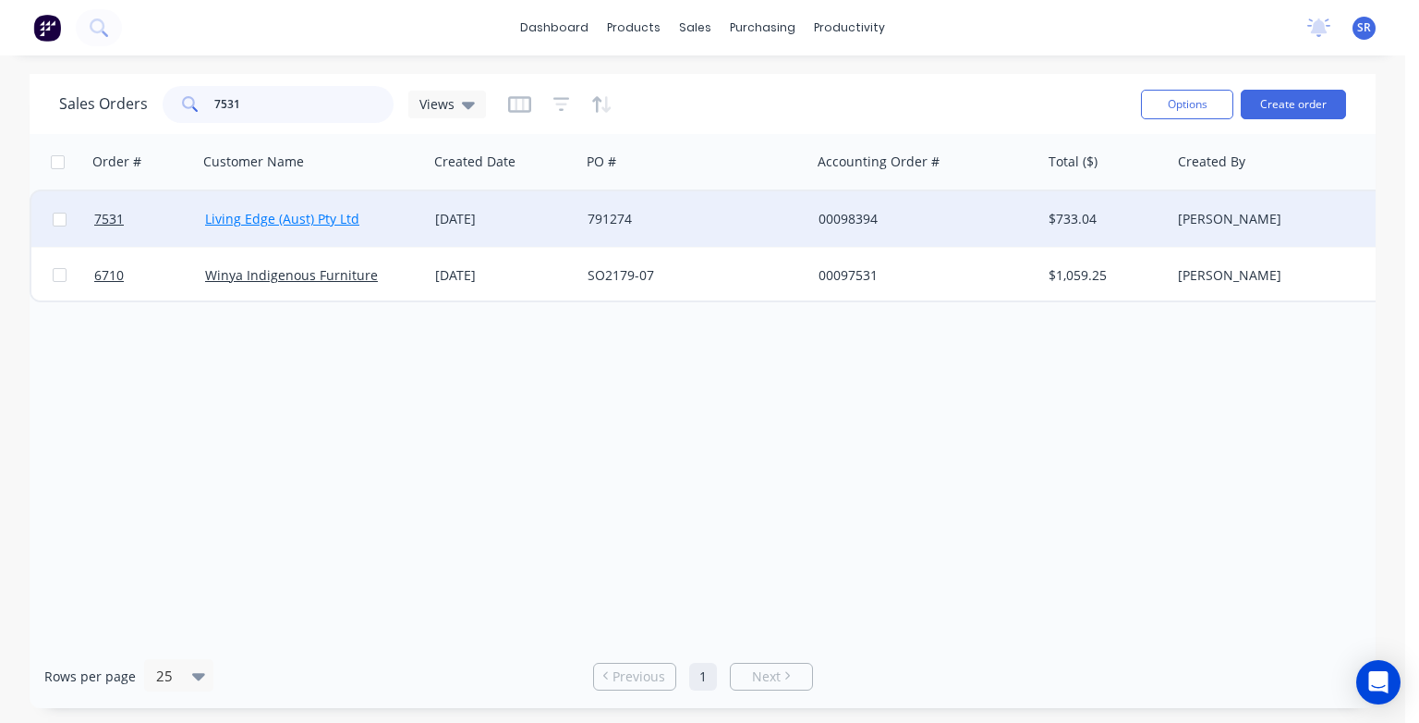
type input "7531"
click at [260, 221] on link "Living Edge (Aust) Pty Ltd" at bounding box center [282, 219] width 154 height 18
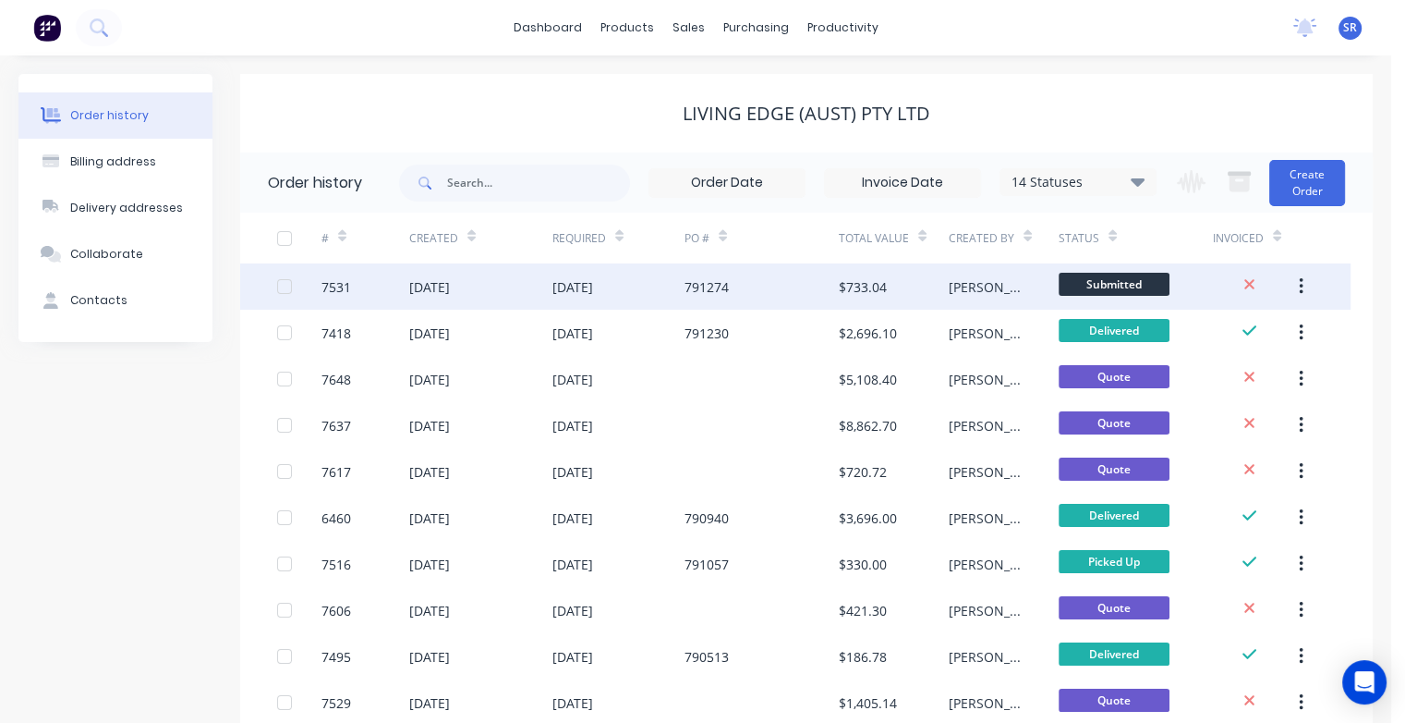
click at [358, 293] on div "7531" at bounding box center [366, 286] width 88 height 46
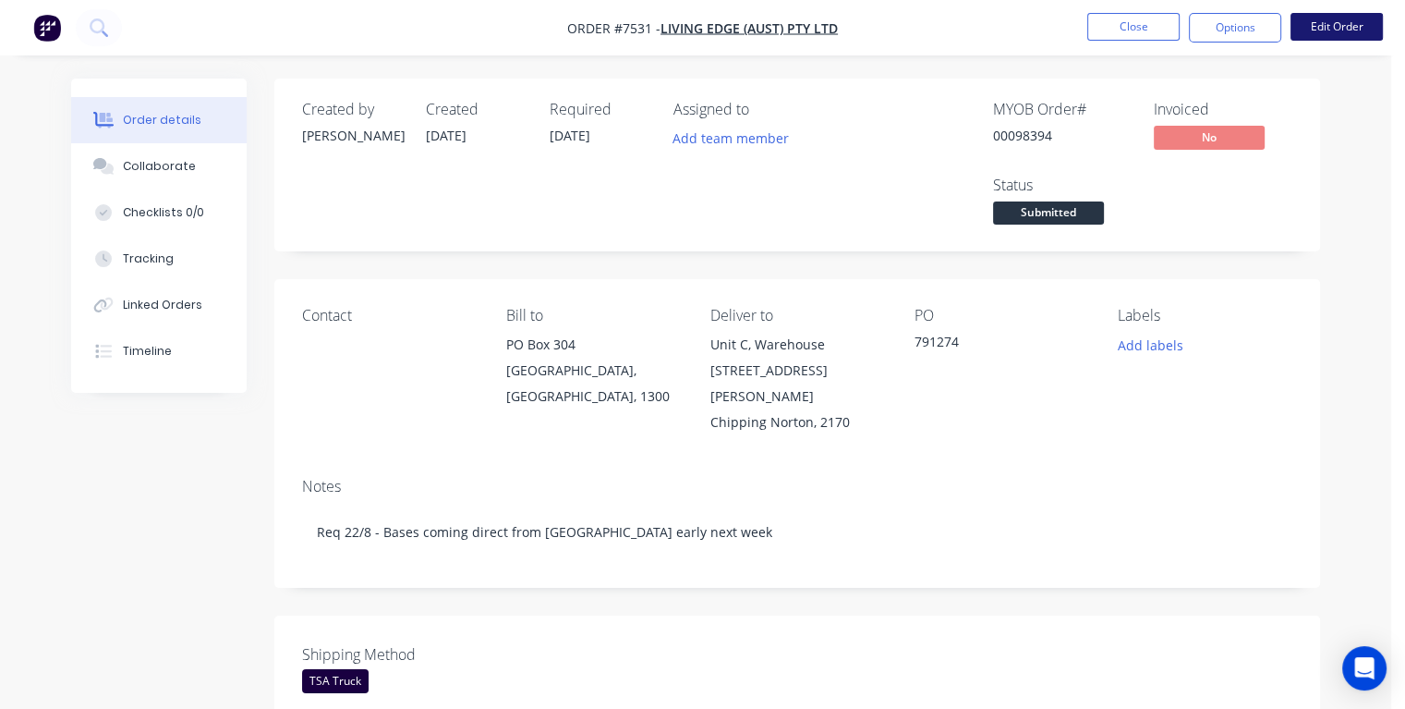
click at [1329, 16] on button "Edit Order" at bounding box center [1337, 27] width 92 height 28
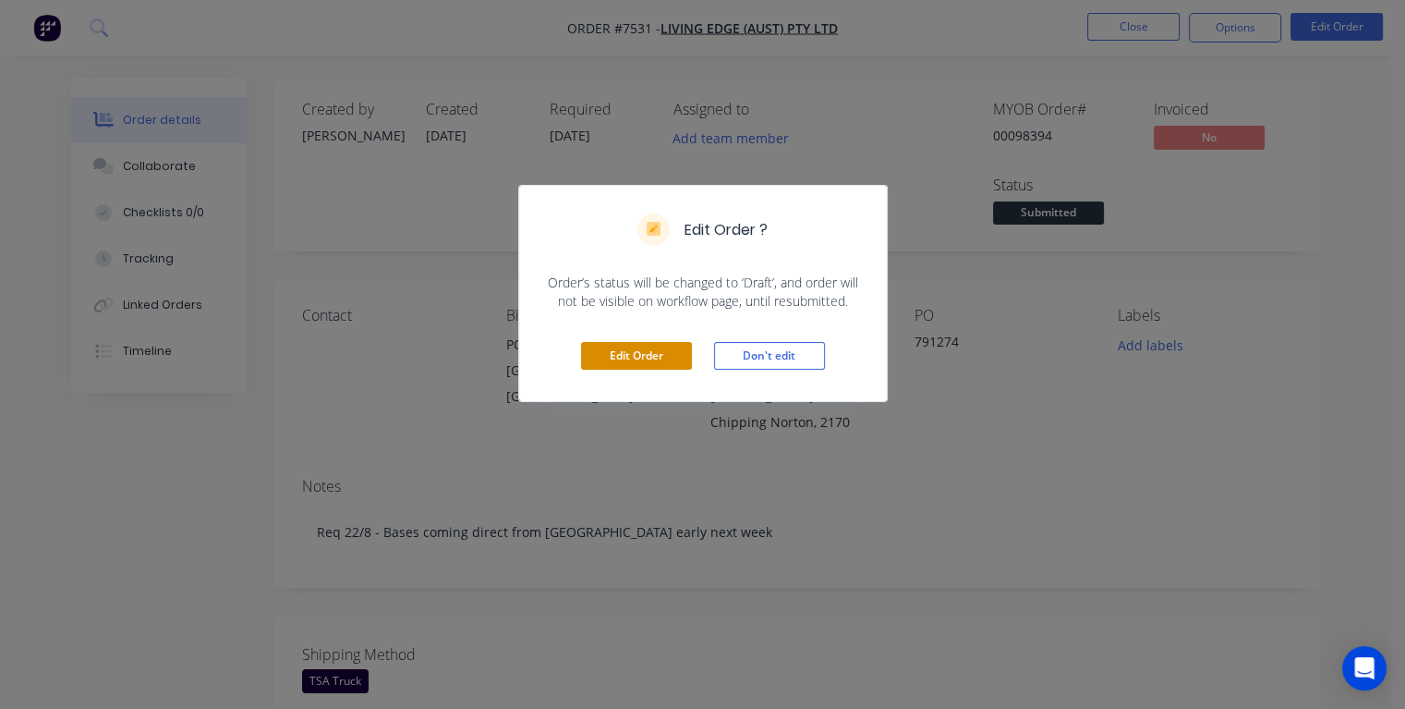
click at [666, 347] on button "Edit Order" at bounding box center [636, 356] width 111 height 28
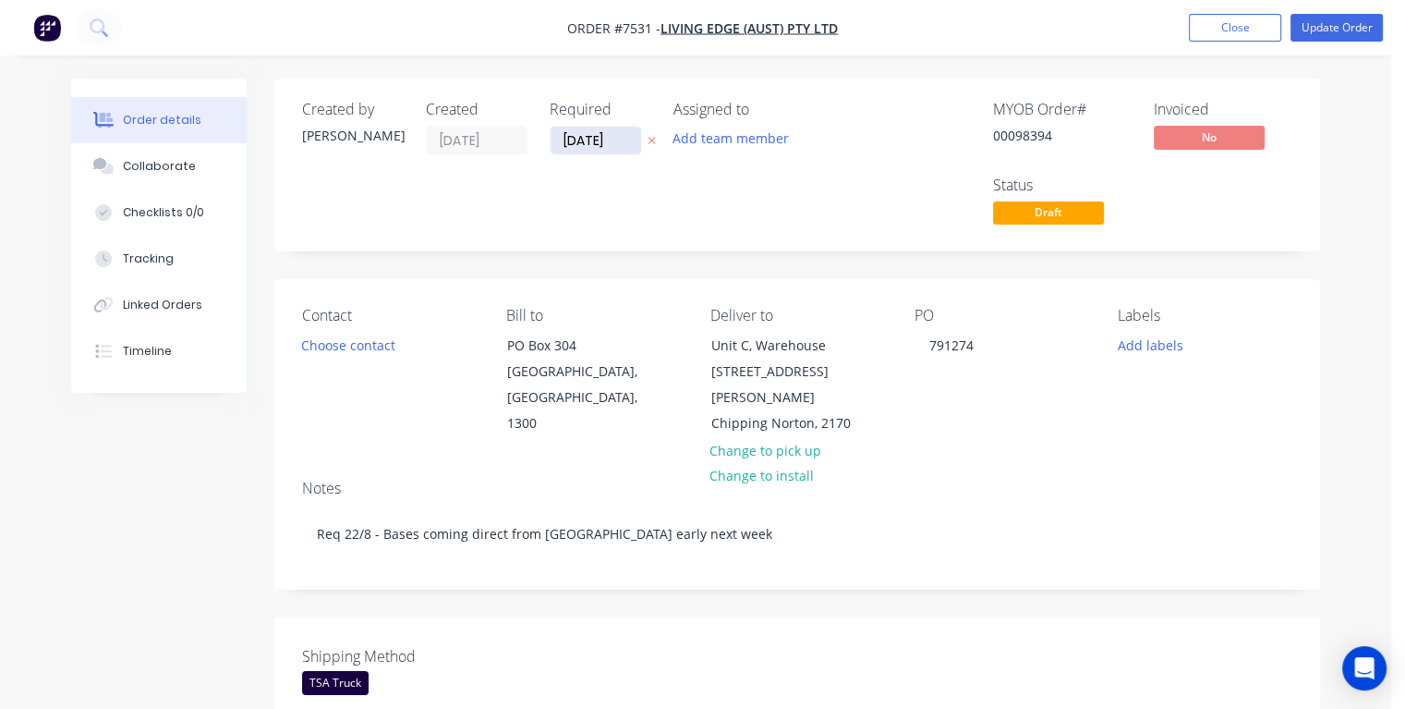
drag, startPoint x: 617, startPoint y: 136, endPoint x: 551, endPoint y: 145, distance: 67.2
click at [551, 145] on input "[DATE]" at bounding box center [596, 141] width 91 height 28
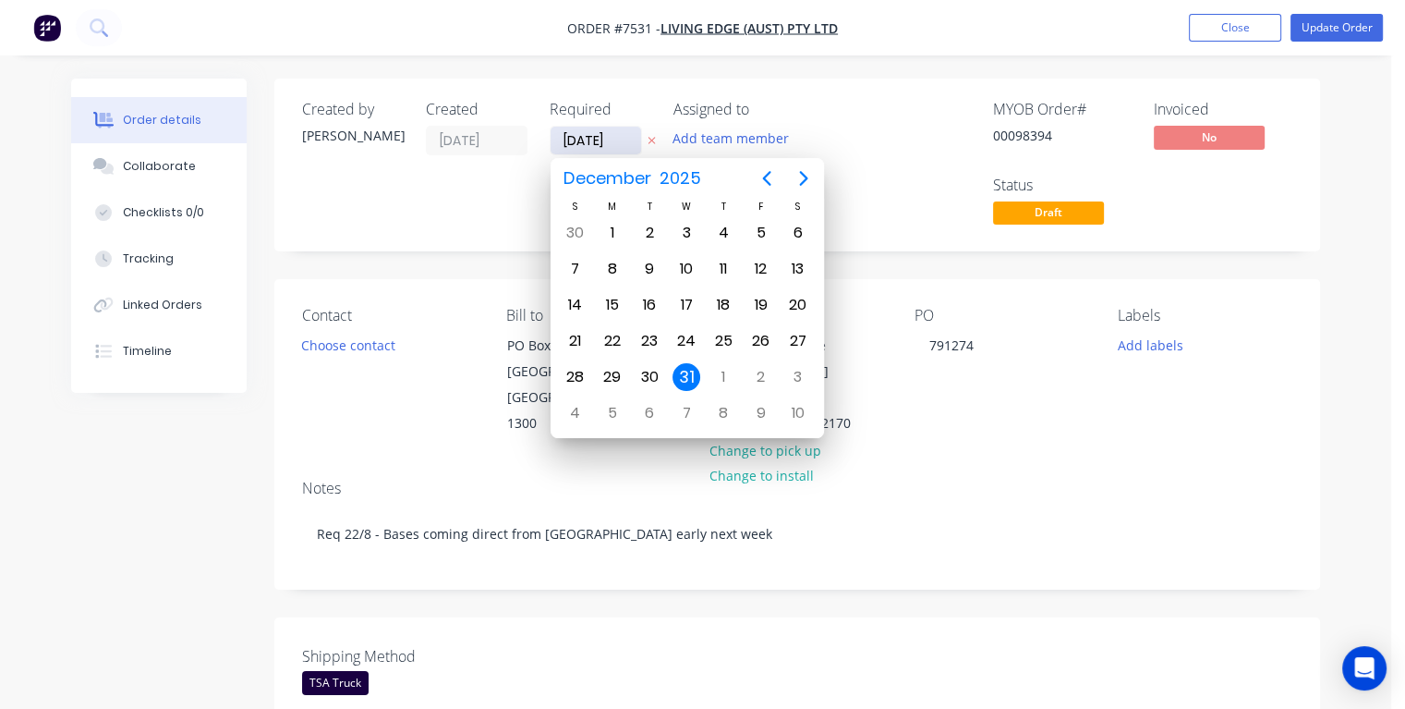
type input "[DATE]"
click at [758, 335] on div "22" at bounding box center [761, 341] width 28 height 28
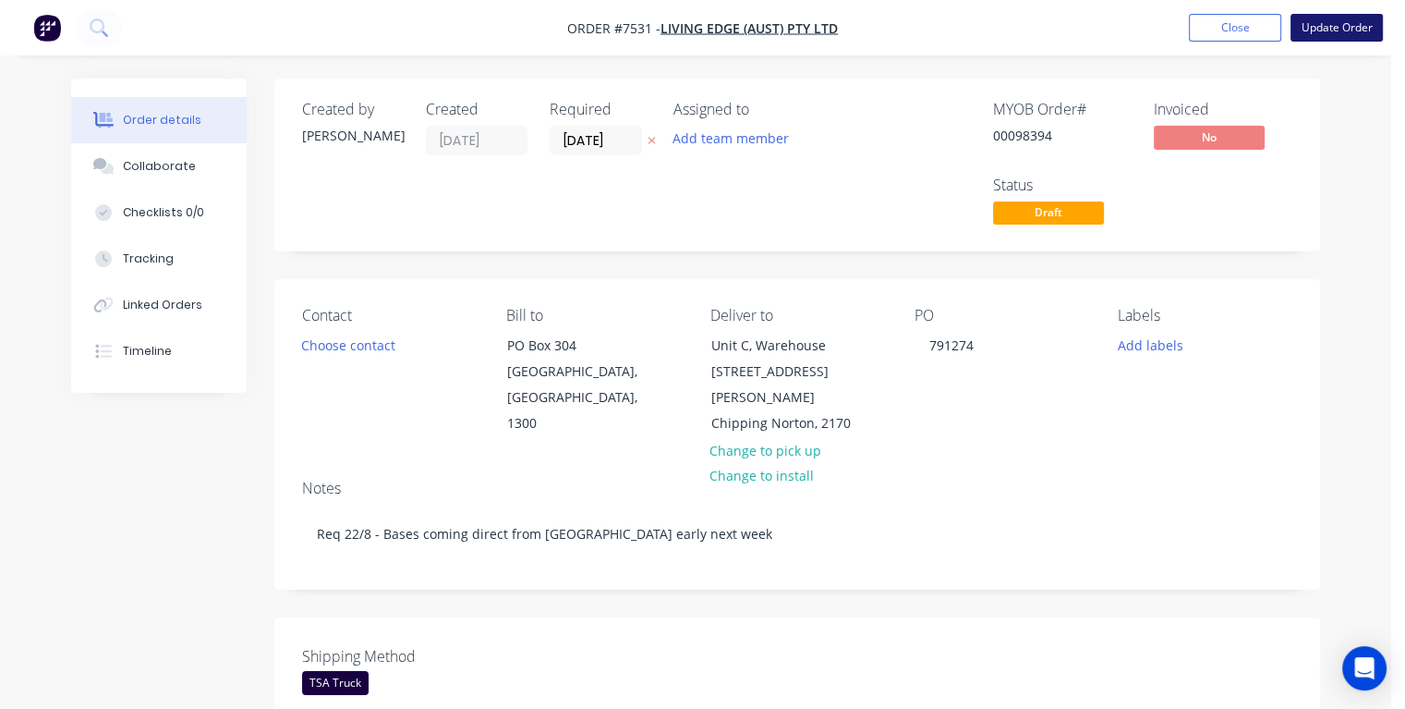
click at [1317, 24] on button "Update Order" at bounding box center [1337, 28] width 92 height 28
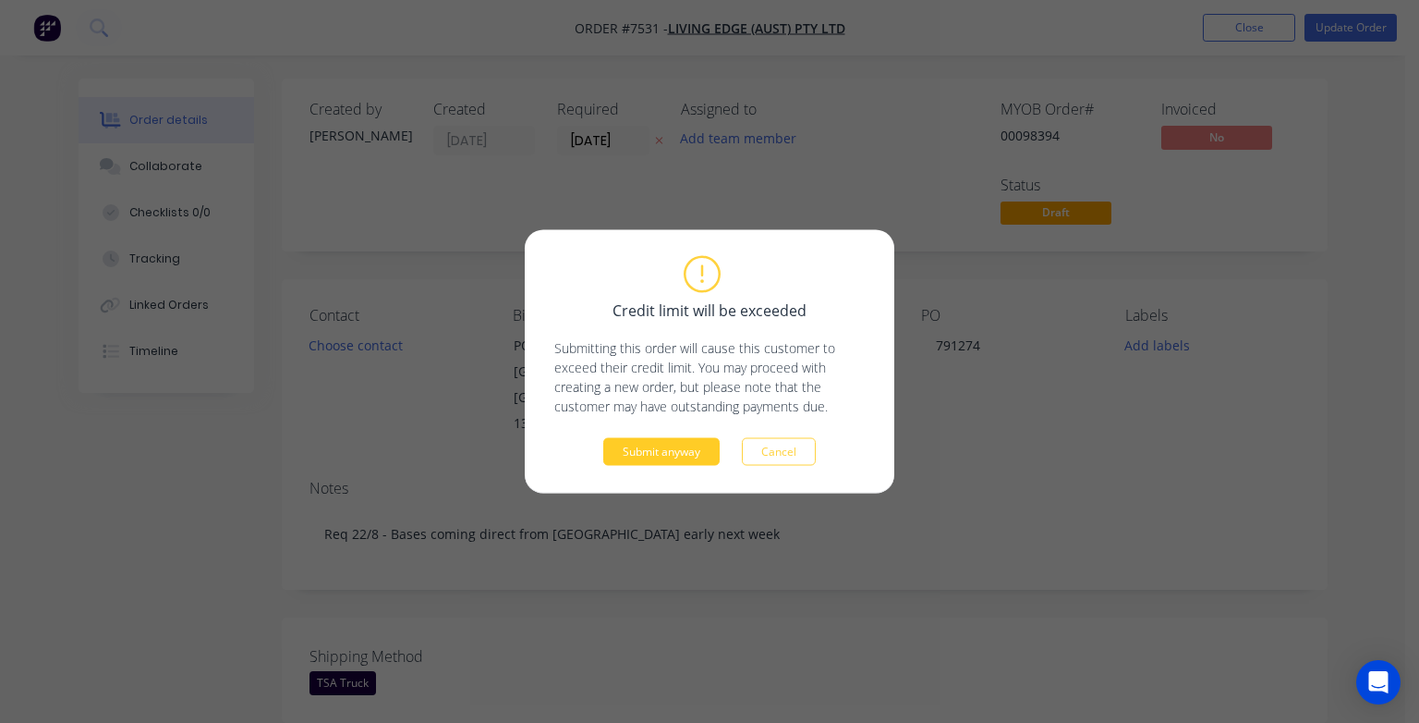
click at [666, 456] on button "Submit anyway" at bounding box center [661, 452] width 116 height 28
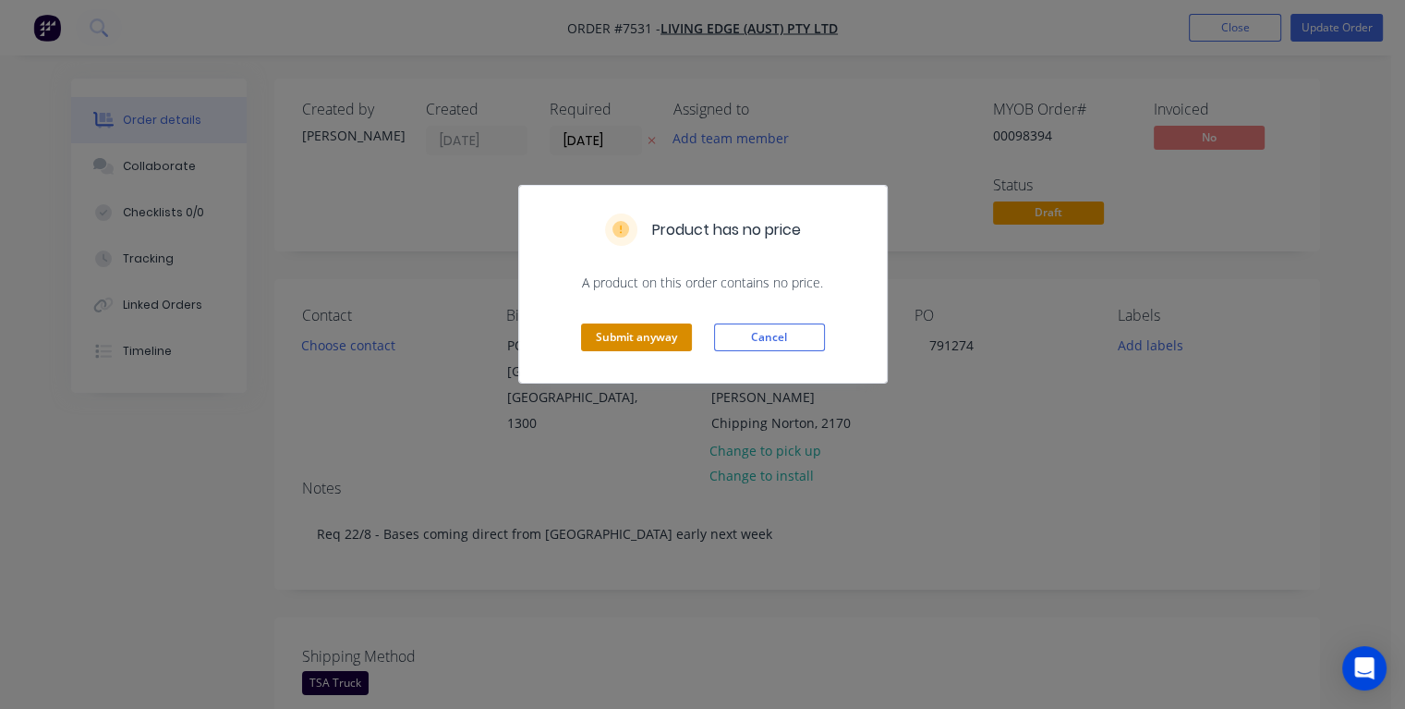
click at [646, 337] on button "Submit anyway" at bounding box center [636, 337] width 111 height 28
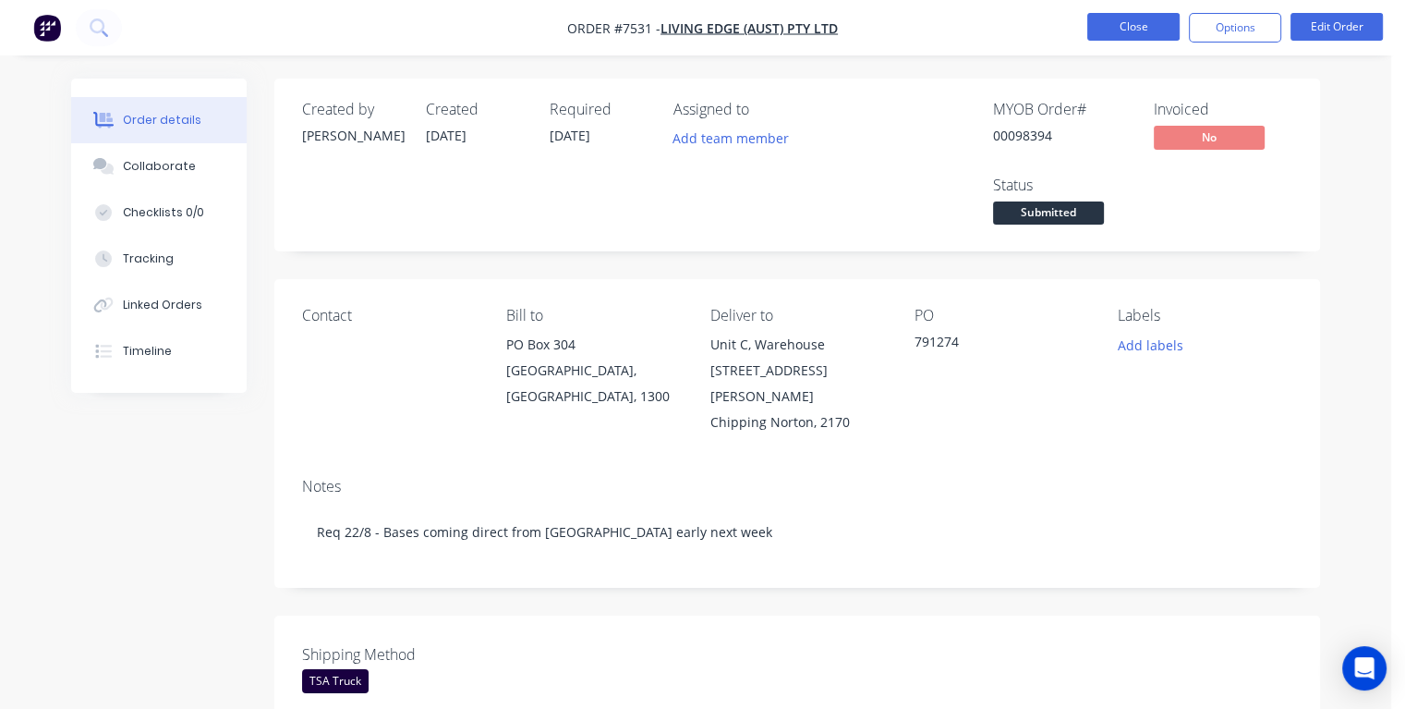
click at [1119, 31] on button "Close" at bounding box center [1134, 27] width 92 height 28
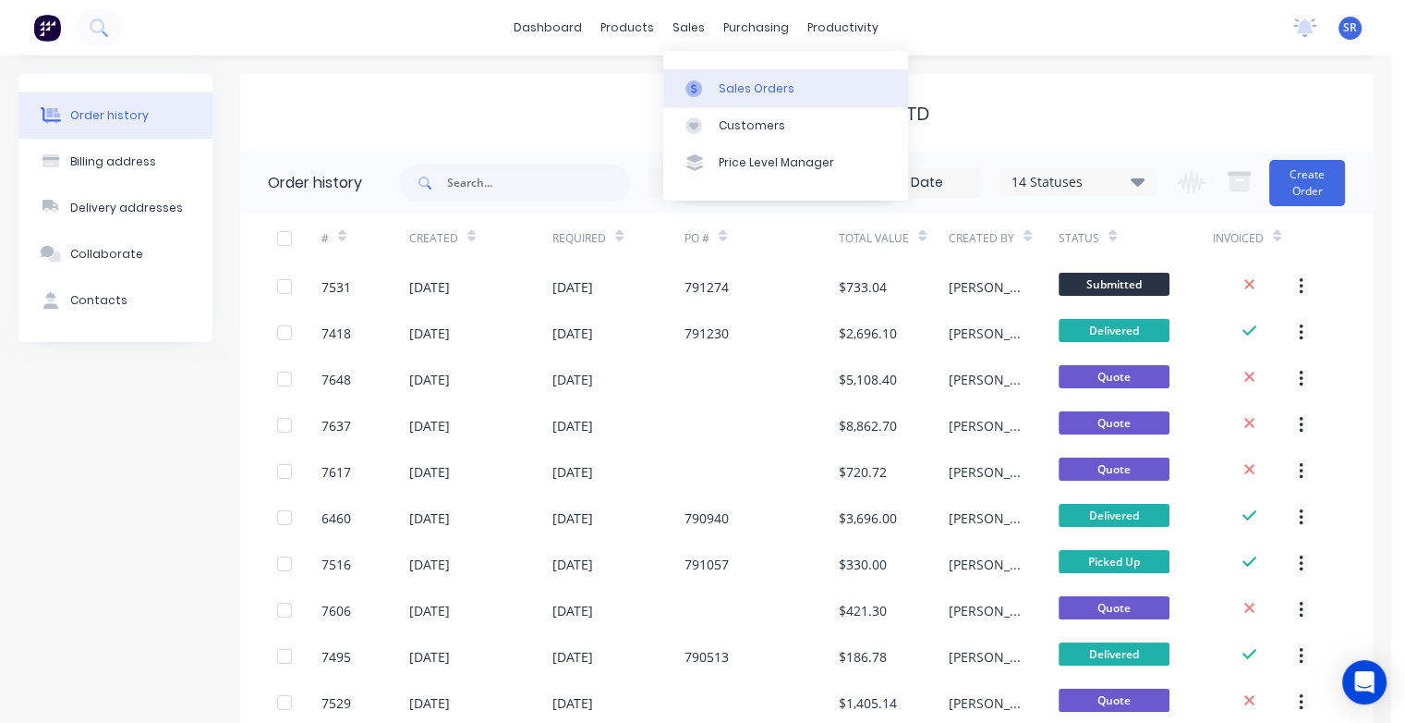
click at [727, 91] on div "Sales Orders" at bounding box center [757, 88] width 76 height 17
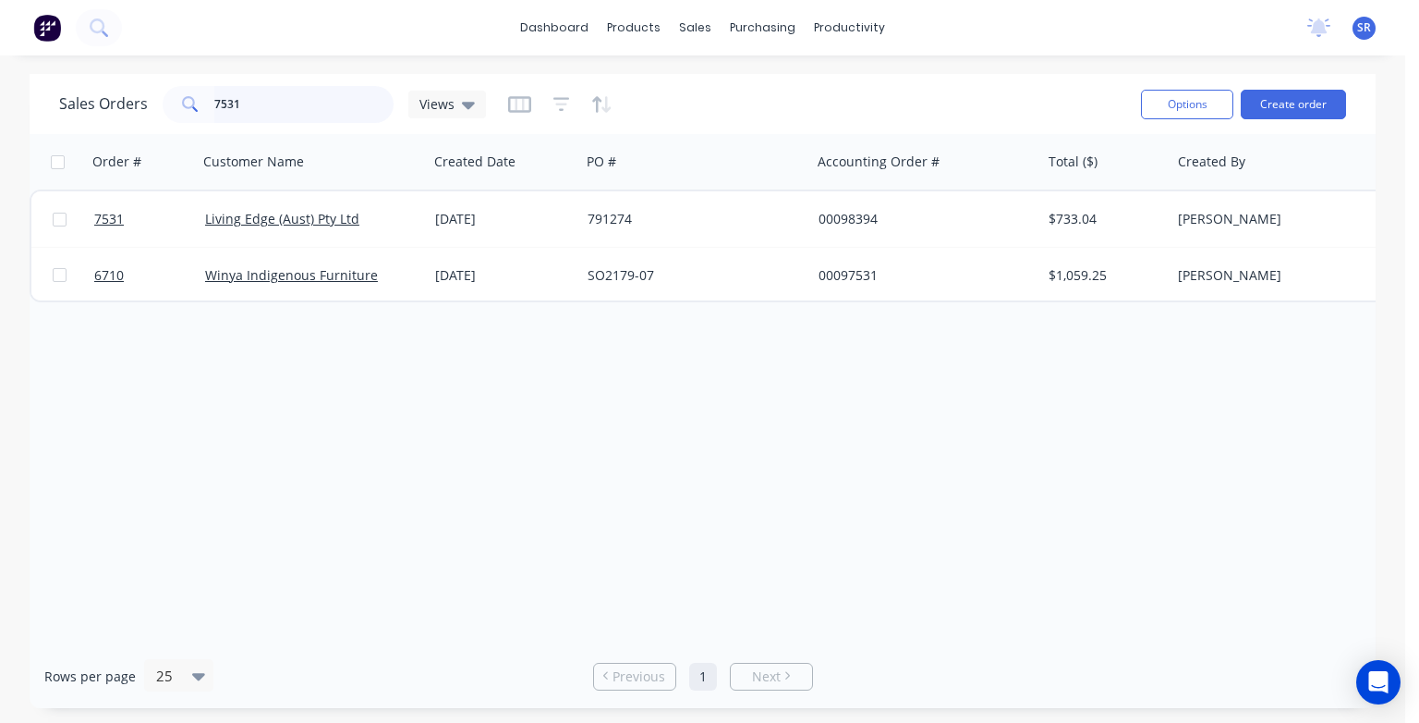
click at [308, 104] on input "7531" at bounding box center [304, 104] width 180 height 37
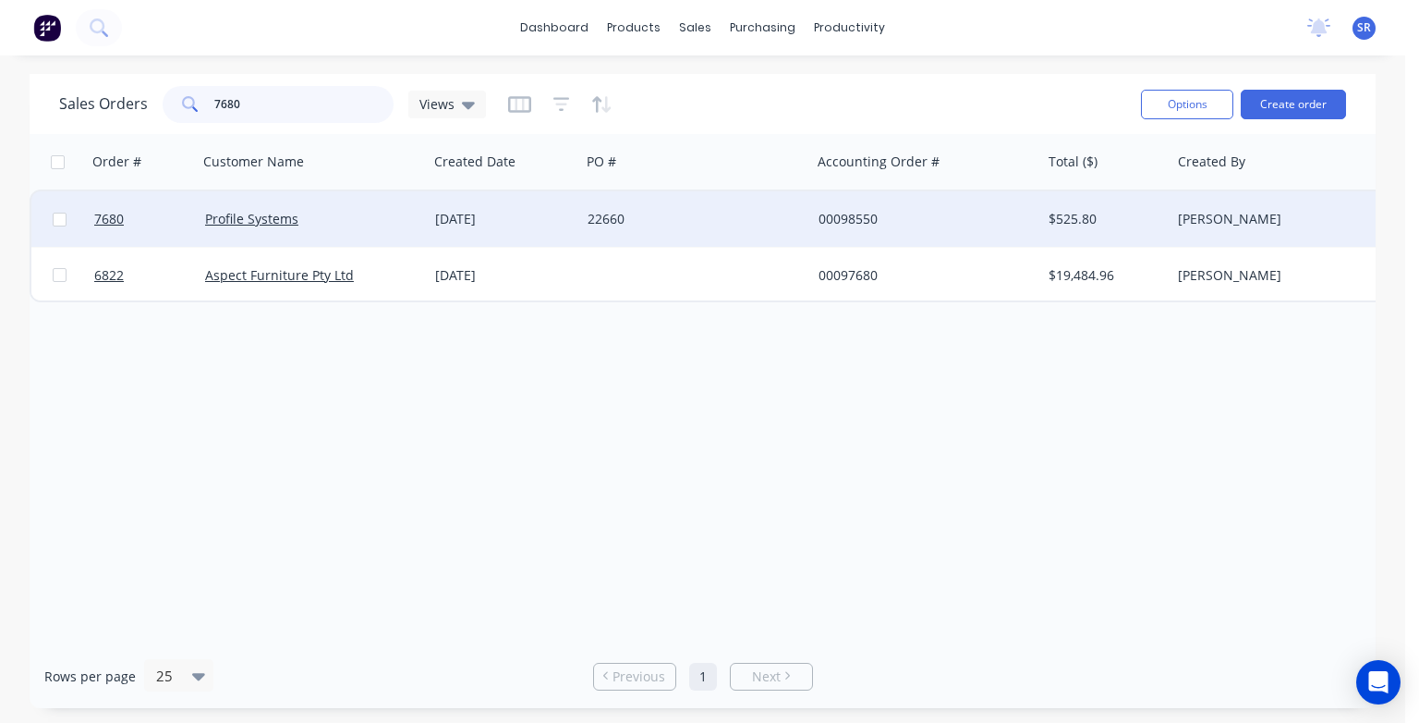
type input "7680"
click at [308, 213] on div "Profile Systems" at bounding box center [307, 219] width 205 height 18
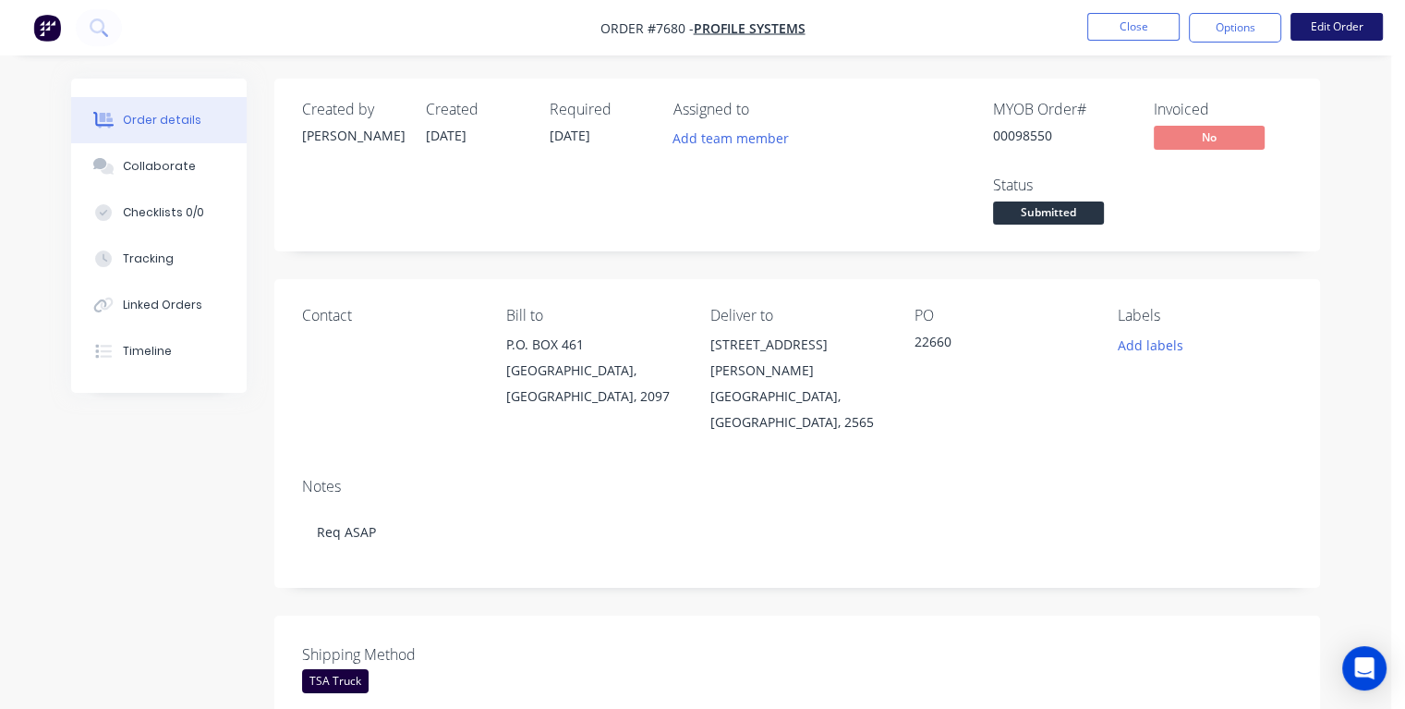
click at [1353, 26] on button "Edit Order" at bounding box center [1337, 27] width 92 height 28
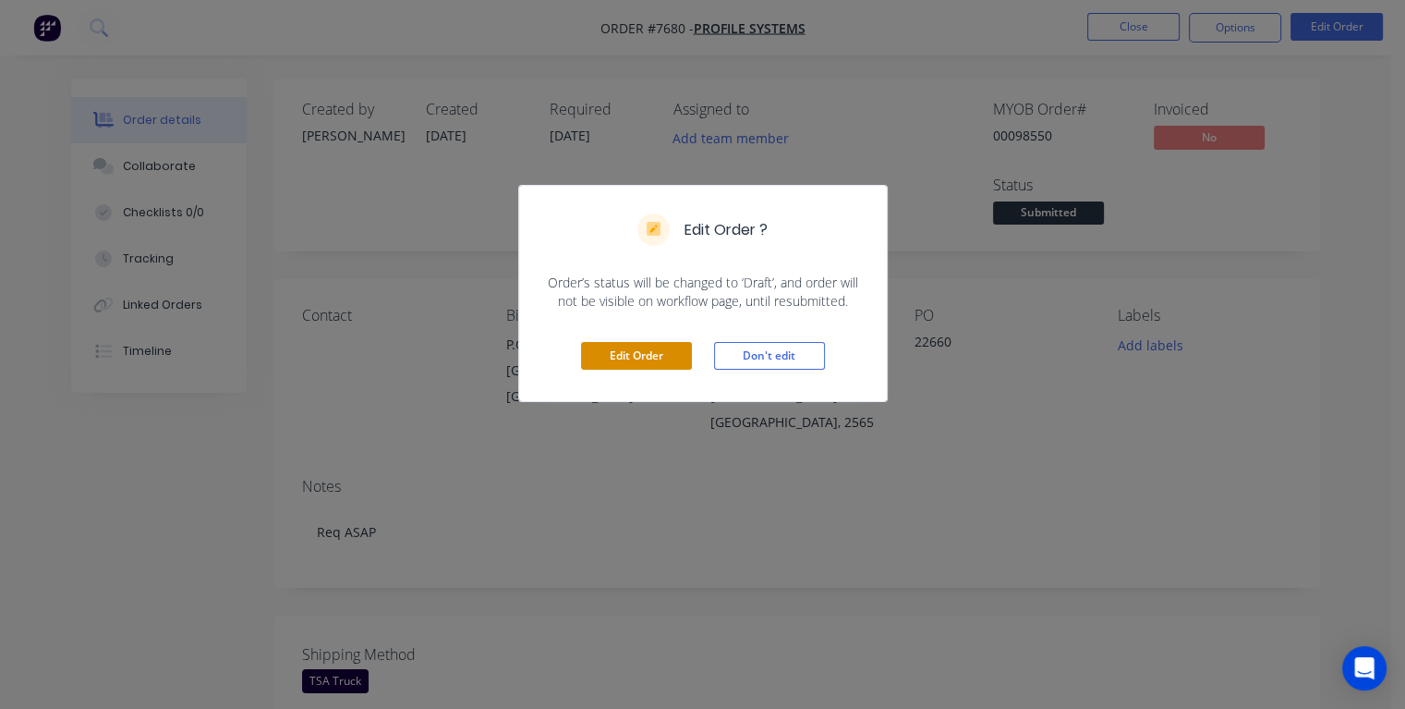
click at [660, 357] on button "Edit Order" at bounding box center [636, 356] width 111 height 28
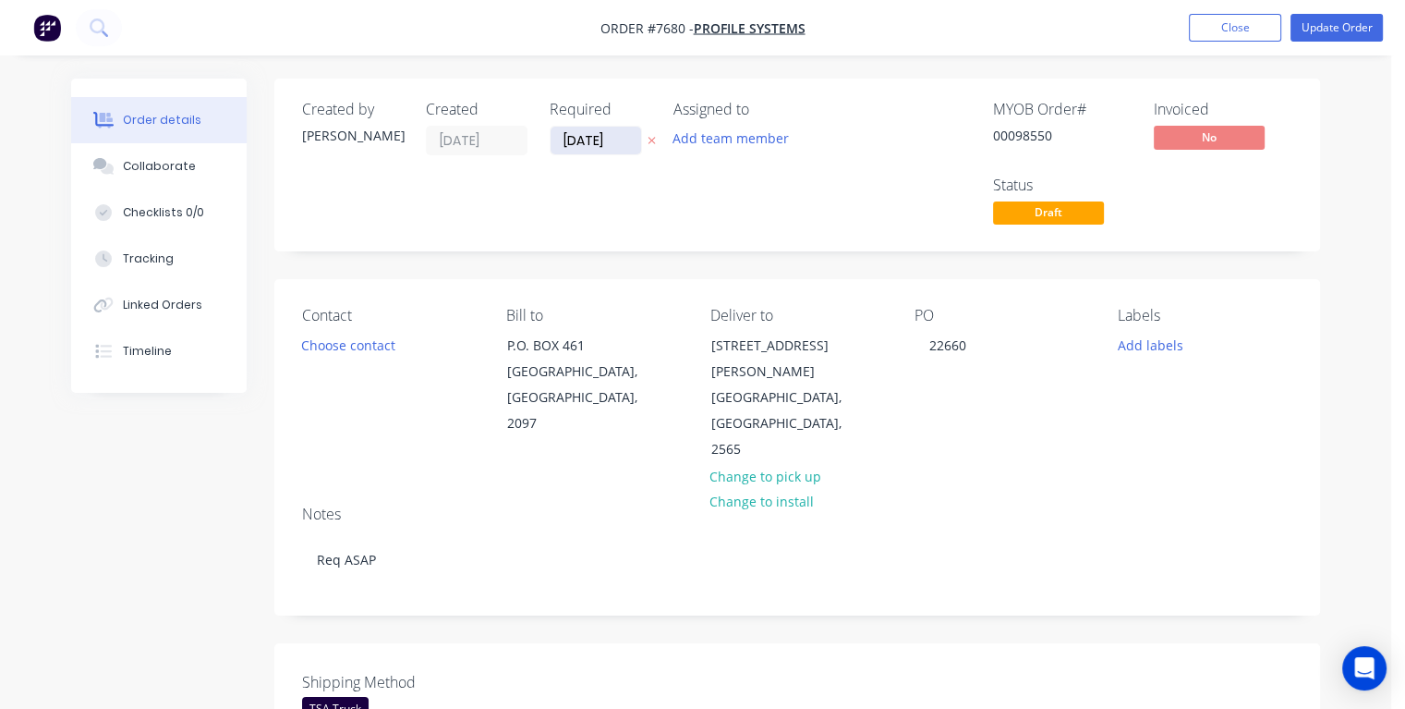
drag, startPoint x: 610, startPoint y: 141, endPoint x: 551, endPoint y: 143, distance: 59.2
click at [551, 143] on input "[DATE]" at bounding box center [596, 141] width 91 height 28
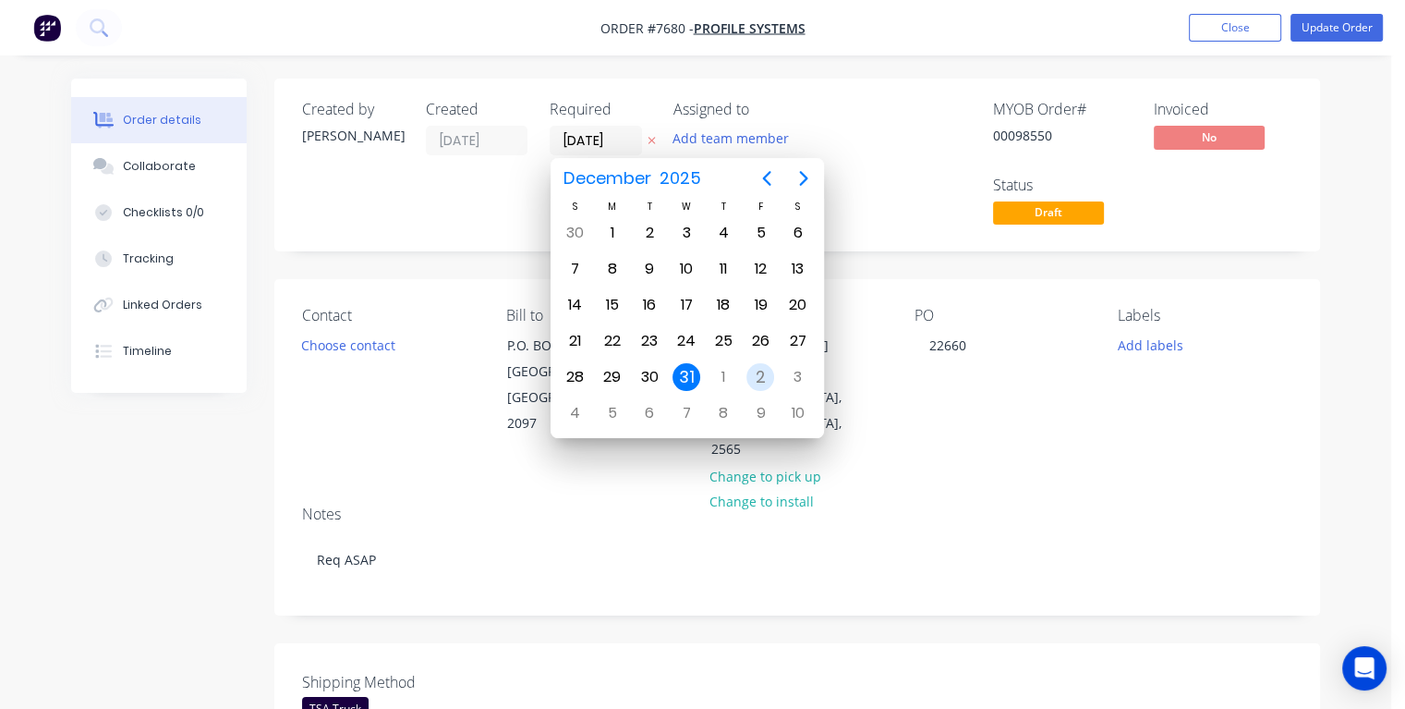
type input "[DATE]"
click at [614, 374] on div "25" at bounding box center [613, 377] width 28 height 28
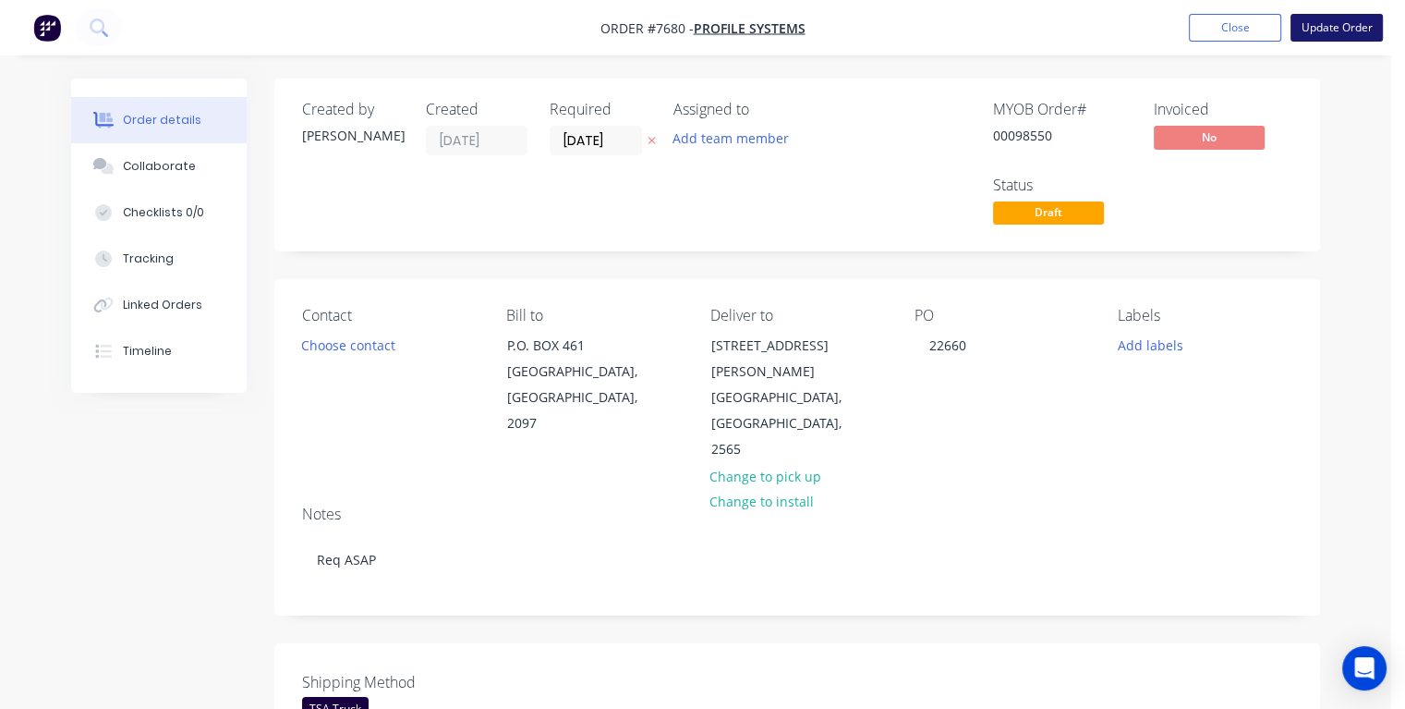
click at [1341, 33] on button "Update Order" at bounding box center [1337, 28] width 92 height 28
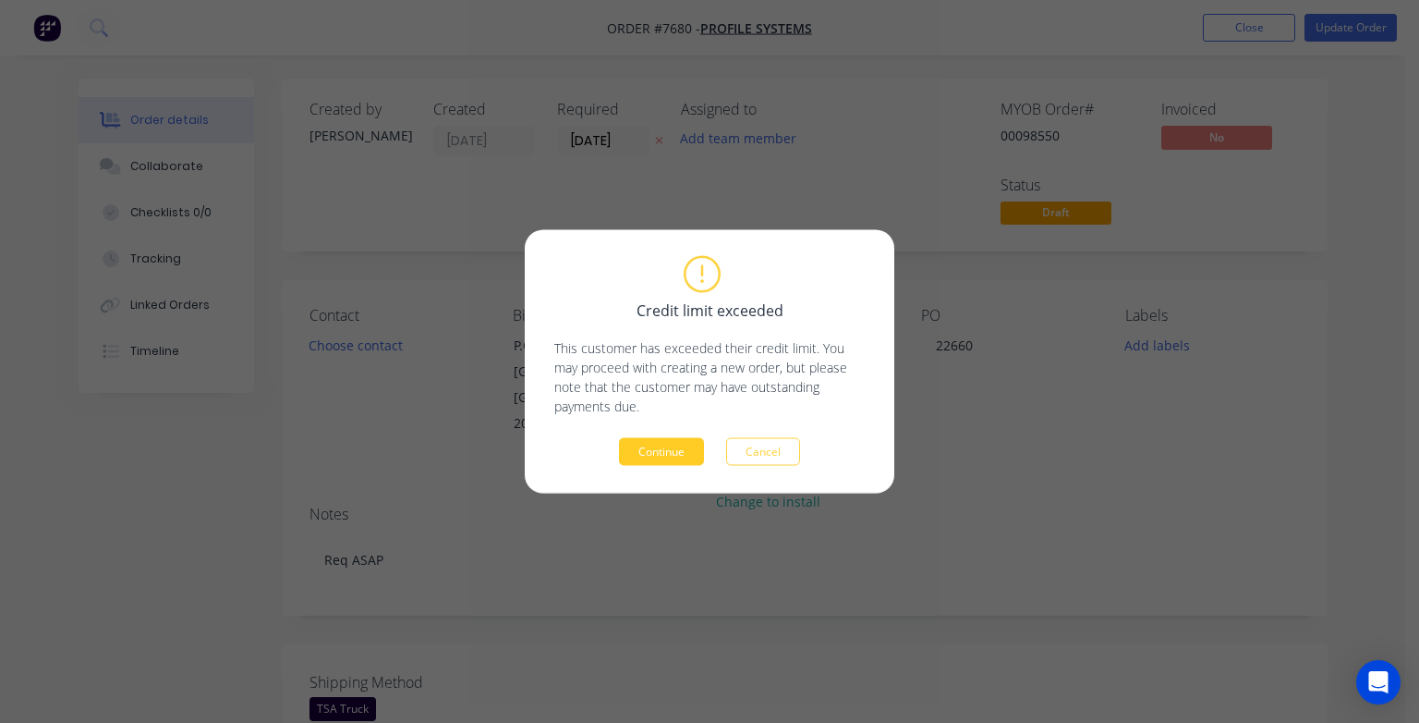
click at [665, 451] on button "Continue" at bounding box center [661, 452] width 85 height 28
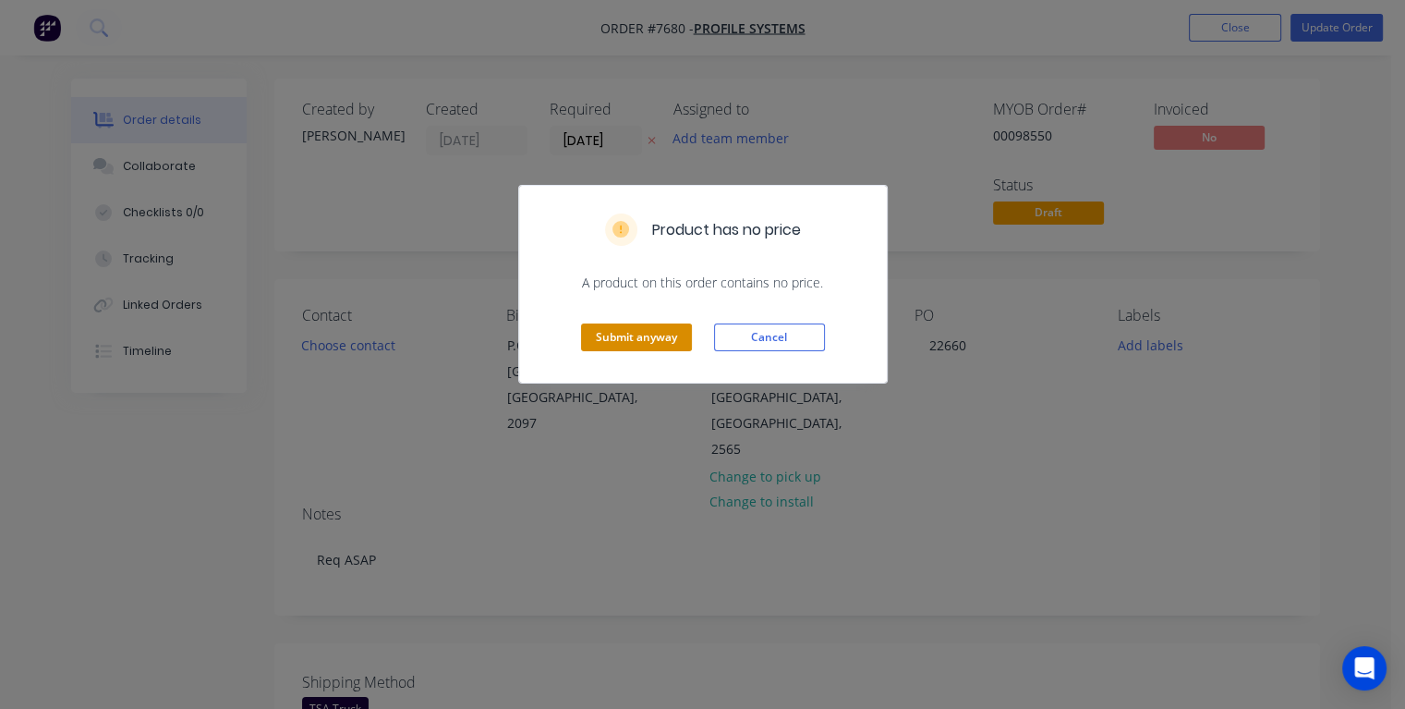
click at [651, 346] on button "Submit anyway" at bounding box center [636, 337] width 111 height 28
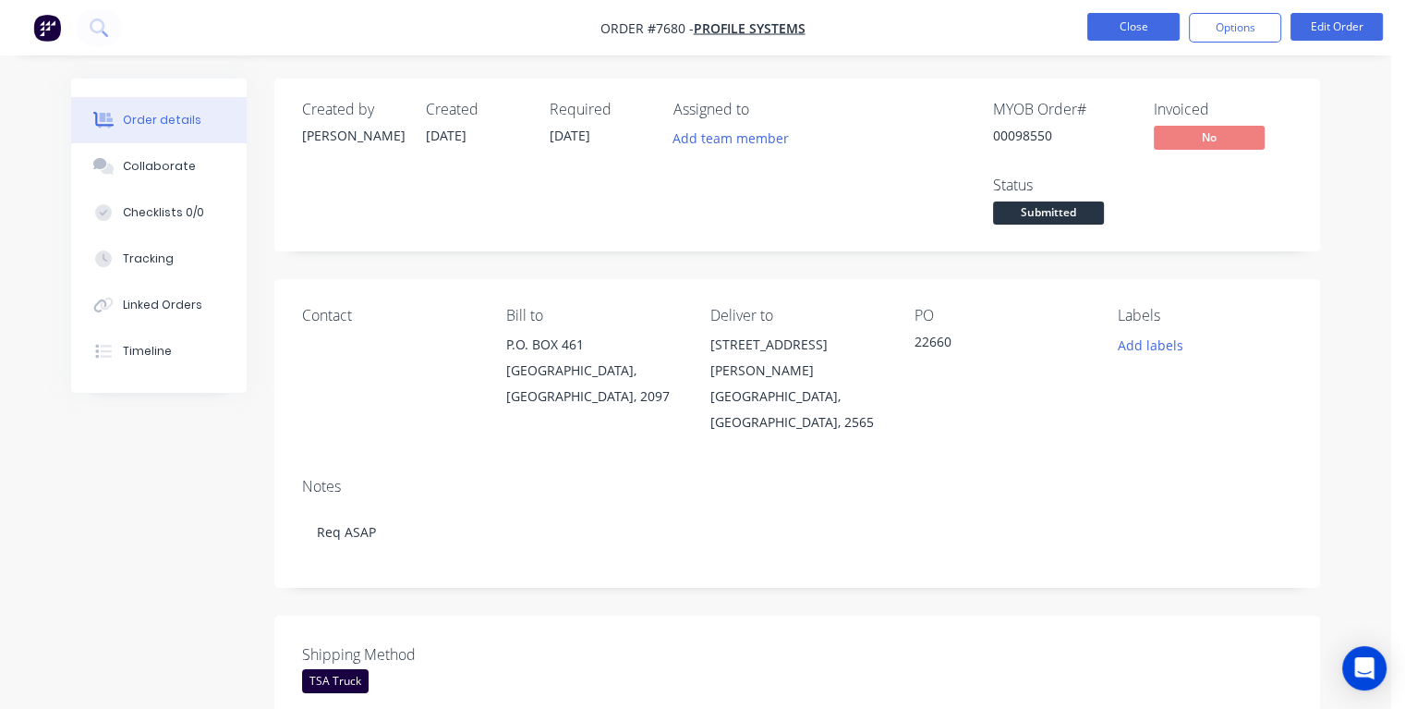
click at [1149, 31] on button "Close" at bounding box center [1134, 27] width 92 height 28
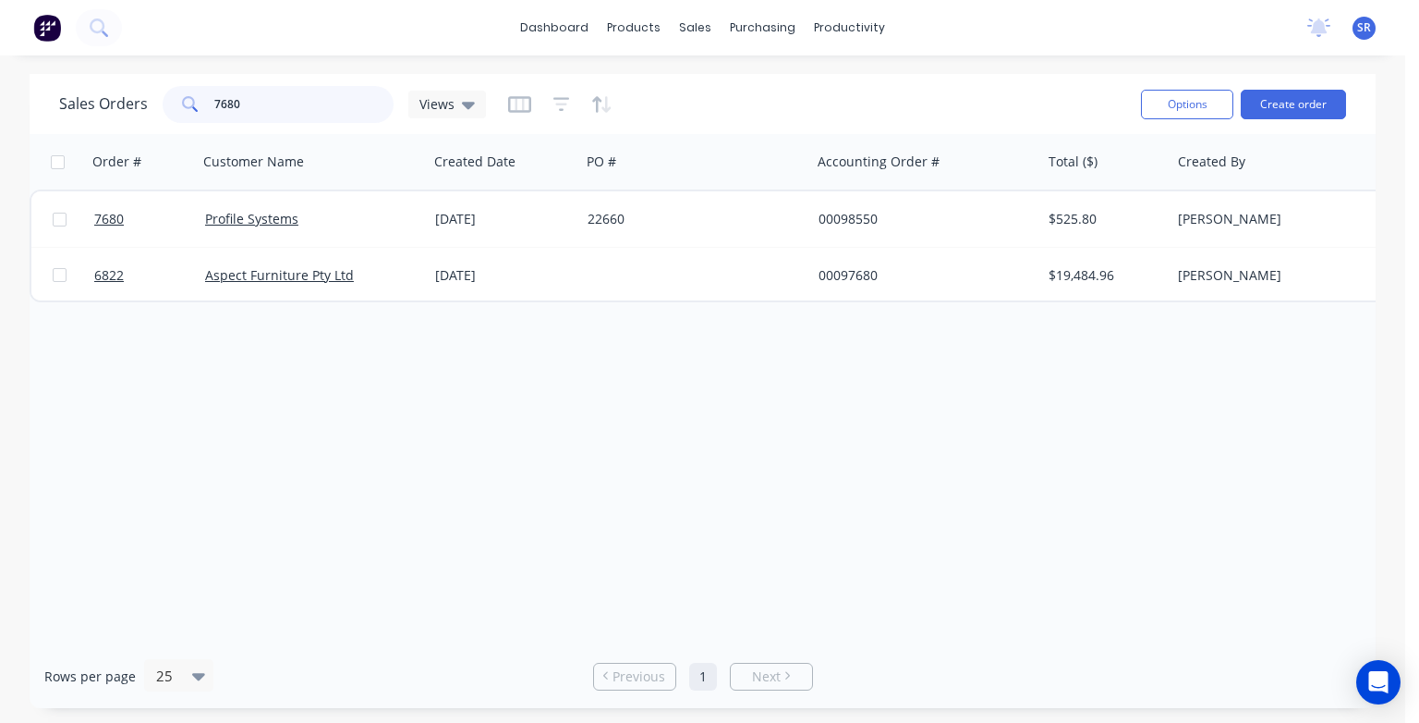
click at [259, 102] on input "7680" at bounding box center [304, 104] width 180 height 37
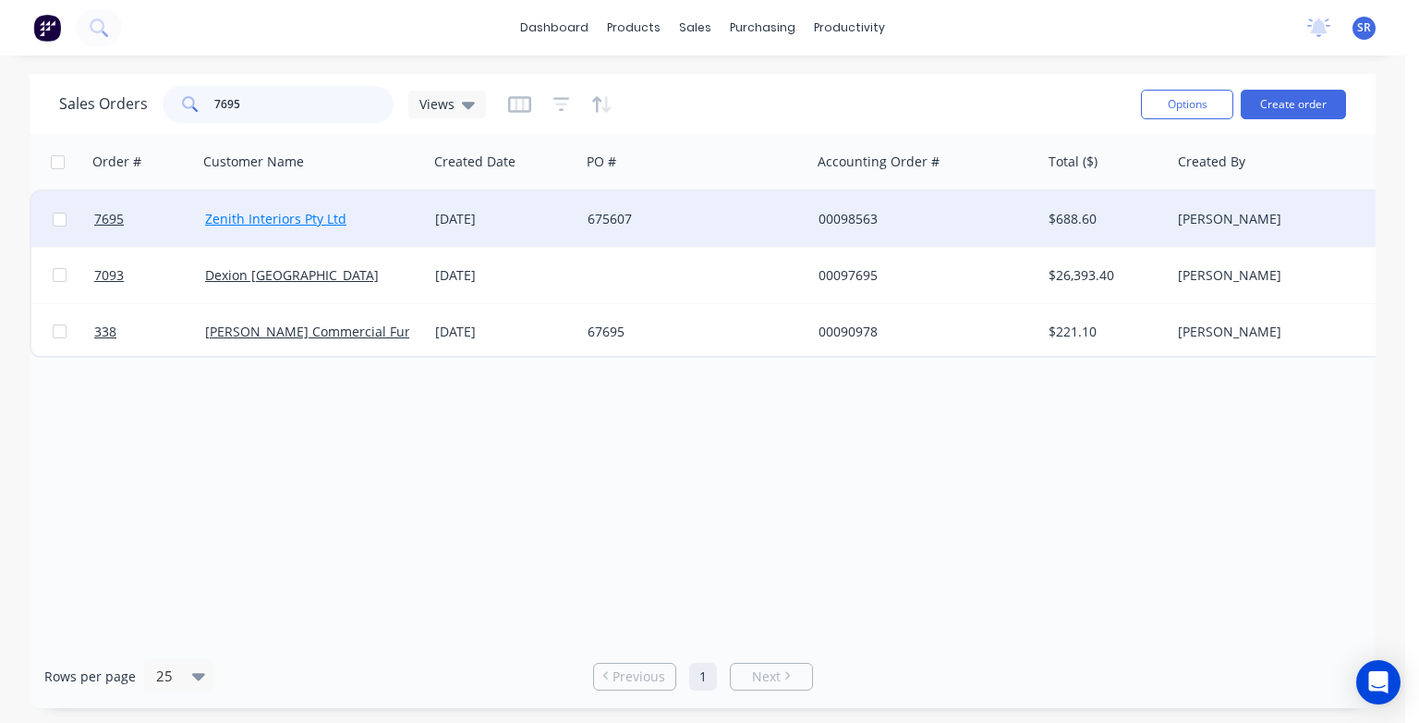
type input "7695"
click at [270, 221] on link "Zenith Interiors Pty Ltd" at bounding box center [275, 219] width 141 height 18
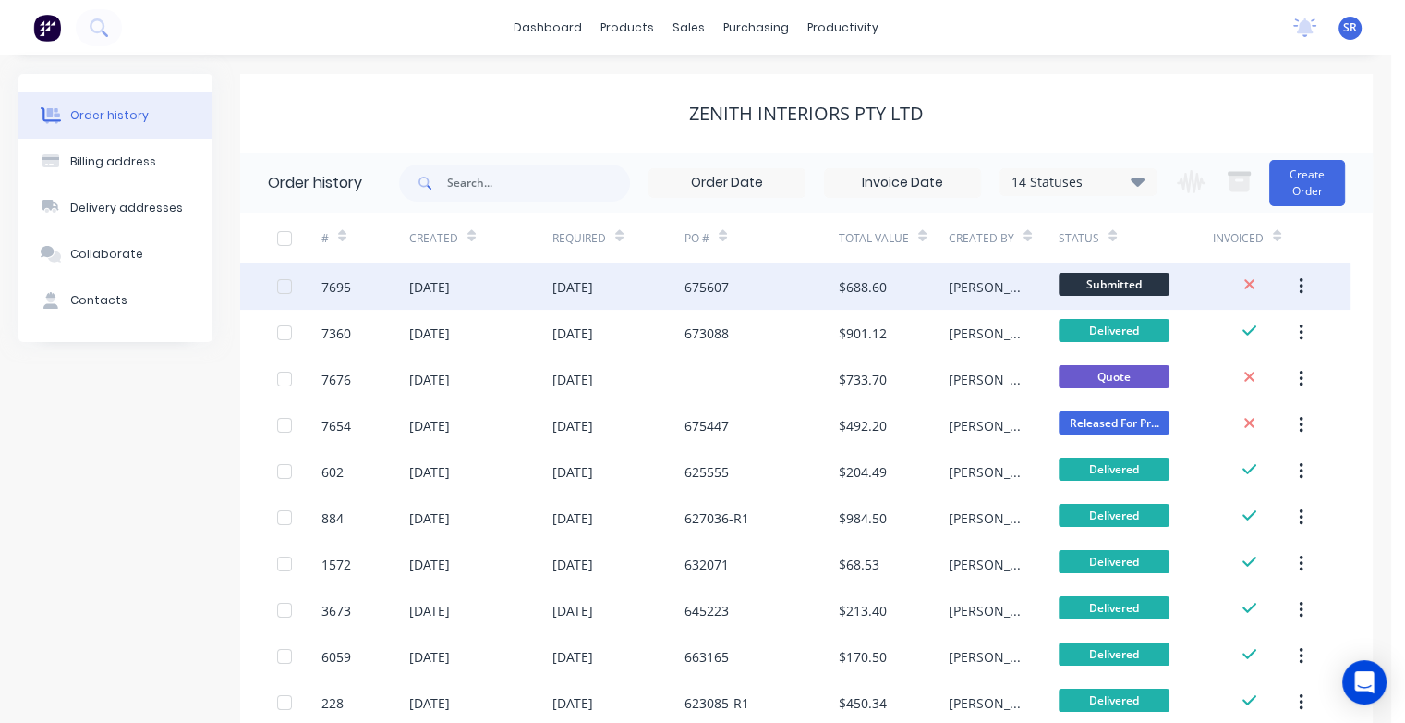
click at [450, 287] on div "[DATE]" at bounding box center [429, 286] width 41 height 19
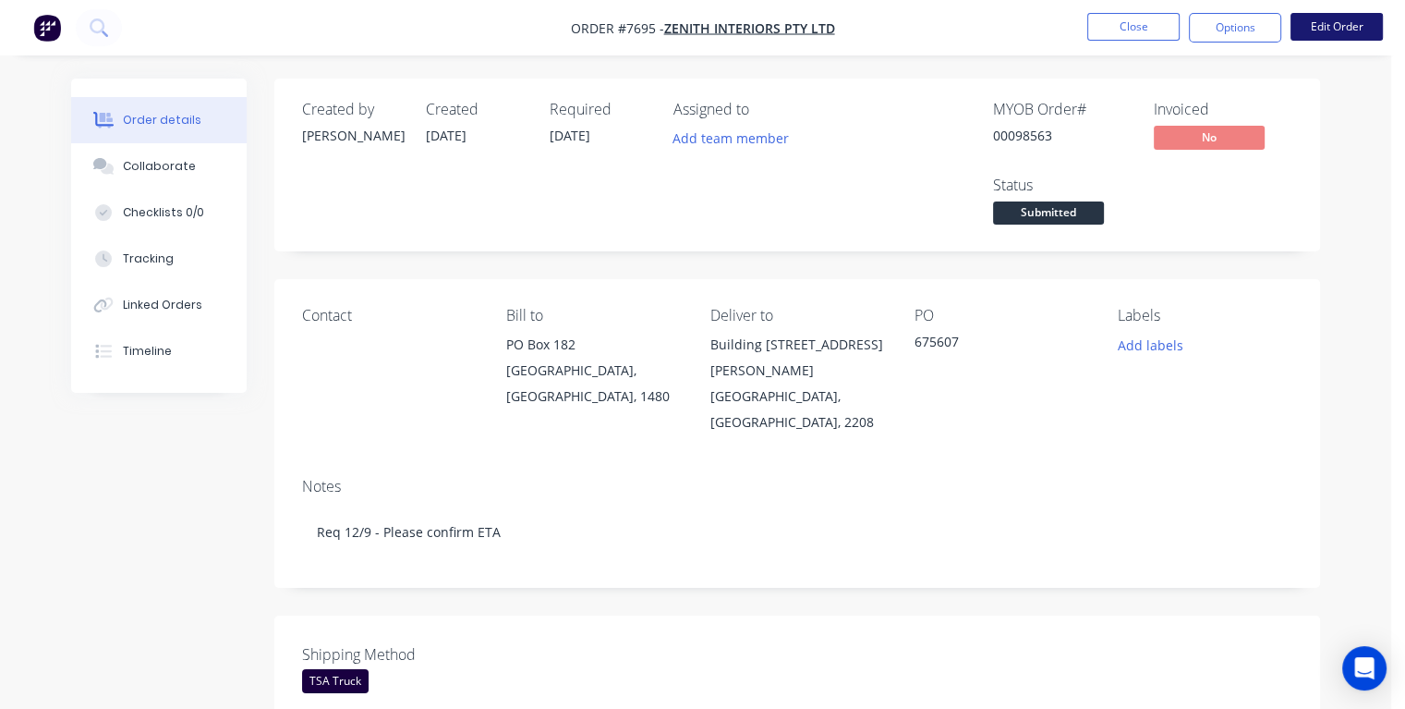
click at [1348, 27] on button "Edit Order" at bounding box center [1337, 27] width 92 height 28
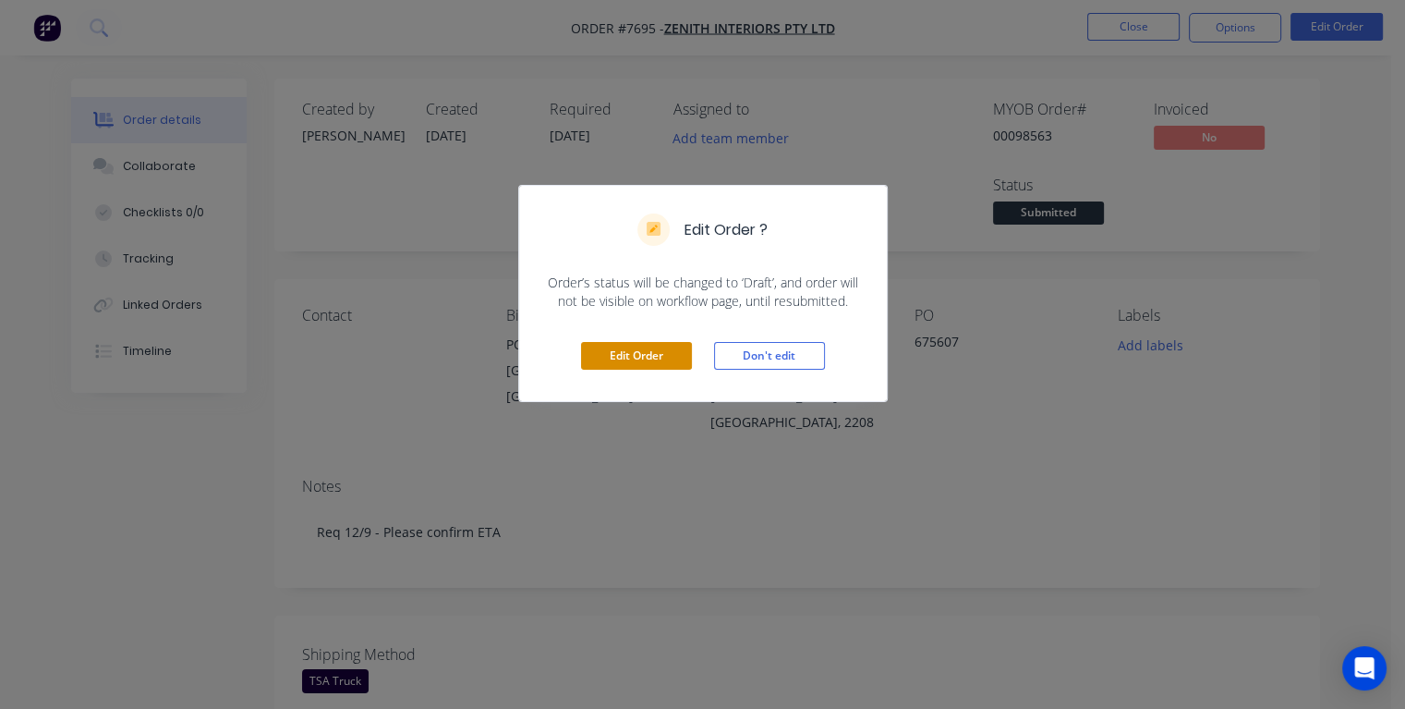
click at [645, 355] on button "Edit Order" at bounding box center [636, 356] width 111 height 28
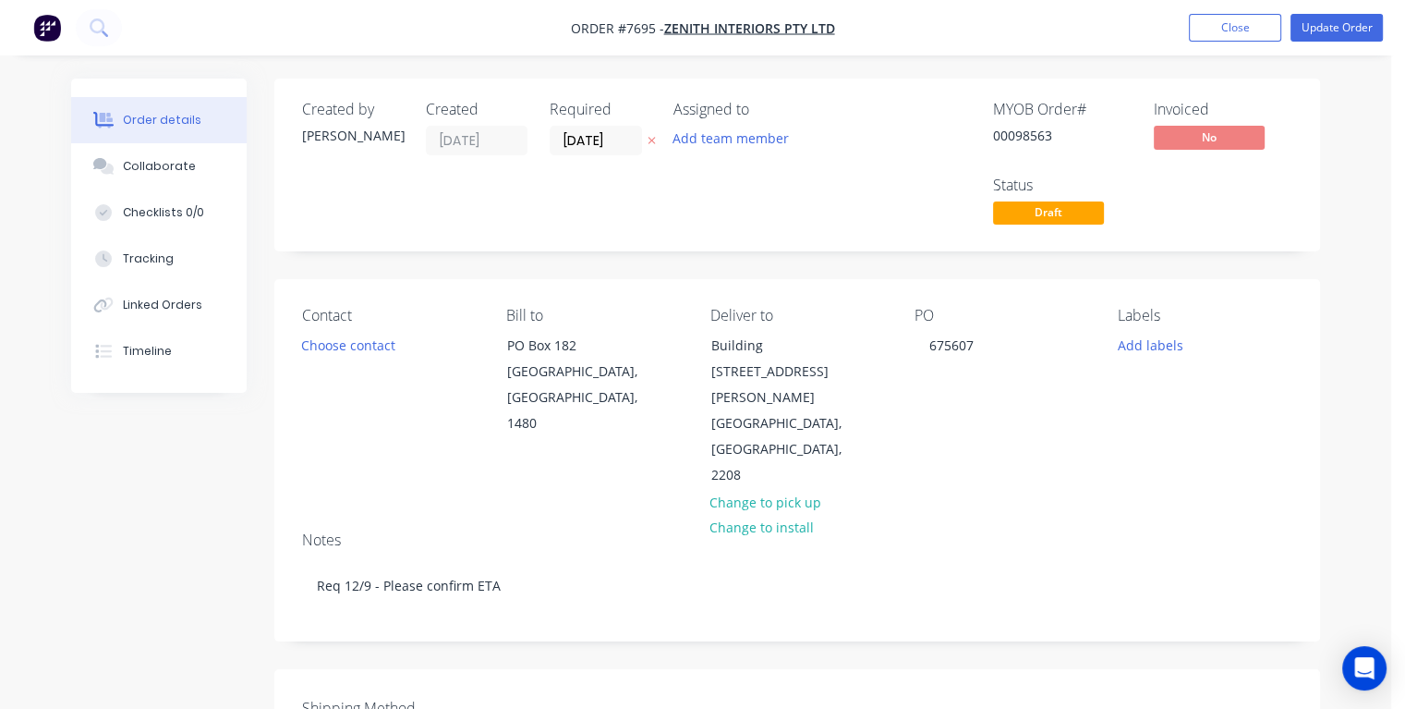
drag, startPoint x: 626, startPoint y: 148, endPoint x: 555, endPoint y: 155, distance: 70.6
click at [555, 155] on div "Required [DATE]" at bounding box center [601, 165] width 102 height 128
type input "[DATE]"
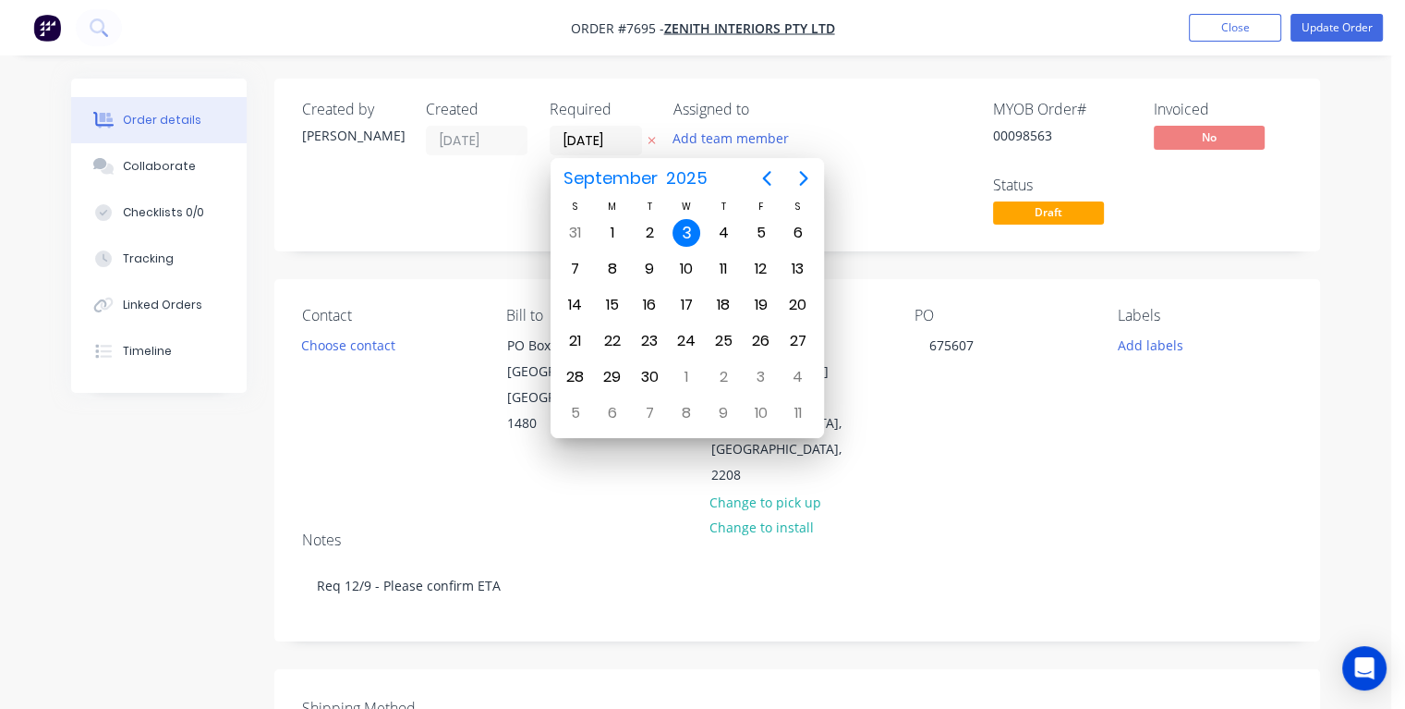
click at [689, 234] on div "3" at bounding box center [687, 233] width 28 height 28
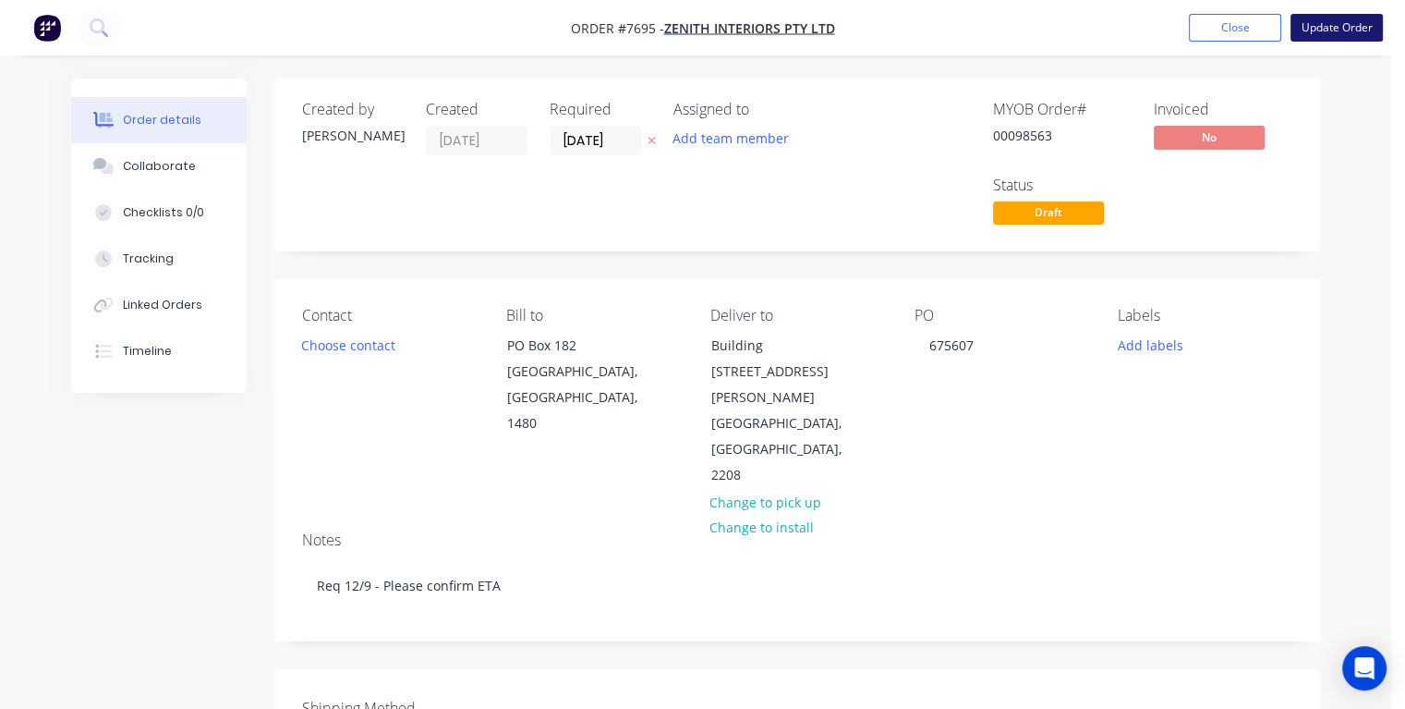
click at [1316, 35] on button "Update Order" at bounding box center [1337, 28] width 92 height 28
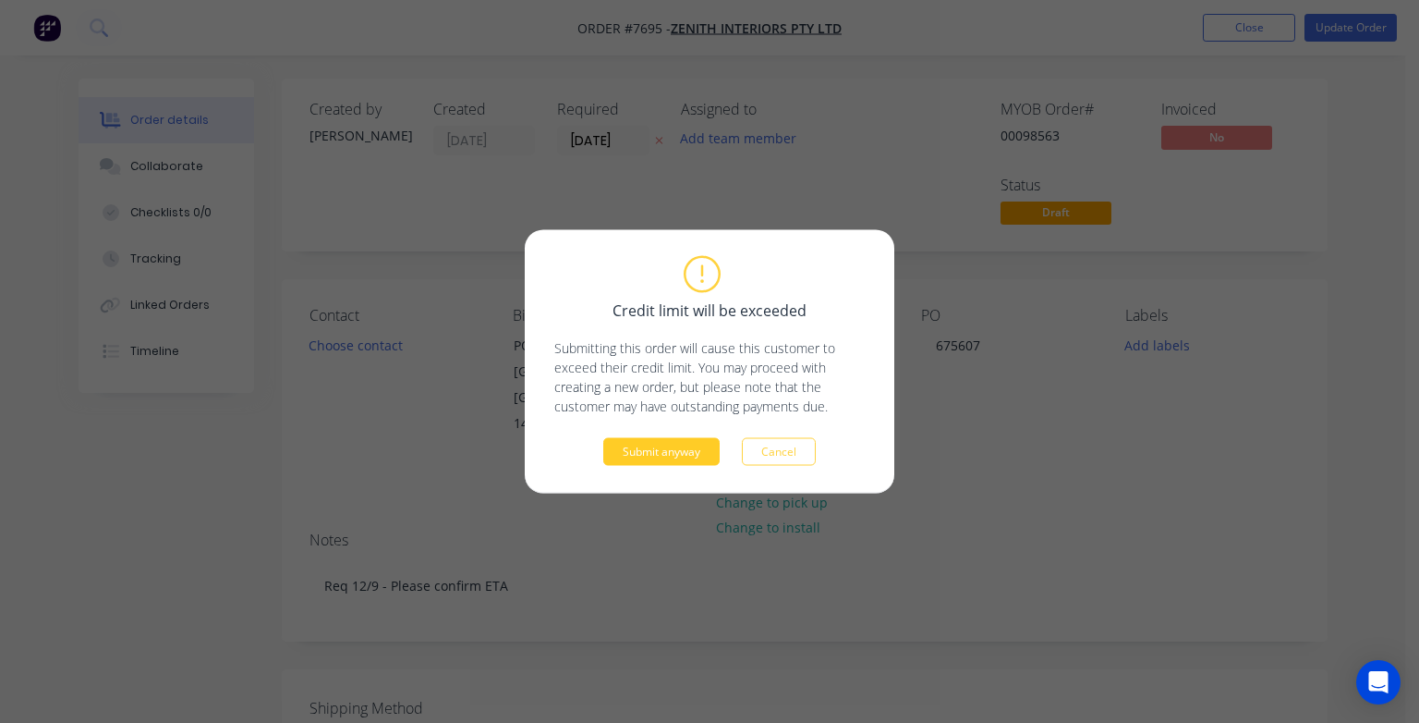
click at [630, 458] on button "Submit anyway" at bounding box center [661, 452] width 116 height 28
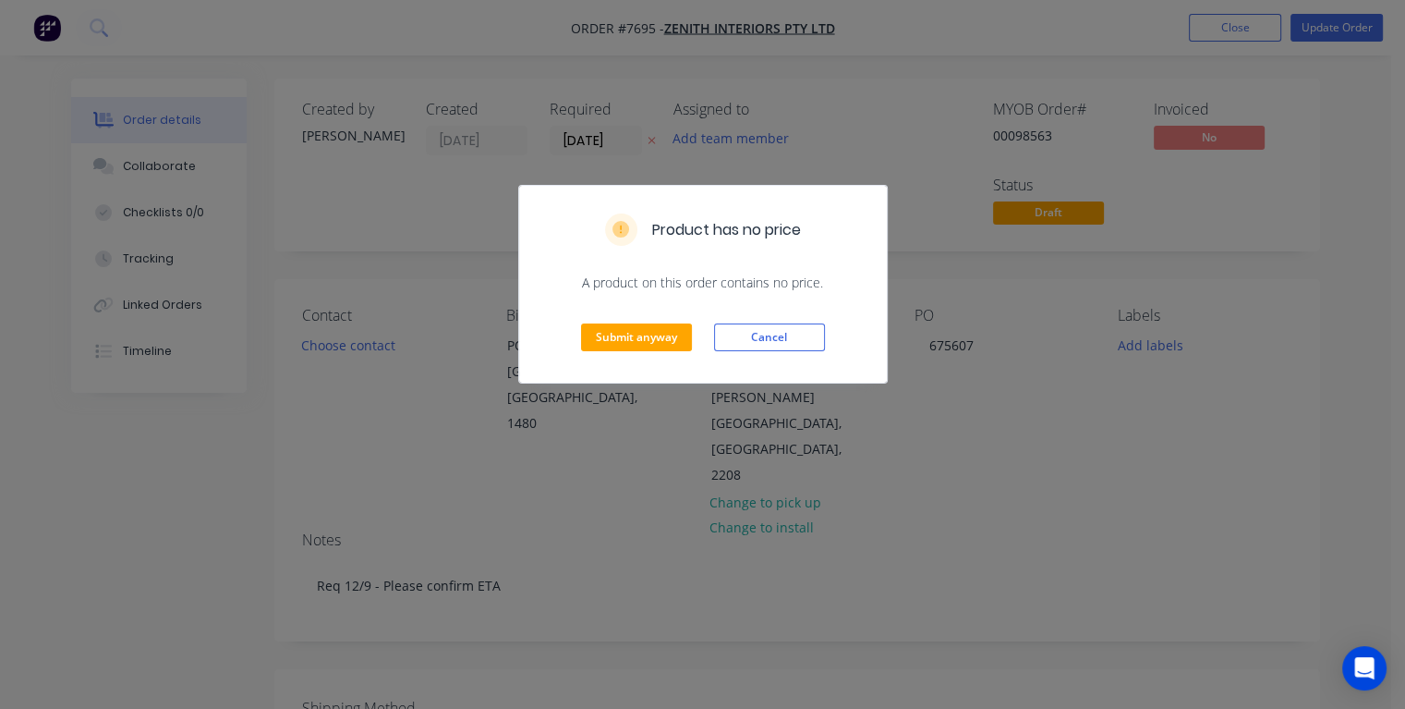
click at [641, 319] on div "Submit anyway Cancel" at bounding box center [703, 337] width 368 height 91
click at [638, 332] on button "Submit anyway" at bounding box center [636, 337] width 111 height 28
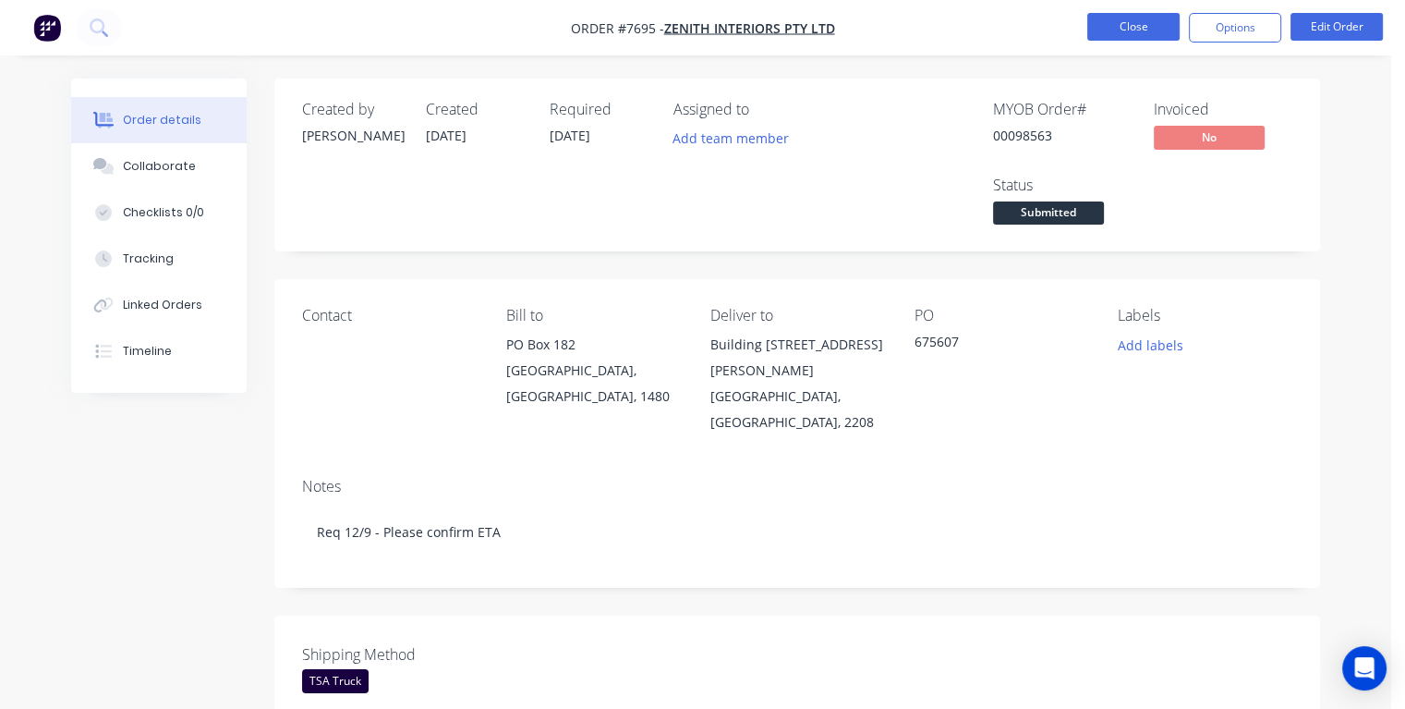
click at [1105, 24] on button "Close" at bounding box center [1134, 27] width 92 height 28
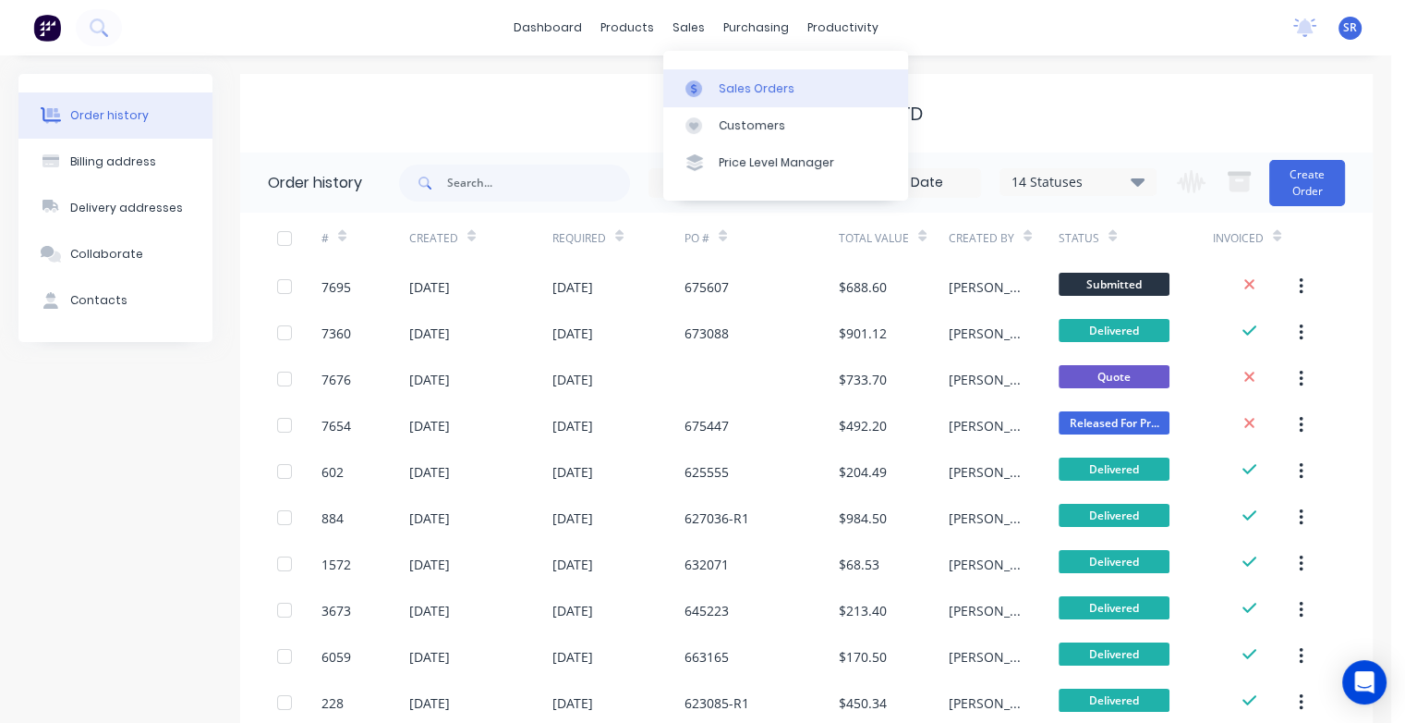
click at [710, 87] on div at bounding box center [700, 88] width 28 height 17
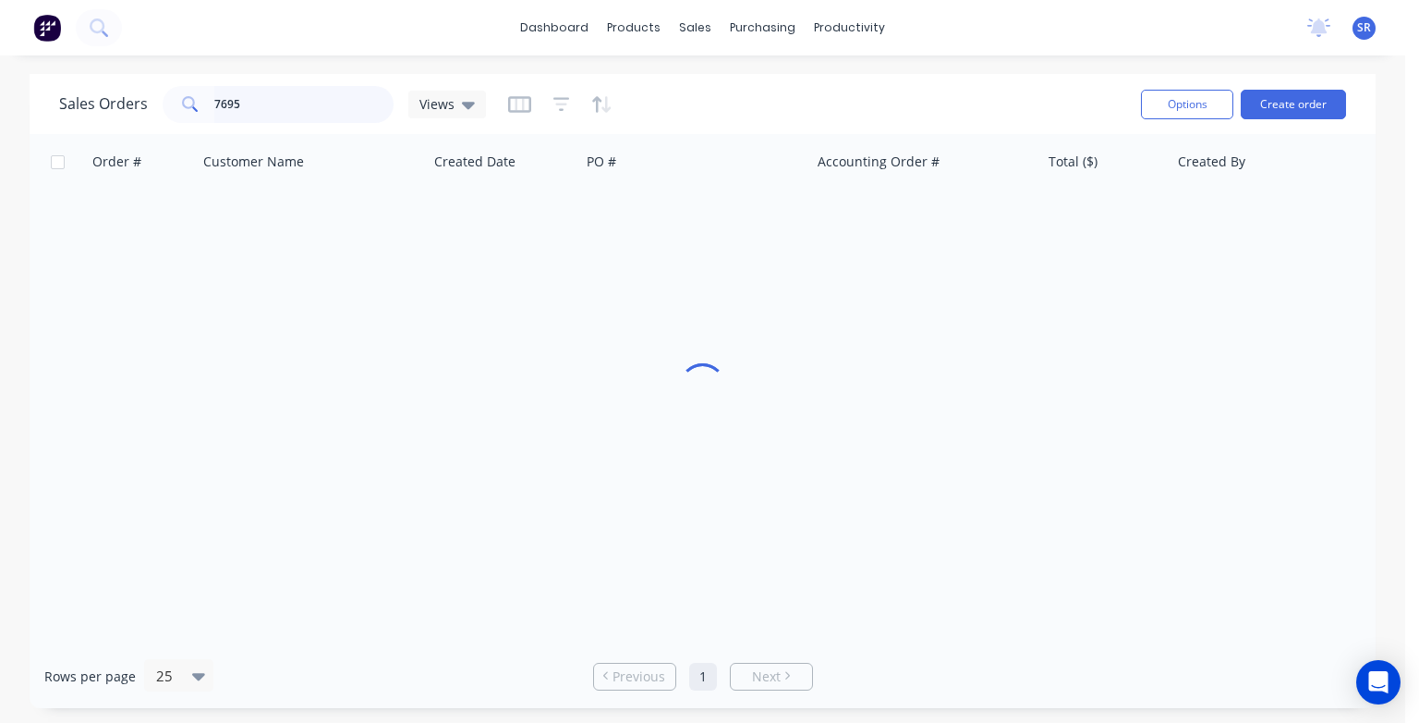
click at [276, 102] on input "7695" at bounding box center [304, 104] width 180 height 37
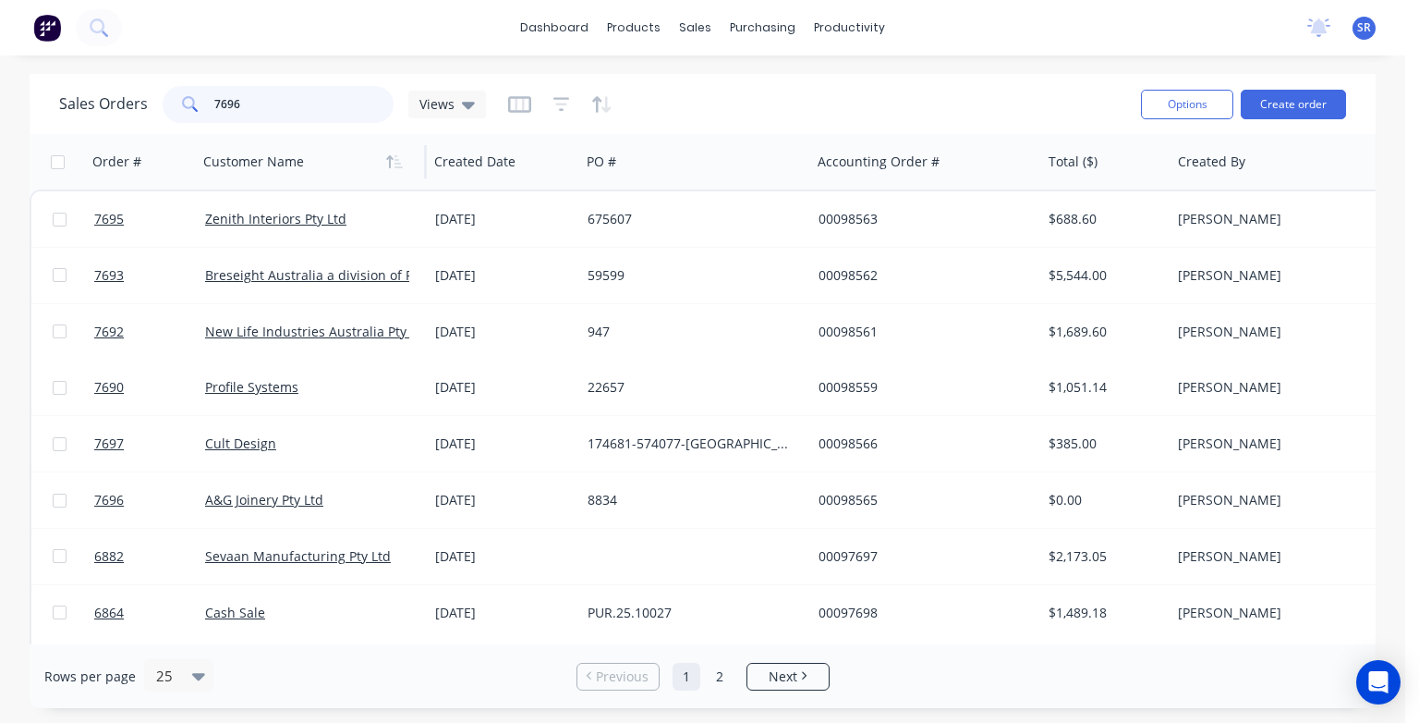
type input "7696"
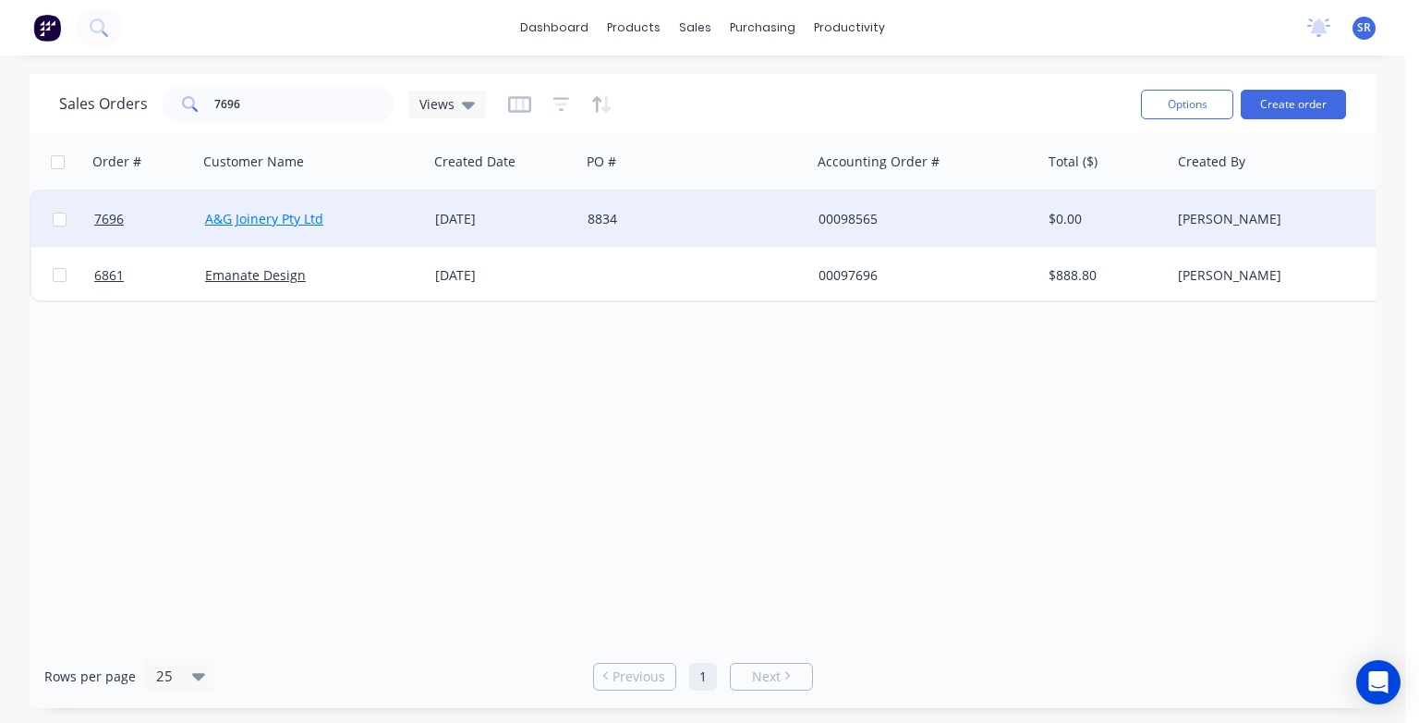
click at [228, 226] on link "A&G Joinery Pty Ltd" at bounding box center [264, 219] width 118 height 18
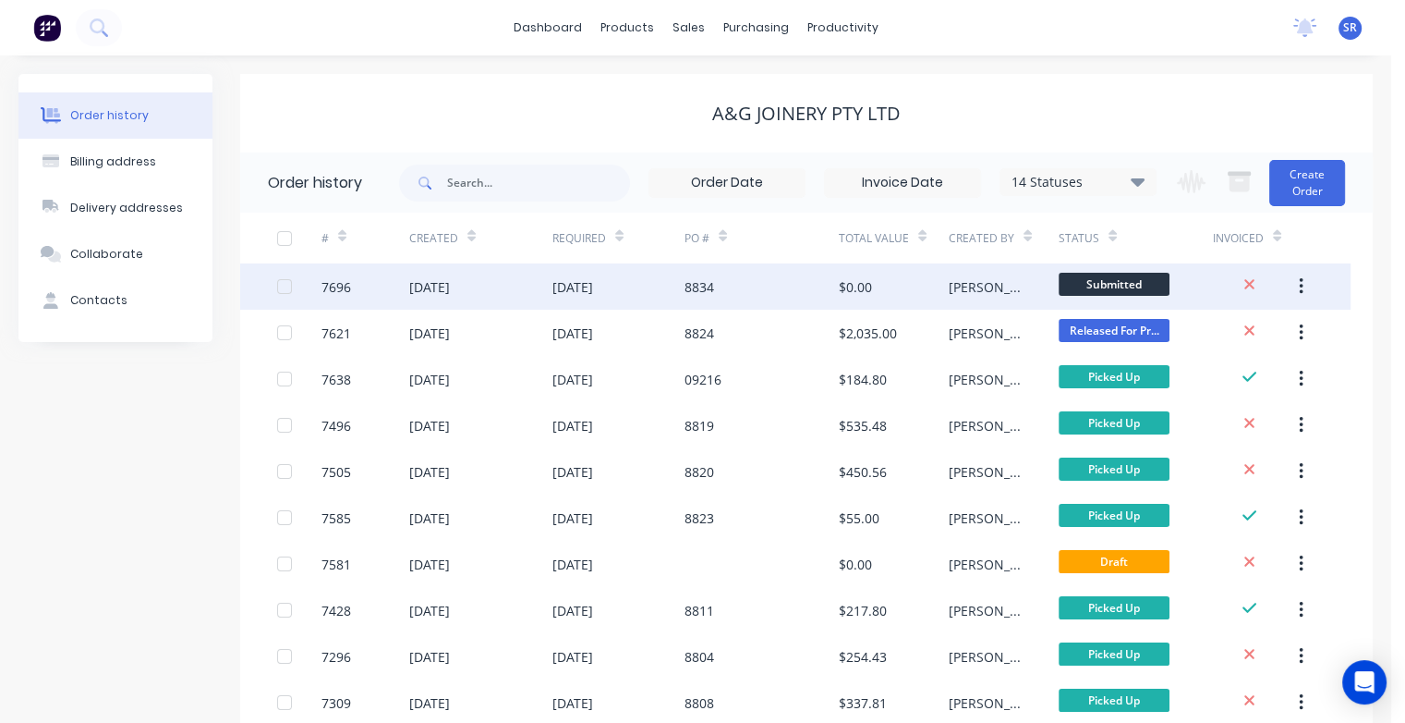
click at [442, 287] on div "[DATE]" at bounding box center [429, 286] width 41 height 19
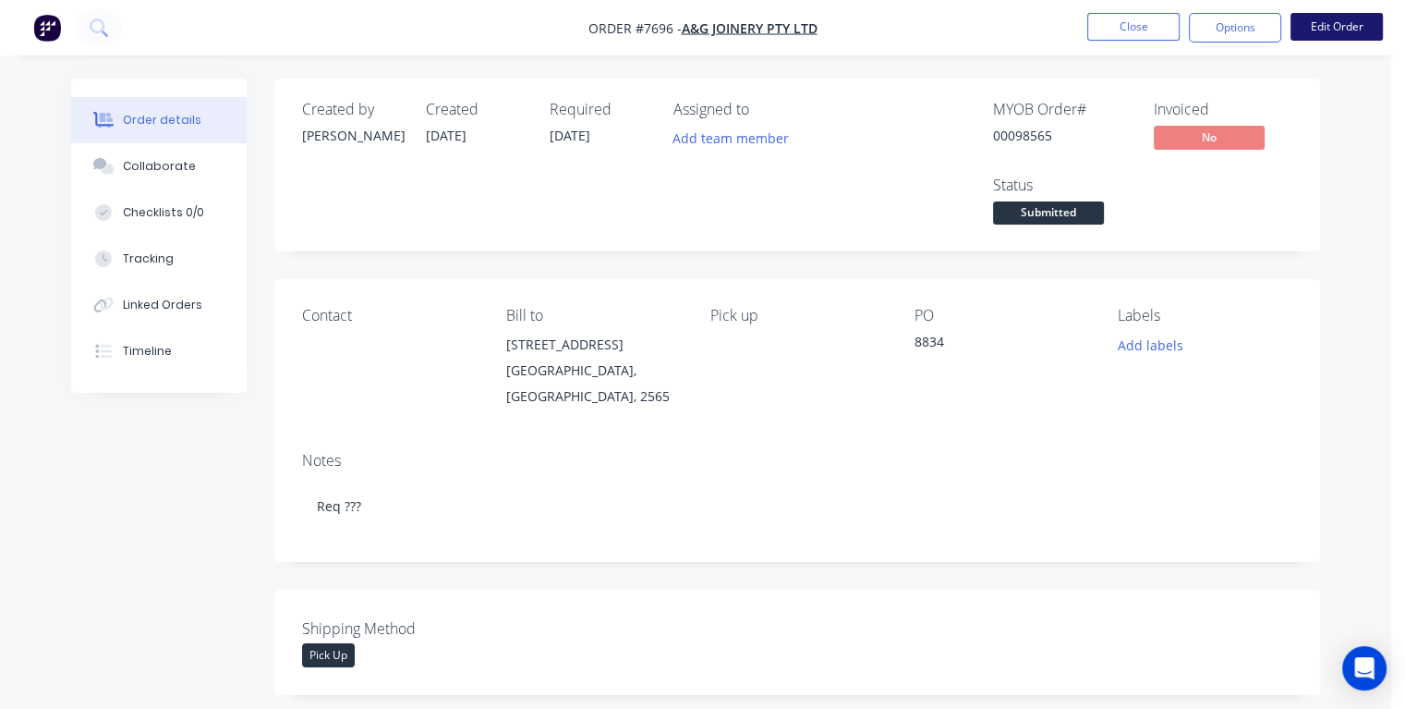
click at [1358, 27] on button "Edit Order" at bounding box center [1337, 27] width 92 height 28
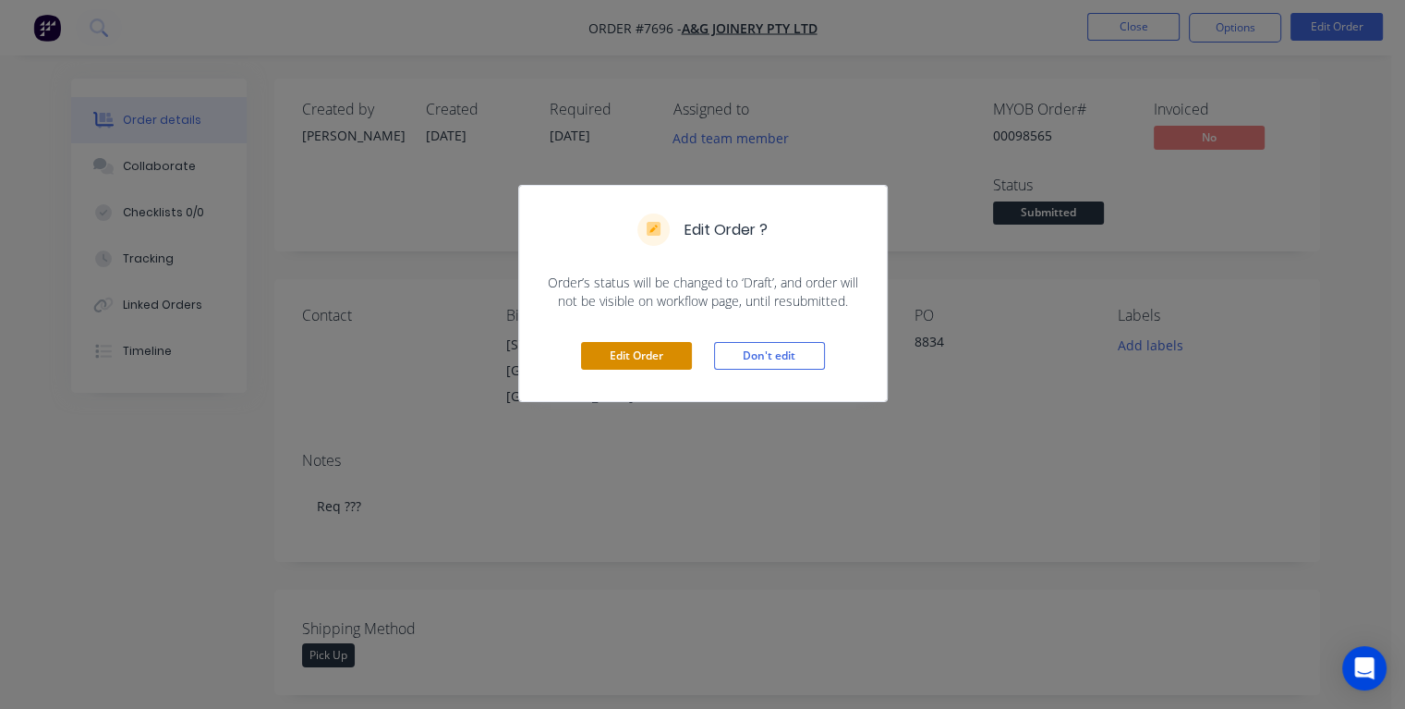
click at [584, 353] on button "Edit Order" at bounding box center [636, 356] width 111 height 28
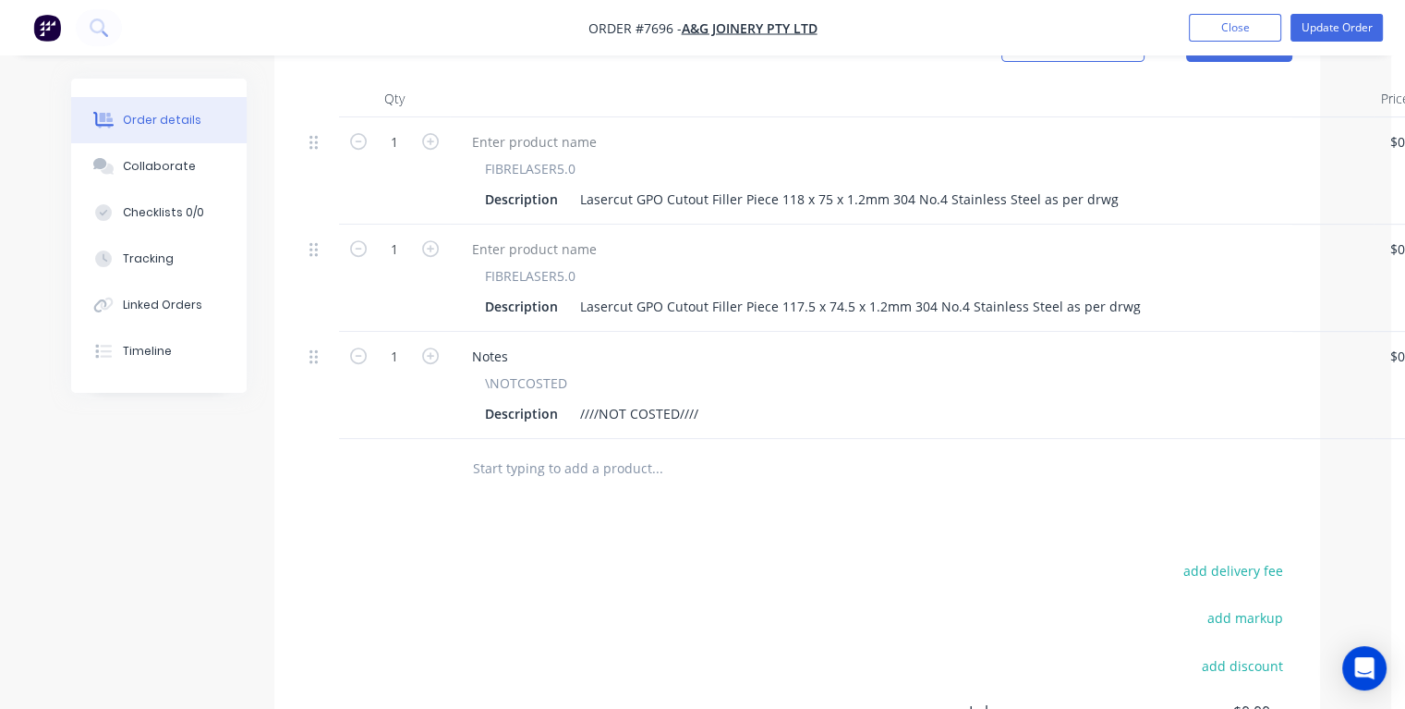
scroll to position [739, 0]
click at [728, 397] on div "Description ////NOT COSTED////" at bounding box center [908, 410] width 861 height 27
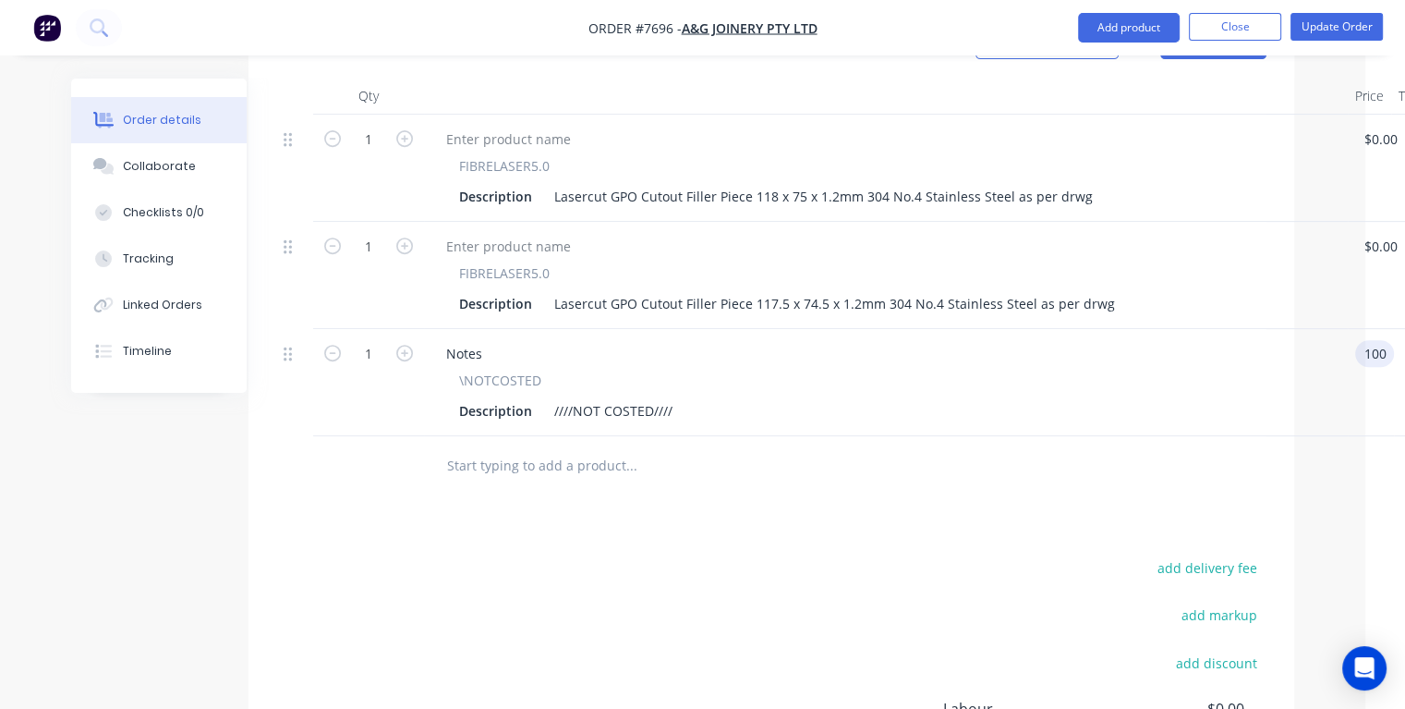
type input "$100.00"
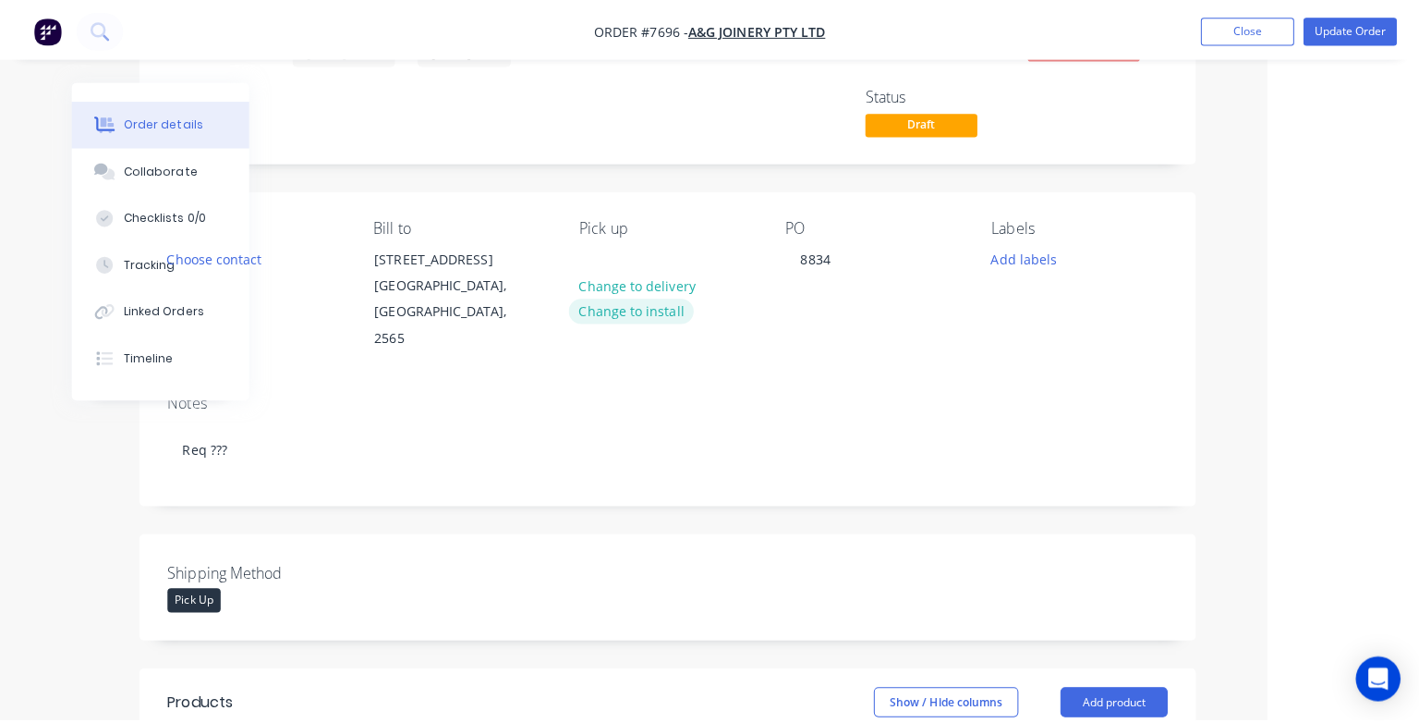
scroll to position [0, 137]
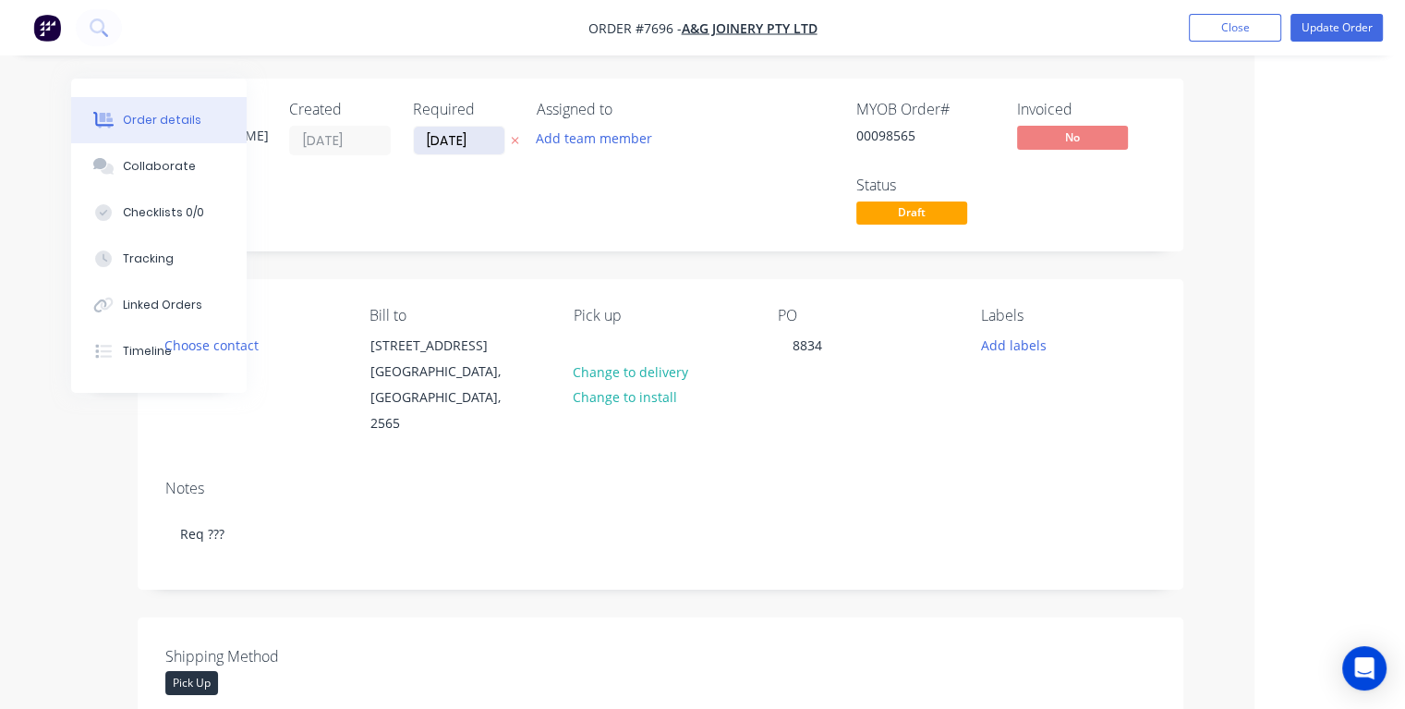
type input "$100.00"
drag, startPoint x: 480, startPoint y: 137, endPoint x: 430, endPoint y: 144, distance: 51.4
click at [430, 142] on input "[DATE]" at bounding box center [459, 141] width 91 height 28
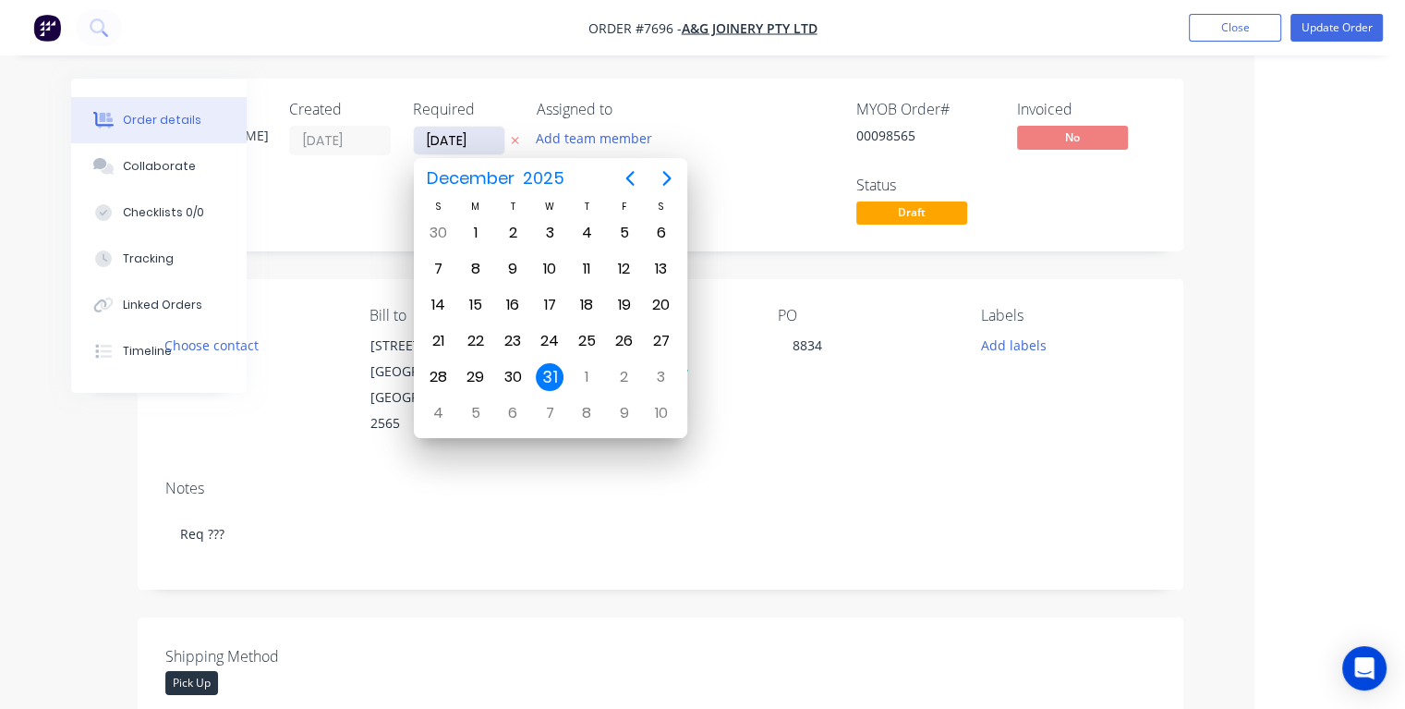
type input "[DATE]"
click at [588, 334] on div "21" at bounding box center [587, 341] width 28 height 28
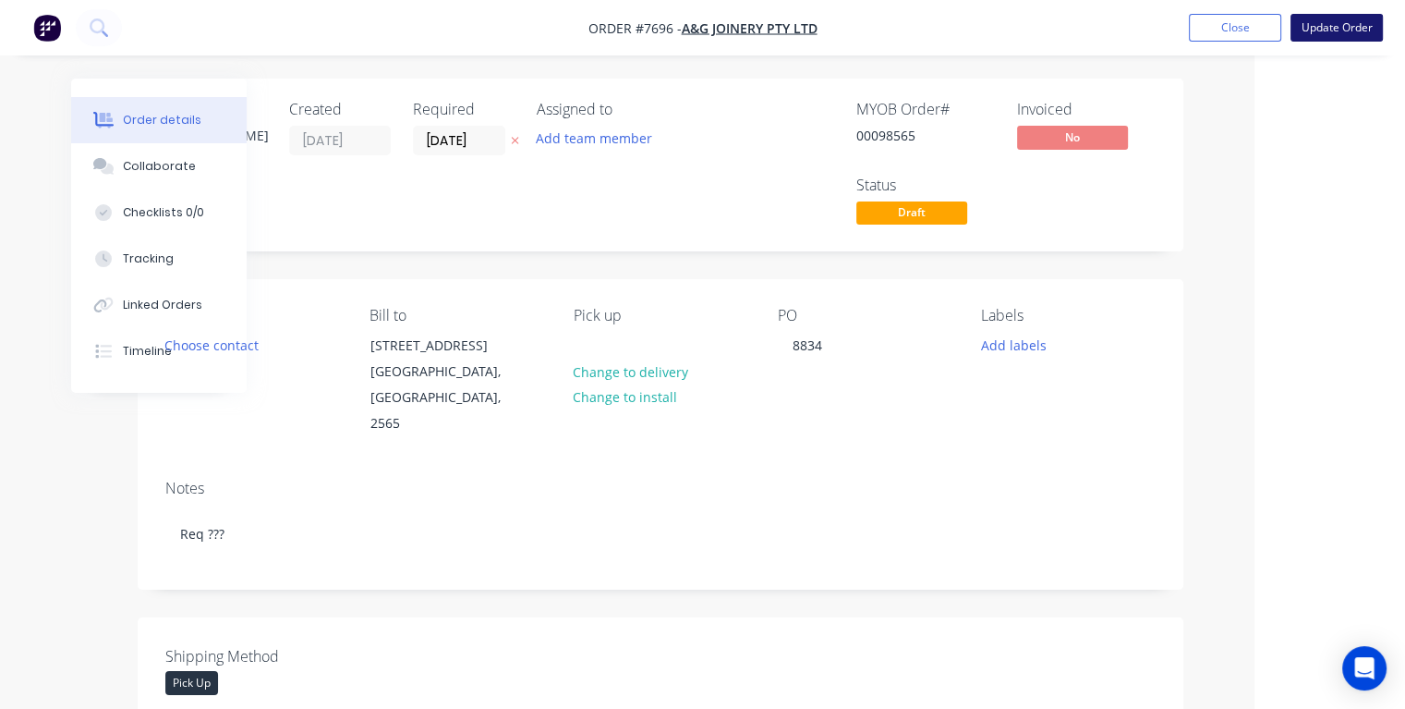
click at [1325, 23] on button "Update Order" at bounding box center [1337, 28] width 92 height 28
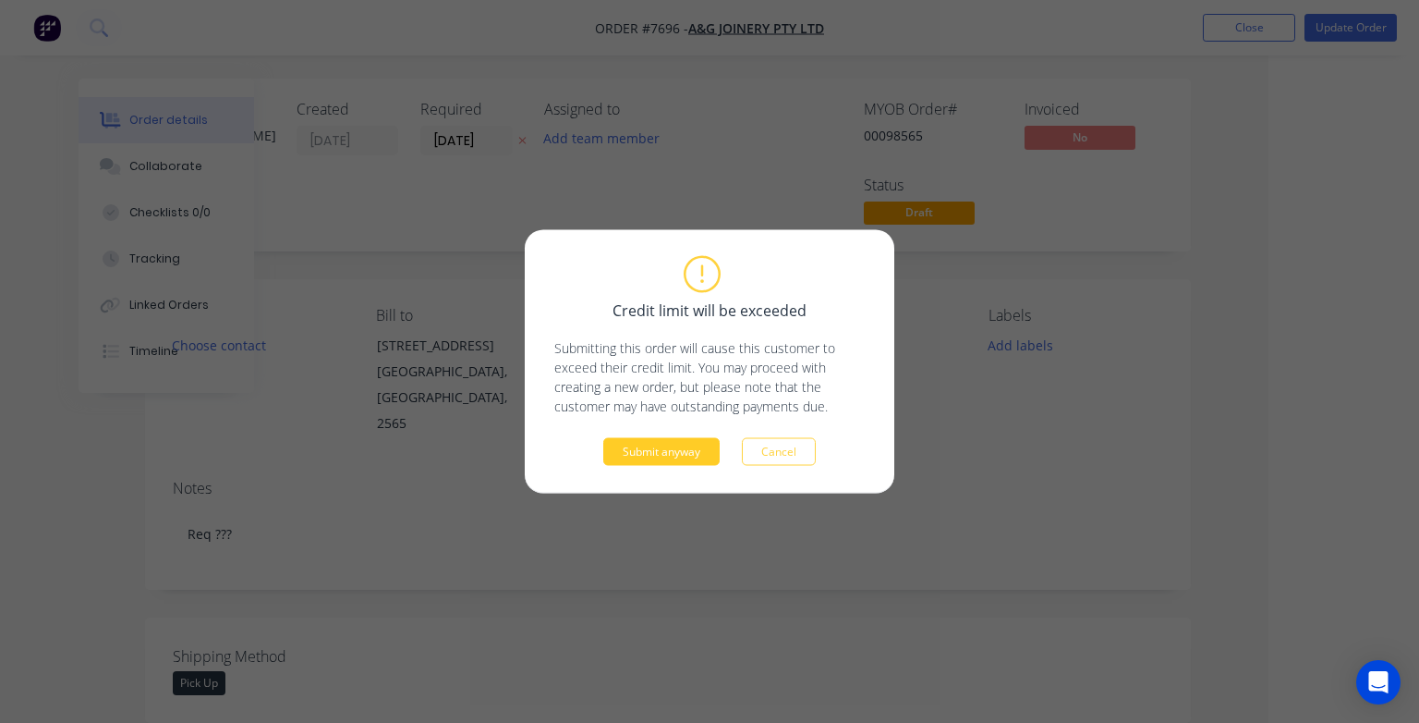
click at [650, 442] on button "Submit anyway" at bounding box center [661, 452] width 116 height 28
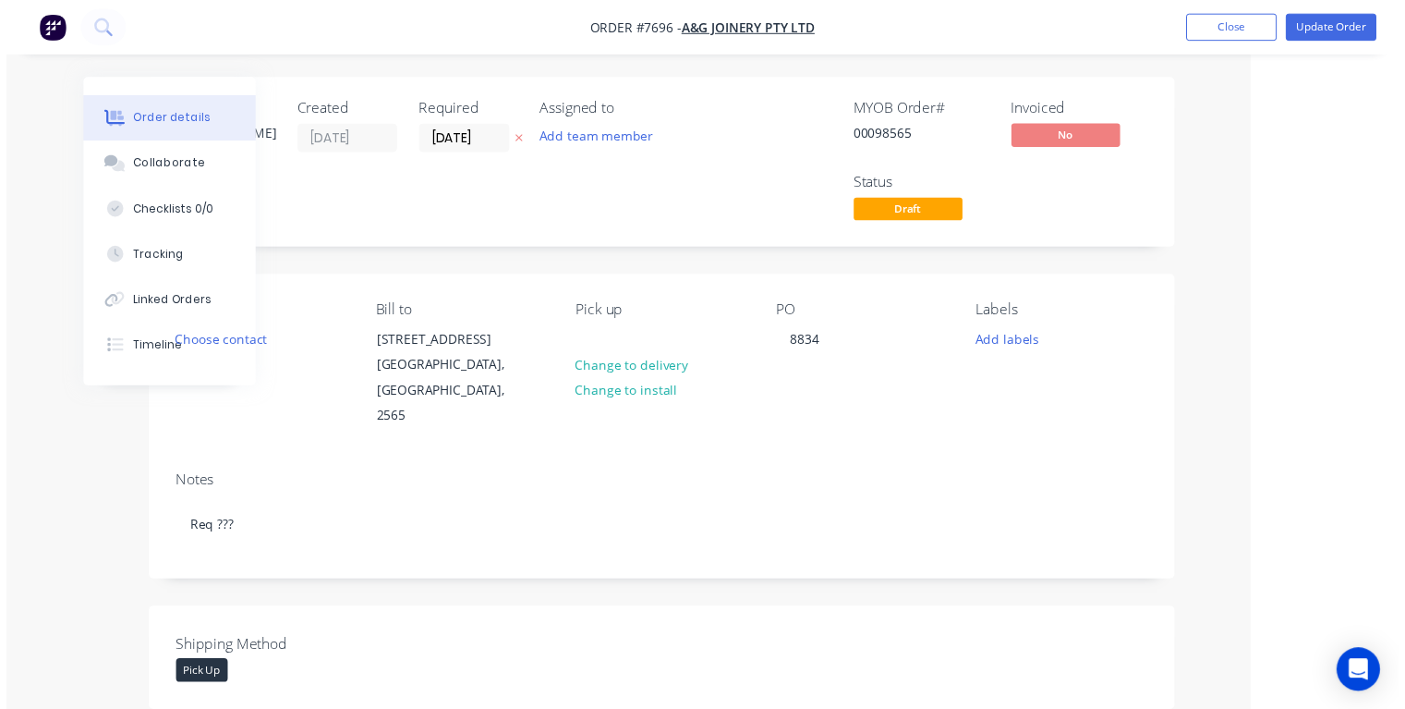
scroll to position [0, 100]
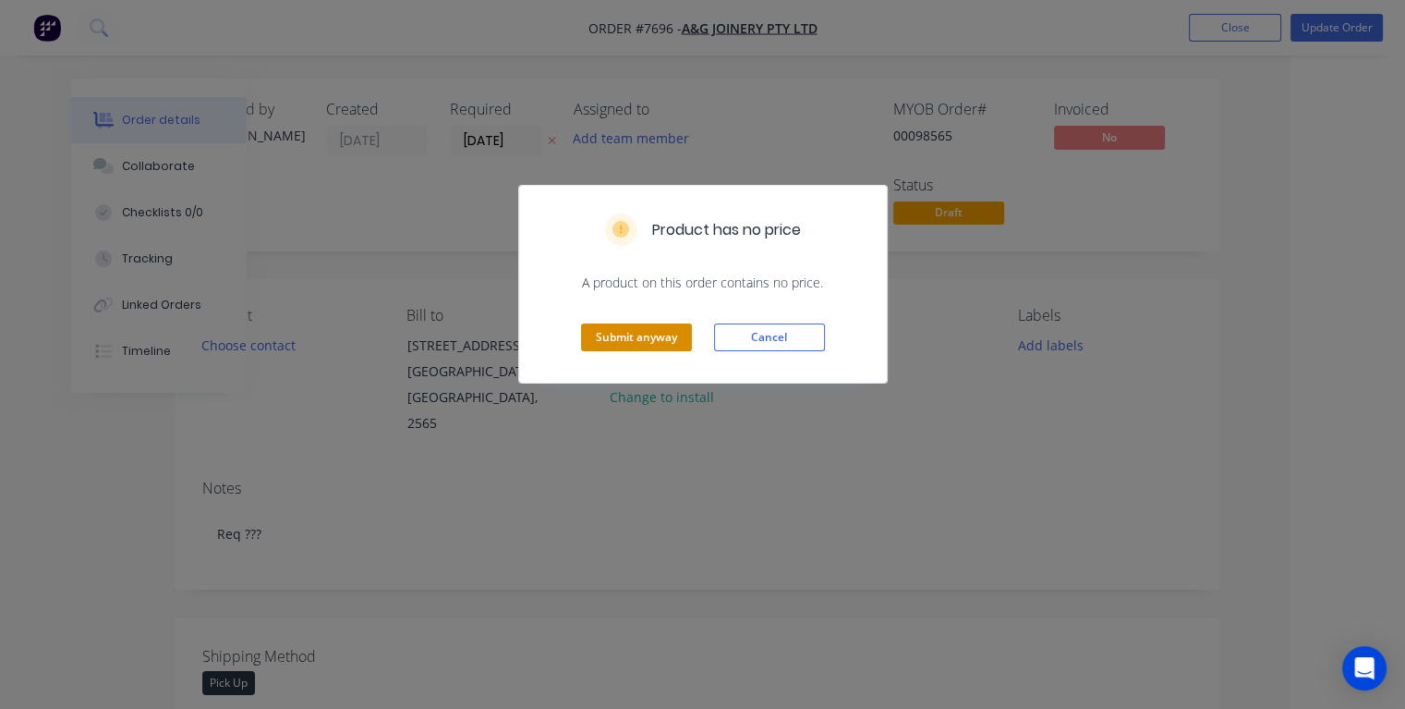
click at [654, 343] on button "Submit anyway" at bounding box center [636, 337] width 111 height 28
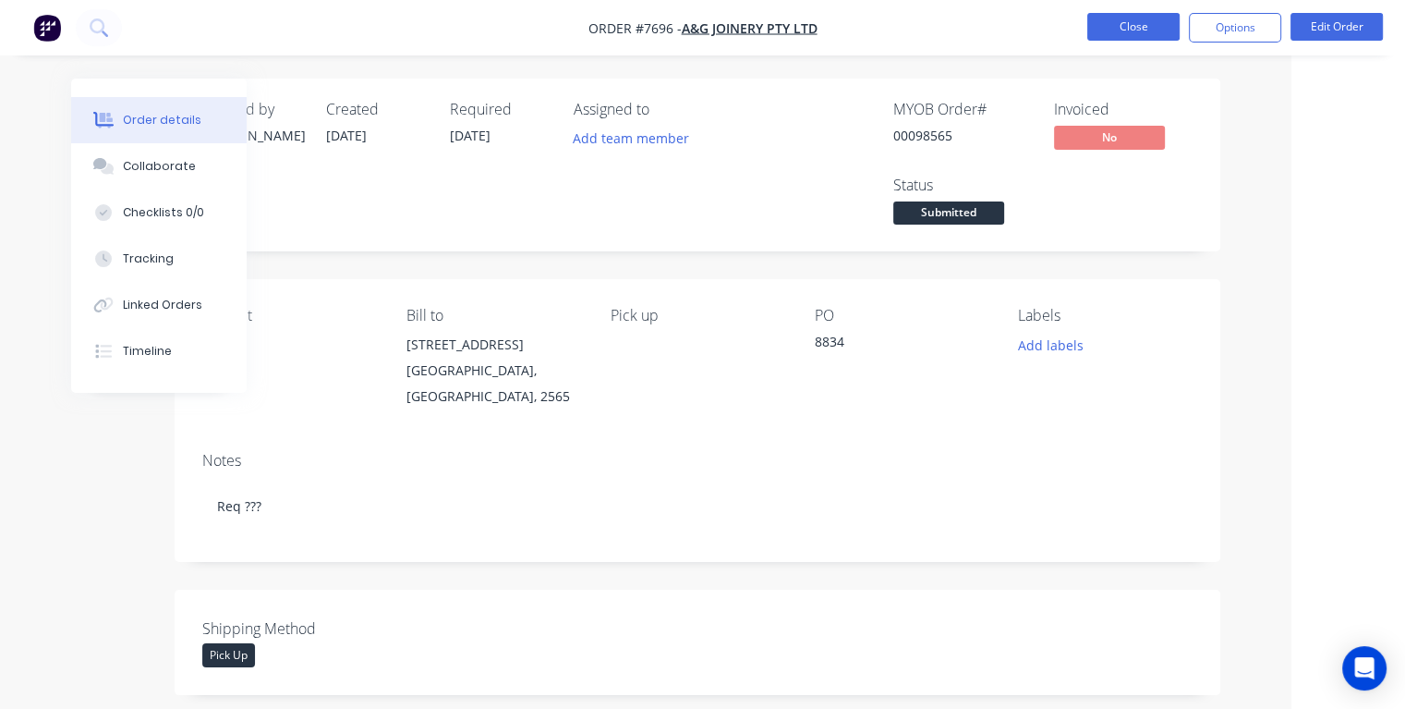
click at [1149, 29] on button "Close" at bounding box center [1134, 27] width 92 height 28
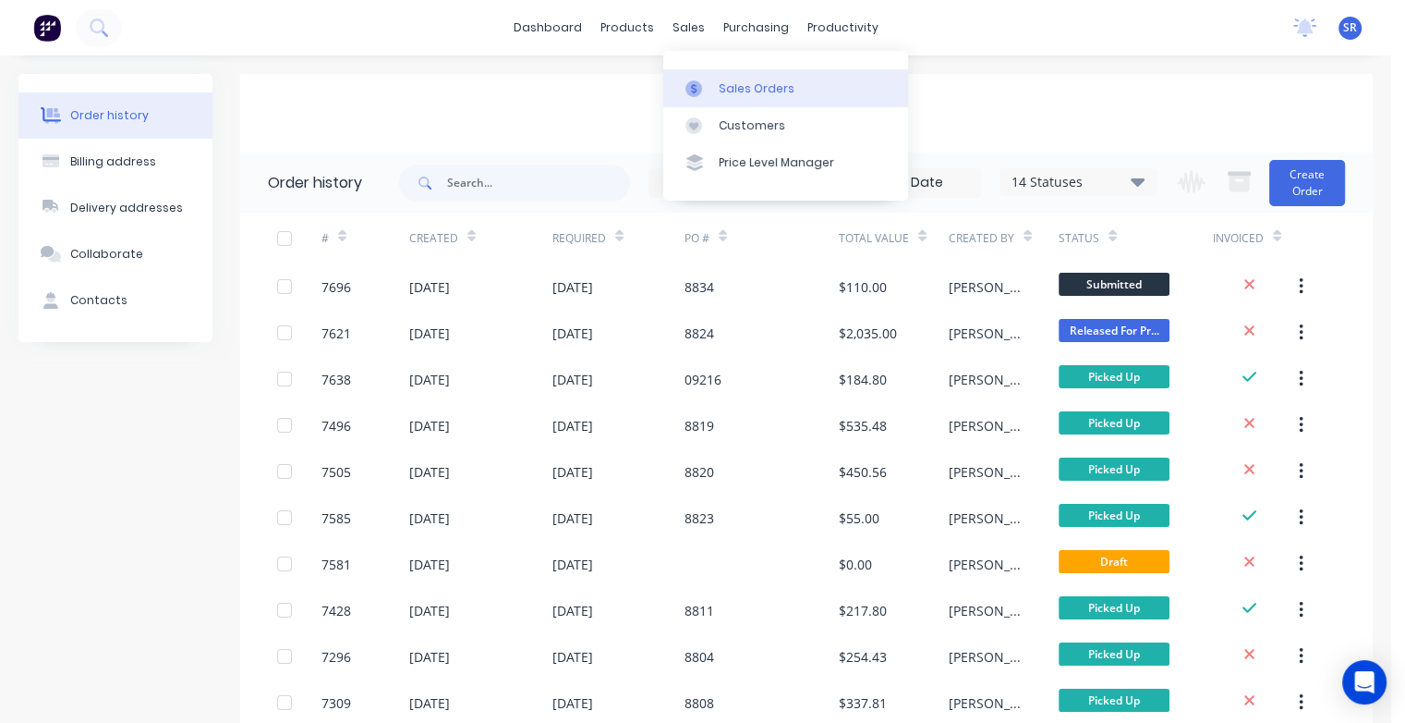
click at [732, 95] on div "Sales Orders" at bounding box center [757, 88] width 76 height 17
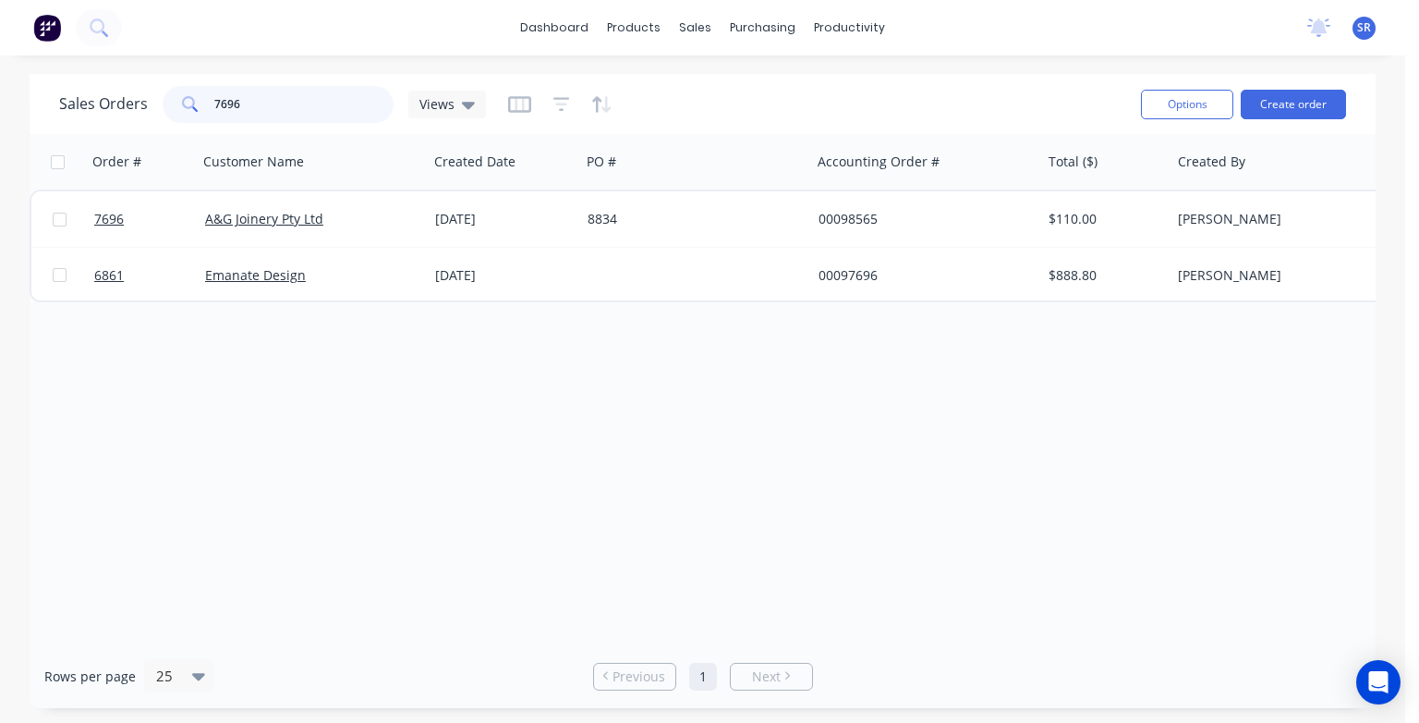
click at [244, 104] on input "7696" at bounding box center [304, 104] width 180 height 37
type input "7"
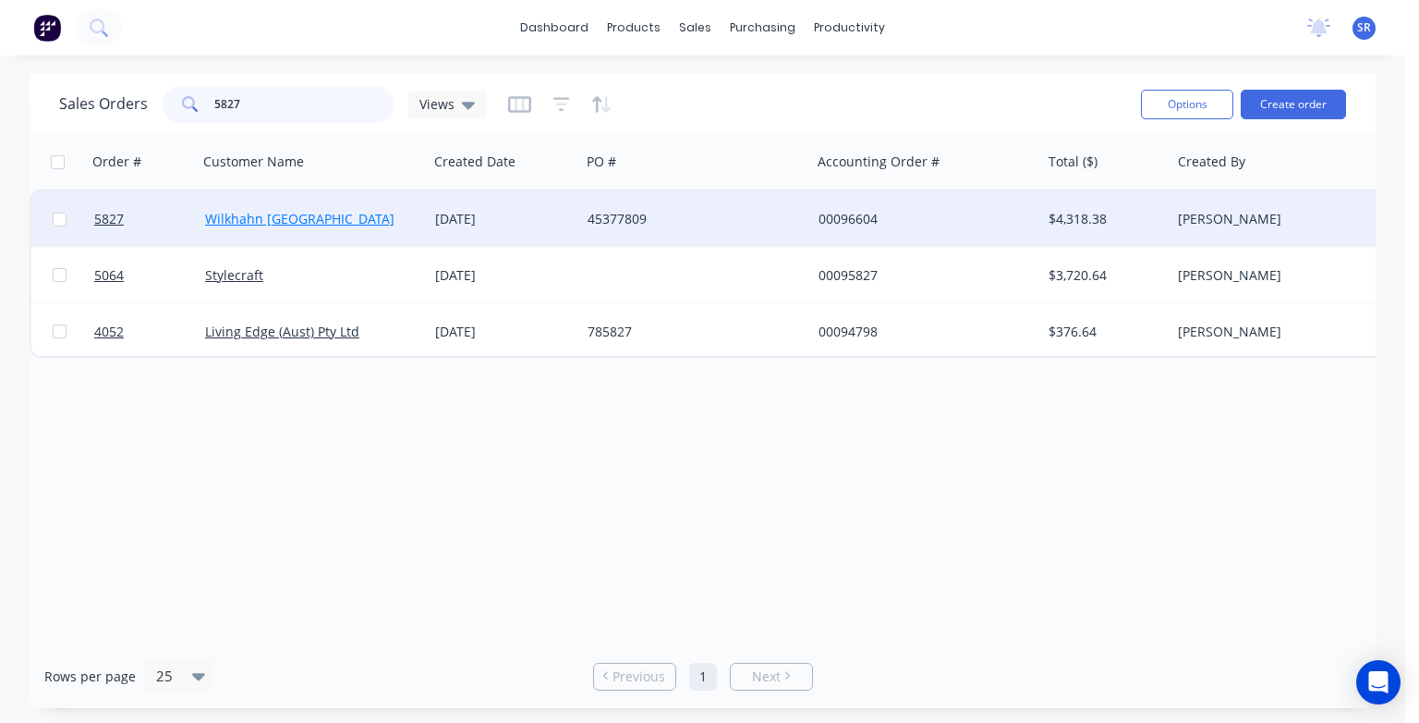
type input "5827"
click at [298, 220] on link "Wilkhahn [GEOGRAPHIC_DATA]" at bounding box center [299, 219] width 189 height 18
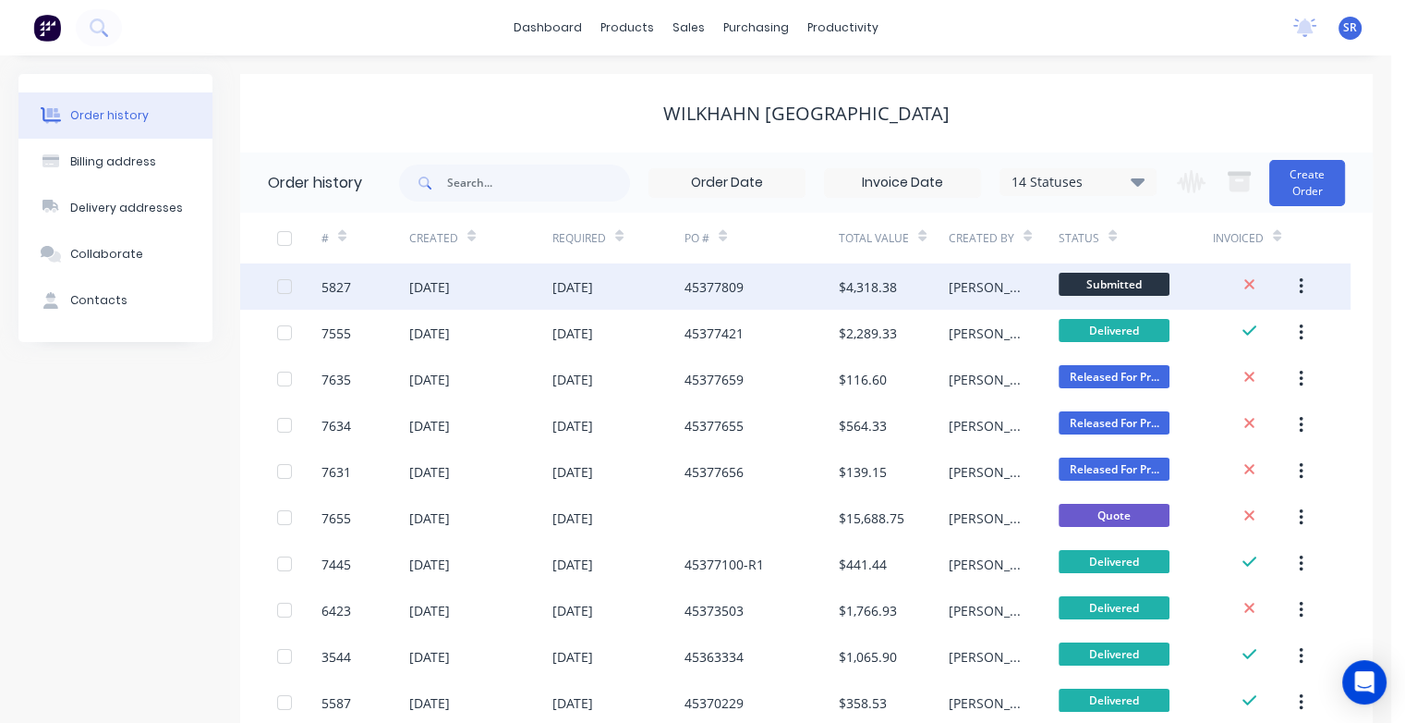
click at [455, 303] on div "[DATE]" at bounding box center [480, 286] width 143 height 46
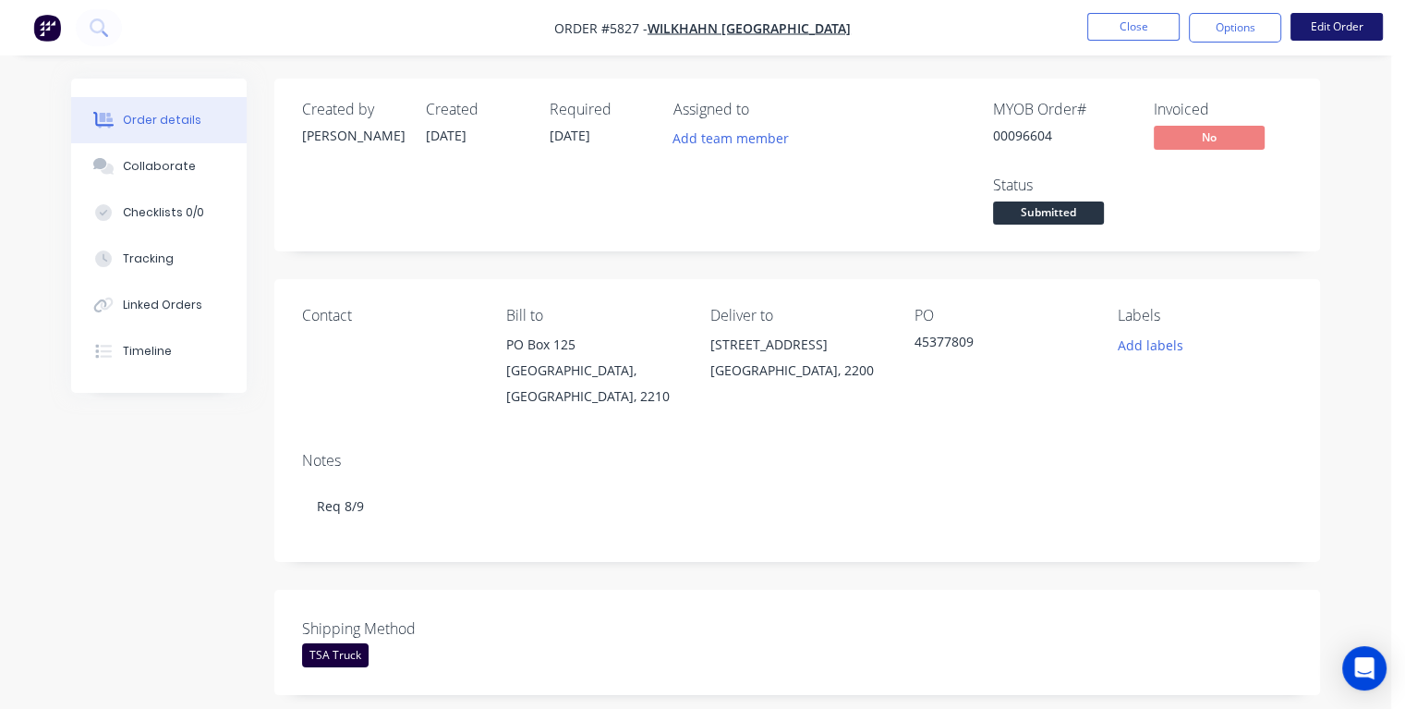
click at [1336, 35] on button "Edit Order" at bounding box center [1337, 27] width 92 height 28
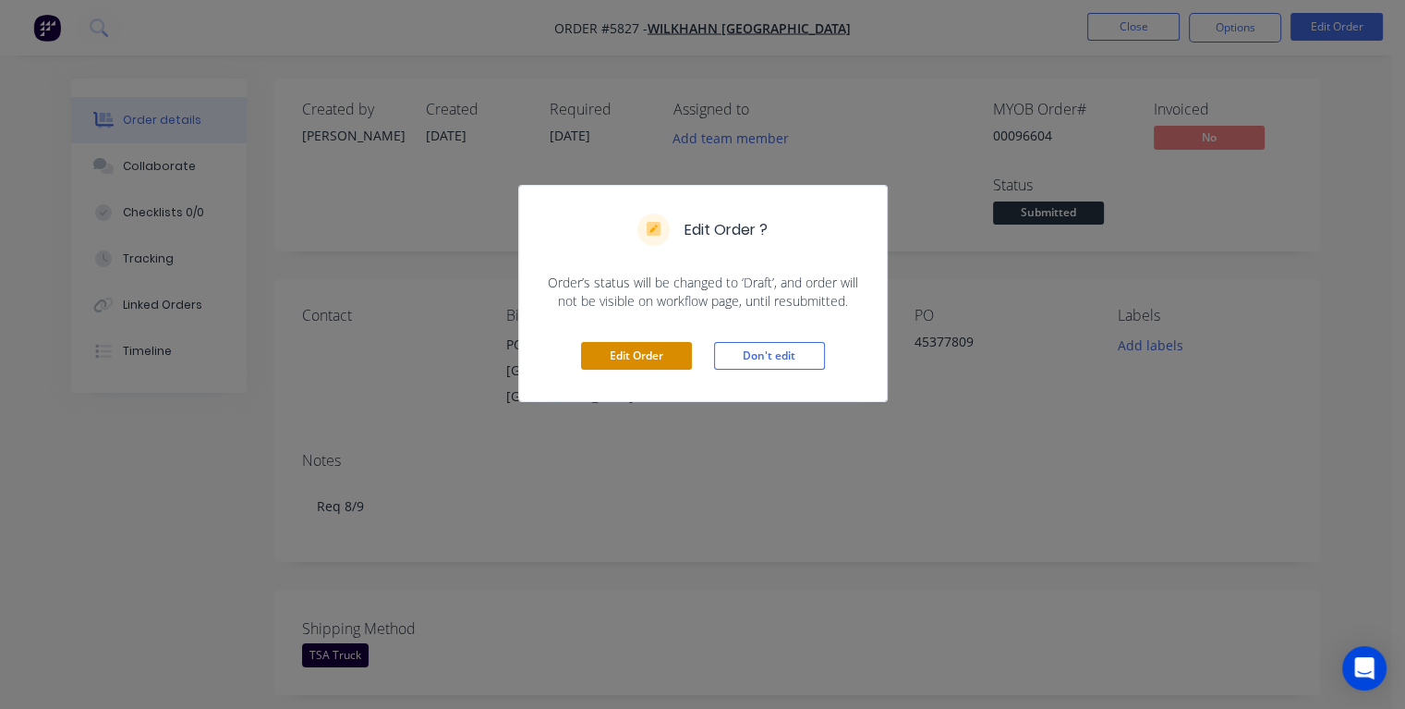
click at [664, 359] on button "Edit Order" at bounding box center [636, 356] width 111 height 28
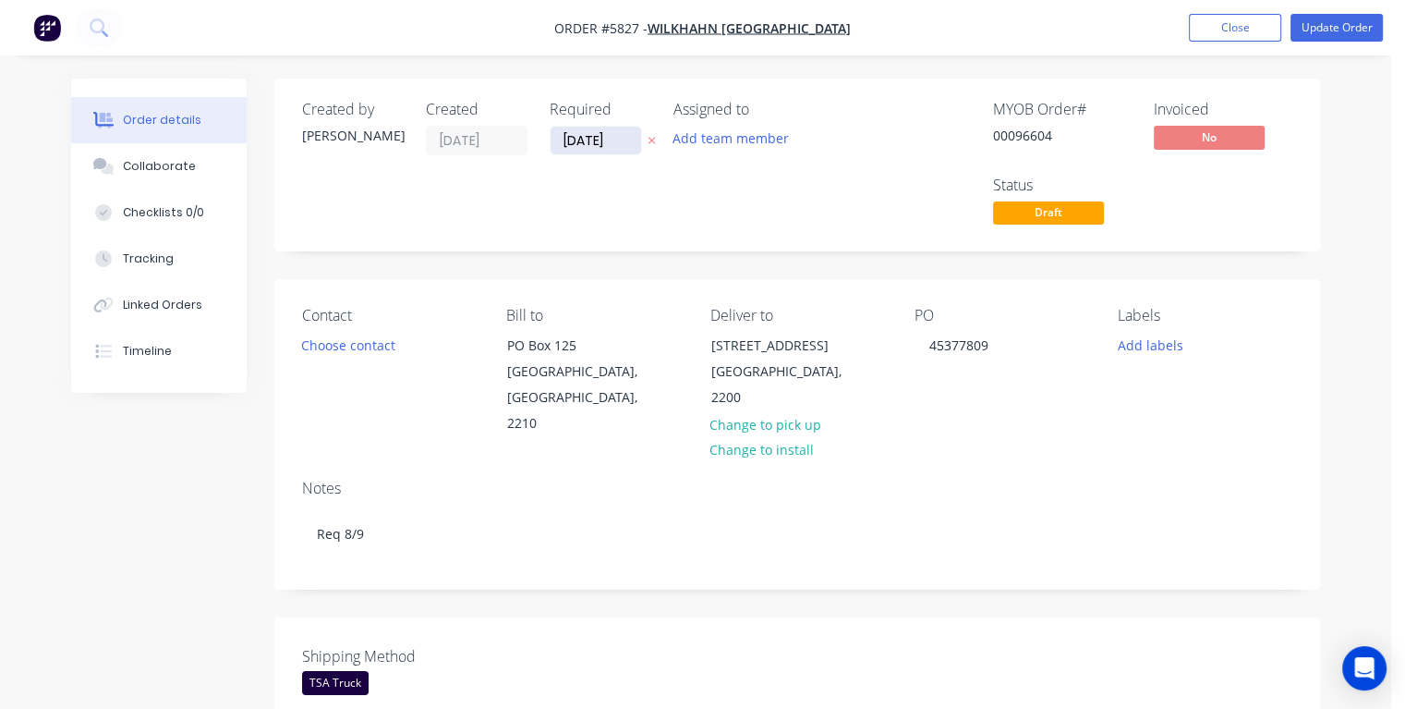
drag, startPoint x: 620, startPoint y: 136, endPoint x: 564, endPoint y: 151, distance: 58.3
click at [564, 151] on input "[DATE]" at bounding box center [596, 141] width 91 height 28
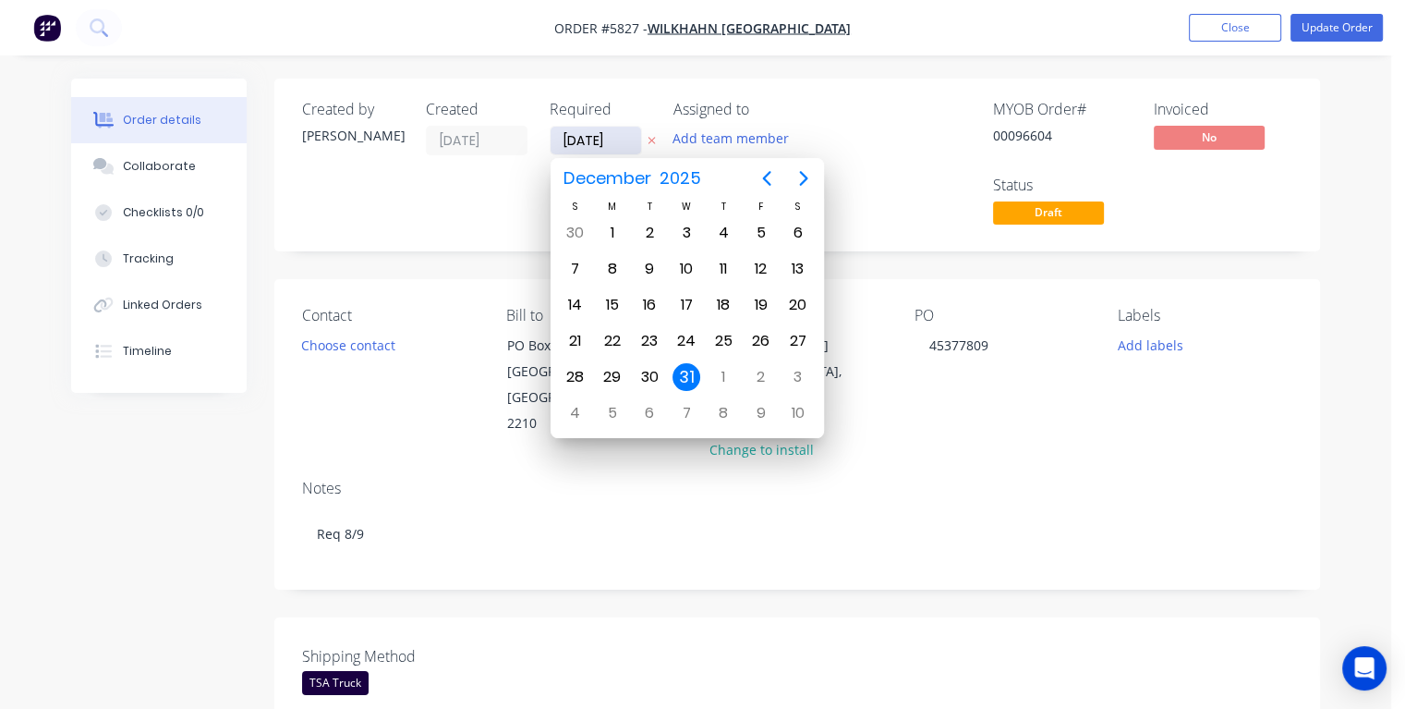
type input "[DATE]"
click at [610, 267] on div "8" at bounding box center [613, 269] width 28 height 28
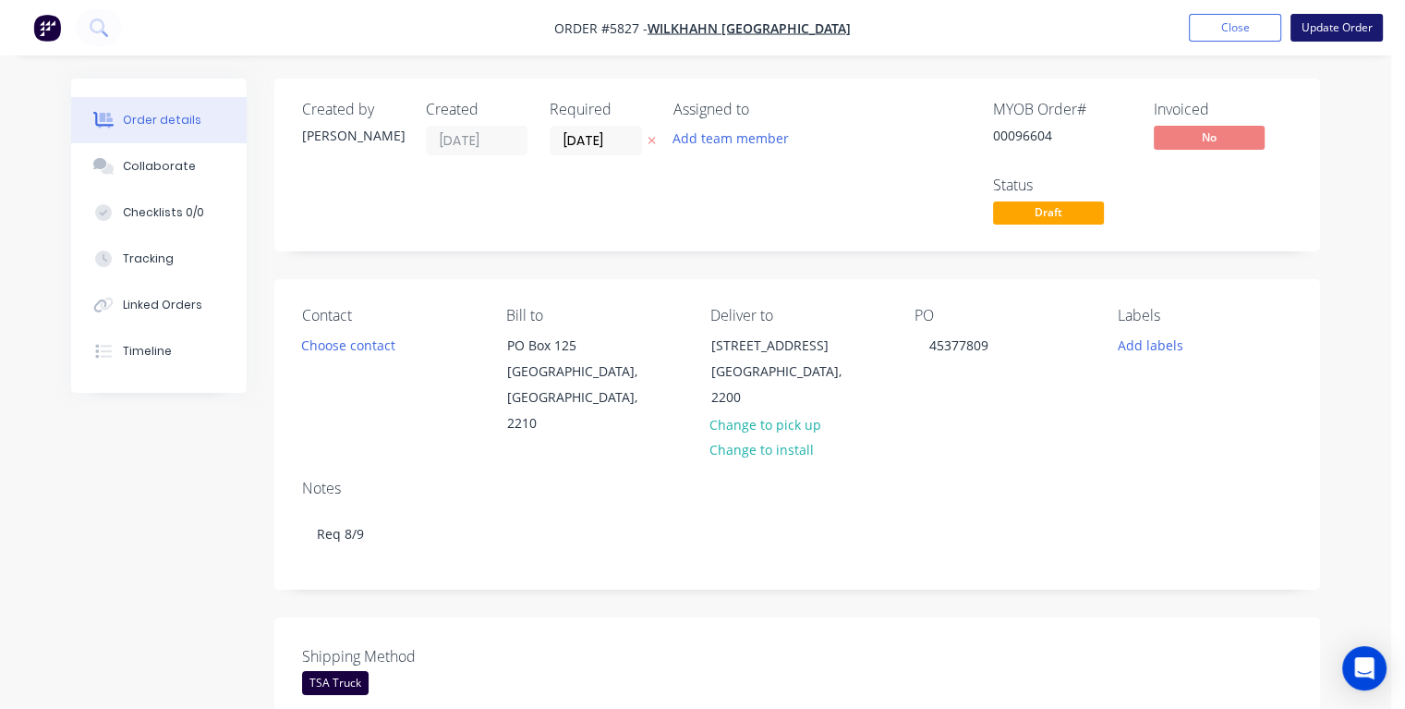
click at [1326, 28] on button "Update Order" at bounding box center [1337, 28] width 92 height 28
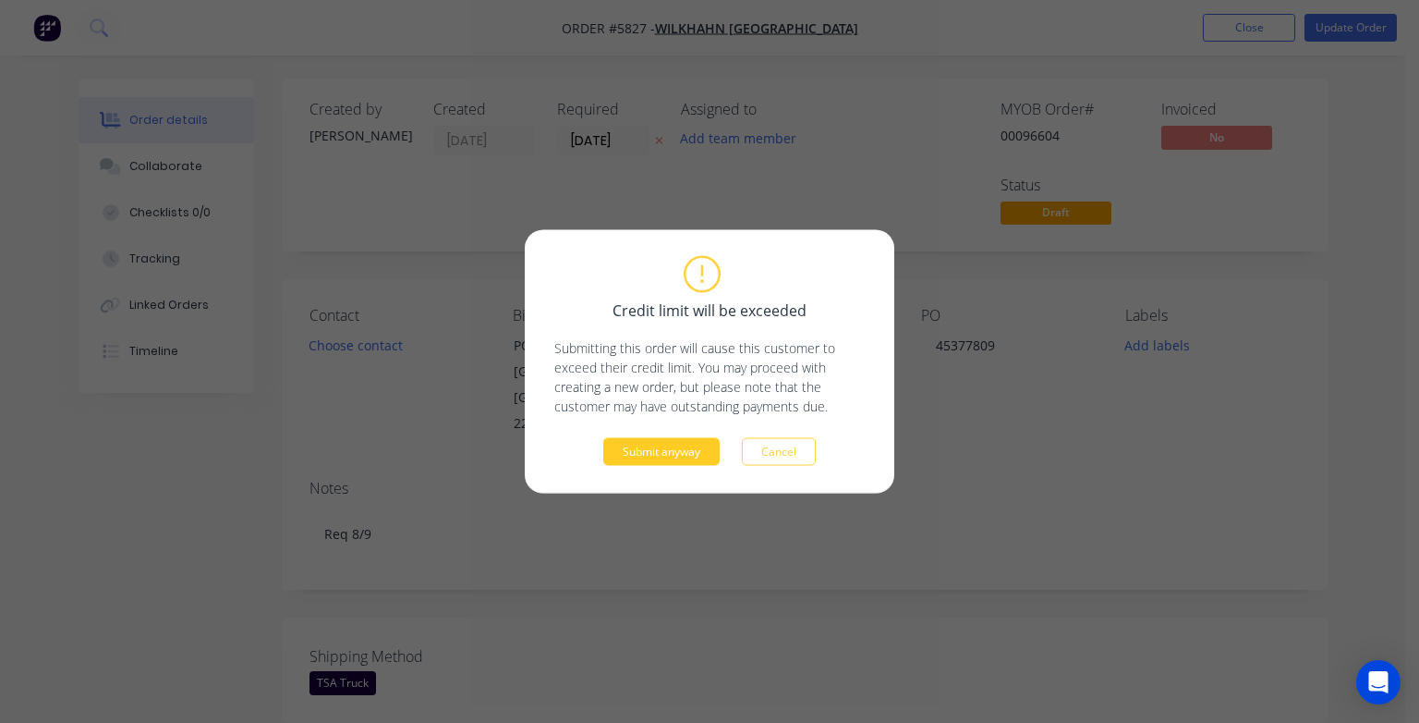
click at [632, 447] on button "Submit anyway" at bounding box center [661, 452] width 116 height 28
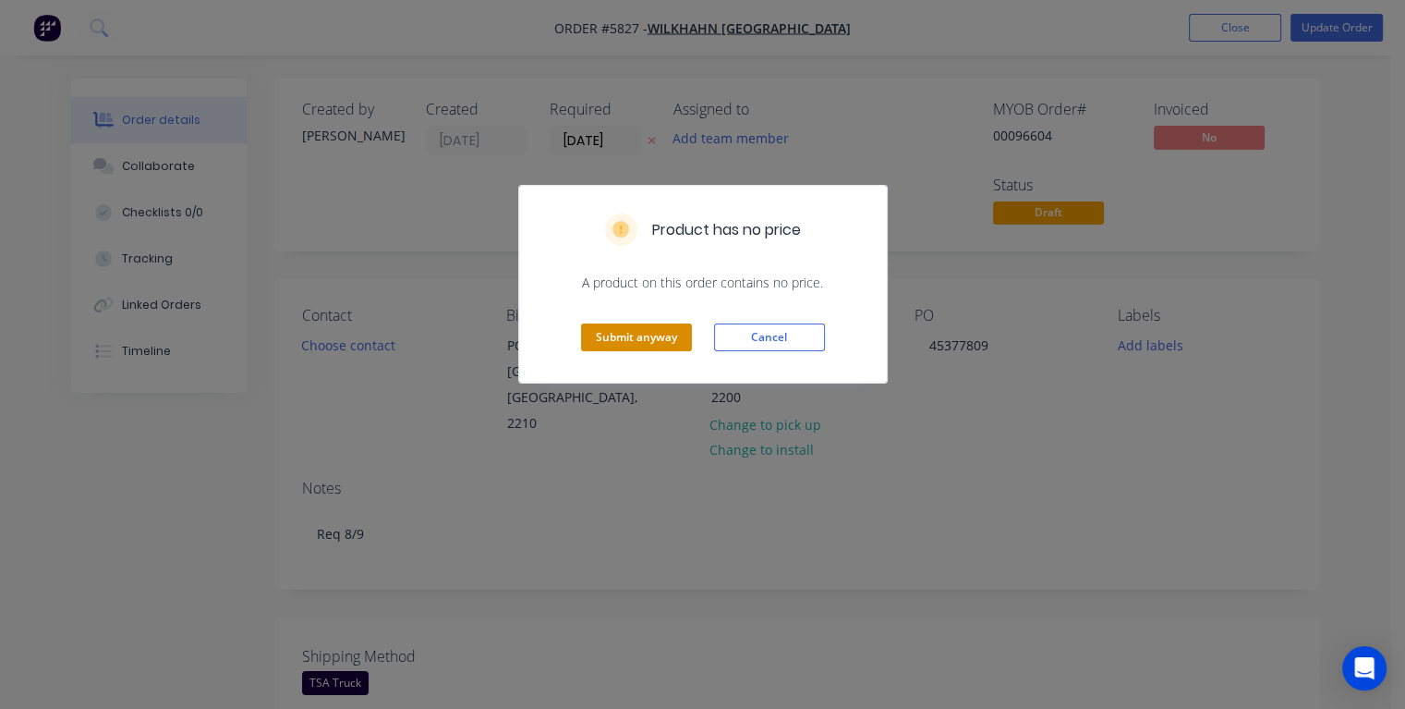
click at [609, 331] on button "Submit anyway" at bounding box center [636, 337] width 111 height 28
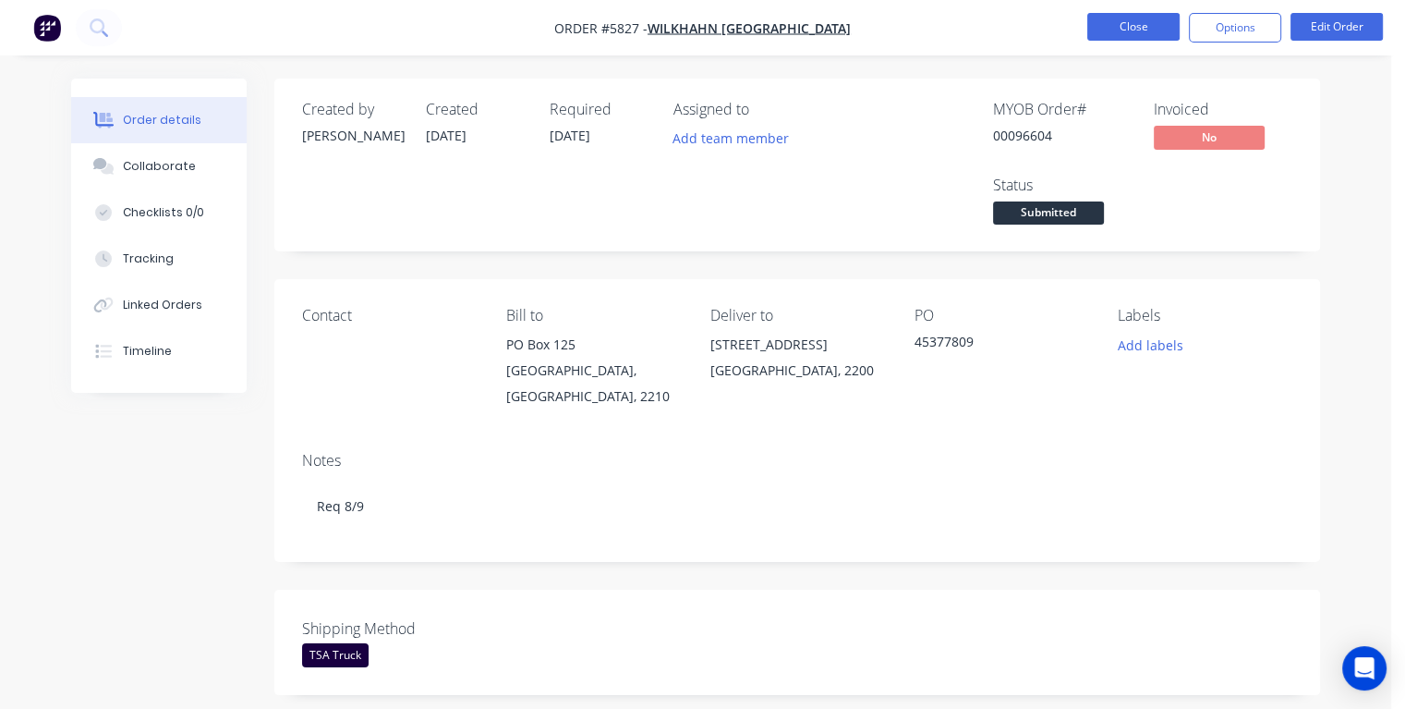
click at [1134, 22] on button "Close" at bounding box center [1134, 27] width 92 height 28
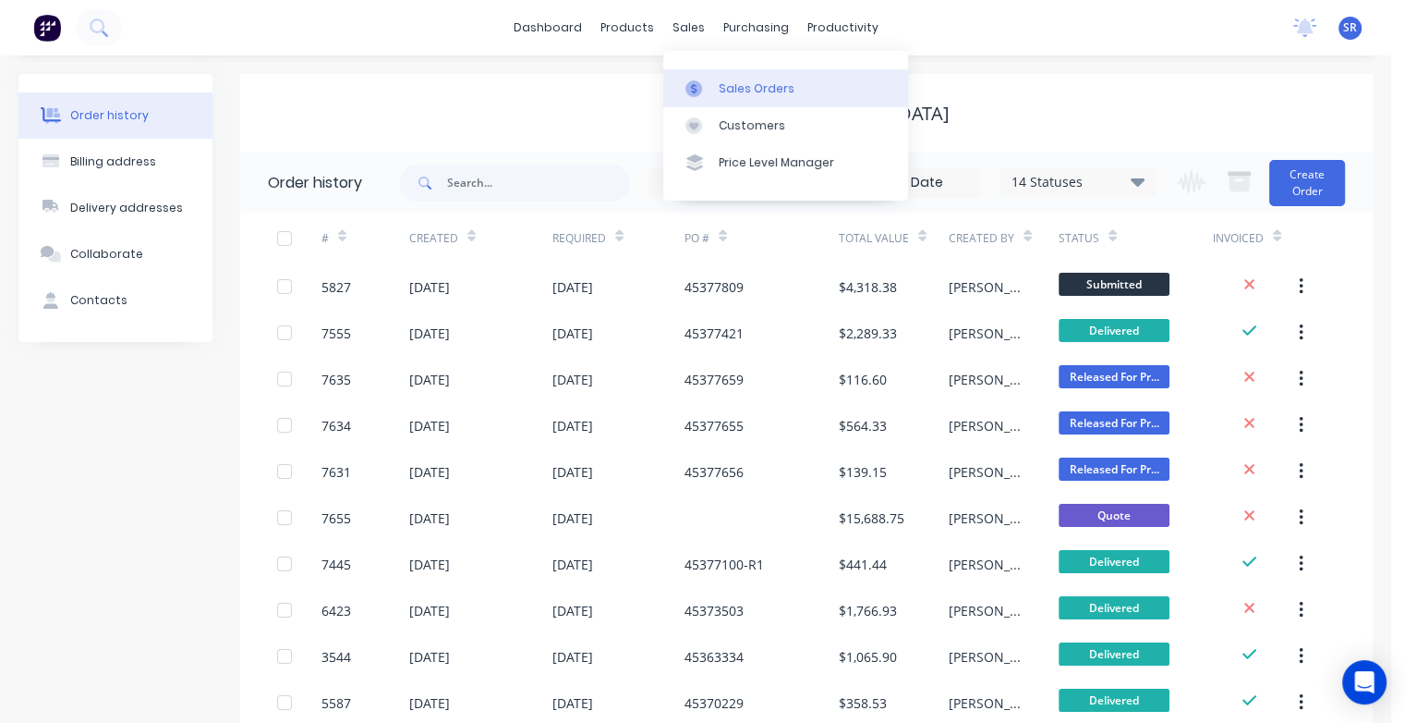
click at [747, 91] on div "Sales Orders" at bounding box center [757, 88] width 76 height 17
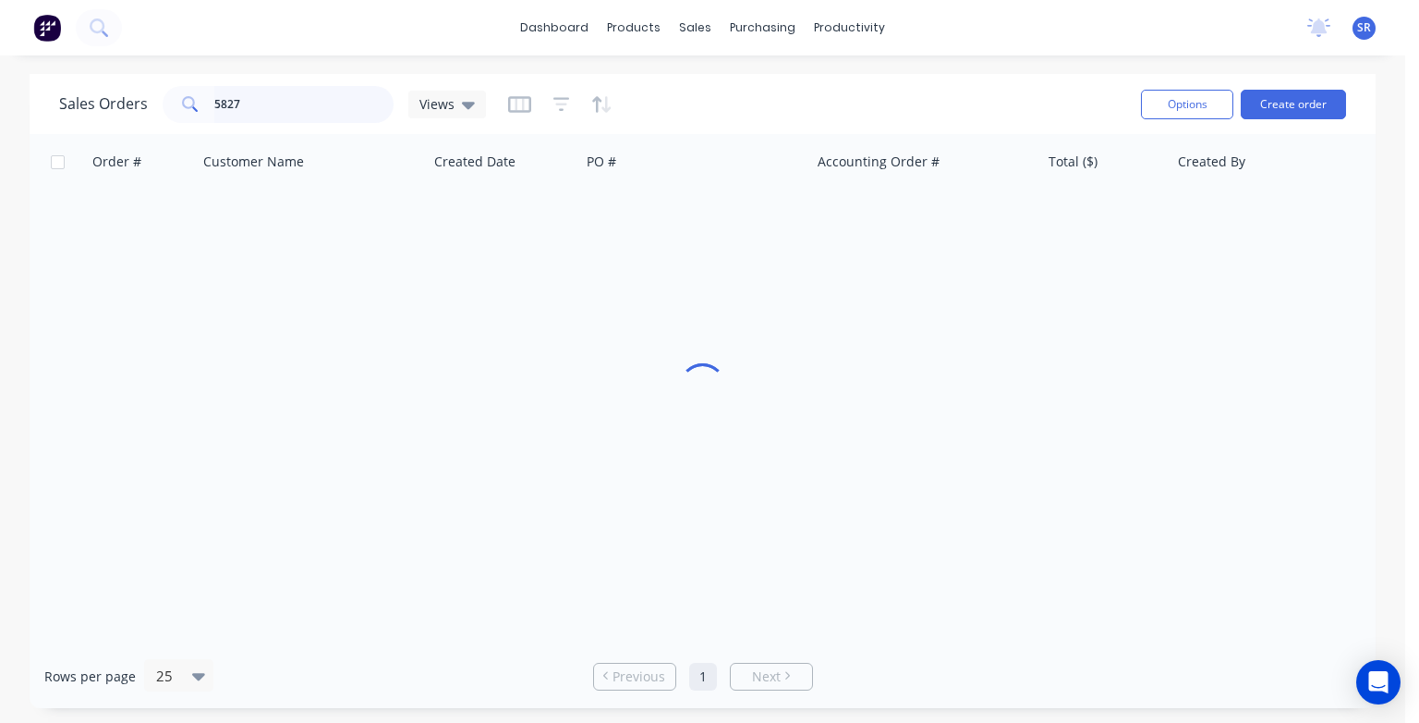
click at [290, 107] on input "5827" at bounding box center [304, 104] width 180 height 37
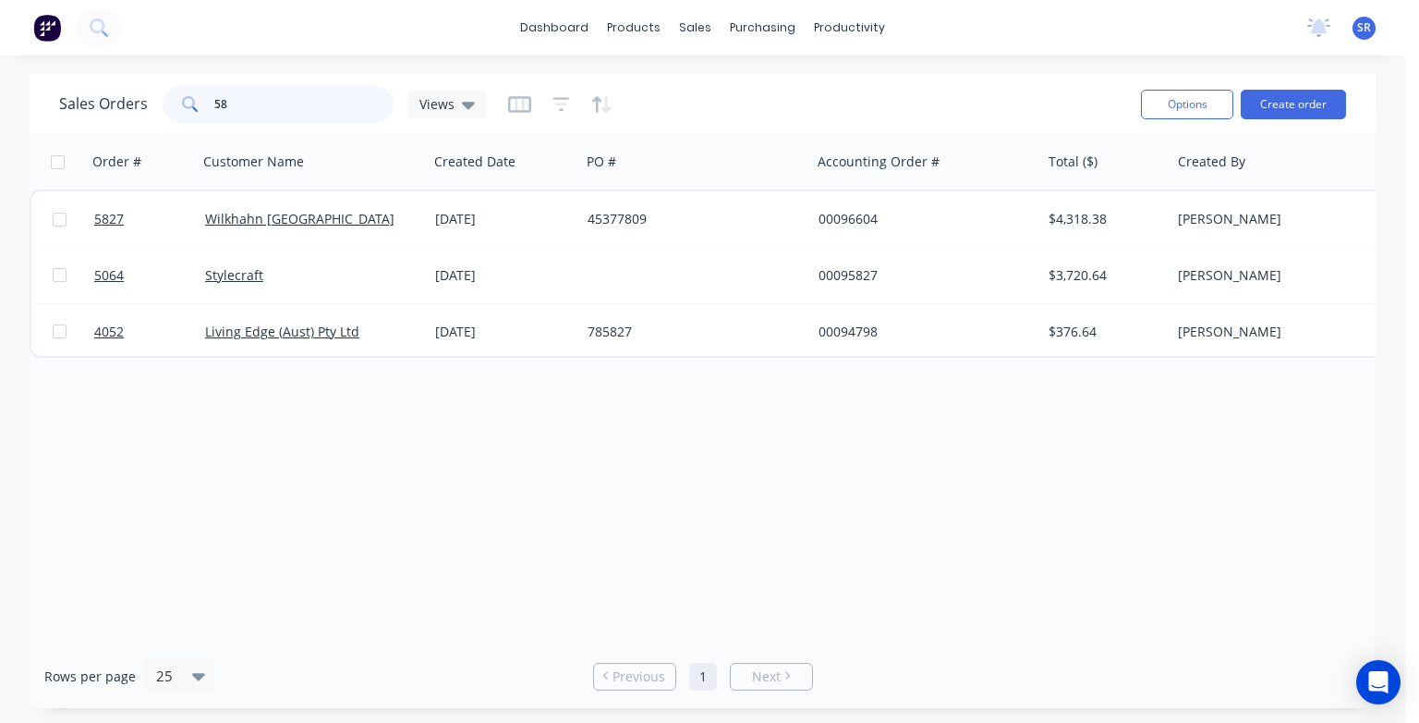
type input "5"
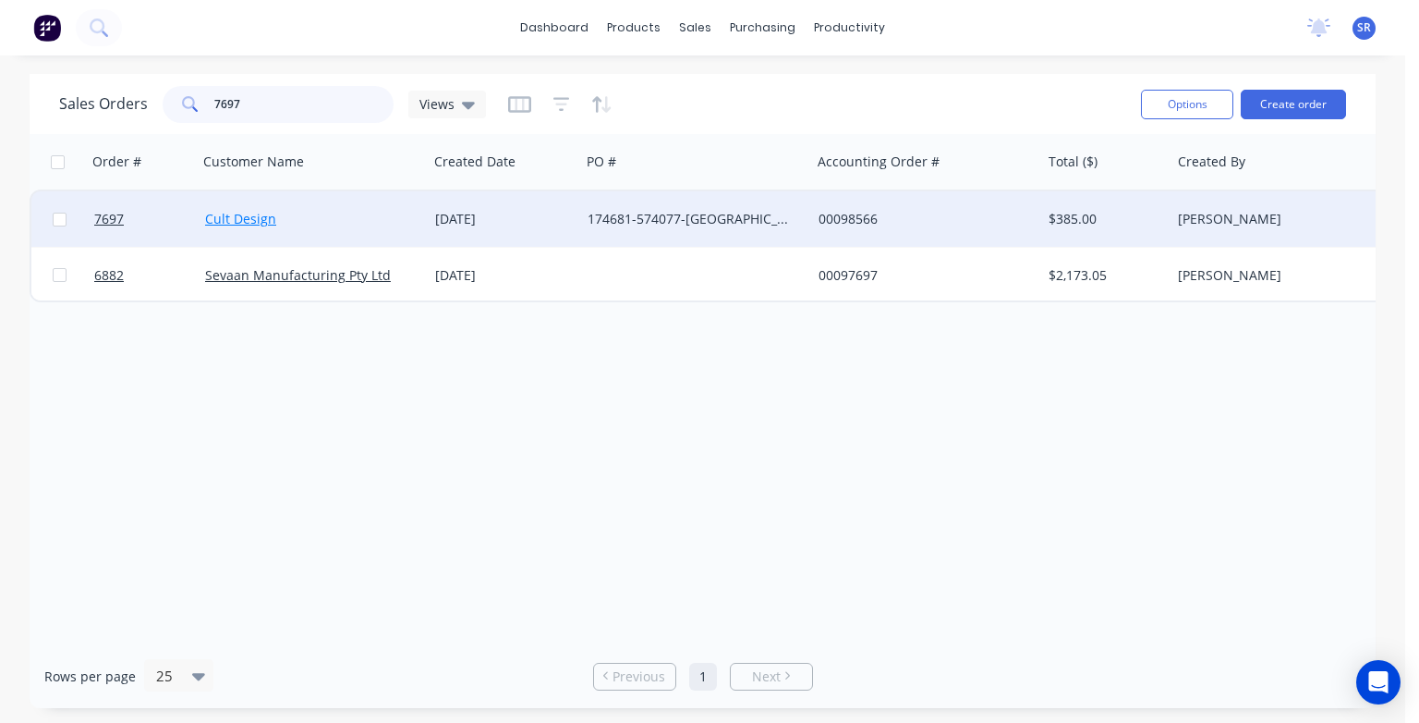
type input "7697"
click at [261, 219] on link "Cult Design" at bounding box center [240, 219] width 71 height 18
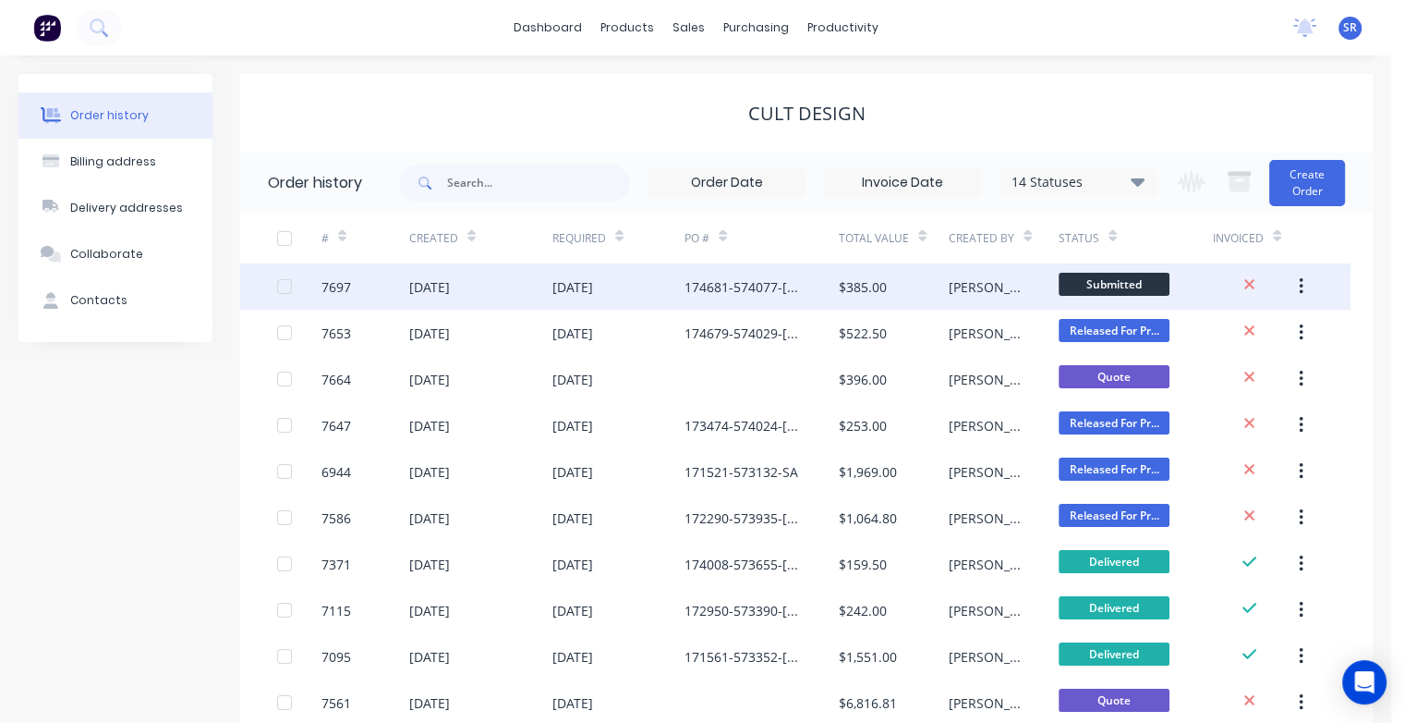
click at [425, 286] on div "[DATE]" at bounding box center [429, 286] width 41 height 19
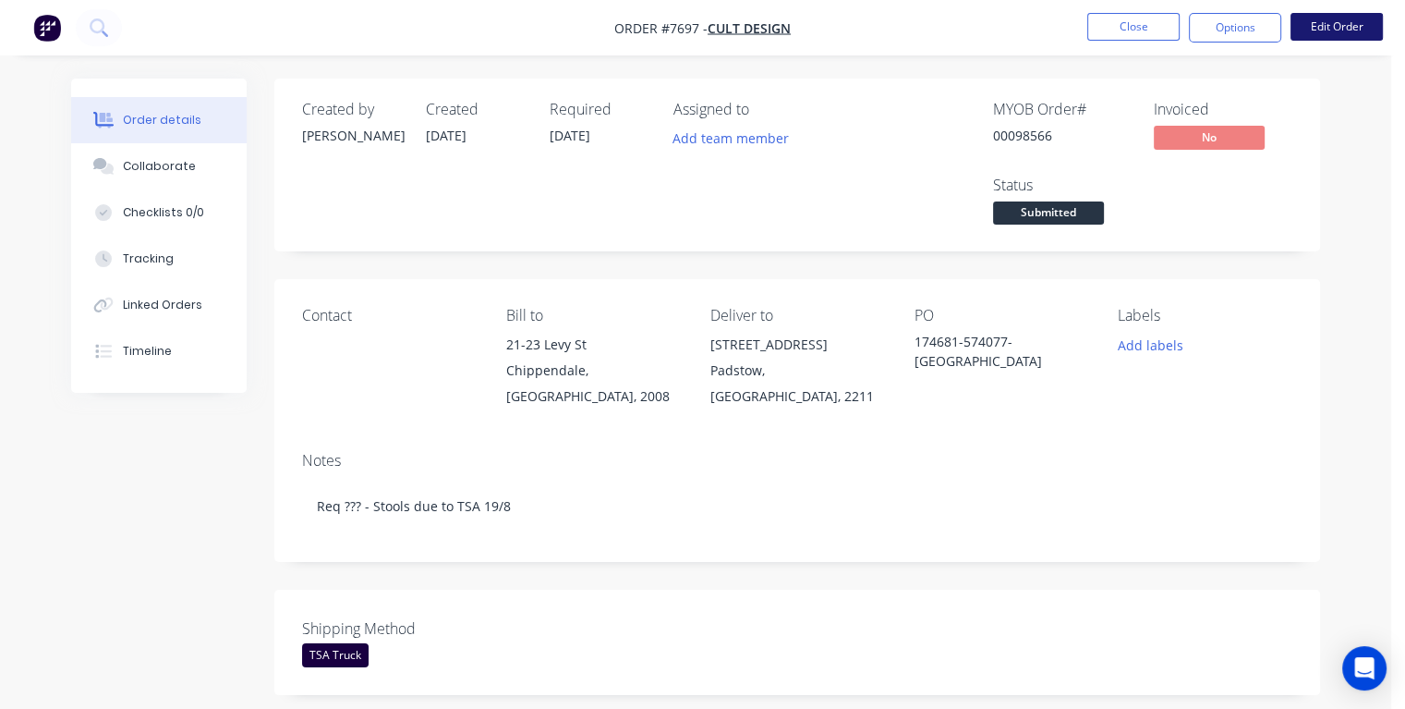
click at [1347, 28] on button "Edit Order" at bounding box center [1337, 27] width 92 height 28
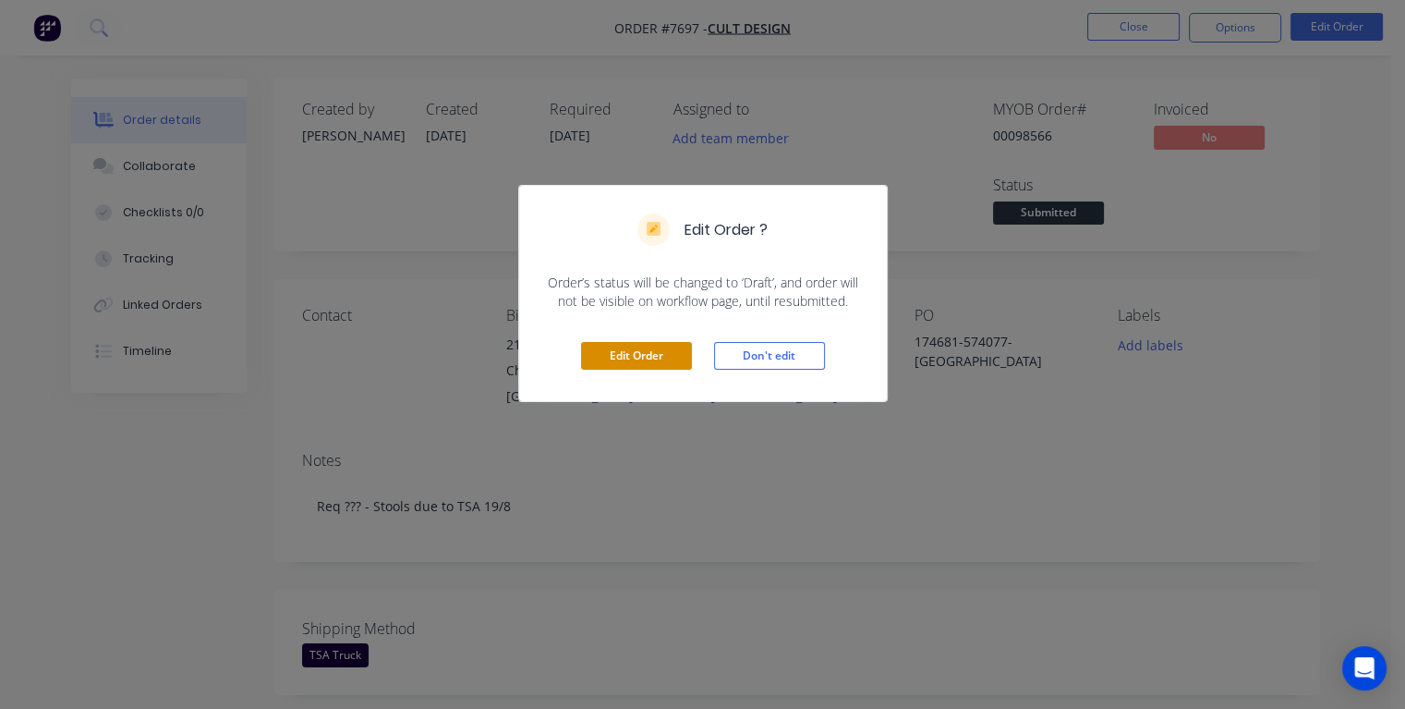
click at [643, 353] on button "Edit Order" at bounding box center [636, 356] width 111 height 28
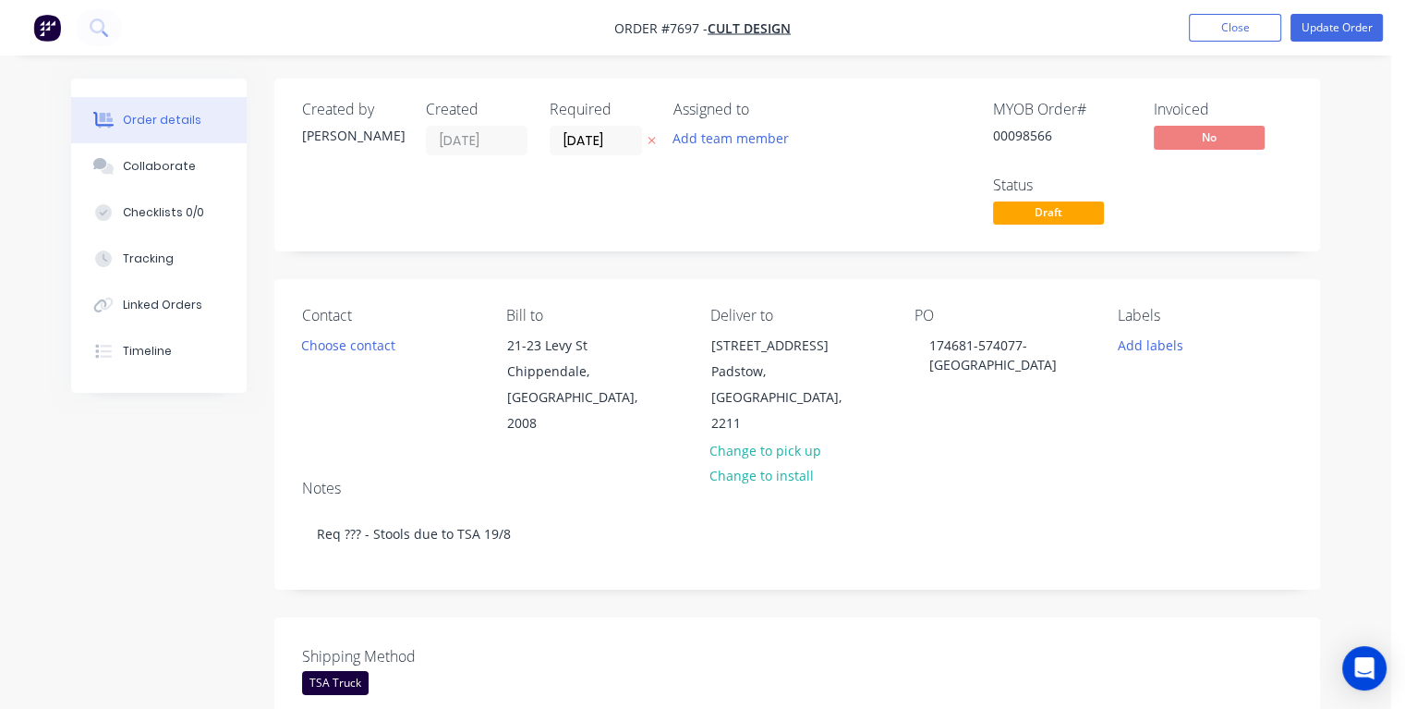
drag, startPoint x: 614, startPoint y: 137, endPoint x: 547, endPoint y: 145, distance: 67.0
click at [547, 145] on div "Created by [PERSON_NAME] Created [DATE] Required [DATE] Assigned to Add team me…" at bounding box center [580, 165] width 556 height 128
type input "[DATE]"
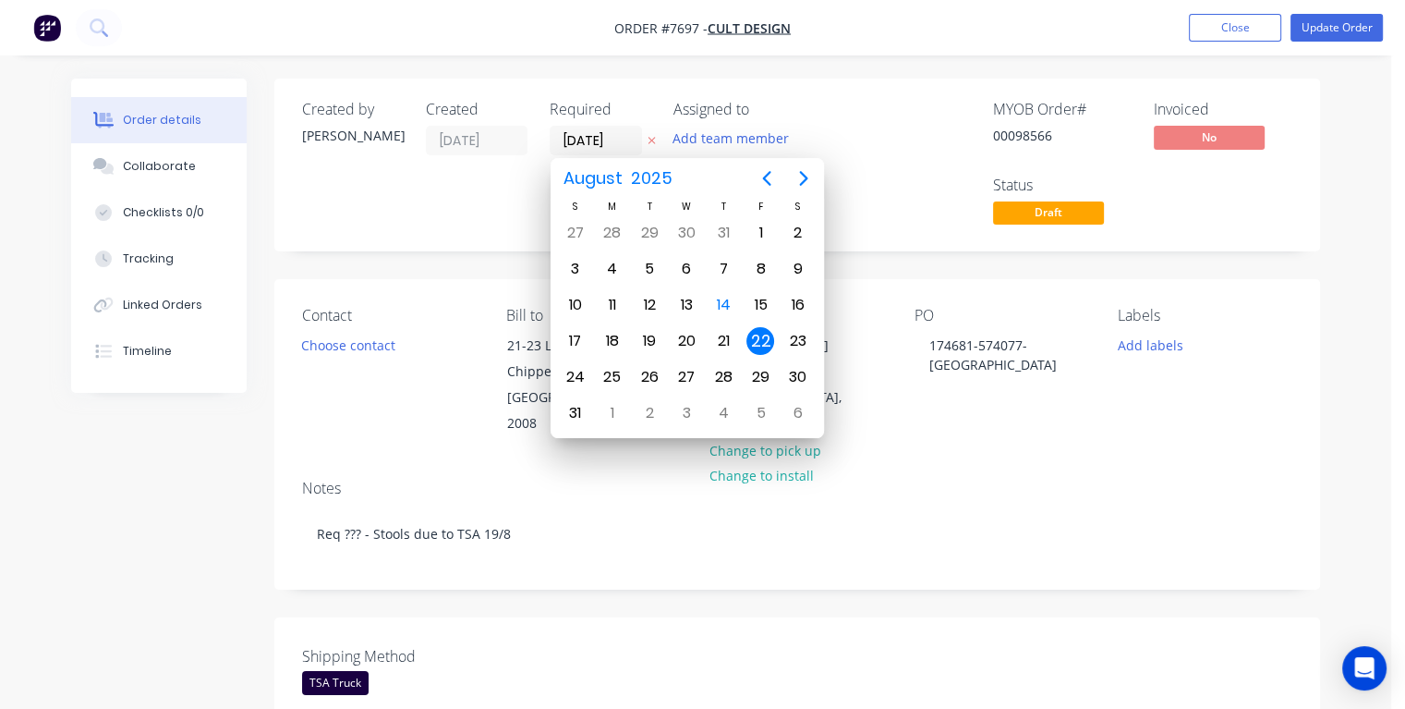
click at [765, 338] on div "22" at bounding box center [761, 341] width 28 height 28
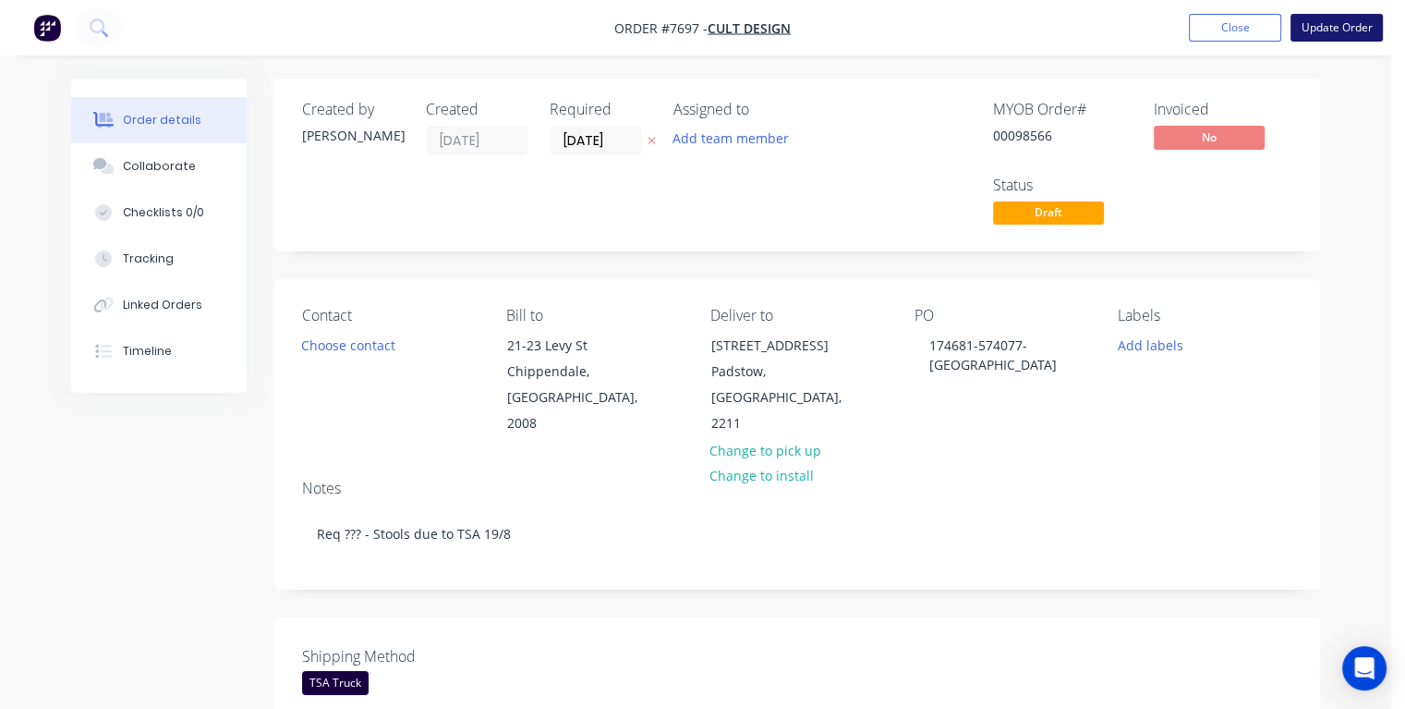
click at [1321, 30] on button "Update Order" at bounding box center [1337, 28] width 92 height 28
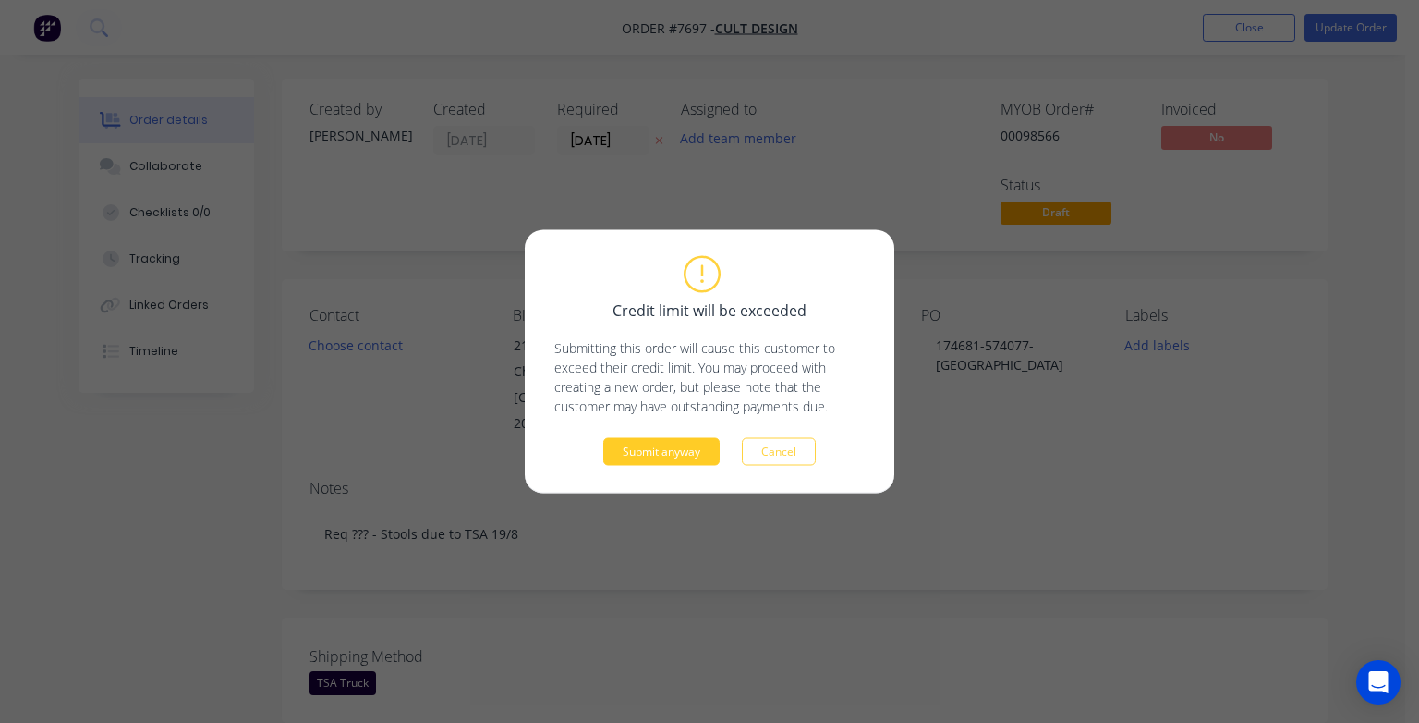
click at [636, 456] on button "Submit anyway" at bounding box center [661, 452] width 116 height 28
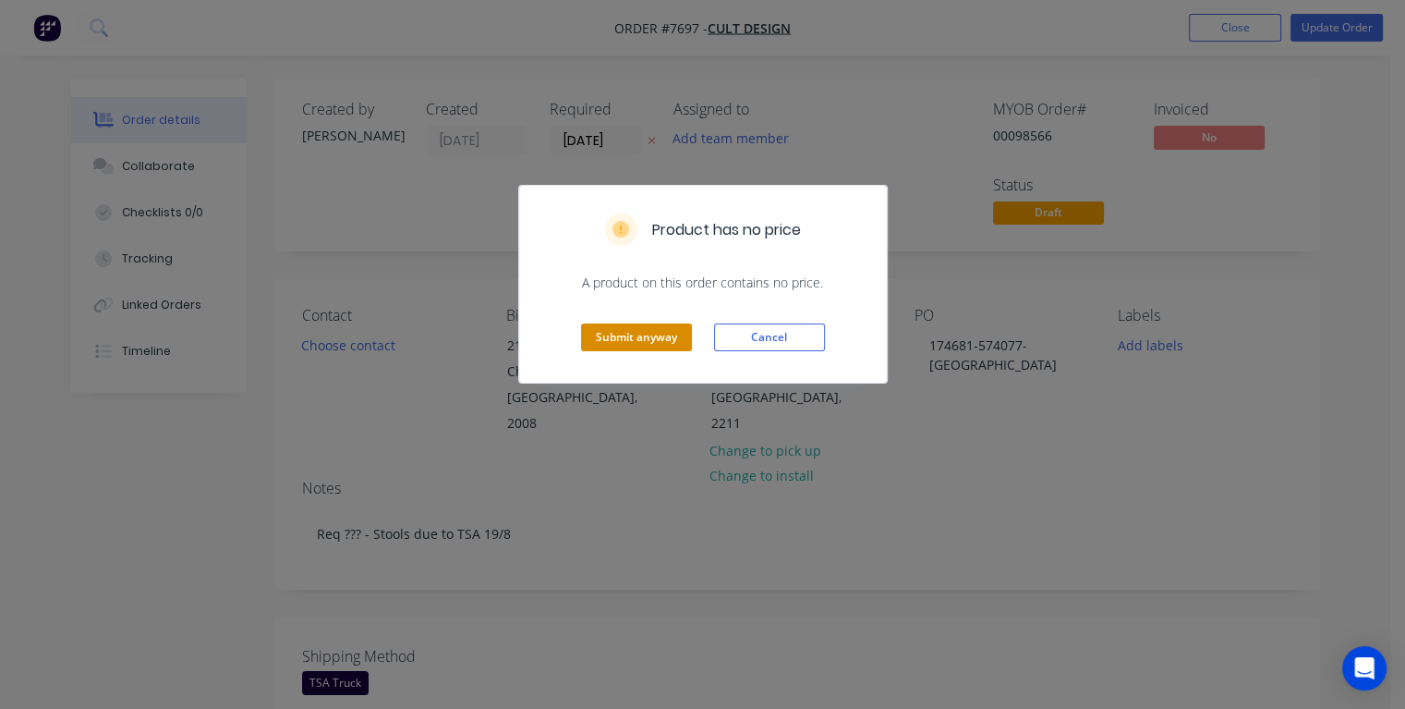
click at [623, 328] on button "Submit anyway" at bounding box center [636, 337] width 111 height 28
